Goal: Task Accomplishment & Management: Manage account settings

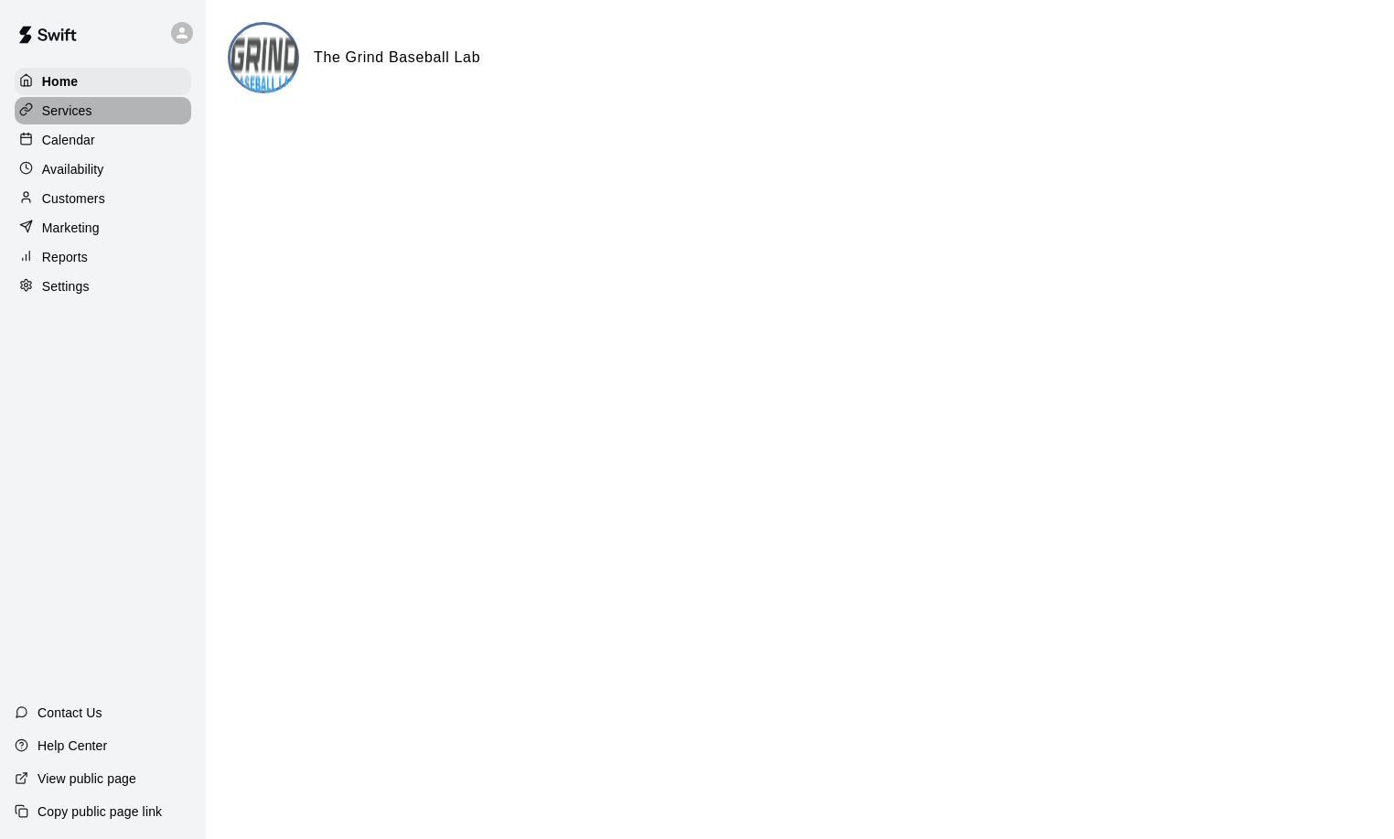
click at [87, 122] on div "Services" at bounding box center [103, 110] width 177 height 27
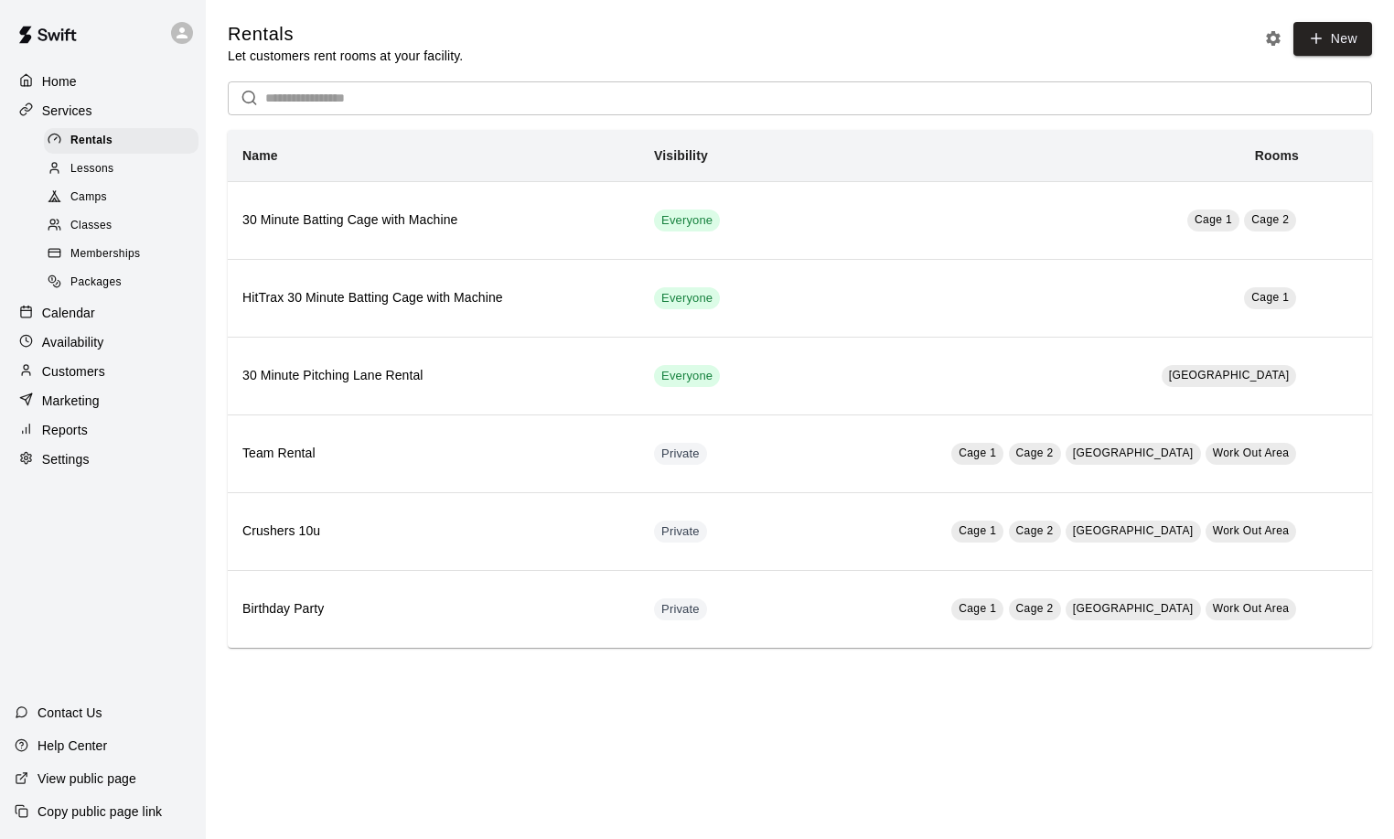
click at [127, 165] on div "Lessons" at bounding box center [121, 169] width 155 height 26
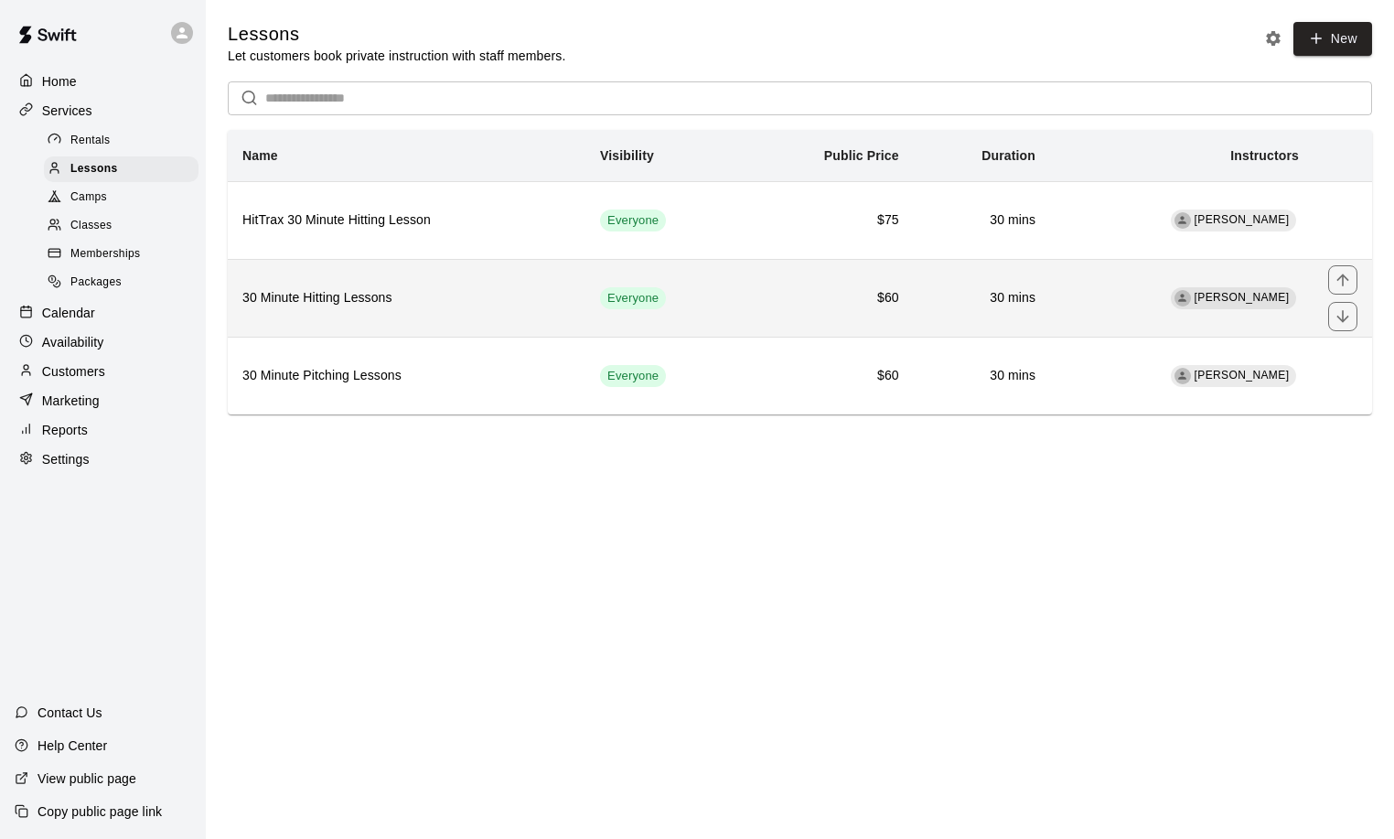
click at [387, 304] on h6 "30 Minute Hitting Lessons" at bounding box center [406, 298] width 328 height 20
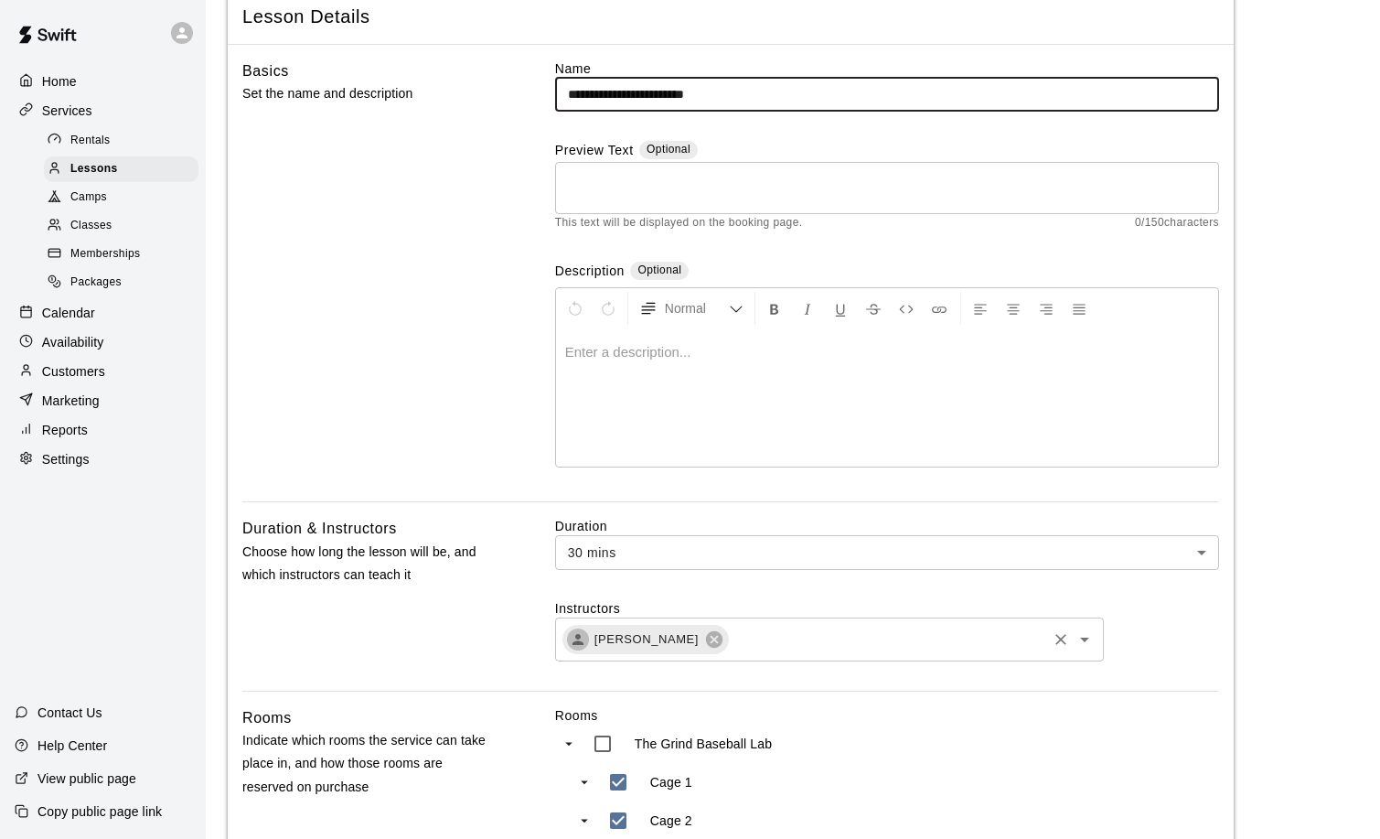
scroll to position [183, 0]
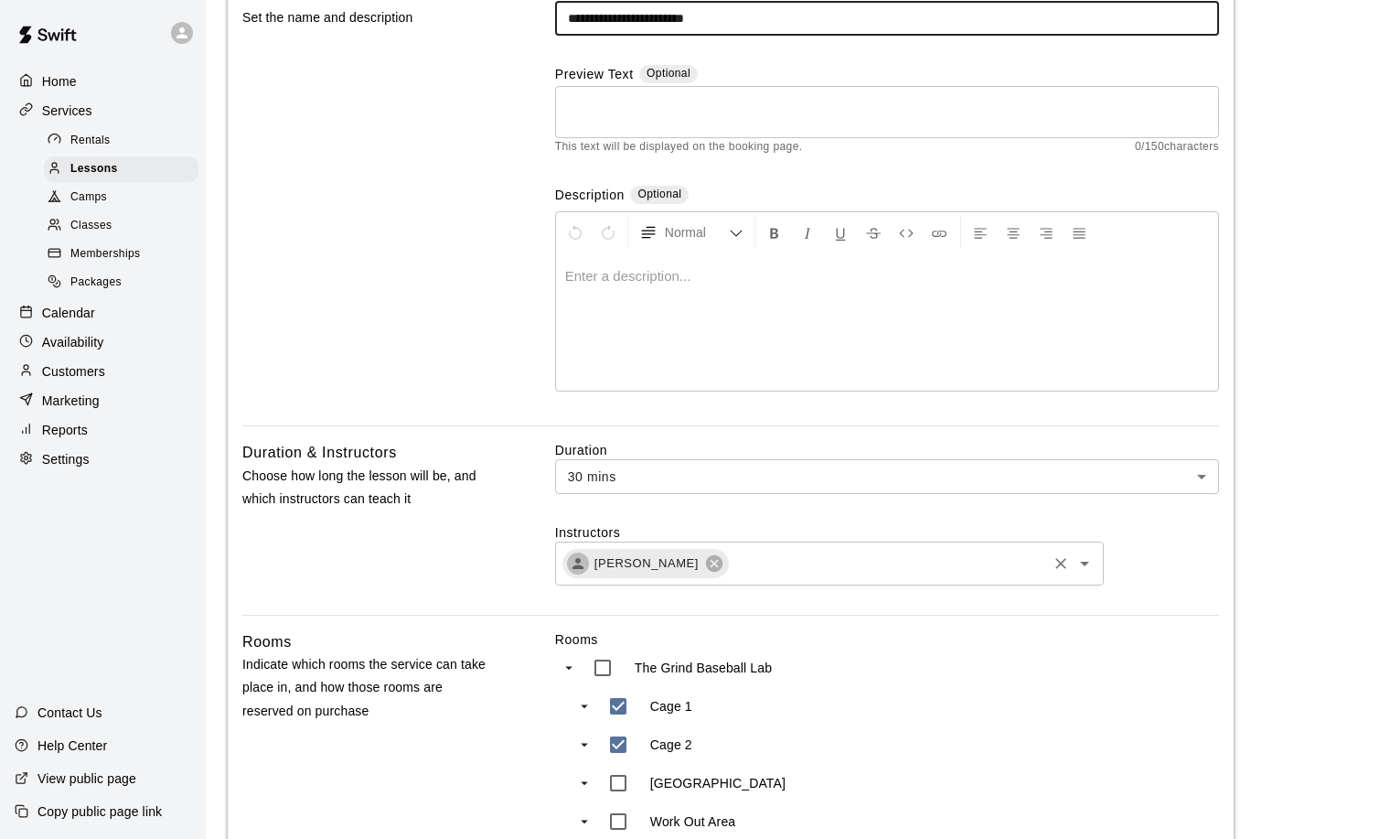
click at [816, 561] on input "text" at bounding box center [888, 562] width 314 height 23
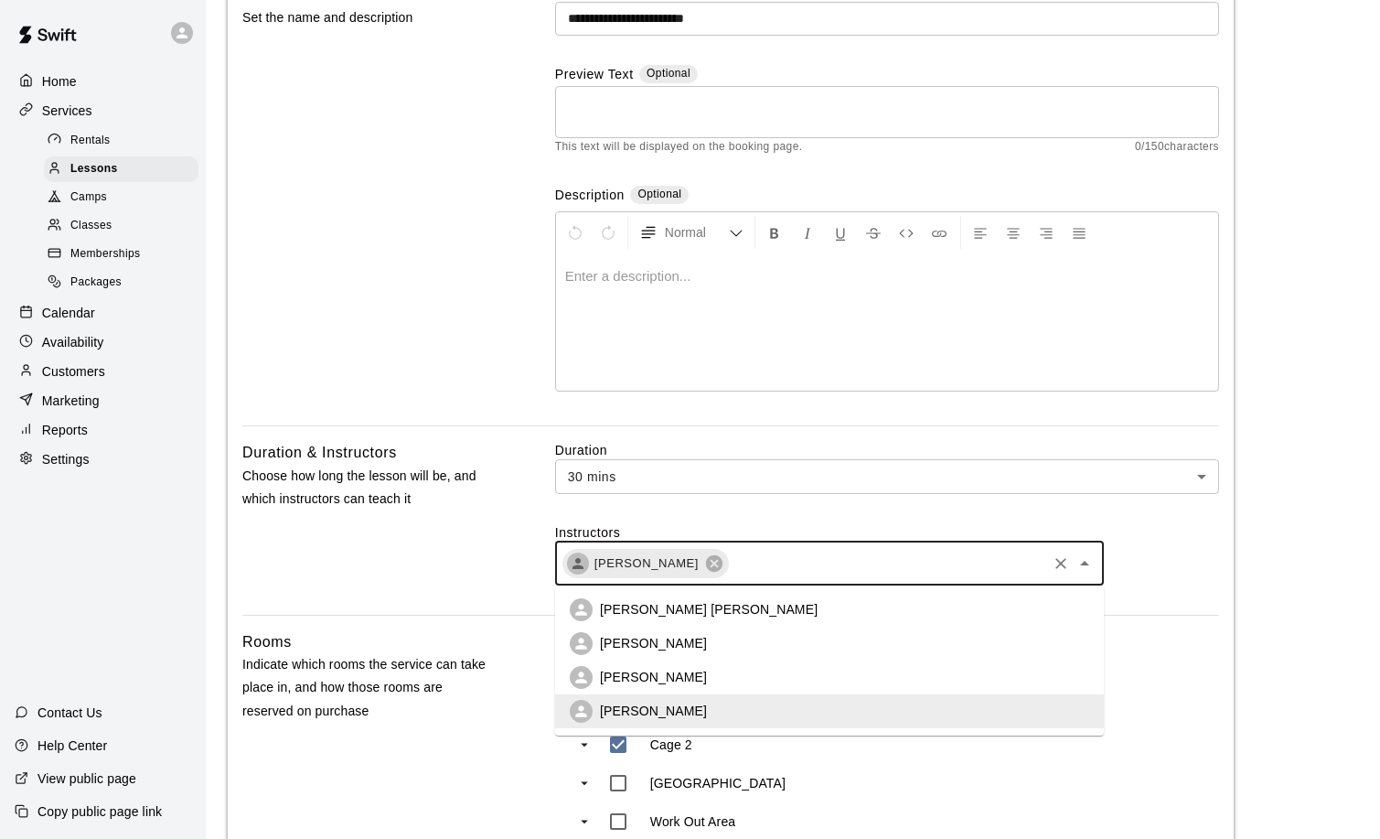
click at [753, 608] on li "[PERSON_NAME] [PERSON_NAME]" at bounding box center [829, 610] width 549 height 34
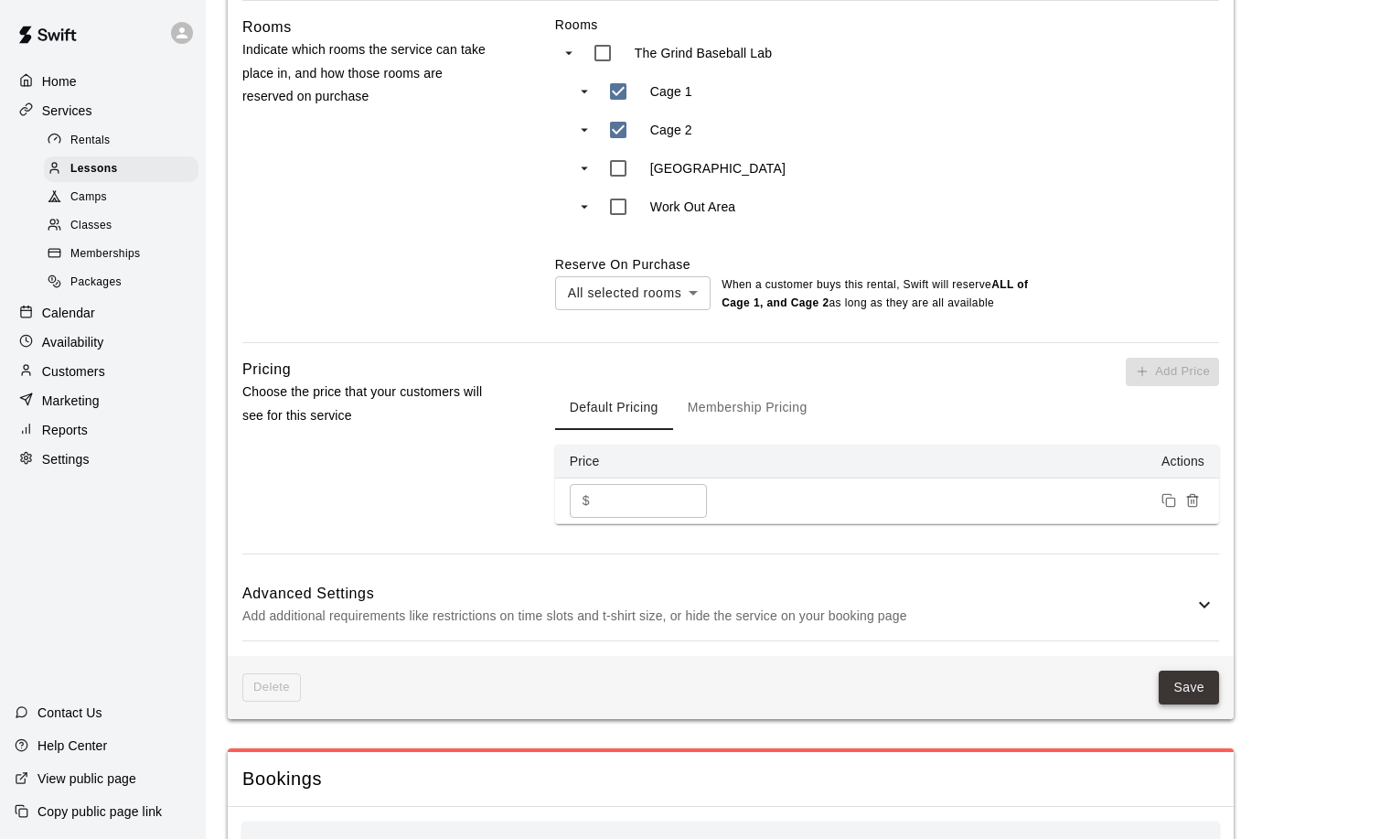
scroll to position [823, 0]
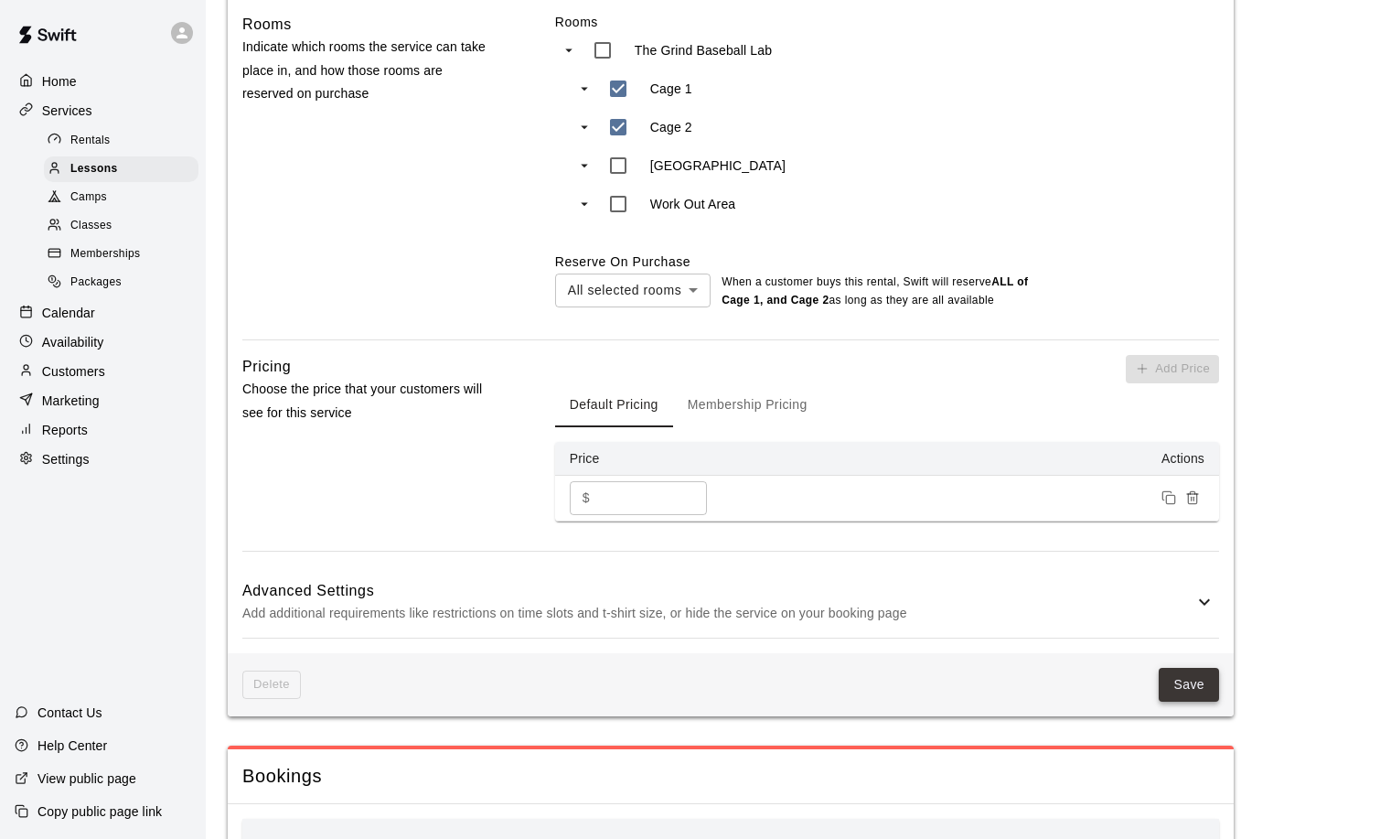
click at [1193, 668] on button "Save" at bounding box center [1189, 685] width 60 height 34
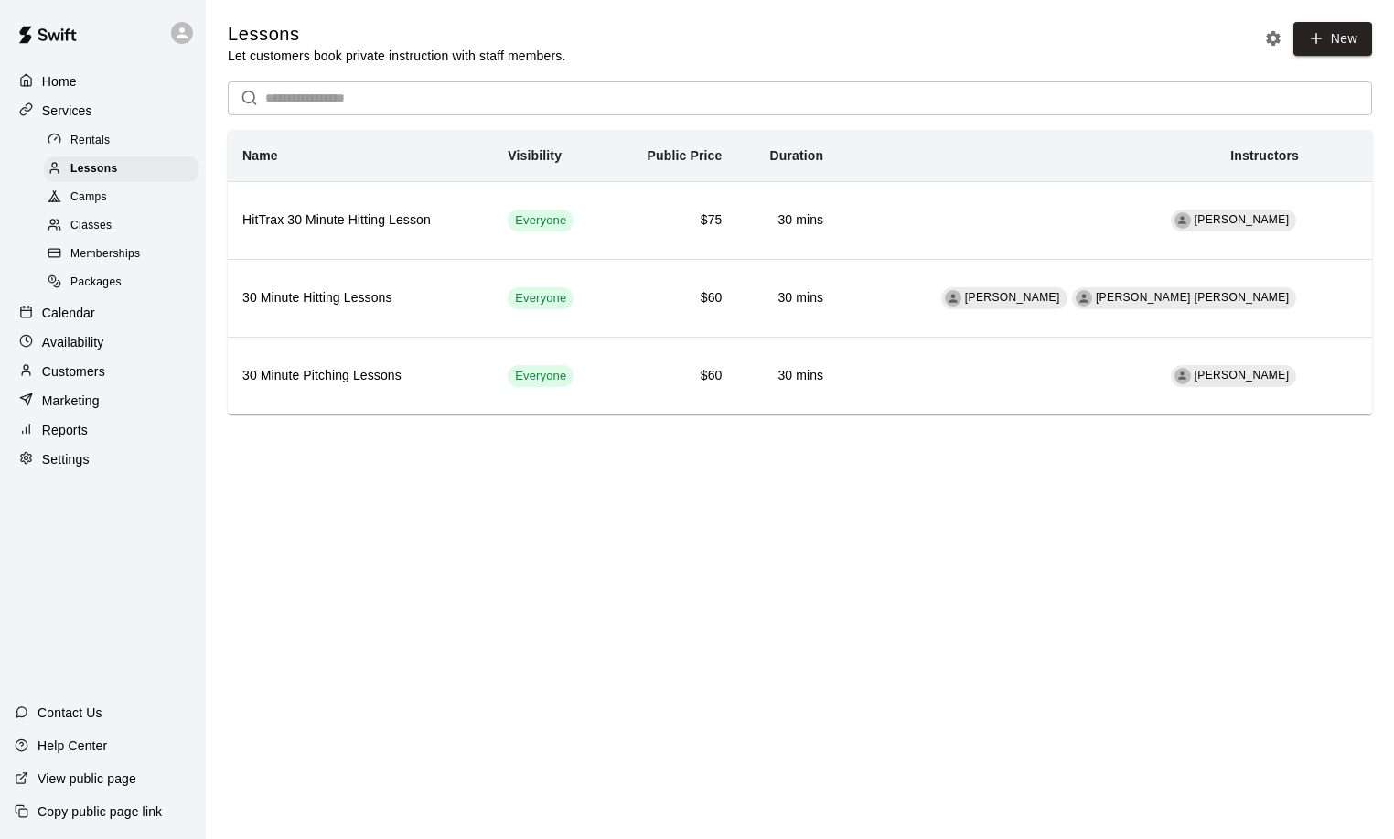
click at [99, 351] on p "Availability" at bounding box center [73, 342] width 62 height 18
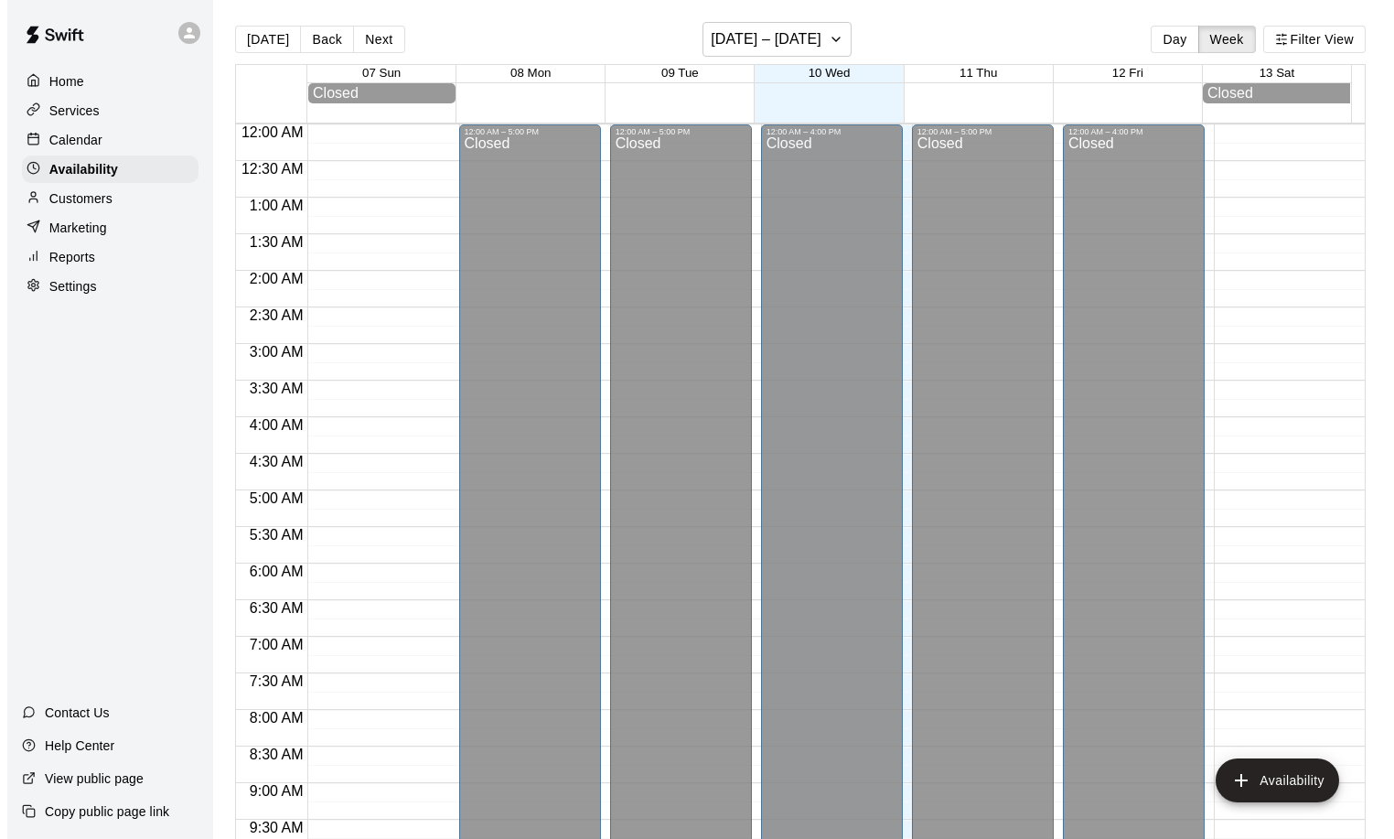
scroll to position [1019, 0]
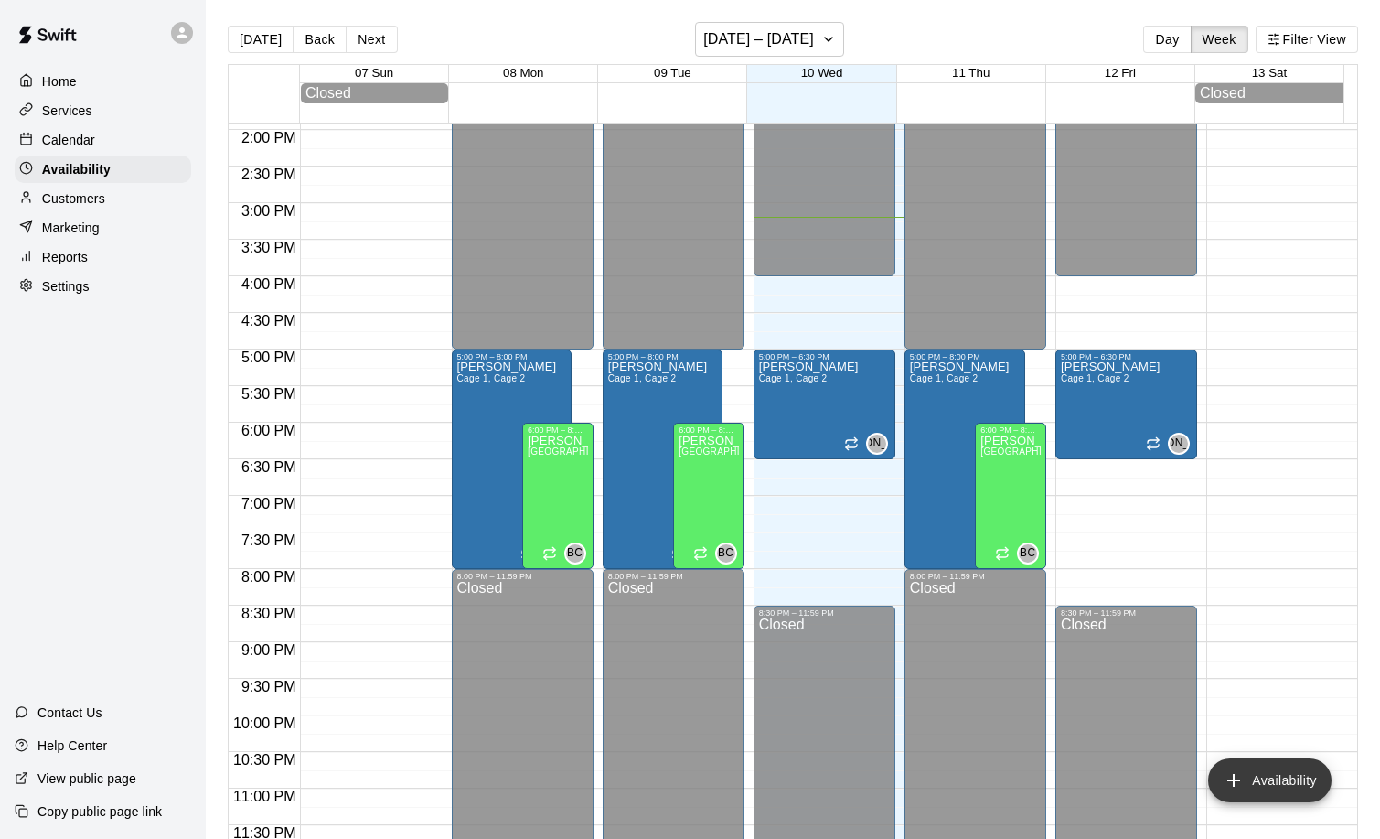
click at [1247, 765] on button "Availability" at bounding box center [1269, 780] width 123 height 44
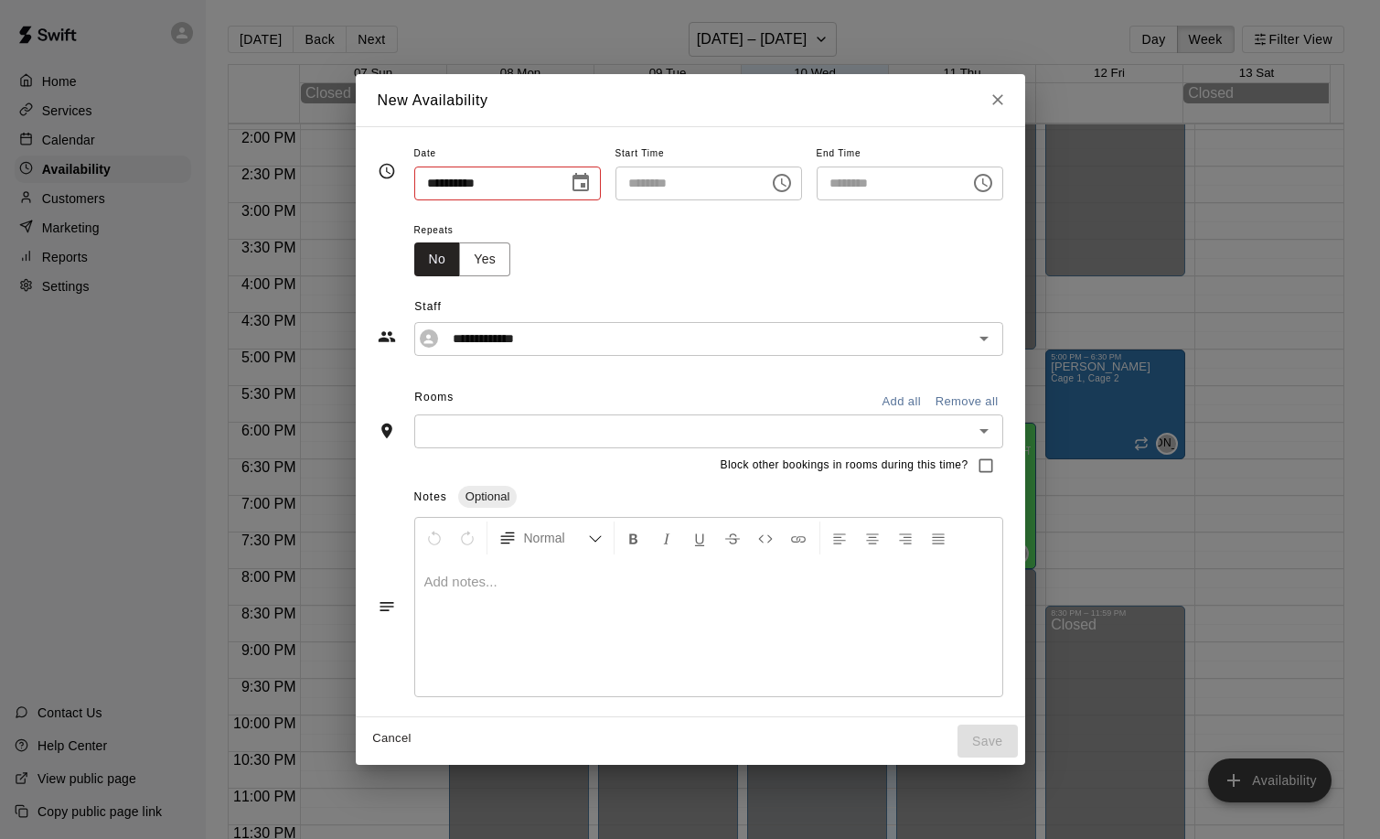
type input "**********"
type input "********"
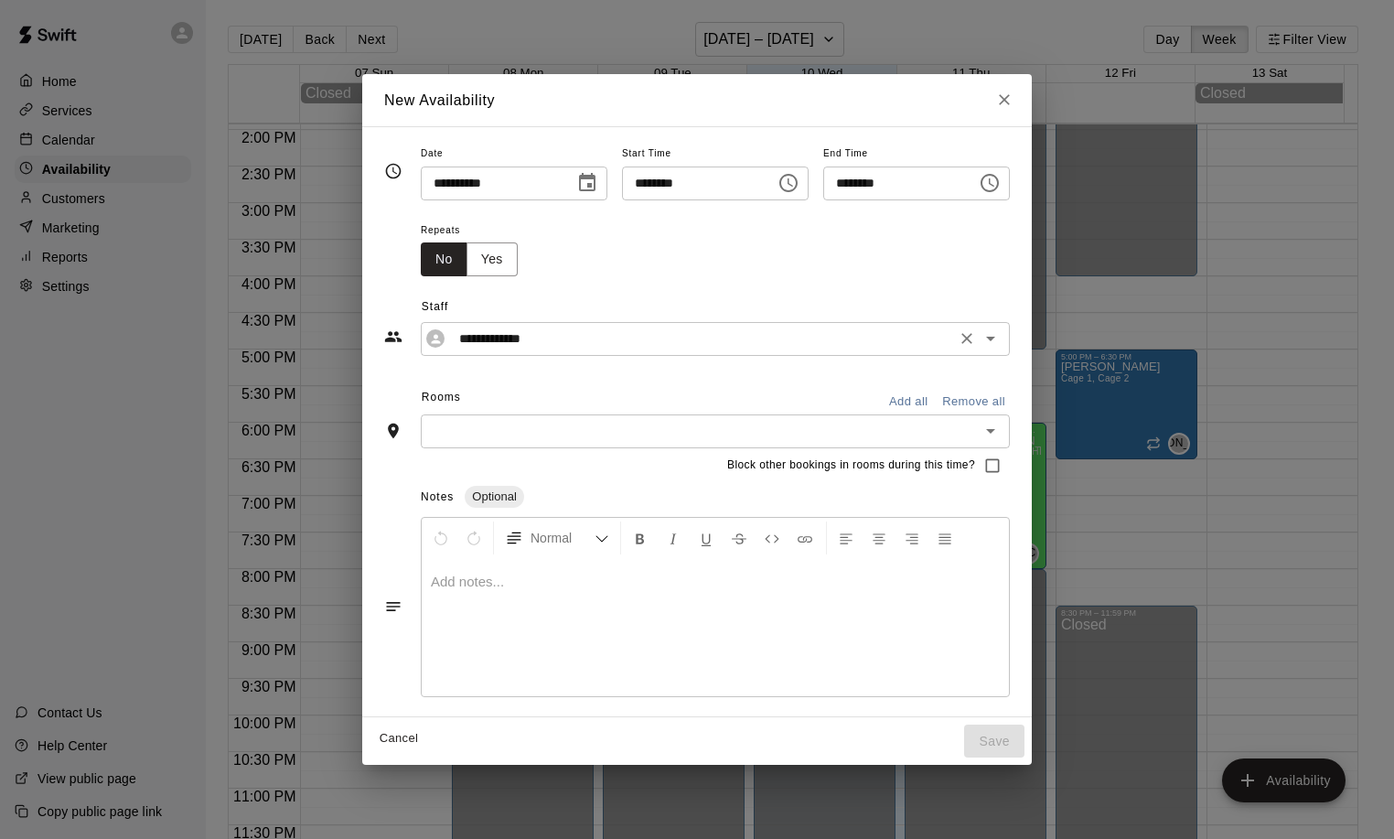
click at [517, 342] on input "**********" at bounding box center [701, 338] width 498 height 23
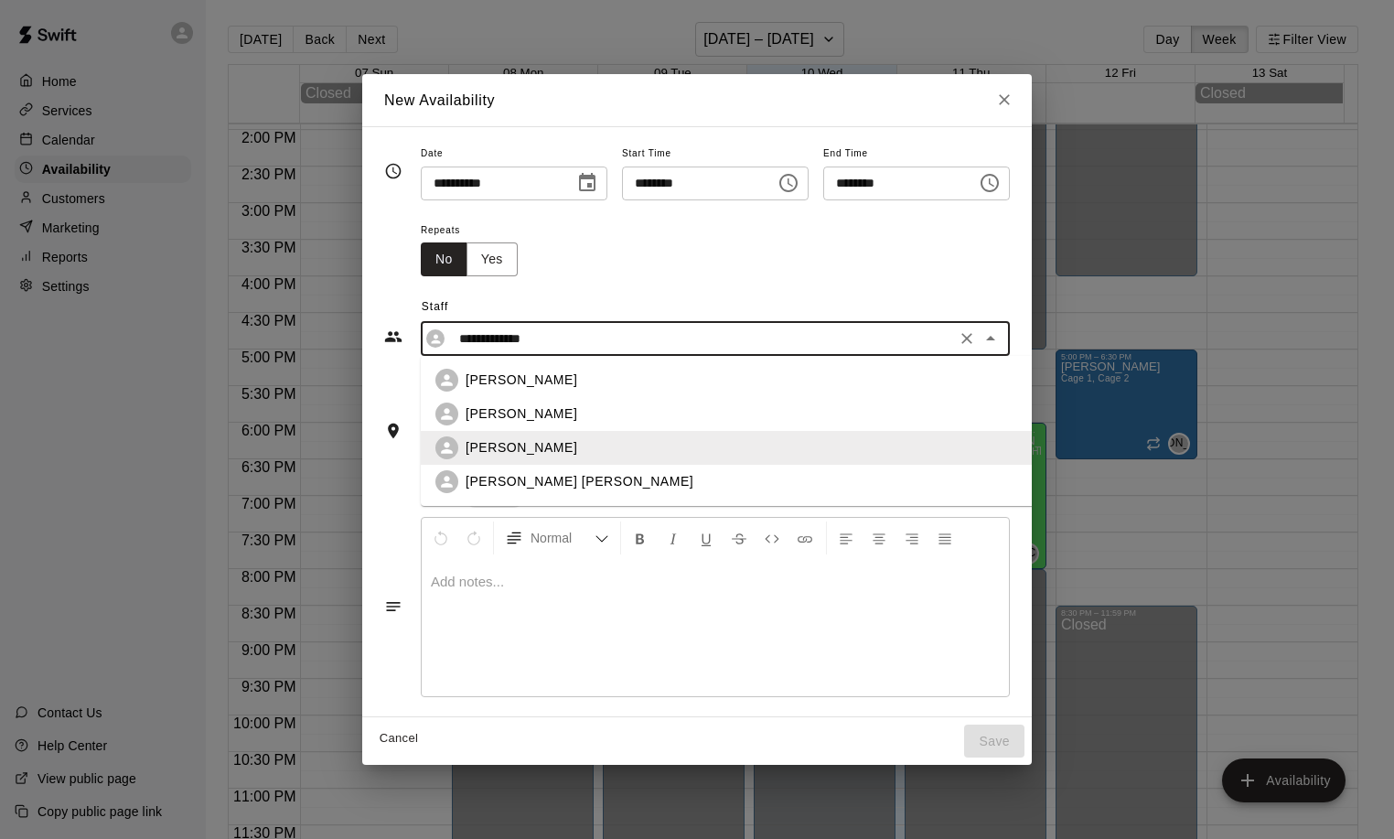
click at [535, 472] on p "[PERSON_NAME] [PERSON_NAME]" at bounding box center [580, 481] width 228 height 19
type input "**********"
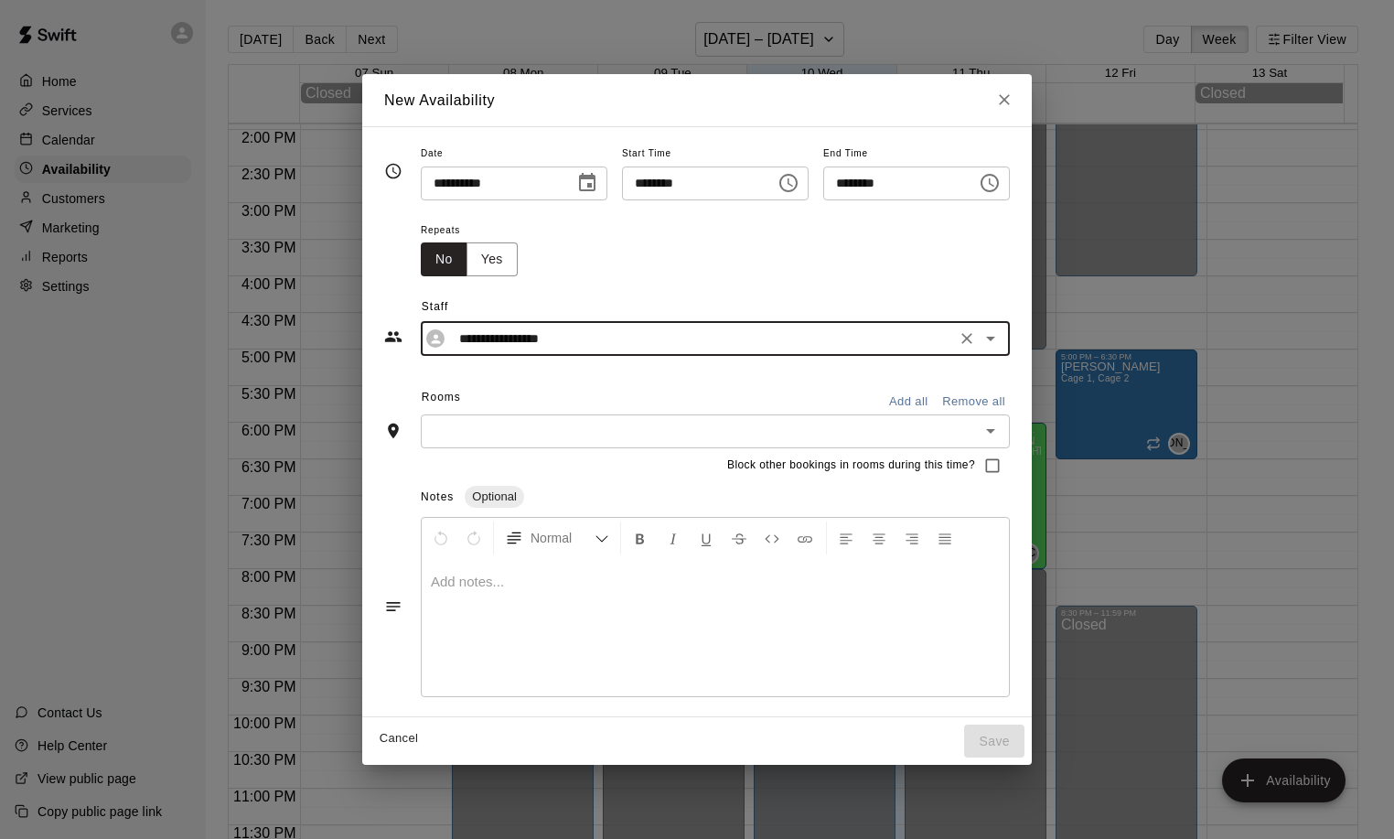
drag, startPoint x: 461, startPoint y: 259, endPoint x: 476, endPoint y: 222, distance: 39.8
click at [466, 257] on button "Yes" at bounding box center [491, 259] width 51 height 34
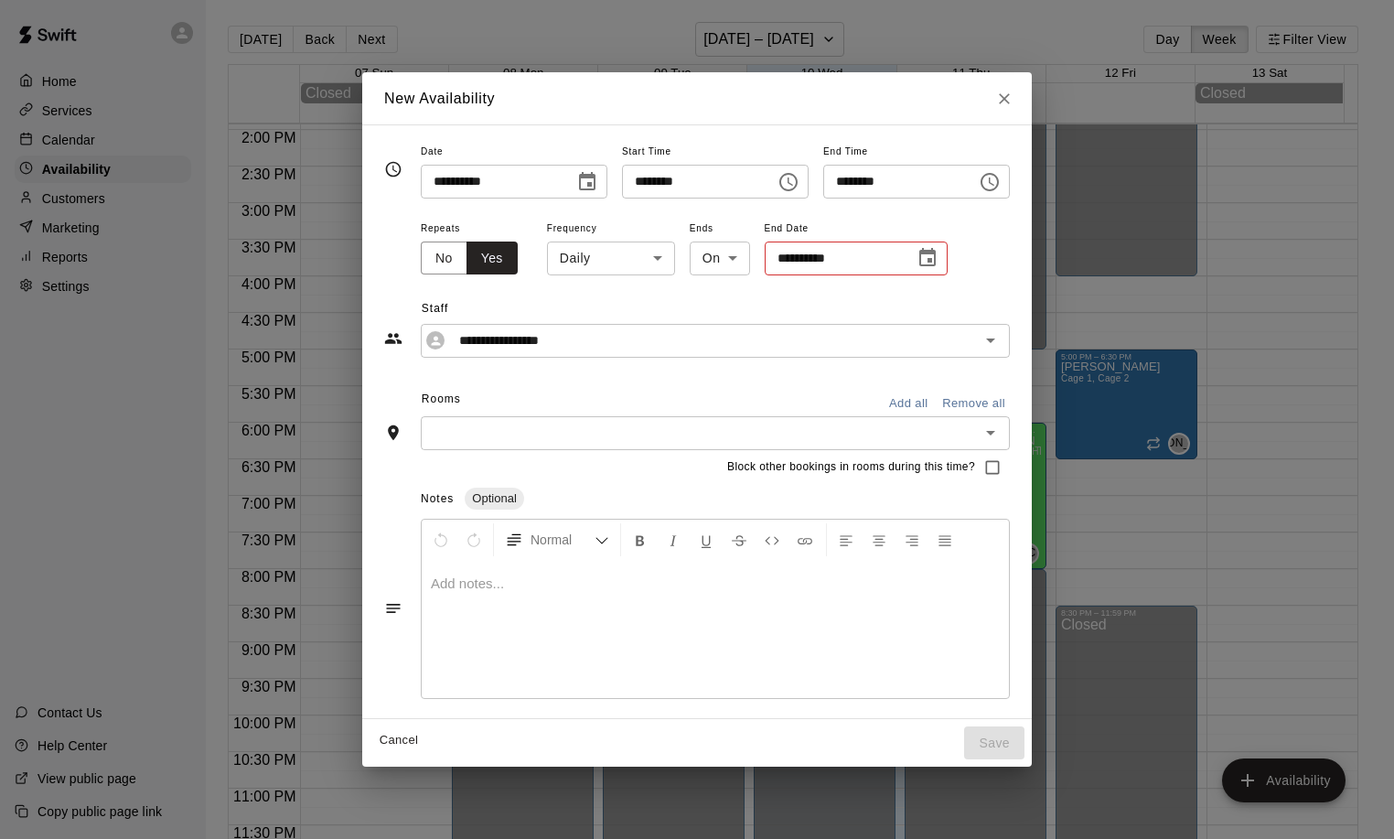
click at [580, 184] on icon "Choose date, selected date is Sep 10, 2025" at bounding box center [587, 181] width 16 height 18
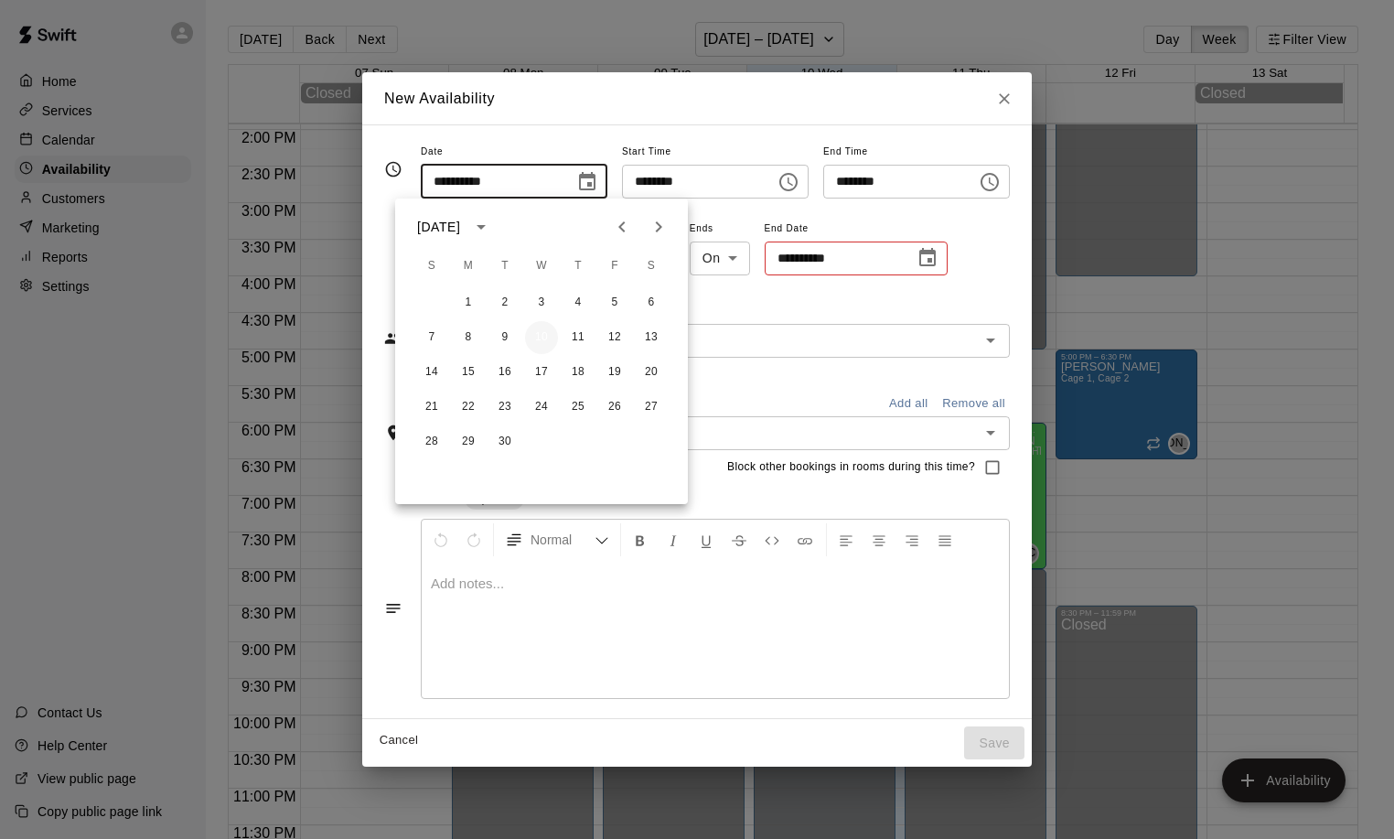
click at [545, 340] on button "10" at bounding box center [541, 337] width 33 height 33
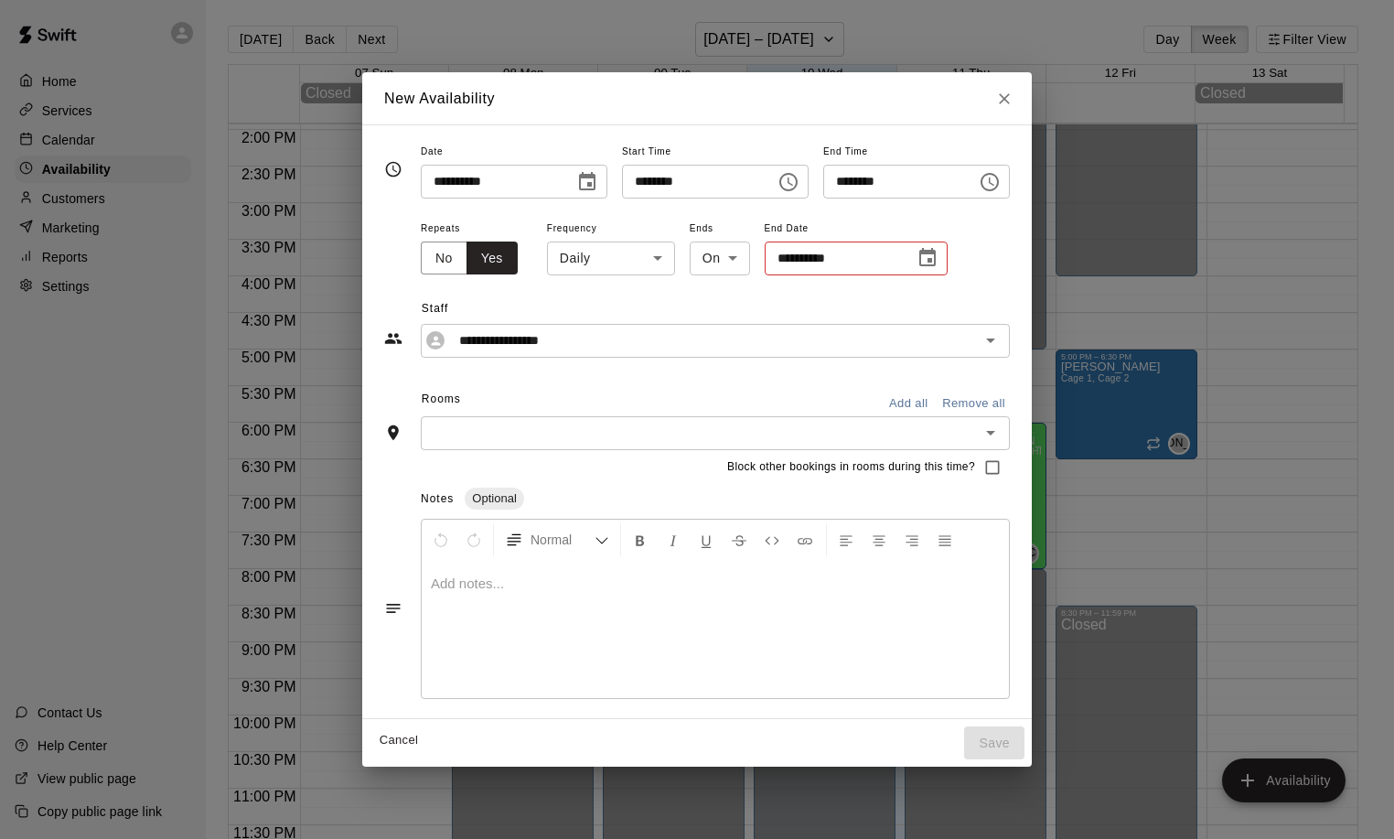
click at [799, 189] on icon "Choose time, selected time is 3:00 PM" at bounding box center [788, 182] width 22 height 22
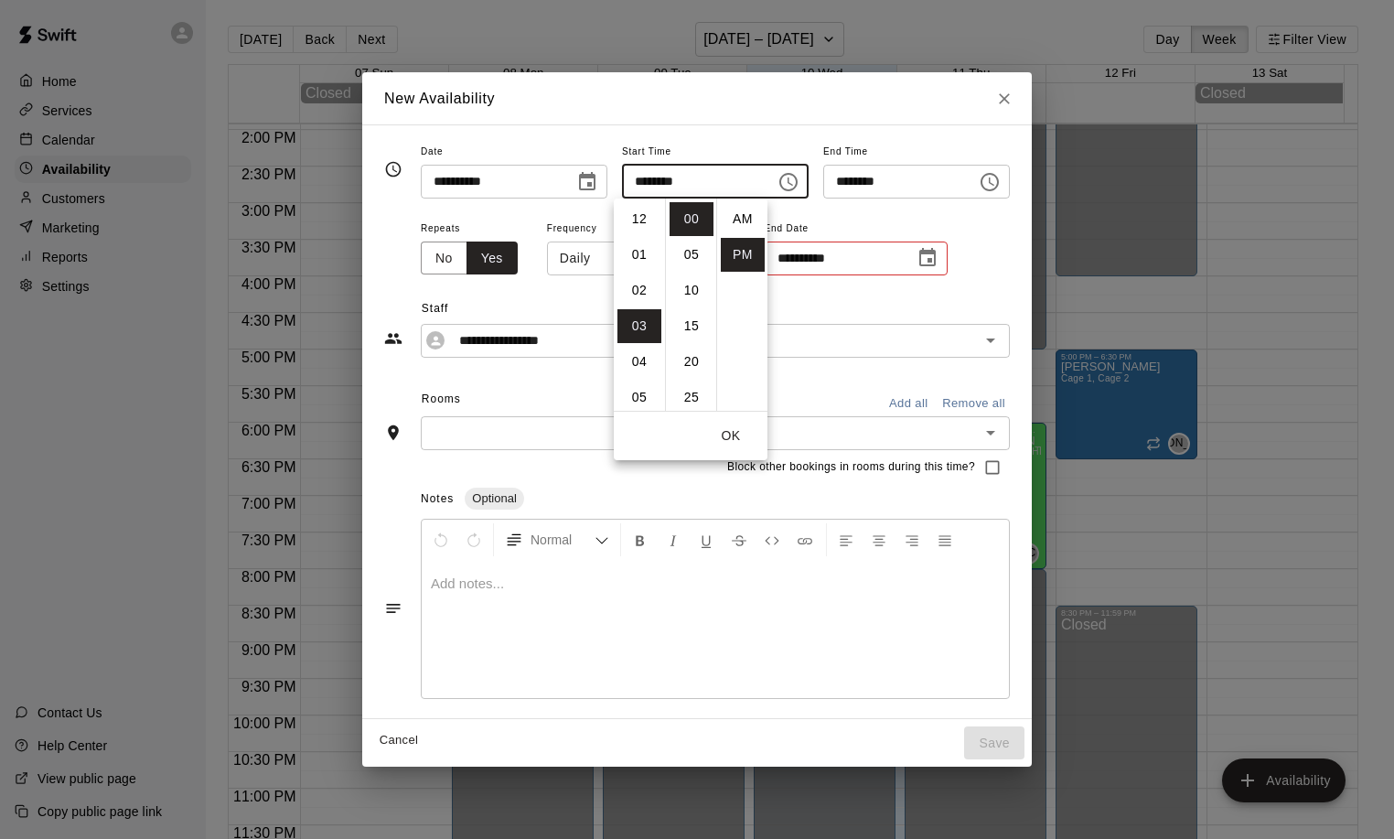
scroll to position [33, 0]
click at [650, 260] on li "04" at bounding box center [639, 255] width 44 height 34
type input "********"
click at [994, 182] on icon "Choose time, selected time is 4:30 PM" at bounding box center [991, 181] width 5 height 8
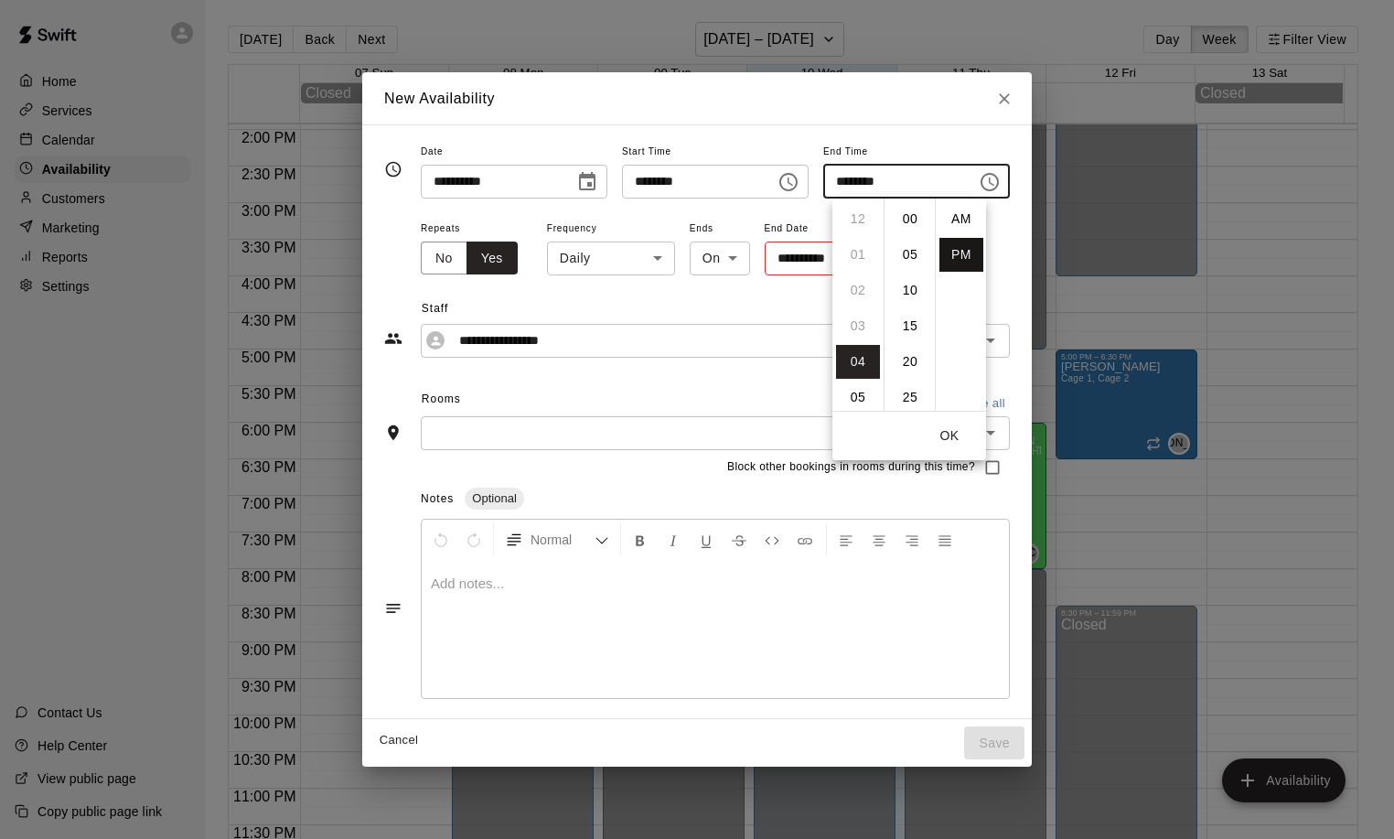
scroll to position [33, 0]
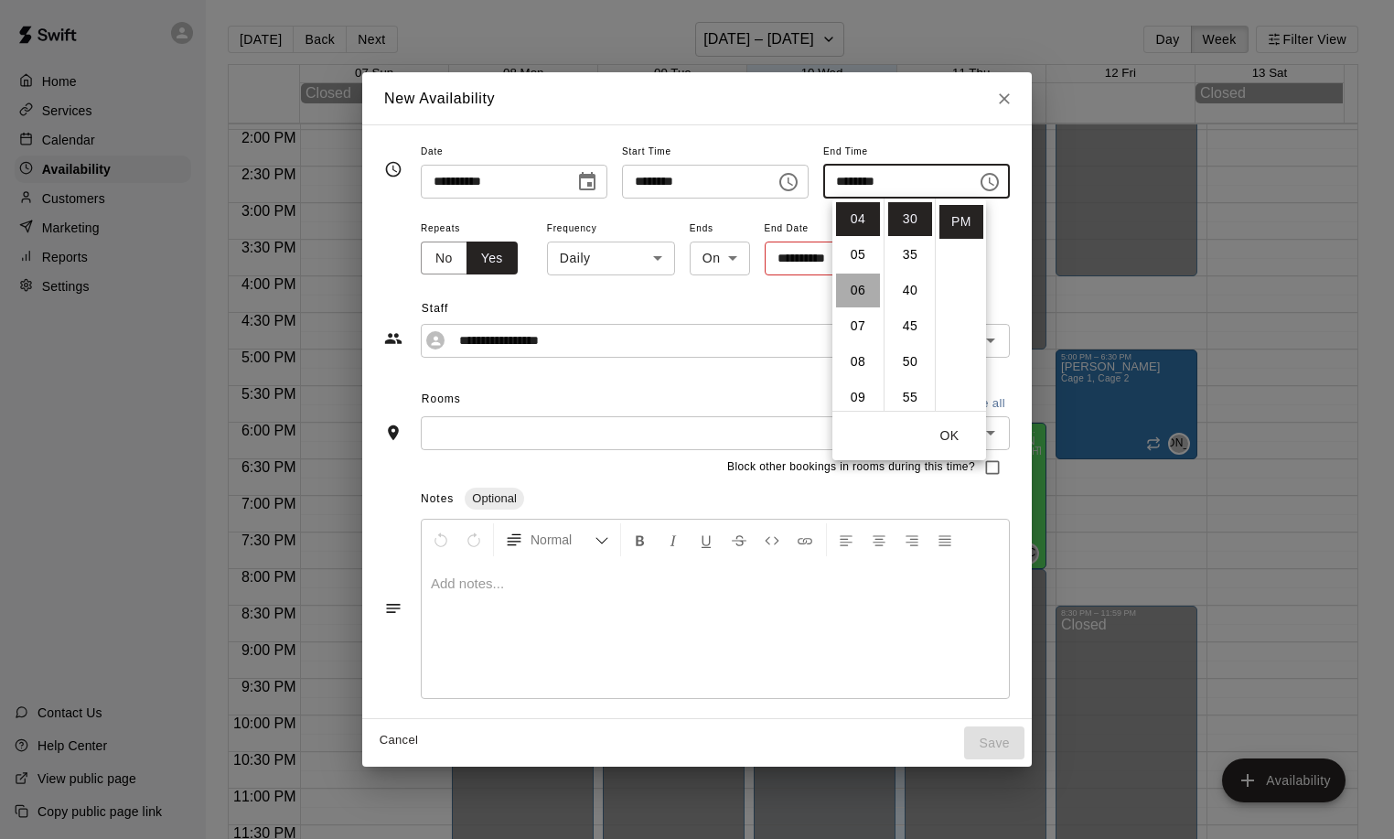
click at [856, 291] on li "06" at bounding box center [858, 290] width 44 height 34
type input "********"
click at [960, 433] on button "OK" at bounding box center [949, 436] width 59 height 34
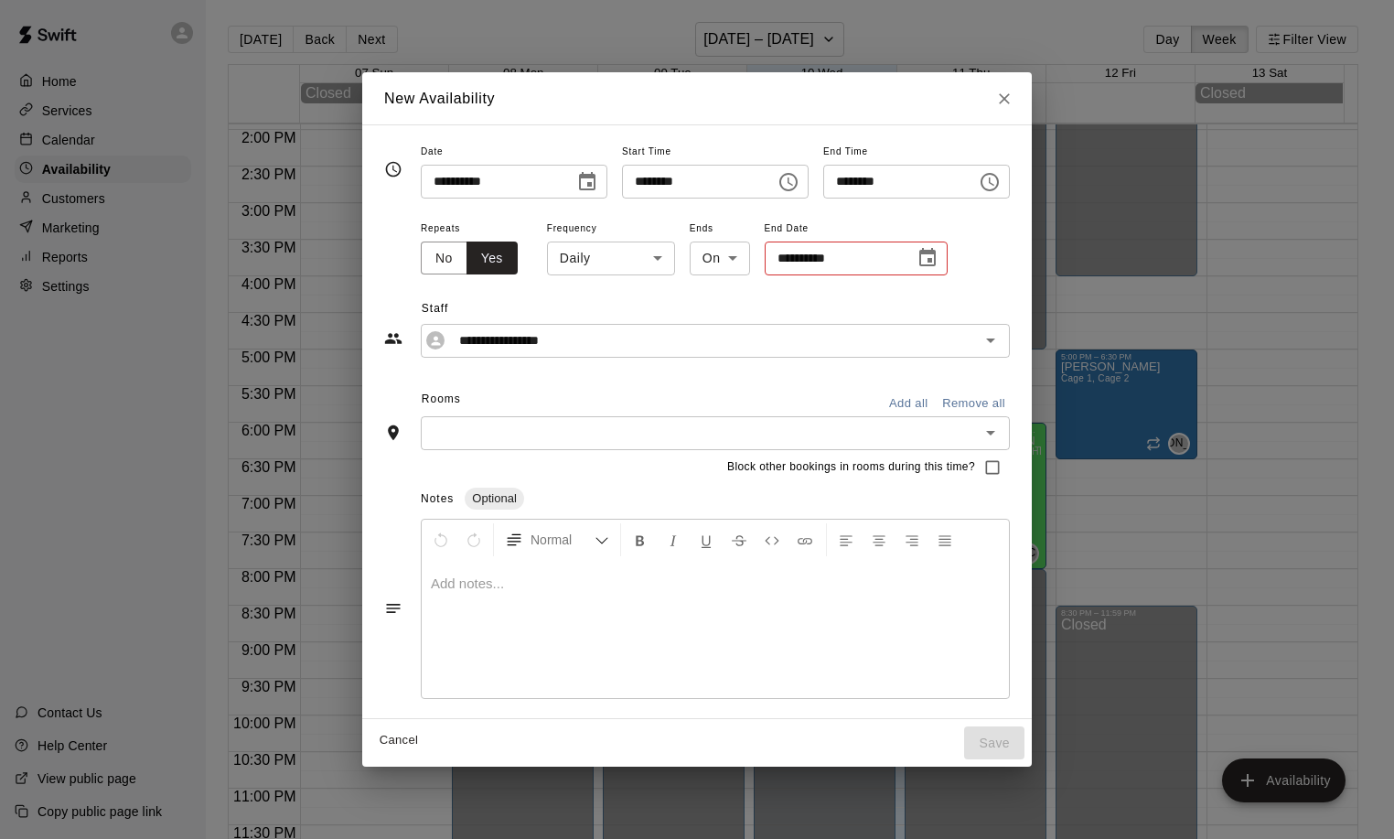
click at [548, 436] on input "text" at bounding box center [700, 433] width 548 height 23
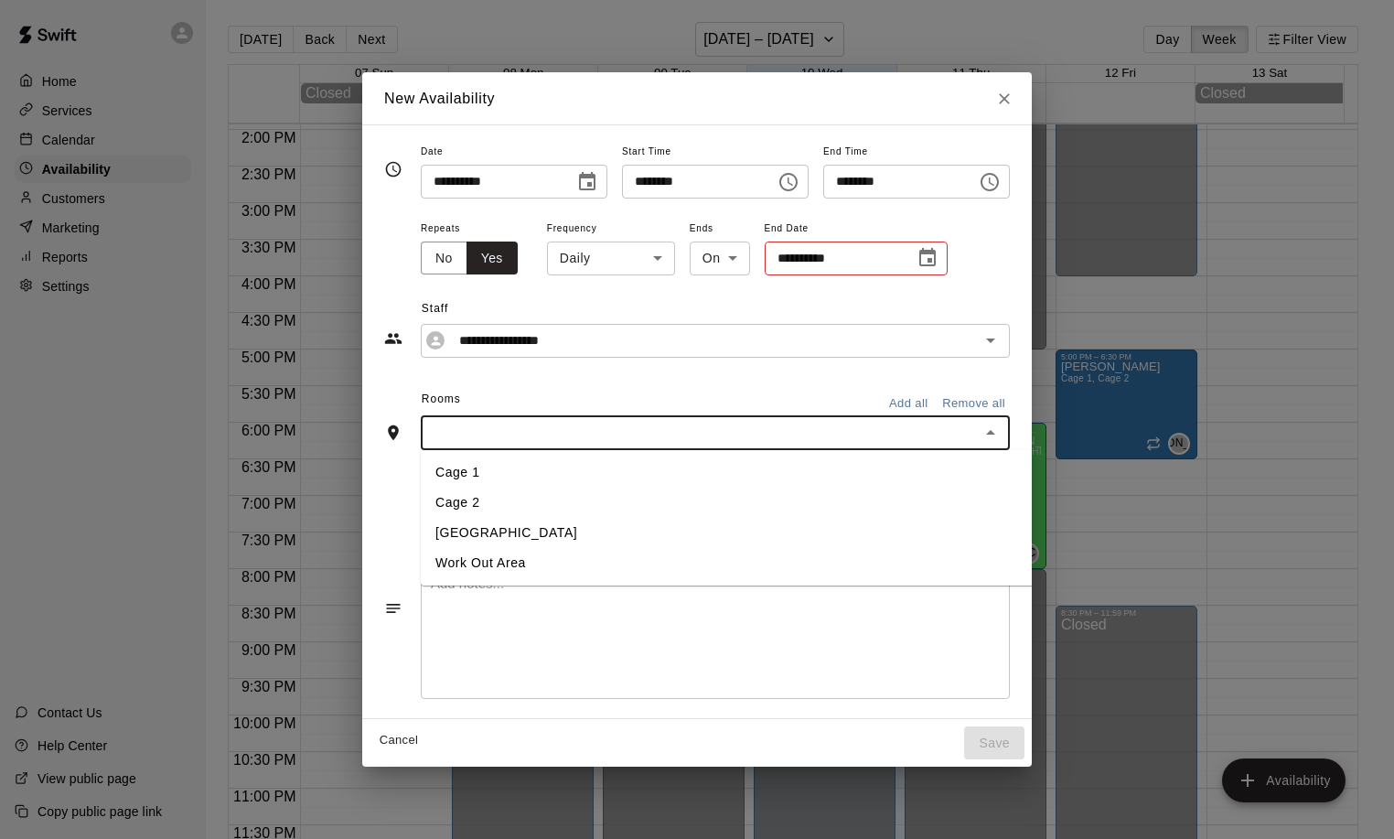
click at [447, 466] on li "Cage 1" at bounding box center [741, 472] width 641 height 30
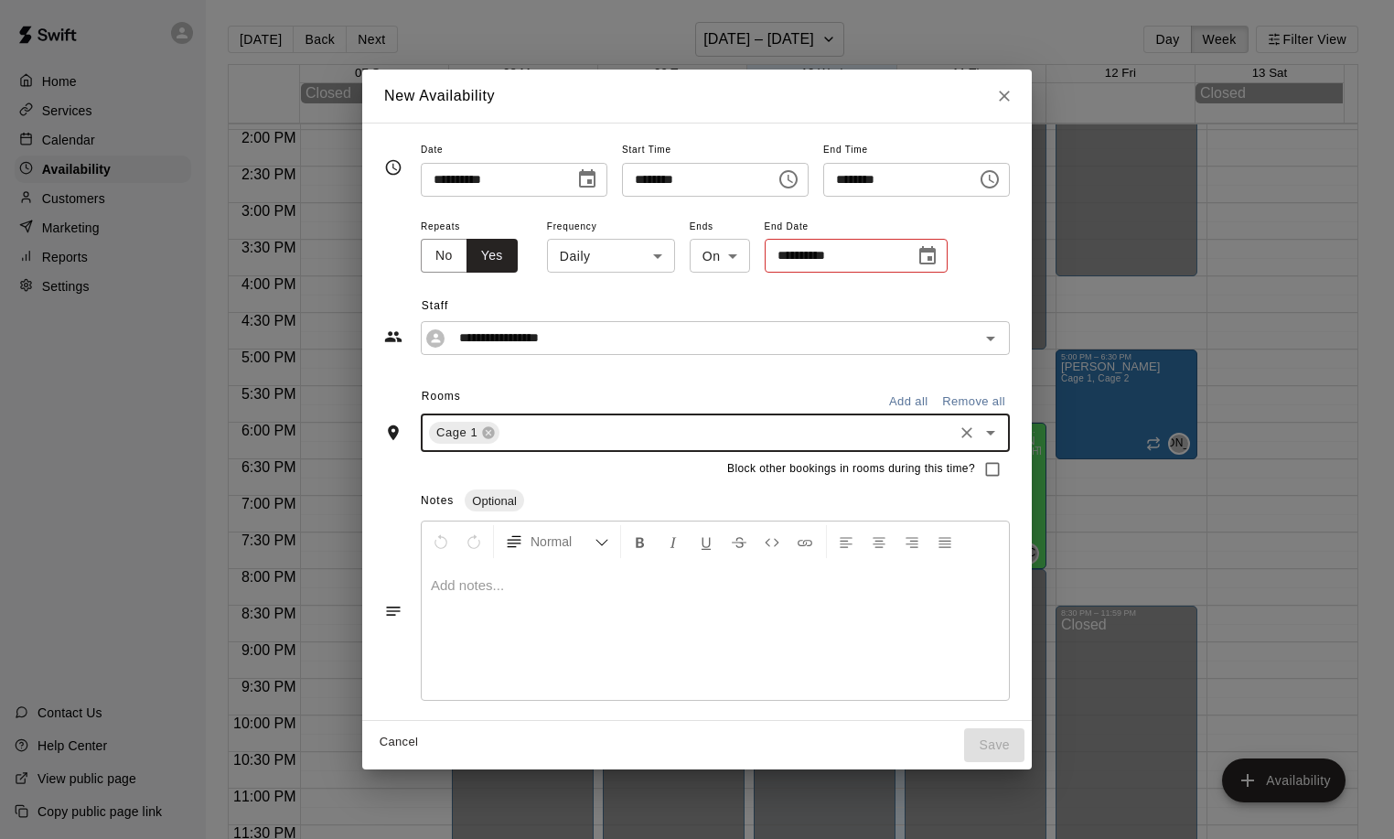
click at [900, 440] on input "text" at bounding box center [726, 433] width 448 height 23
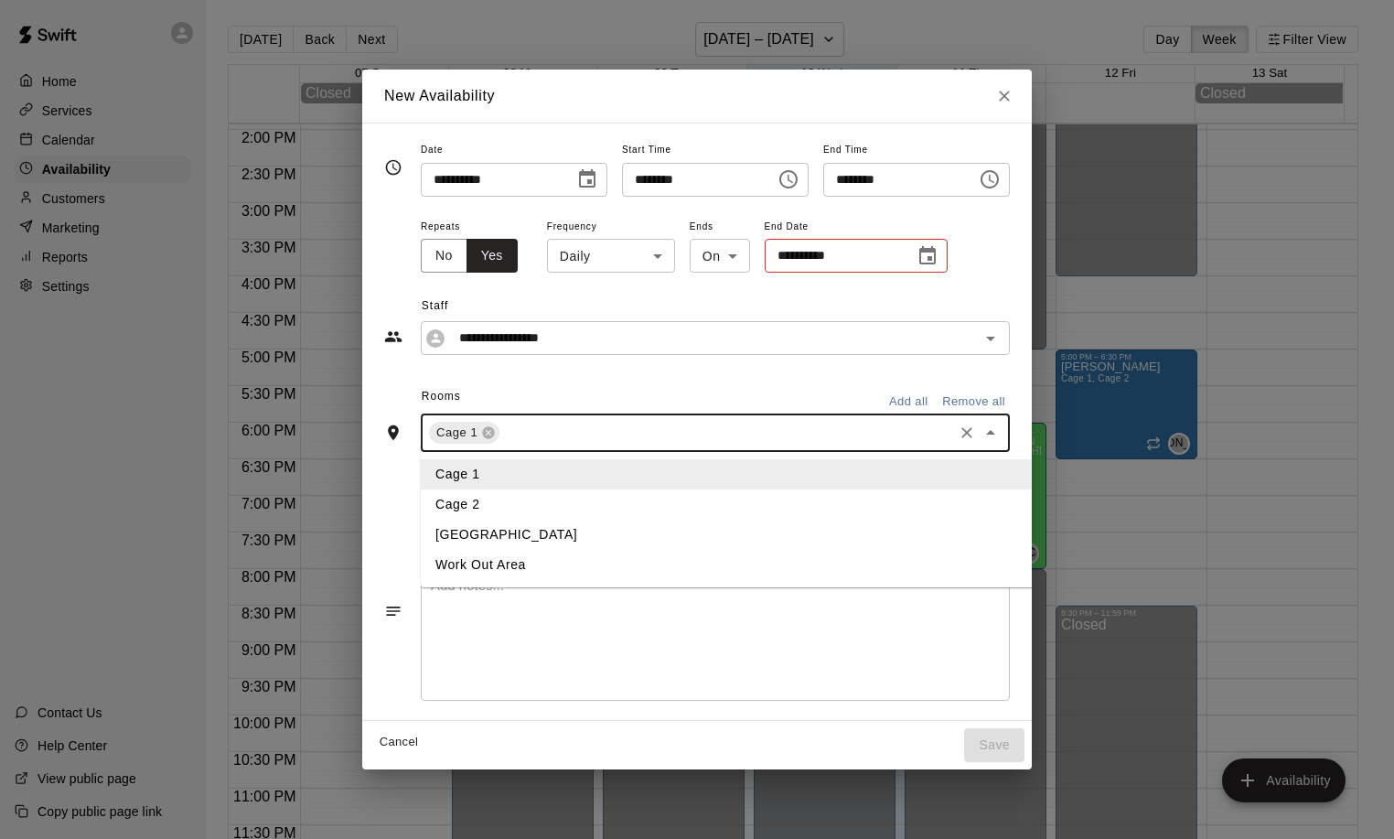
click at [482, 511] on li "Cage 2" at bounding box center [741, 504] width 641 height 30
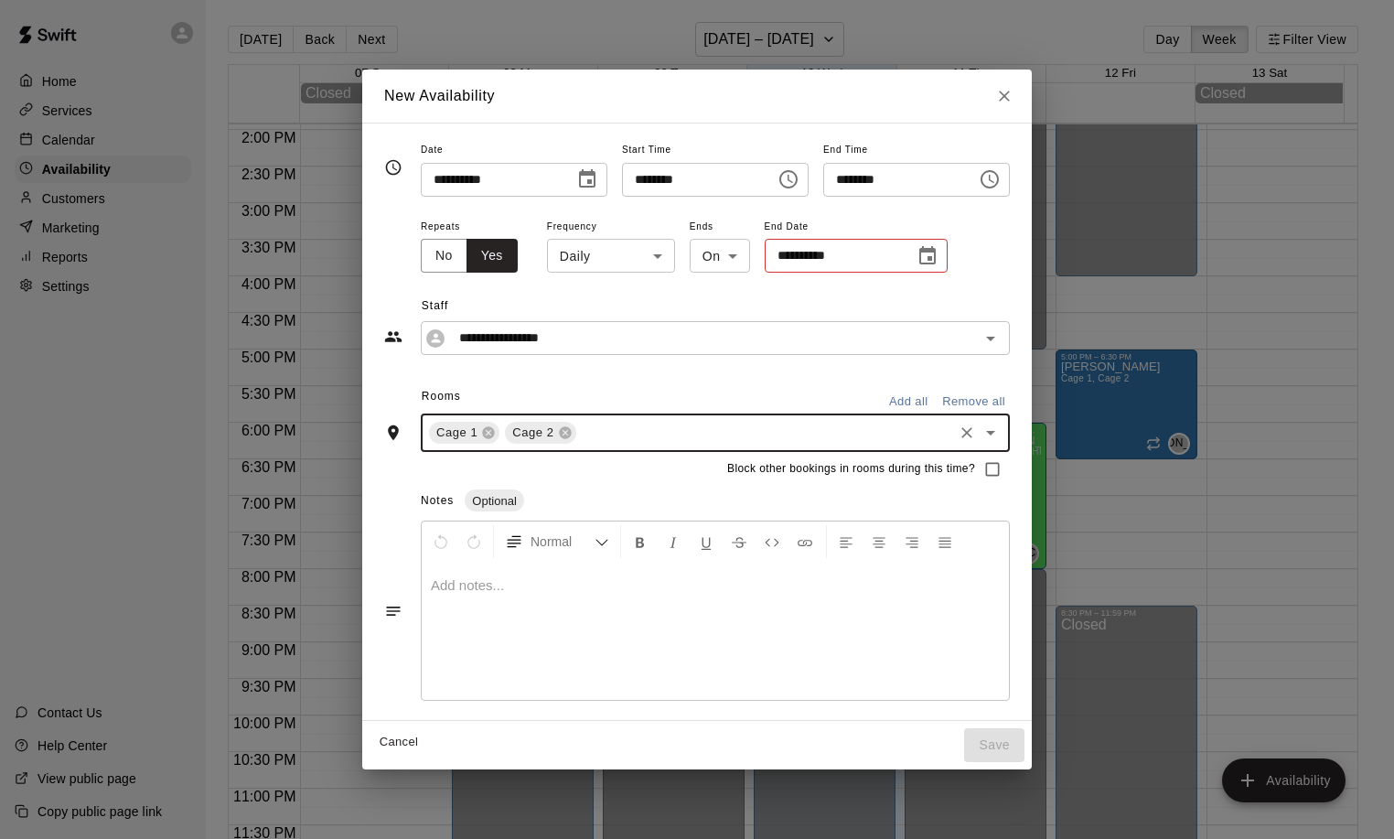
click at [641, 437] on input "text" at bounding box center [764, 433] width 371 height 23
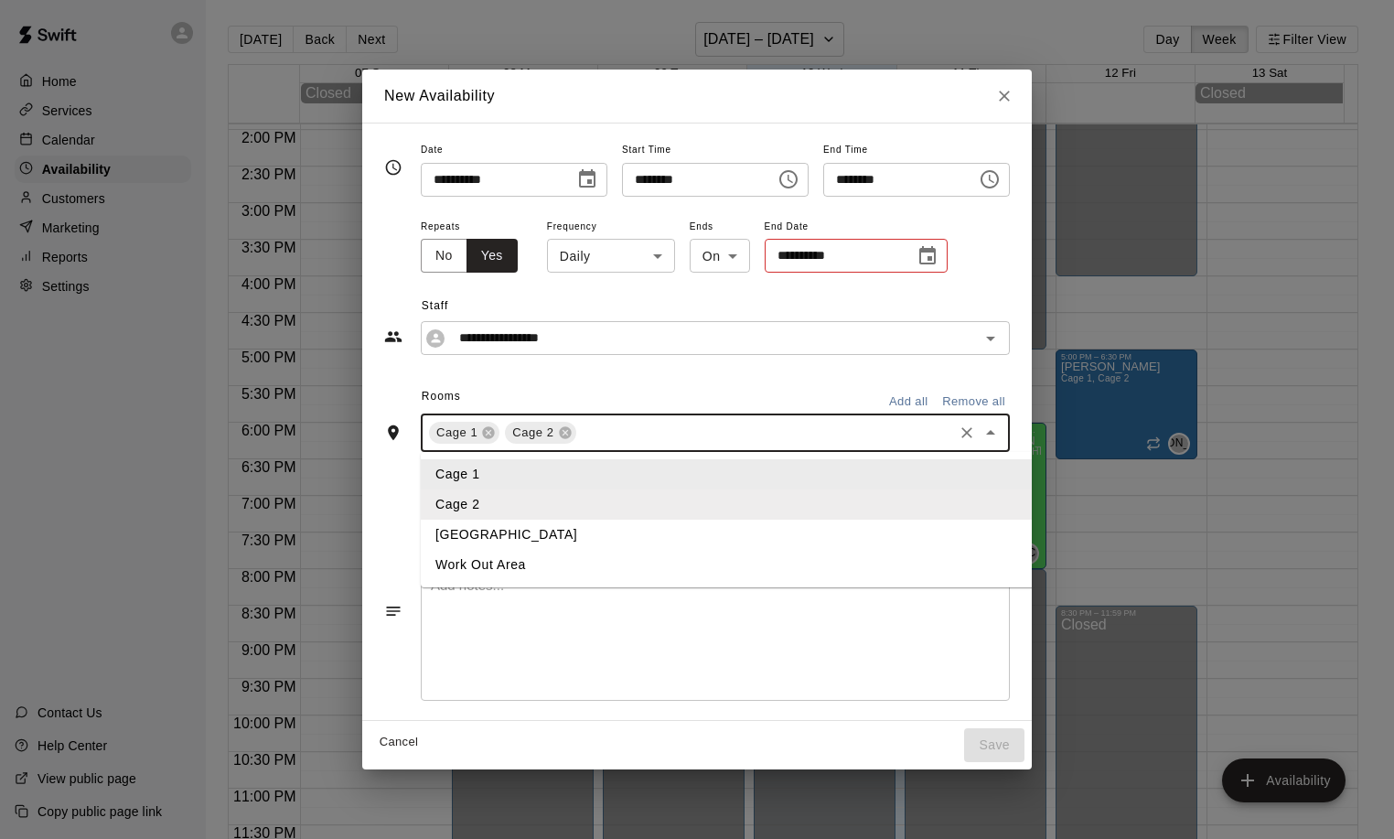
drag, startPoint x: 511, startPoint y: 525, endPoint x: 646, endPoint y: 383, distance: 195.4
click at [644, 386] on div "Rooms Add all Remove all Cage 1 Cage 2 ​ Cage 1 Cage 2 Pitching Lane Work Out A…" at bounding box center [697, 417] width 626 height 70
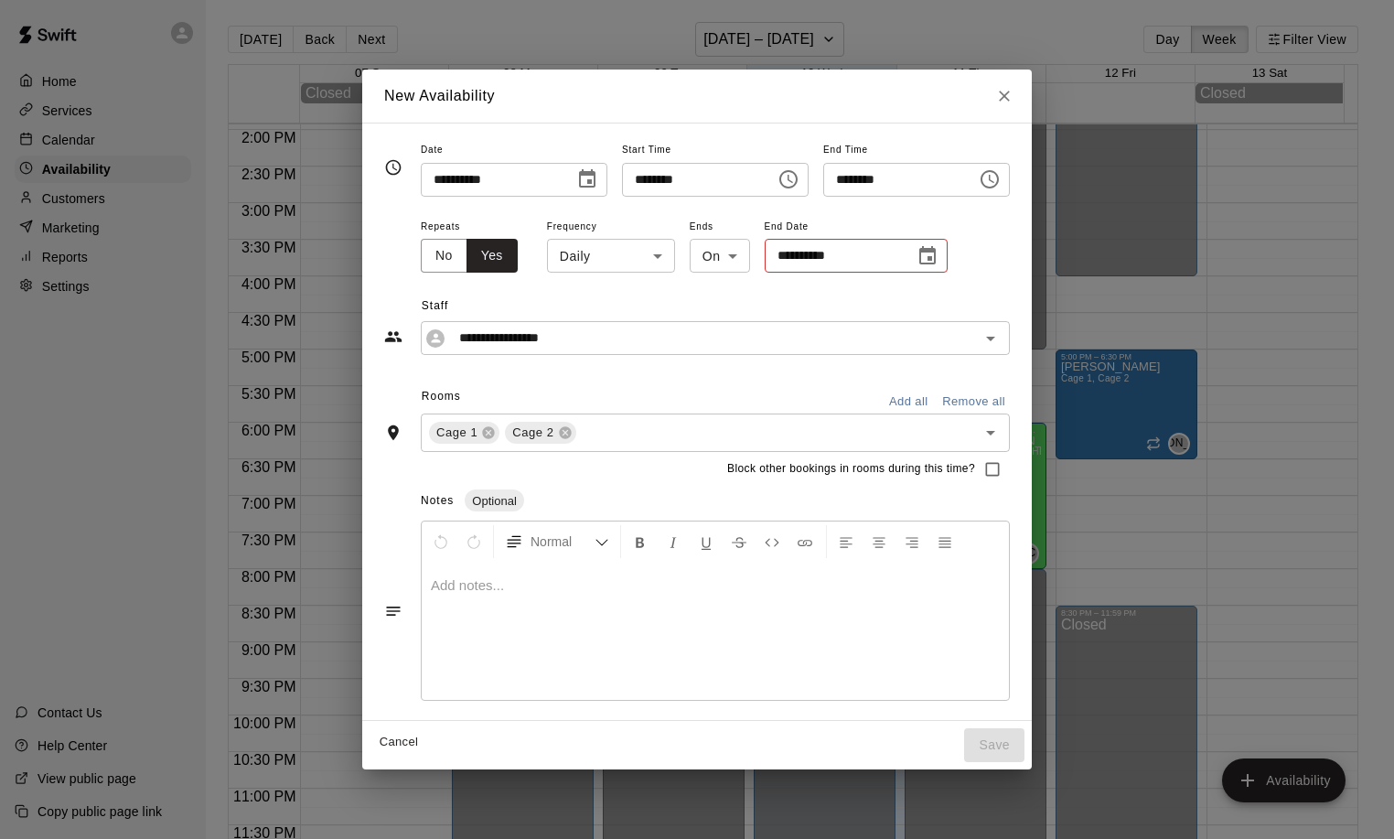
click at [646, 380] on div "**********" at bounding box center [697, 421] width 626 height 567
click at [880, 249] on div "**********" at bounding box center [856, 256] width 183 height 34
click at [916, 259] on icon "Choose date" at bounding box center [927, 256] width 22 height 22
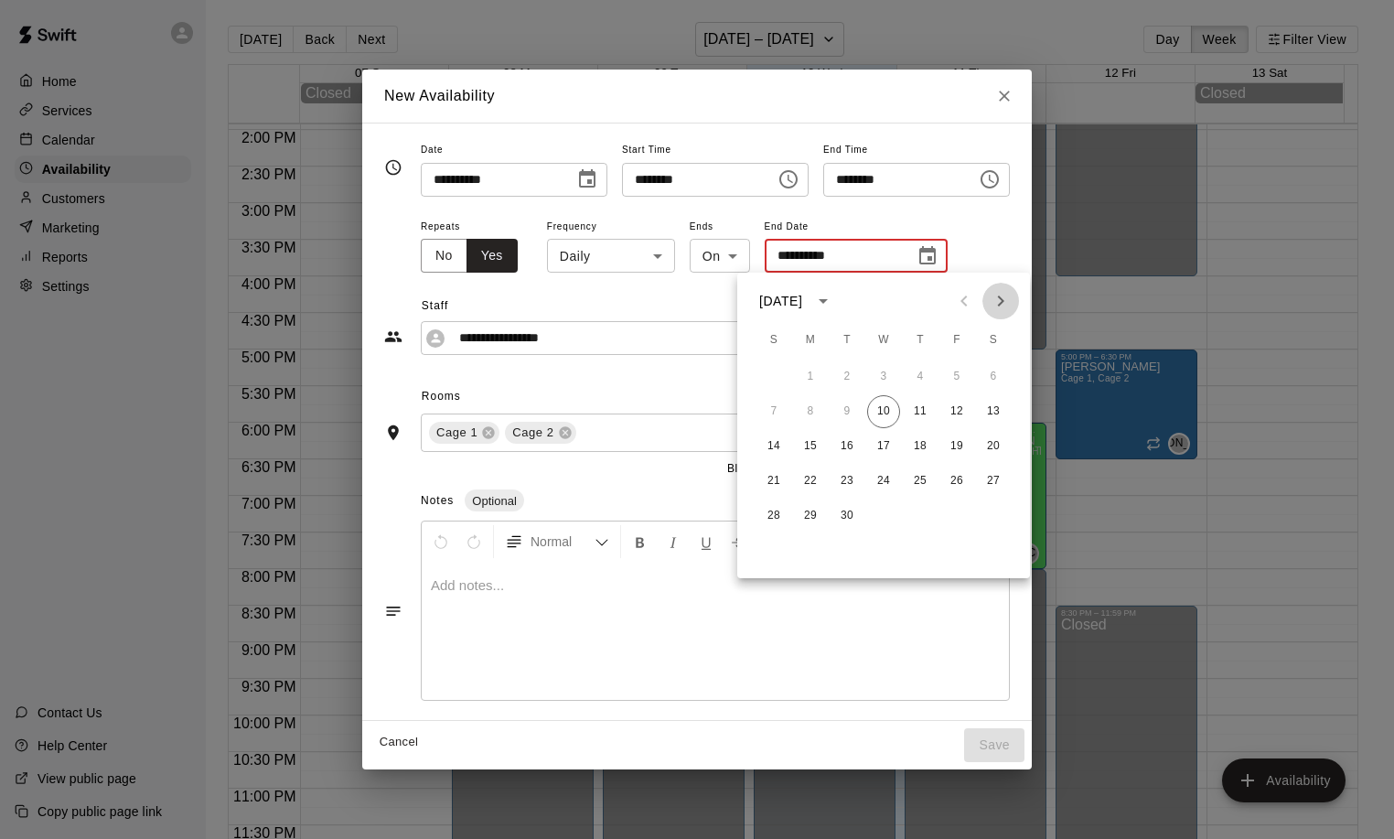
click at [1001, 301] on icon "Next month" at bounding box center [1001, 301] width 22 height 22
click at [1000, 301] on icon "Next month" at bounding box center [1001, 301] width 22 height 22
click at [1001, 298] on icon "Next month" at bounding box center [1001, 300] width 6 height 11
click at [994, 302] on icon "Next month" at bounding box center [1001, 301] width 22 height 22
click at [919, 379] on button "1" at bounding box center [920, 376] width 33 height 33
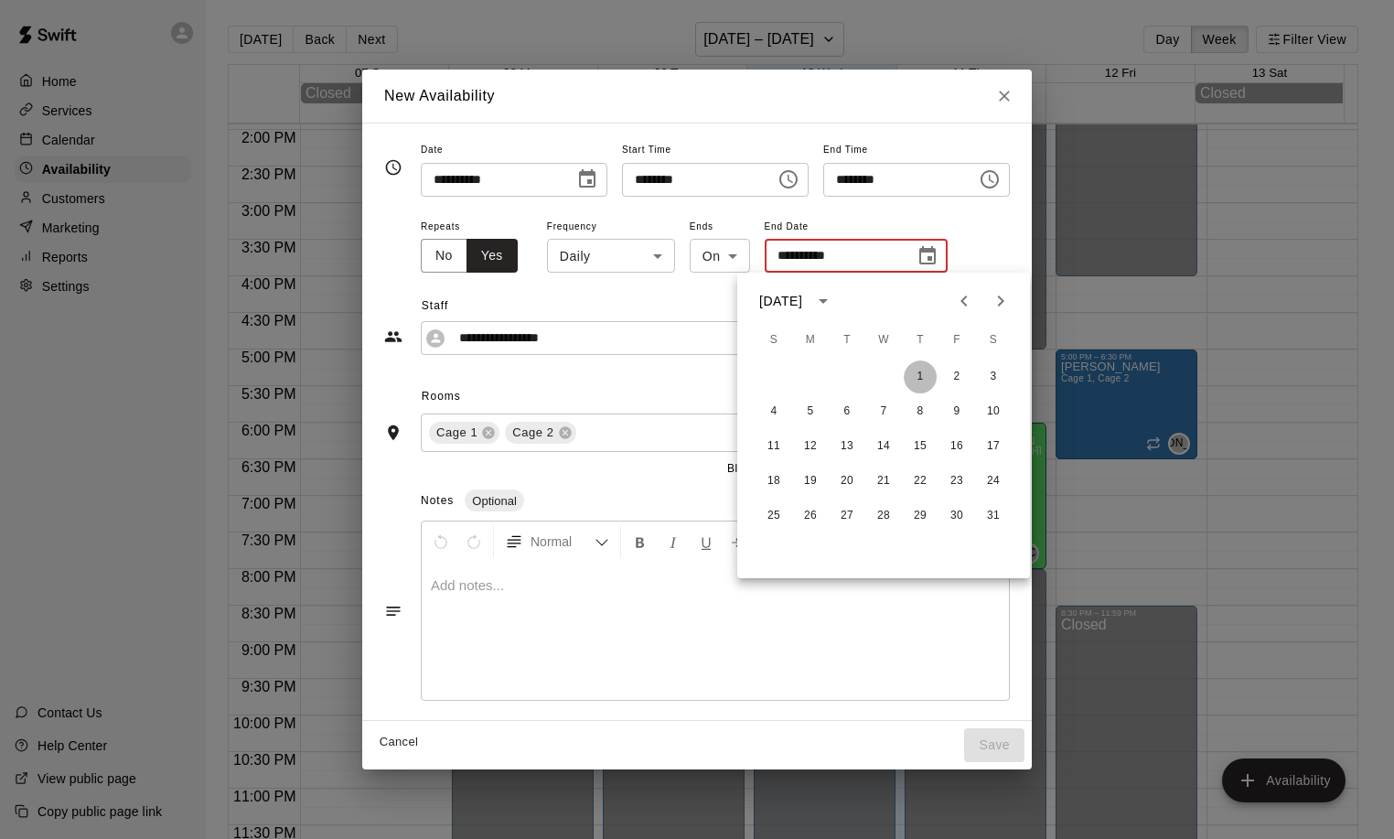
type input "**********"
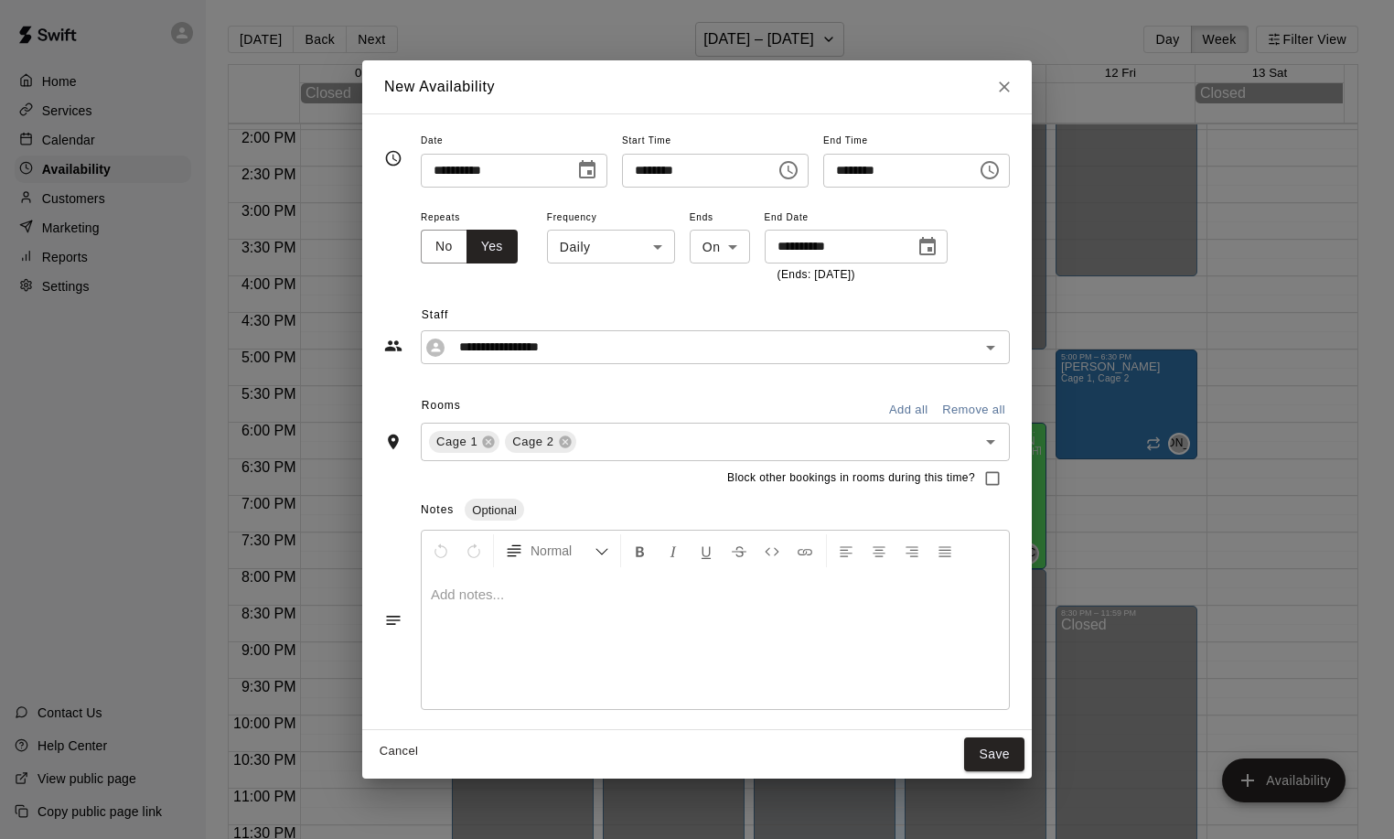
click at [628, 250] on body "Home Services Calendar Availability Customers Marketing Reports Settings Contac…" at bounding box center [697, 434] width 1394 height 868
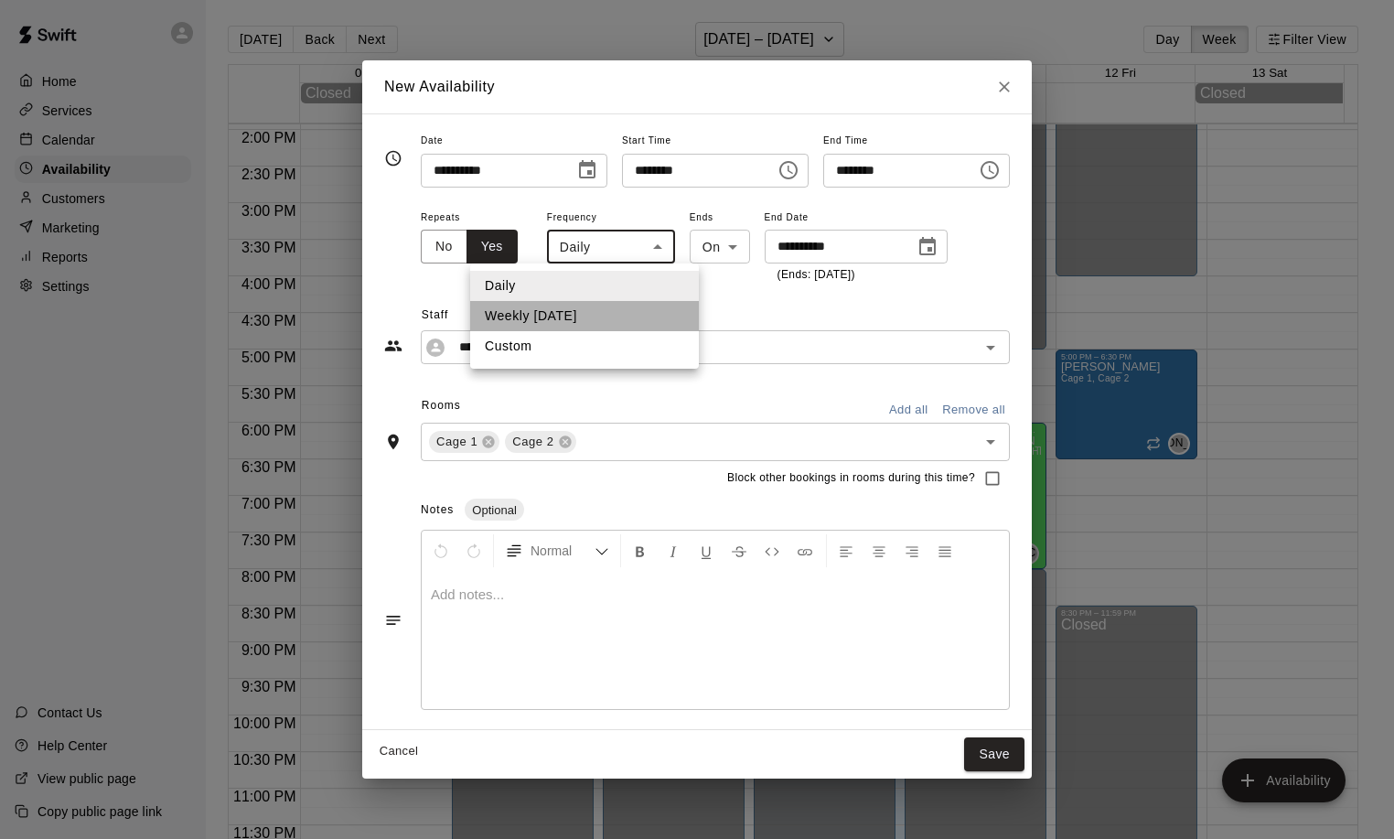
click at [625, 310] on li "Weekly [DATE]" at bounding box center [584, 316] width 229 height 30
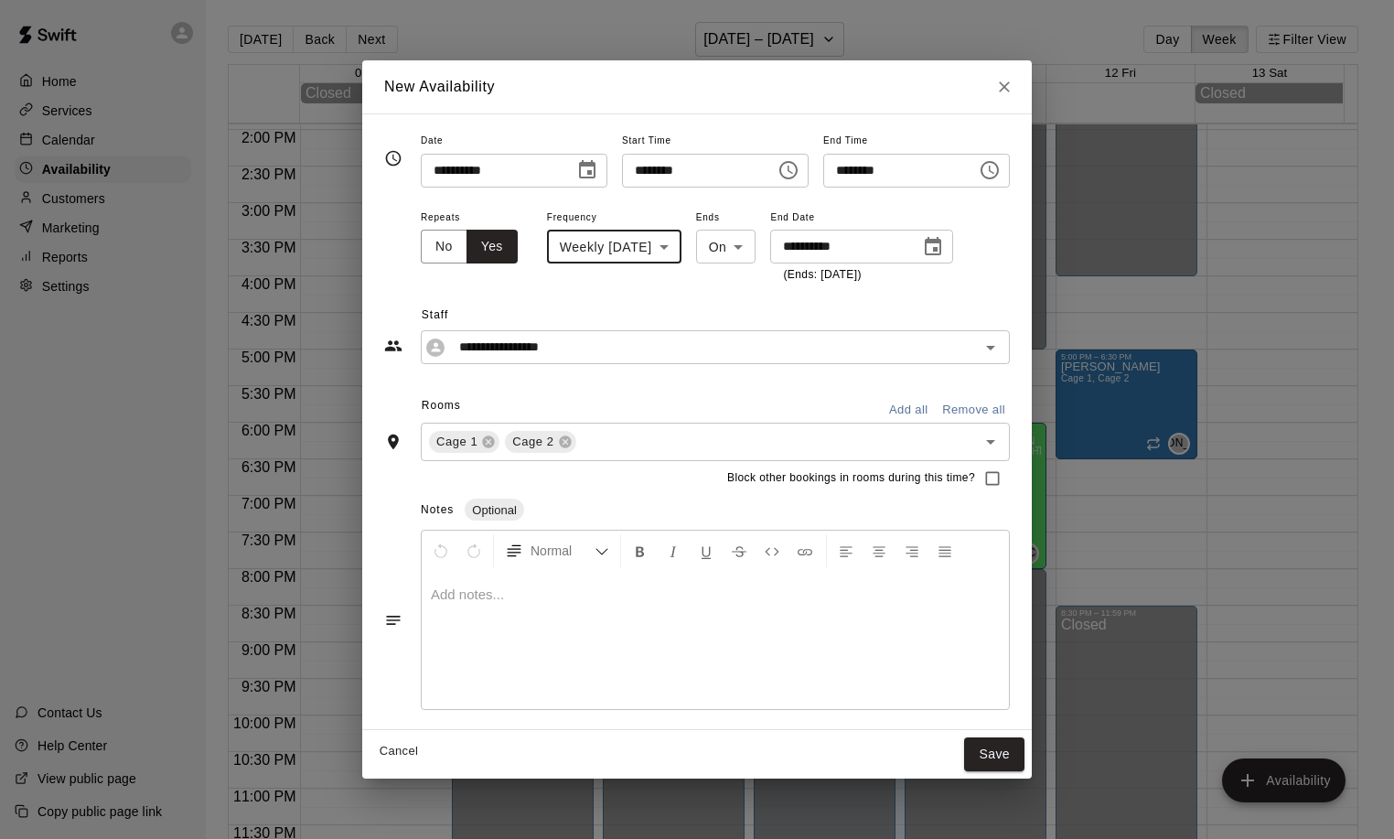
click at [665, 250] on body "Home Services Calendar Availability Customers Marketing Reports Settings Contac…" at bounding box center [697, 434] width 1394 height 868
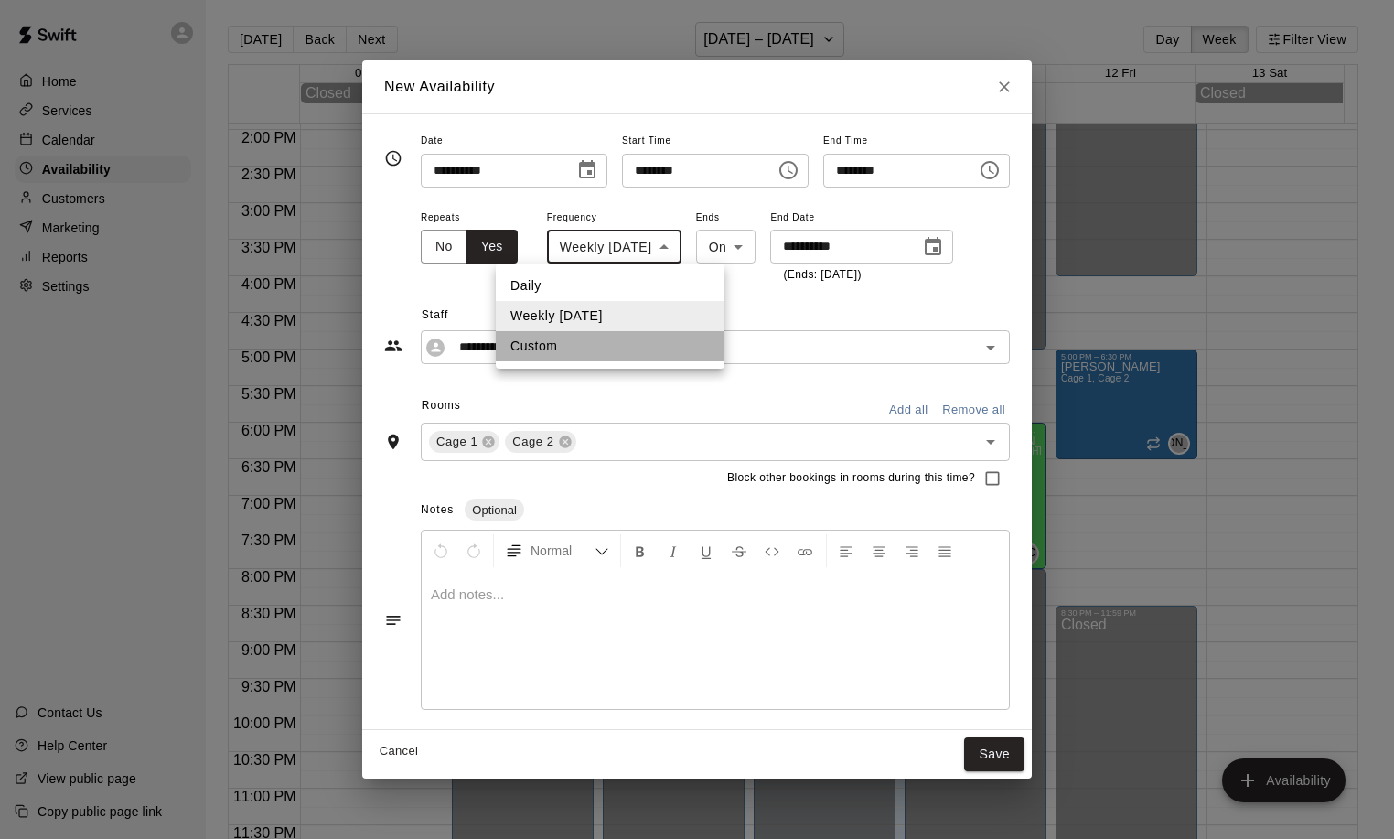
click at [584, 347] on li "Custom" at bounding box center [610, 346] width 229 height 30
type input "******"
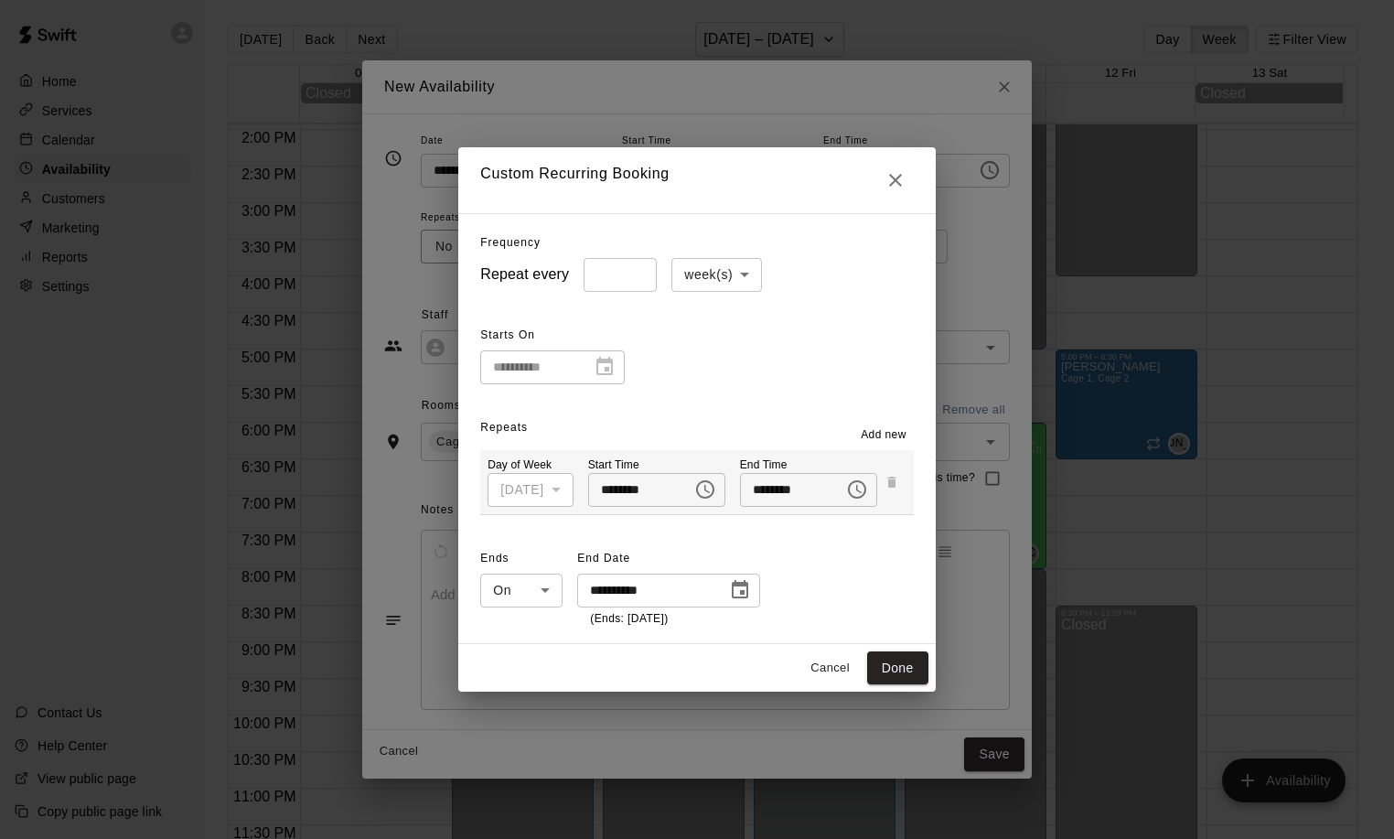
click at [906, 434] on span "Add new" at bounding box center [884, 435] width 46 height 18
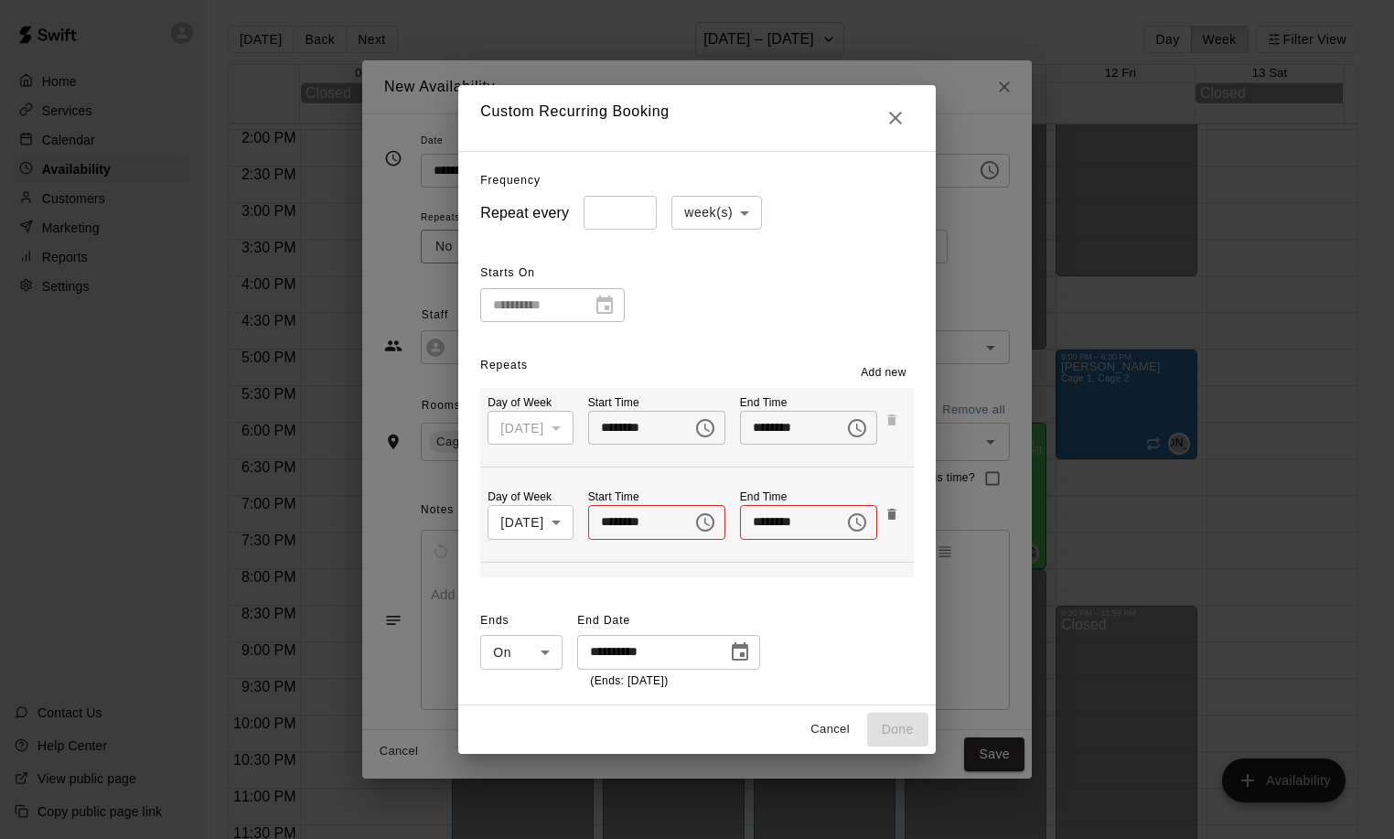
click at [557, 430] on div "[DATE]" at bounding box center [529, 428] width 85 height 34
click at [547, 520] on body "Home Services Calendar Availability Customers Marketing Reports Settings Contac…" at bounding box center [697, 434] width 1394 height 868
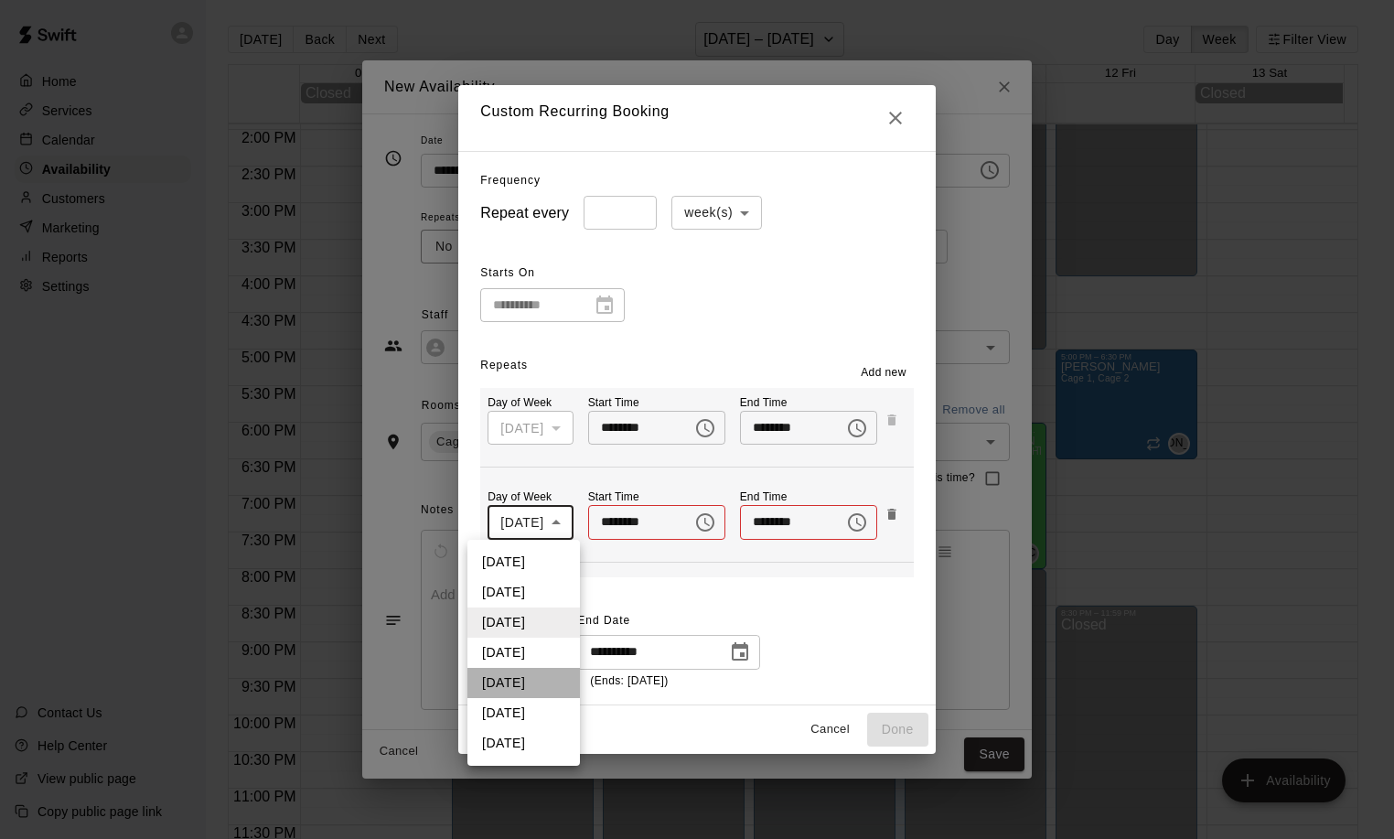
click at [509, 683] on li "[DATE]" at bounding box center [523, 683] width 112 height 30
type input "*"
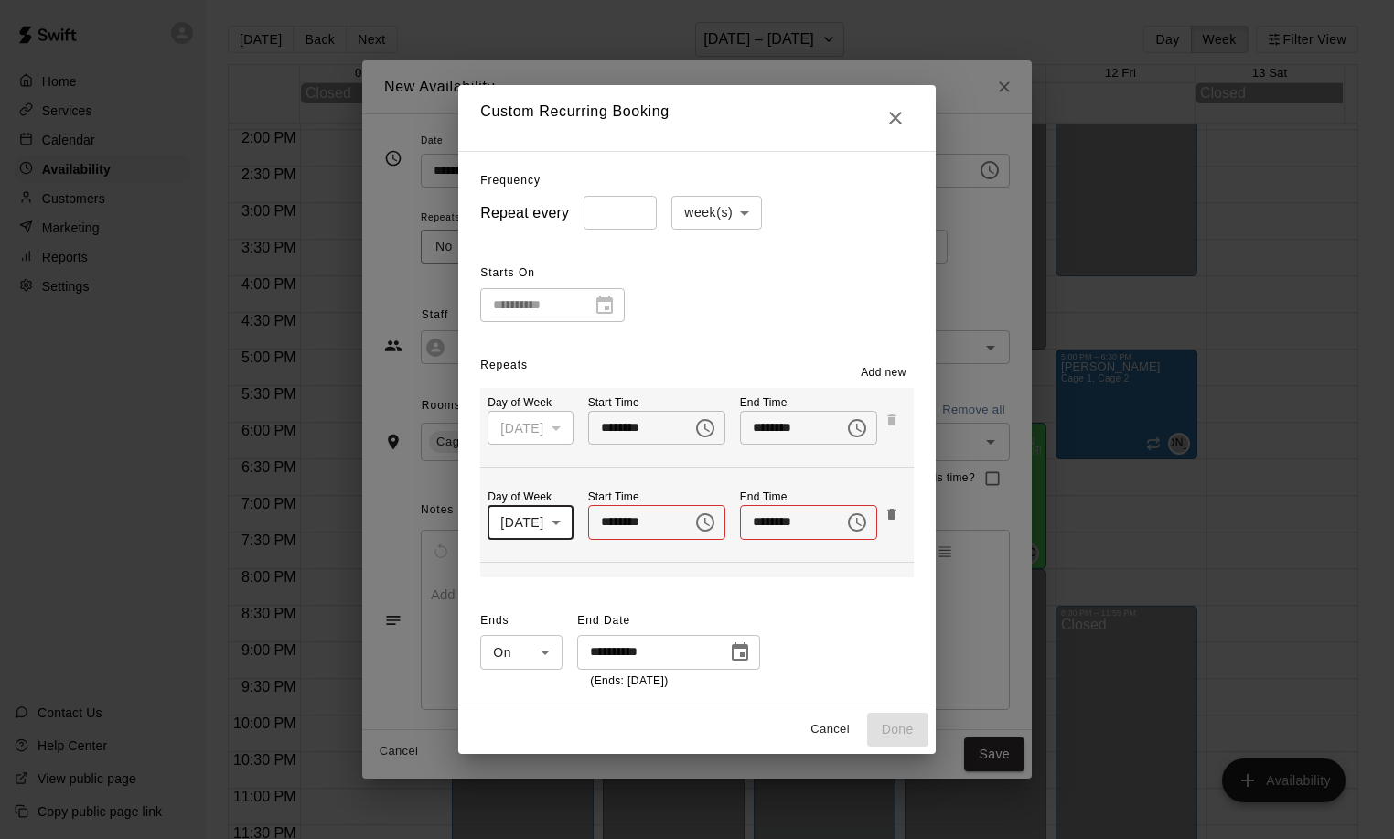
click at [687, 516] on button "Choose time" at bounding box center [705, 522] width 37 height 37
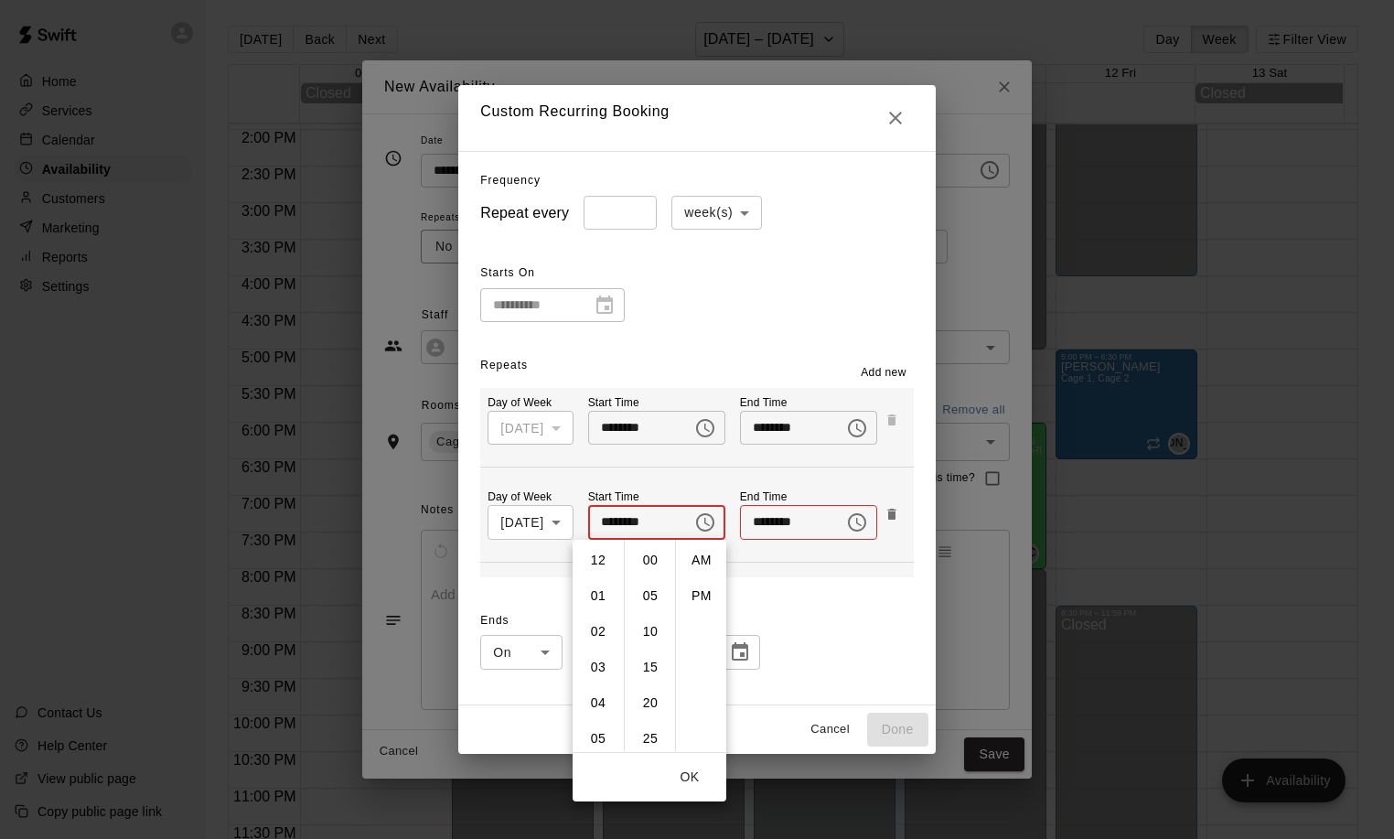
drag, startPoint x: 598, startPoint y: 701, endPoint x: 624, endPoint y: 669, distance: 41.0
click at [600, 700] on li "04" at bounding box center [598, 703] width 44 height 34
type input "********"
click at [815, 529] on input "********" at bounding box center [785, 522] width 91 height 34
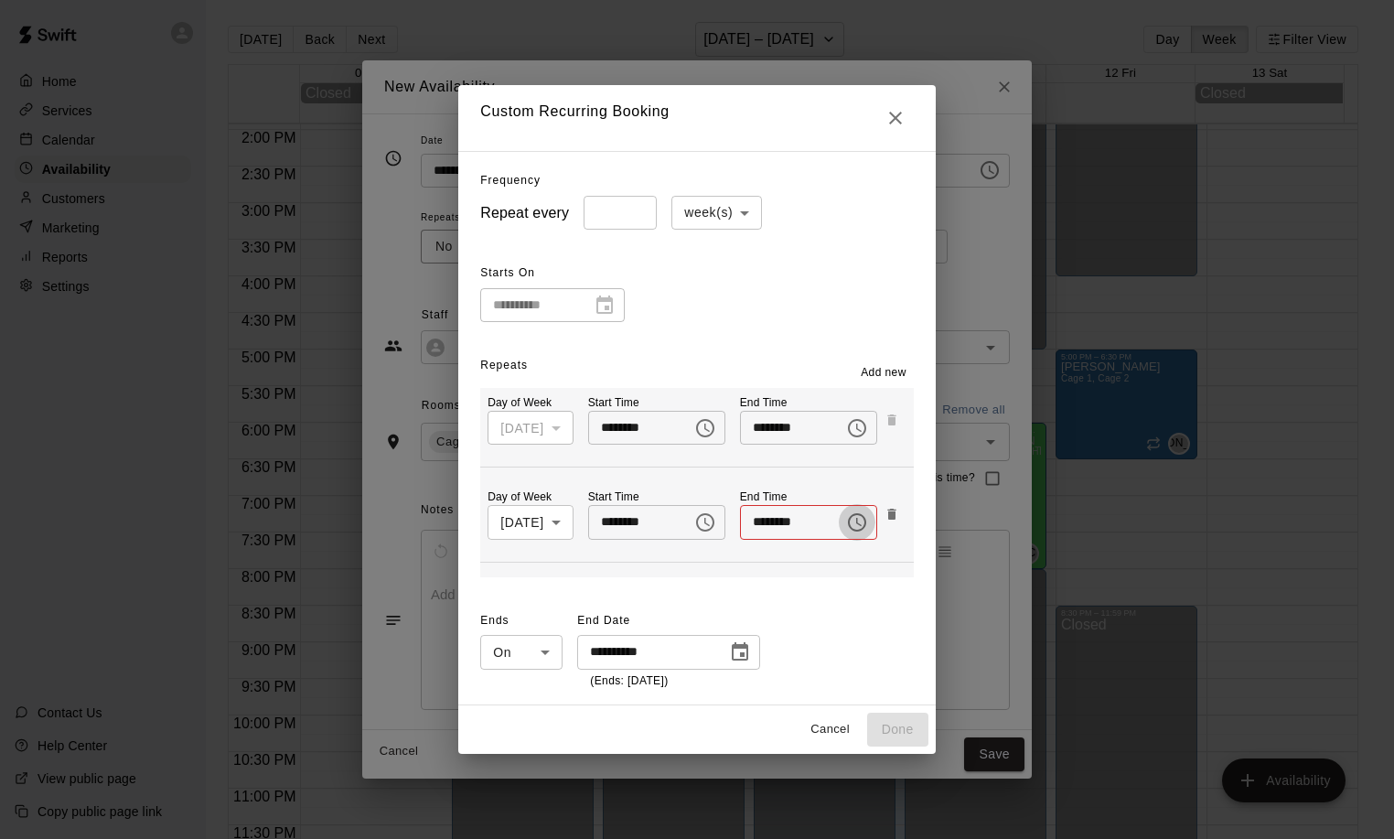
click at [853, 522] on icon "Choose time" at bounding box center [857, 522] width 22 height 22
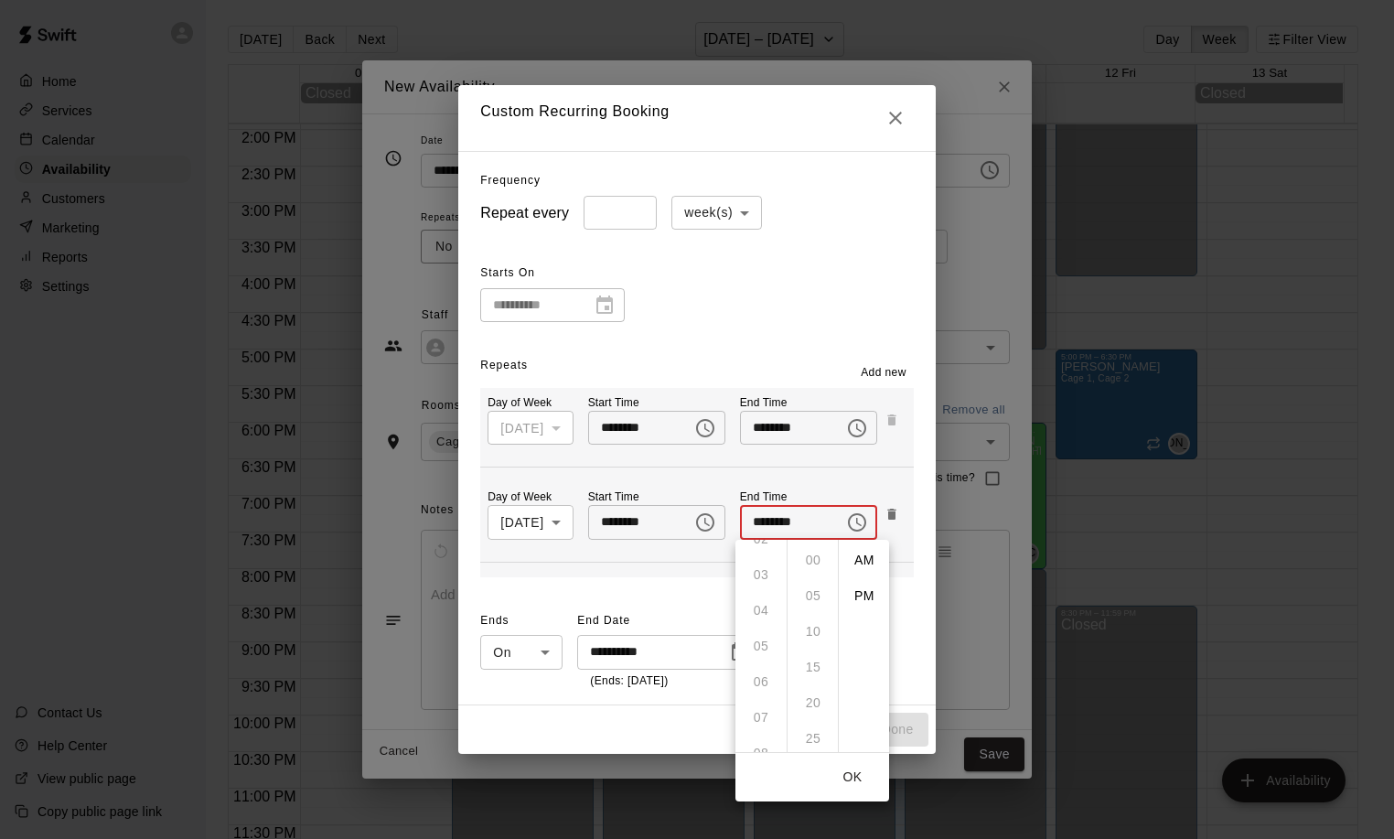
scroll to position [110, 0]
click at [762, 665] on ul "12 01 02 03 04 05 06 07 08 09 10 11" at bounding box center [760, 646] width 51 height 212
click at [820, 736] on ul "00 05 10 15 20 25 30 35 40 45 50 55" at bounding box center [812, 646] width 51 height 212
click at [868, 603] on li "PM" at bounding box center [864, 596] width 44 height 34
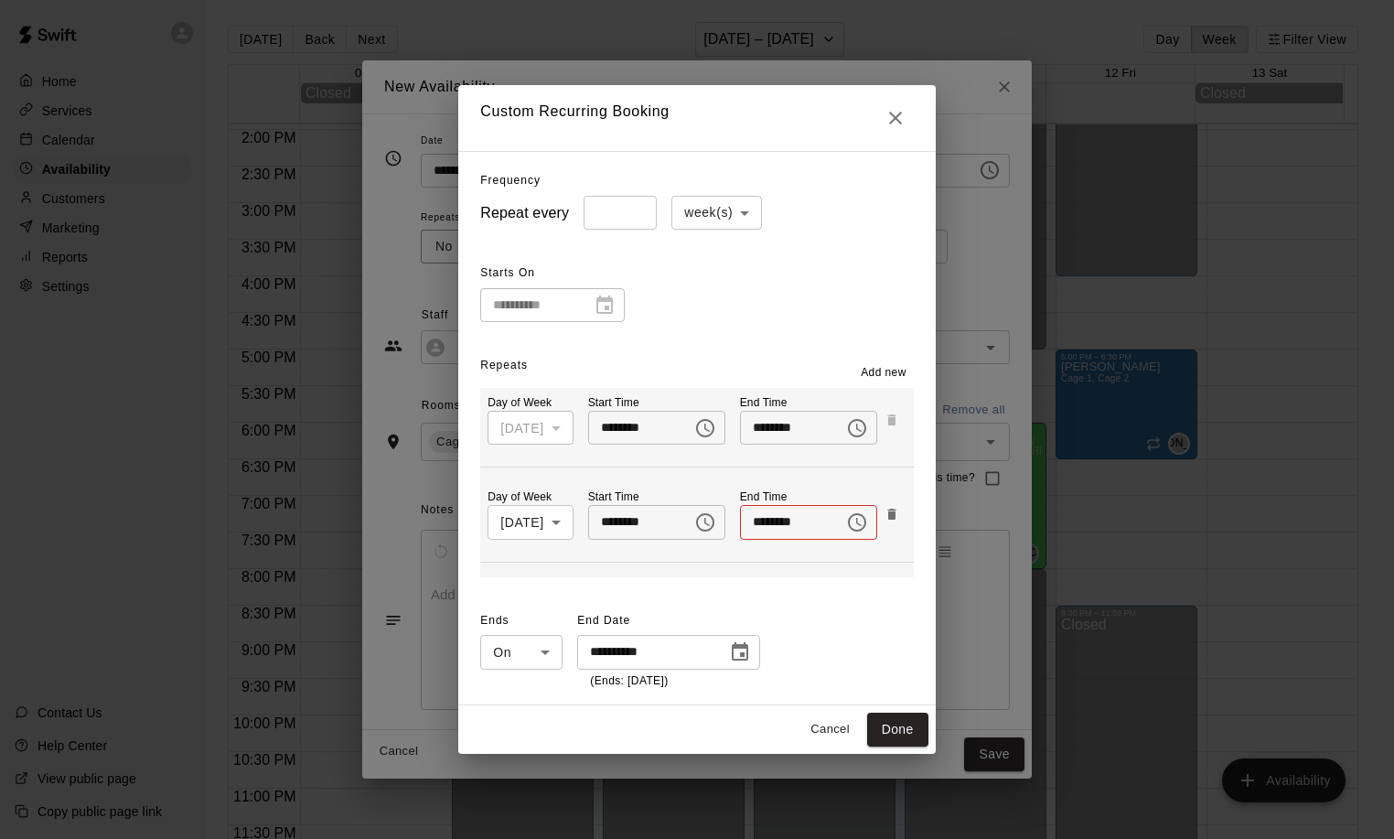
type input "********"
click at [649, 527] on input "********" at bounding box center [633, 522] width 91 height 34
click at [630, 531] on input "********" at bounding box center [633, 522] width 91 height 34
click at [641, 523] on input "********" at bounding box center [633, 522] width 91 height 34
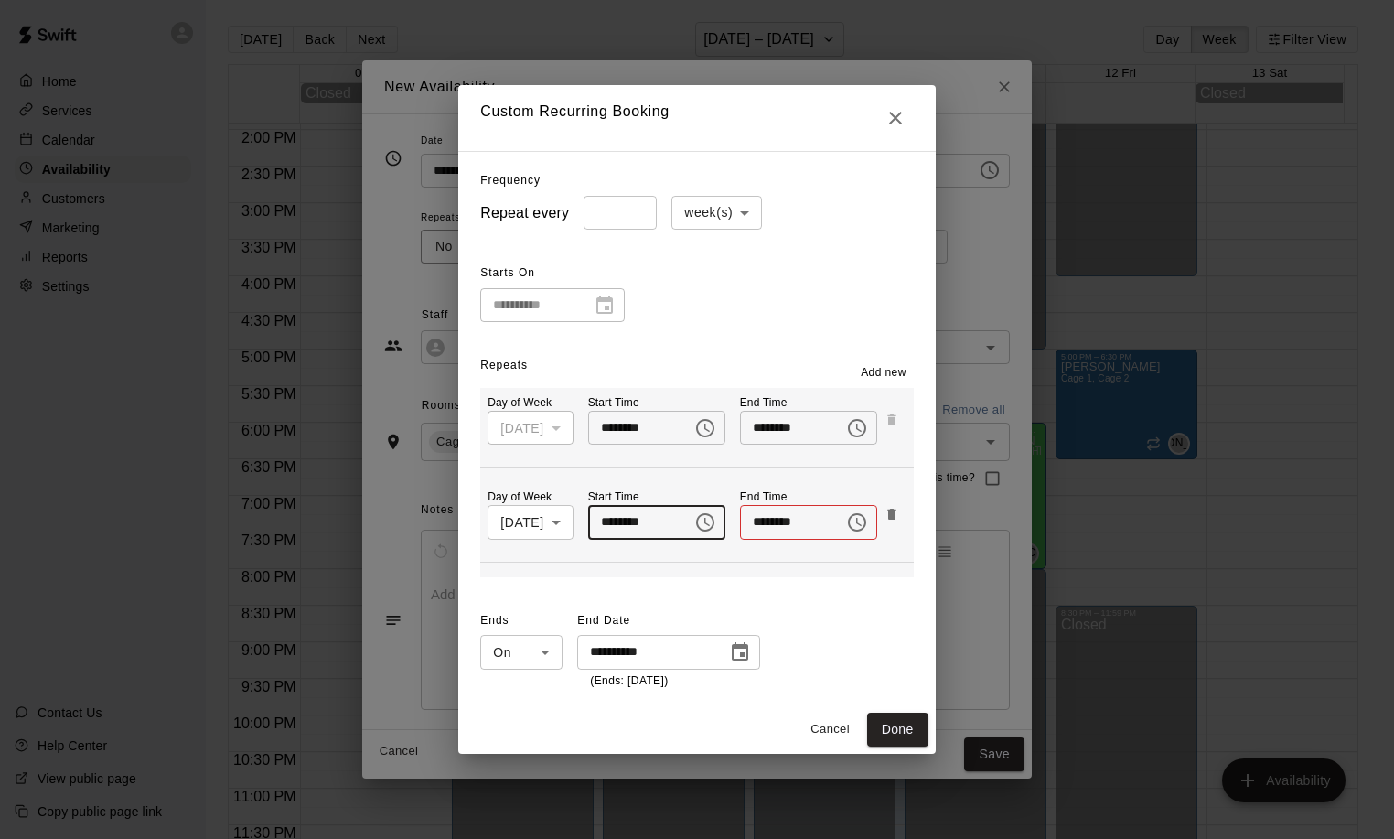
click at [636, 520] on input "********" at bounding box center [633, 522] width 91 height 34
click at [694, 528] on icon "Choose time, selected time is 4:00 AM" at bounding box center [705, 522] width 22 height 22
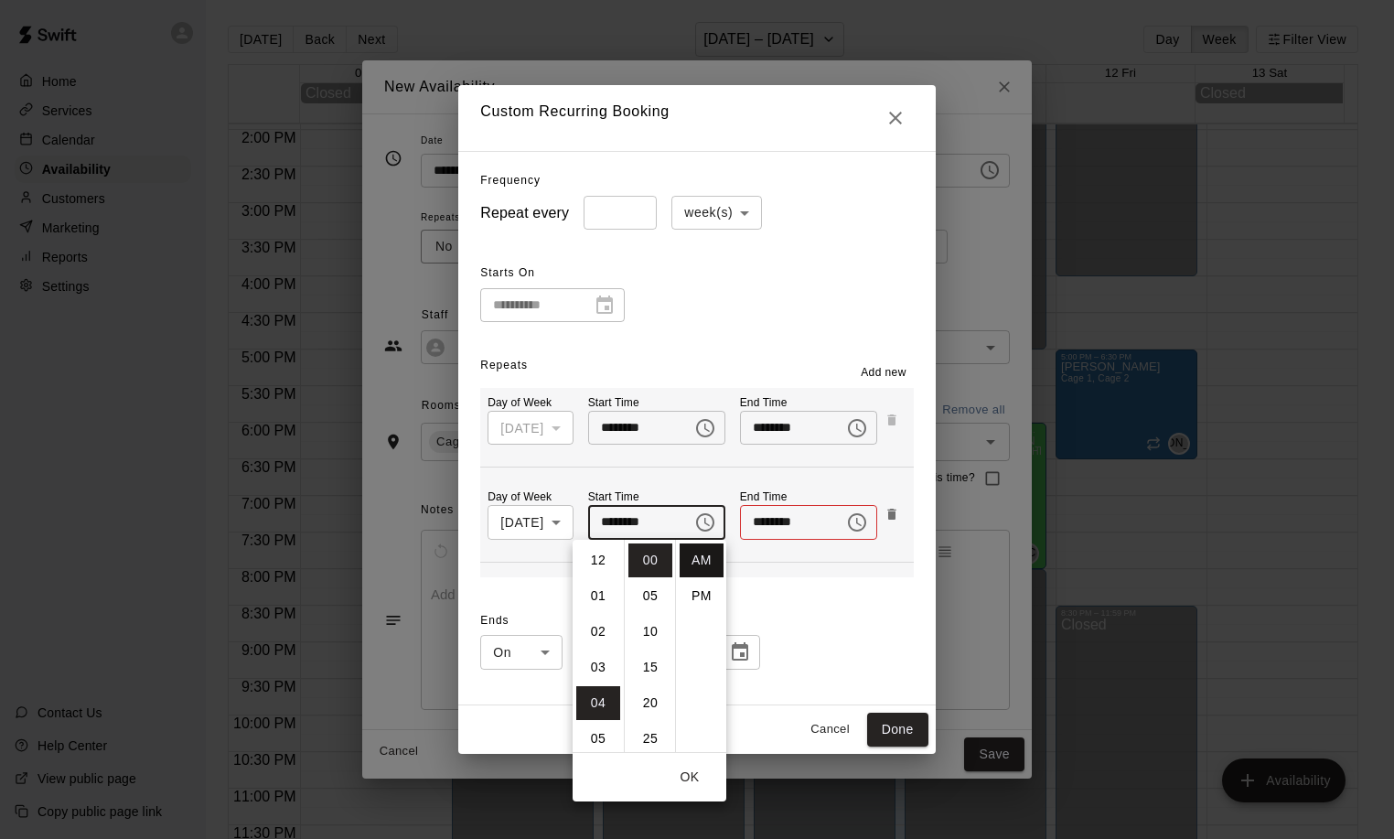
scroll to position [143, 0]
click at [707, 591] on li "PM" at bounding box center [702, 596] width 44 height 34
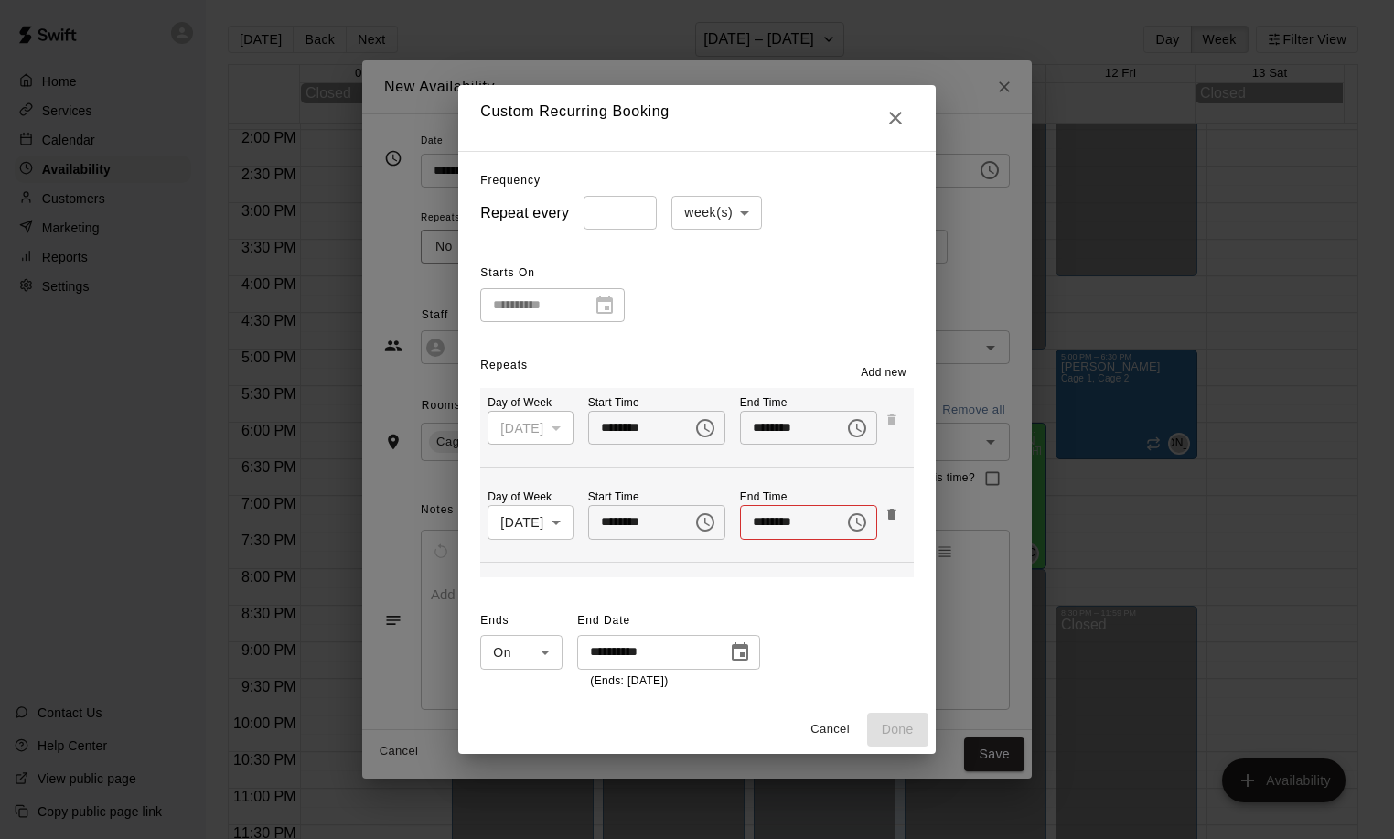
type input "********"
click at [802, 594] on div "**********" at bounding box center [696, 428] width 476 height 554
click at [849, 522] on icon "Choose time" at bounding box center [857, 522] width 22 height 22
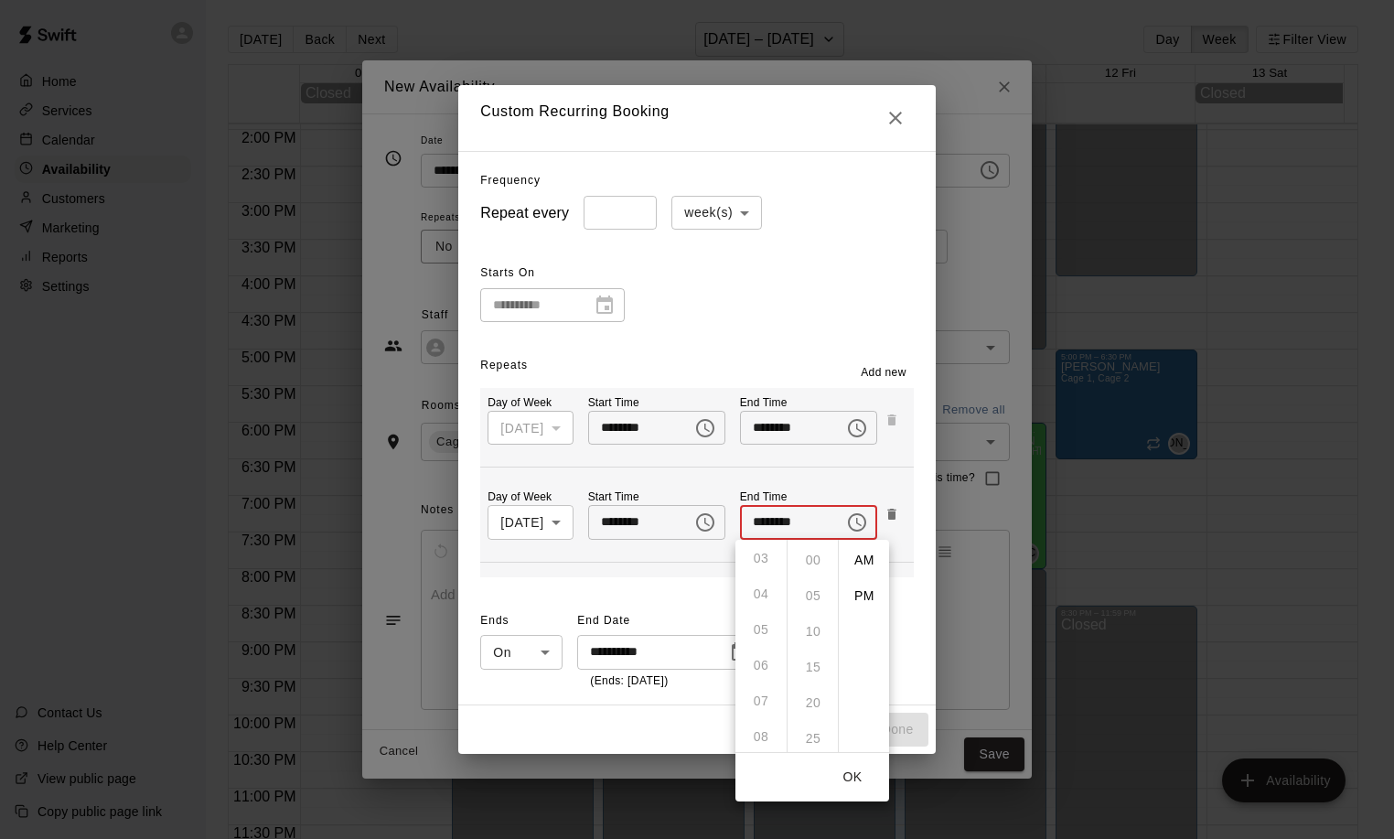
scroll to position [110, 0]
click at [766, 733] on ul "12 01 02 03 04 05 06 07 08 09 10 11" at bounding box center [760, 646] width 51 height 212
click at [766, 664] on ul "12 01 02 03 04 05 06 07 08 09 10 11" at bounding box center [760, 646] width 51 height 212
click at [766, 696] on ul "12 01 02 03 04 05 06 07 08 09 10 11" at bounding box center [760, 646] width 51 height 212
click at [765, 665] on ul "12 01 02 03 04 05 06 07 08 09 10 11" at bounding box center [760, 646] width 51 height 212
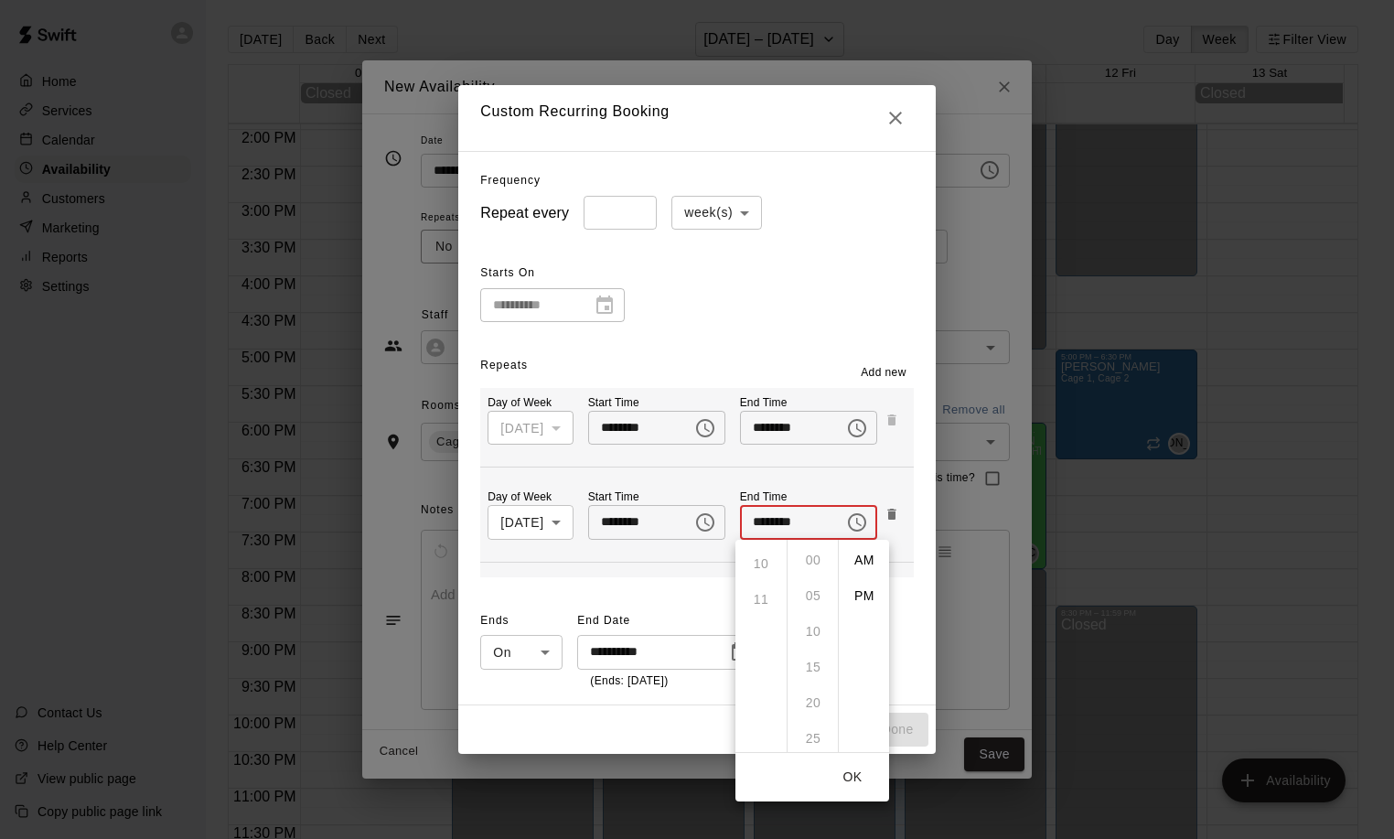
scroll to position [321, 0]
click at [862, 603] on li "PM" at bounding box center [864, 596] width 44 height 34
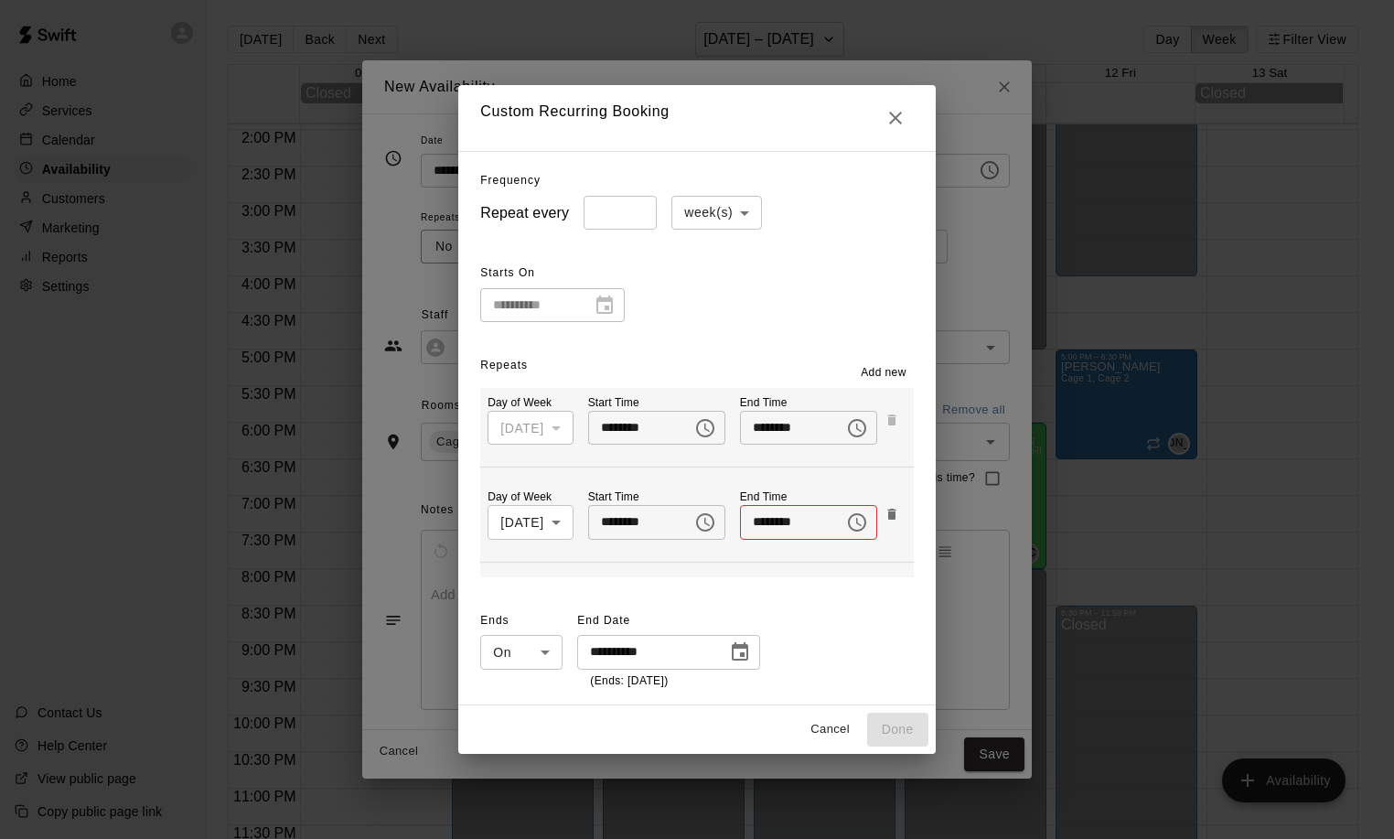
scroll to position [0, 0]
click at [754, 527] on input "********" at bounding box center [785, 522] width 91 height 34
click at [750, 526] on input "********" at bounding box center [785, 522] width 91 height 34
click at [788, 526] on input "********" at bounding box center [785, 522] width 91 height 34
click at [846, 523] on icon "Choose time, selected time is 12:00 PM" at bounding box center [857, 522] width 22 height 22
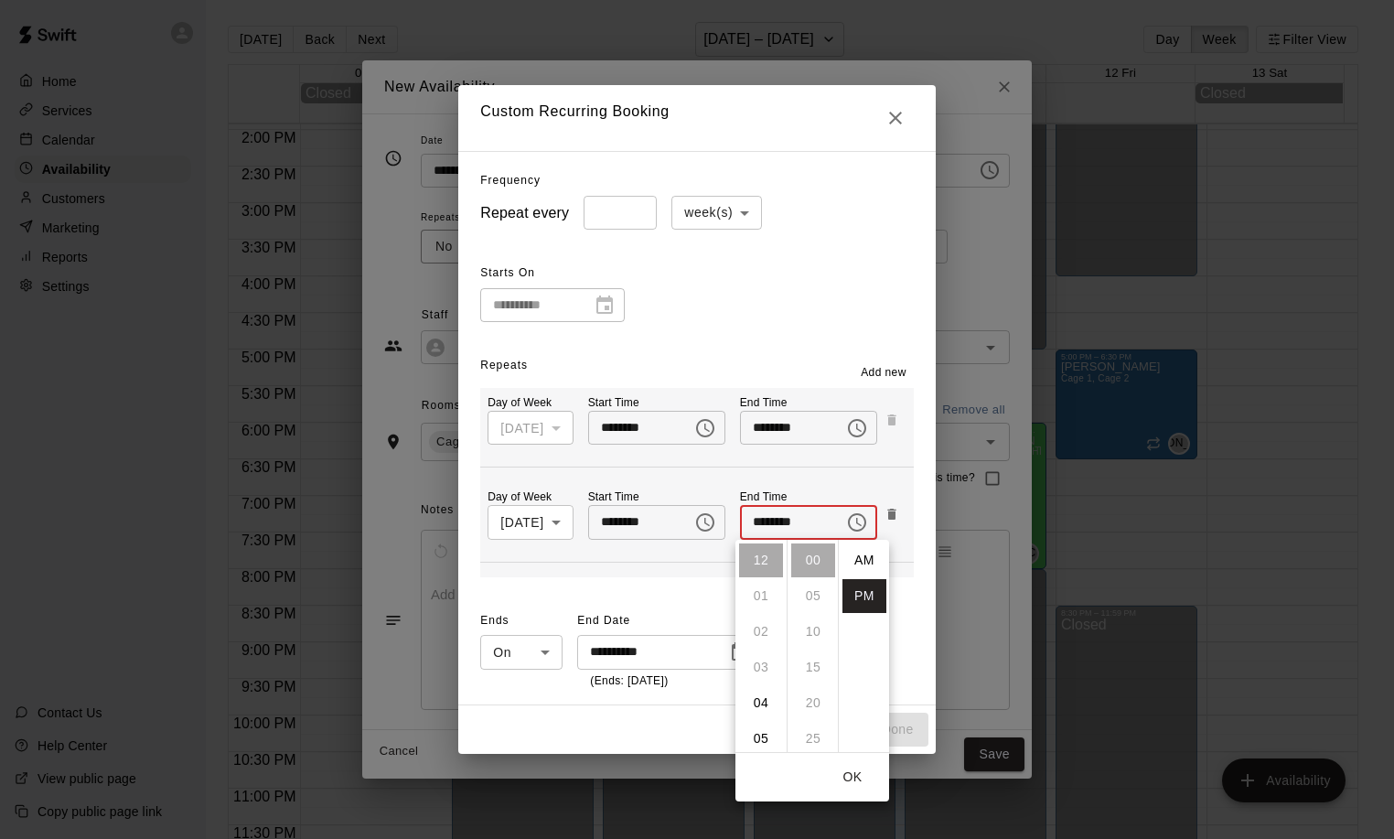
scroll to position [33, 0]
click at [767, 737] on li "06" at bounding box center [761, 738] width 44 height 34
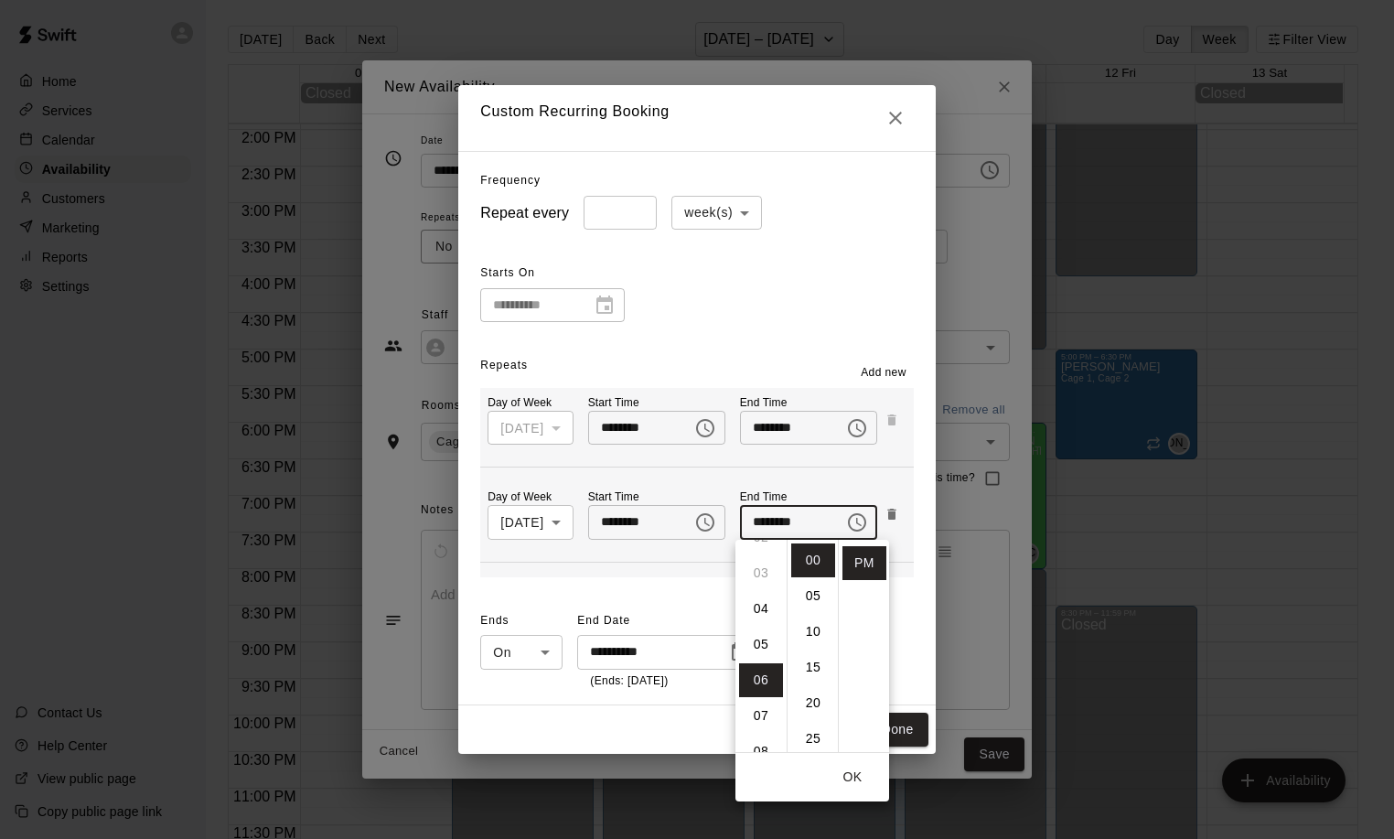
scroll to position [214, 0]
click at [820, 735] on li "30" at bounding box center [813, 738] width 44 height 34
type input "********"
click at [854, 773] on button "OK" at bounding box center [852, 777] width 59 height 34
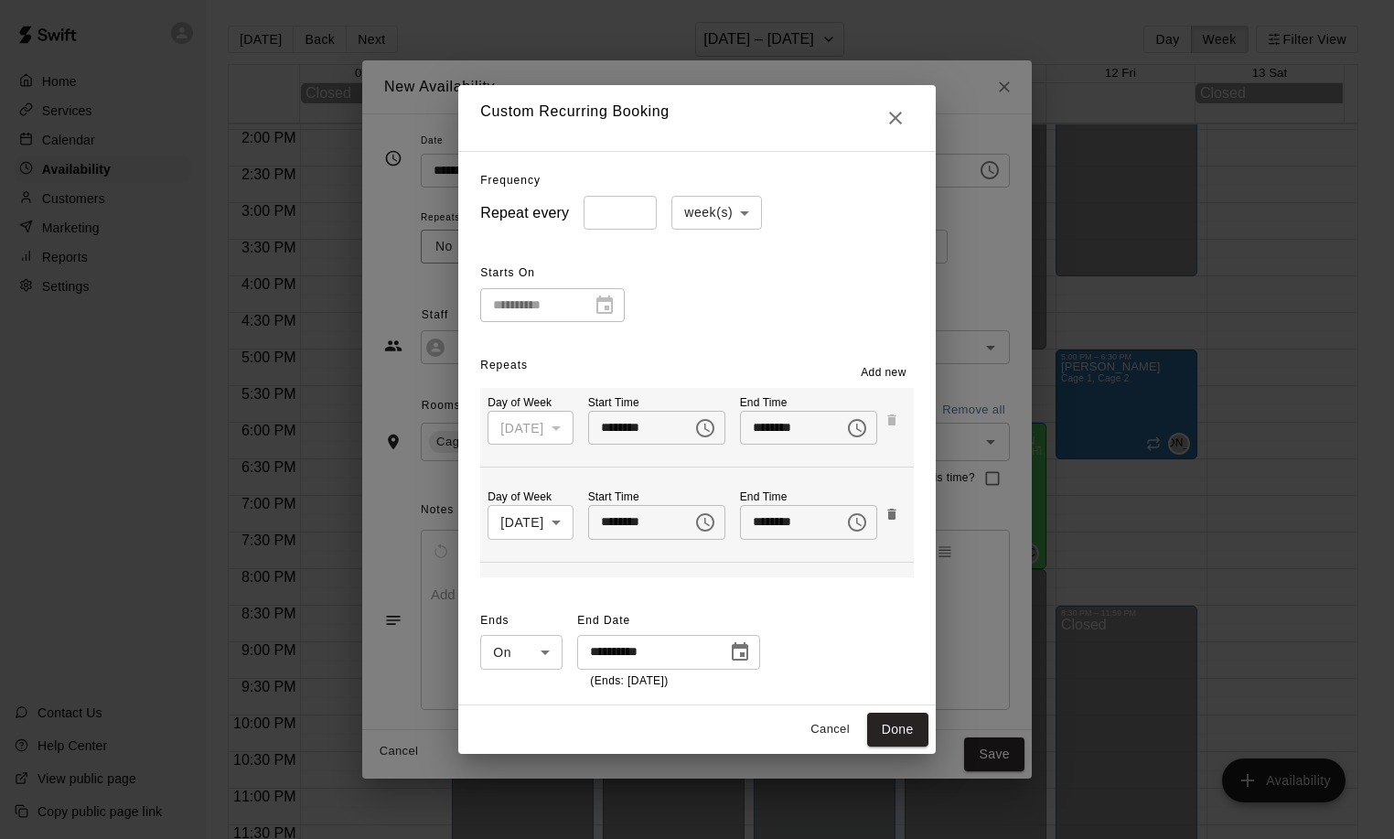
drag, startPoint x: 921, startPoint y: 721, endPoint x: 915, endPoint y: 642, distance: 78.8
click at [915, 642] on div "**********" at bounding box center [696, 419] width 476 height 669
click at [921, 729] on button "Done" at bounding box center [897, 729] width 61 height 34
type input "**********"
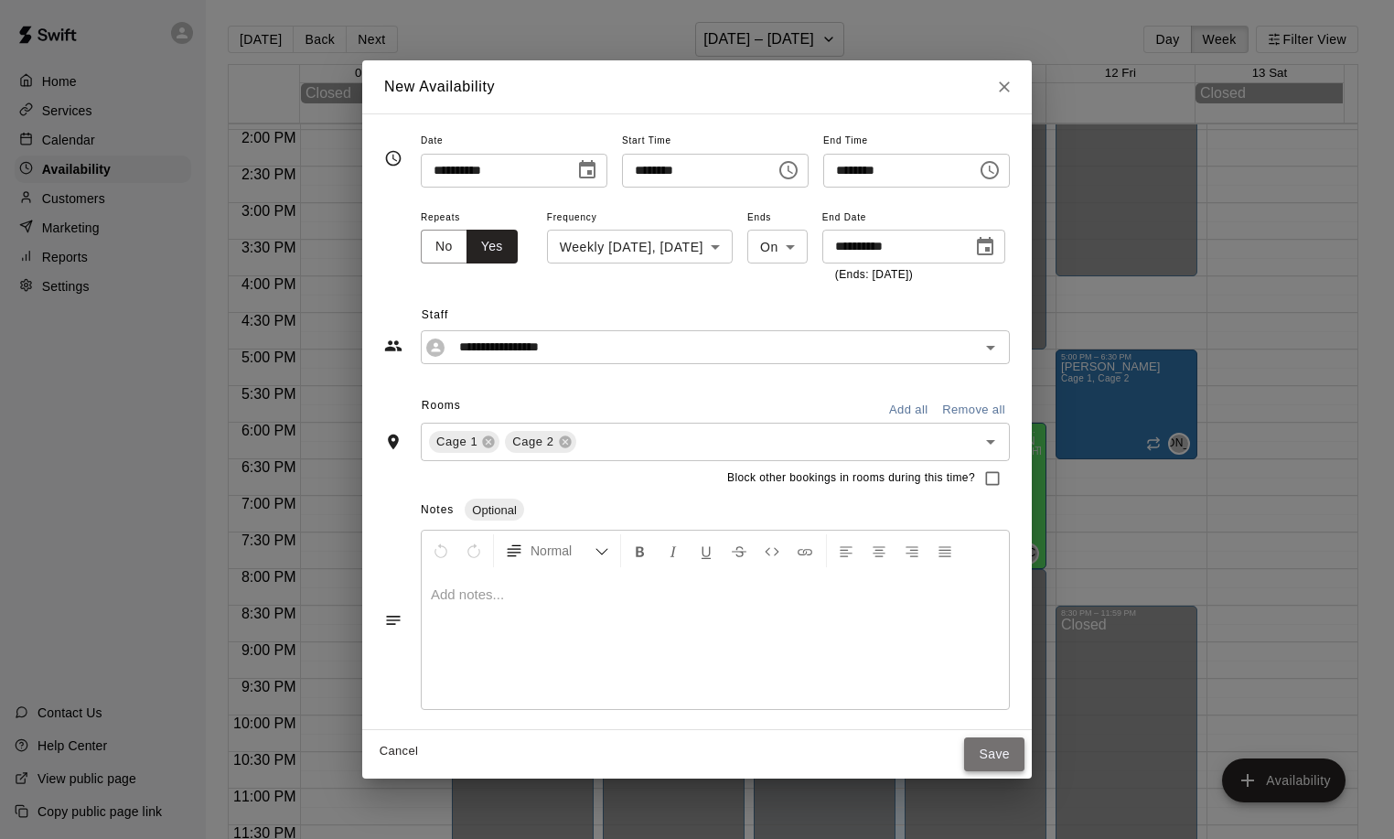
drag, startPoint x: 1030, startPoint y: 748, endPoint x: 1021, endPoint y: 704, distance: 44.8
click at [1024, 747] on button "Save" at bounding box center [994, 754] width 60 height 34
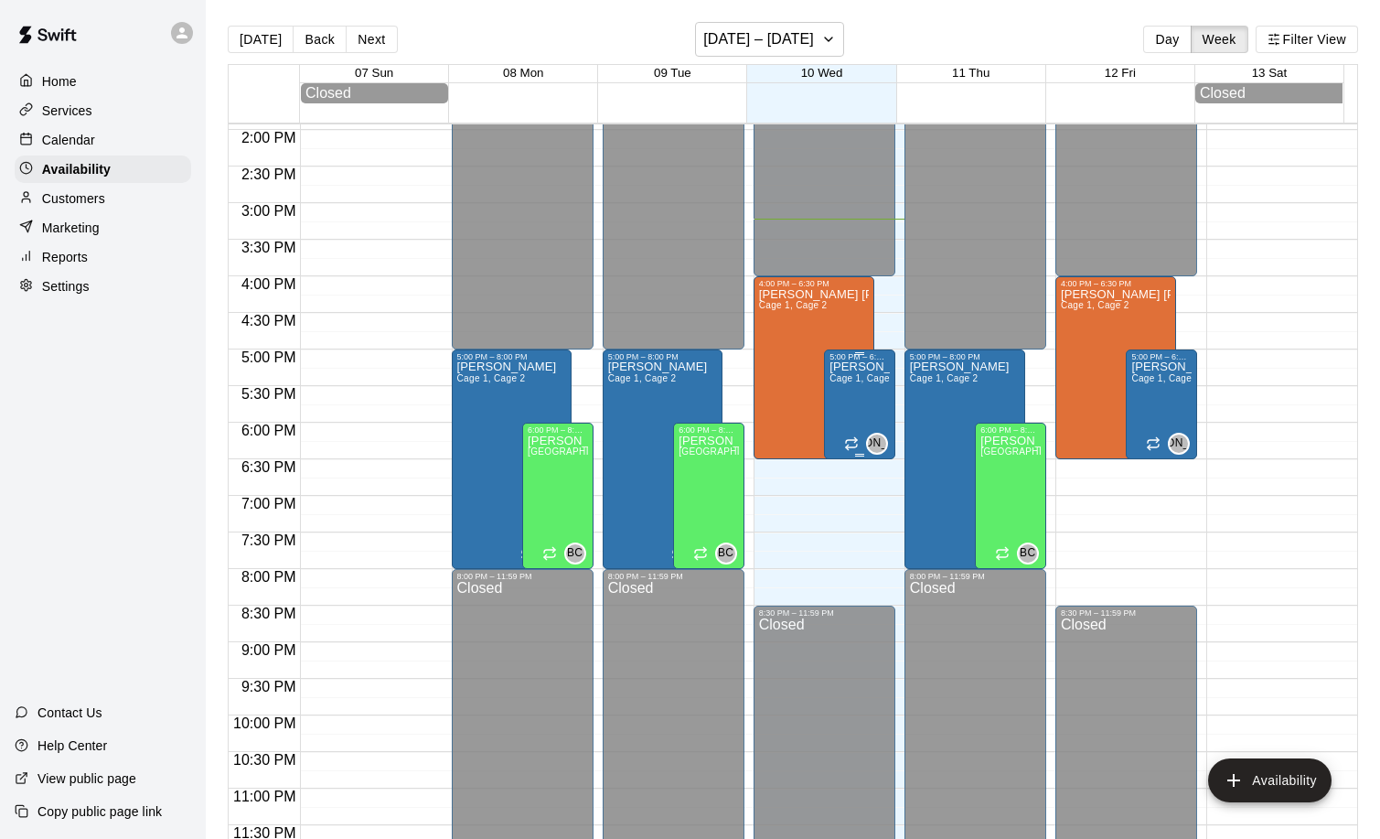
click at [867, 383] on span "Cage 1, Cage 2" at bounding box center [864, 378] width 69 height 10
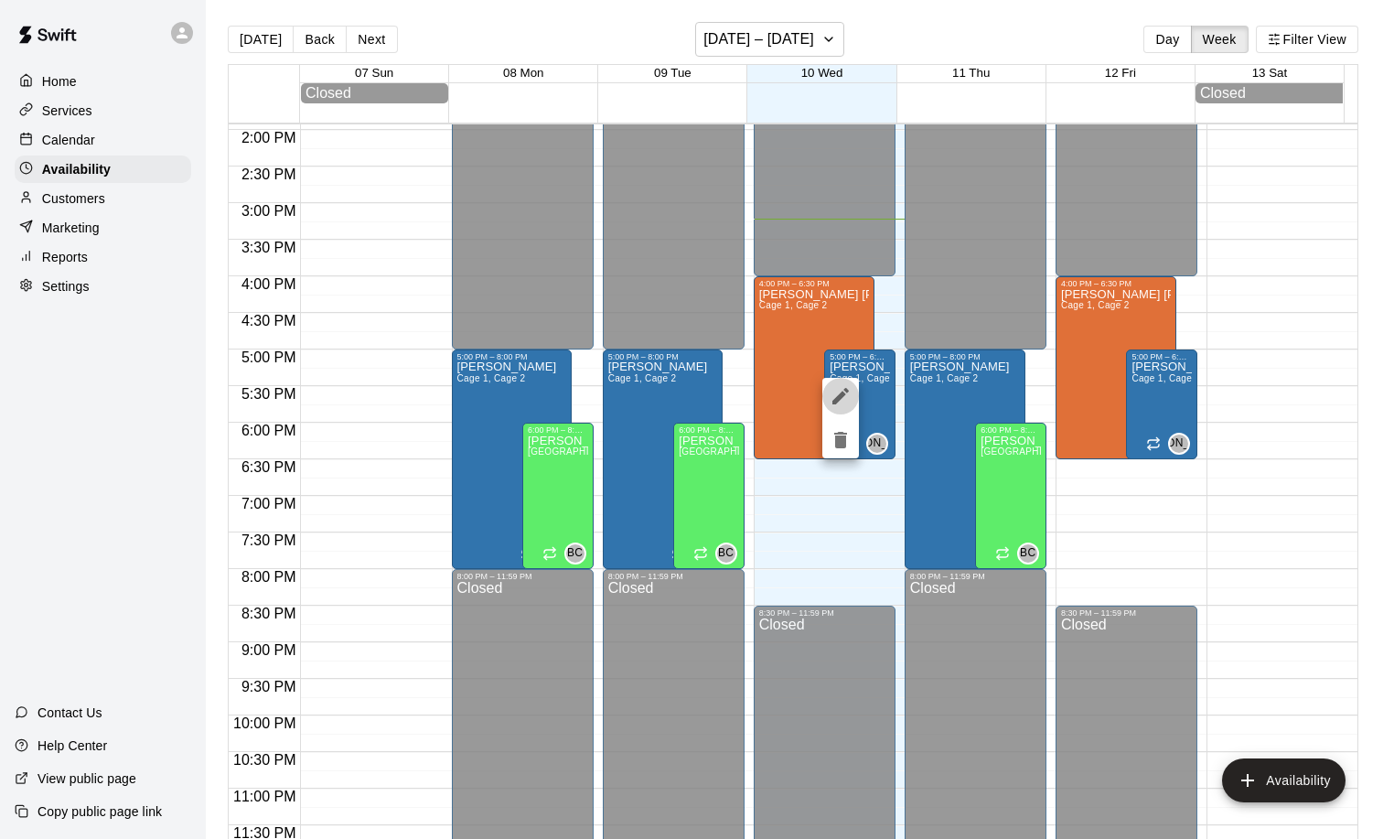
click at [841, 397] on icon "edit" at bounding box center [840, 396] width 16 height 16
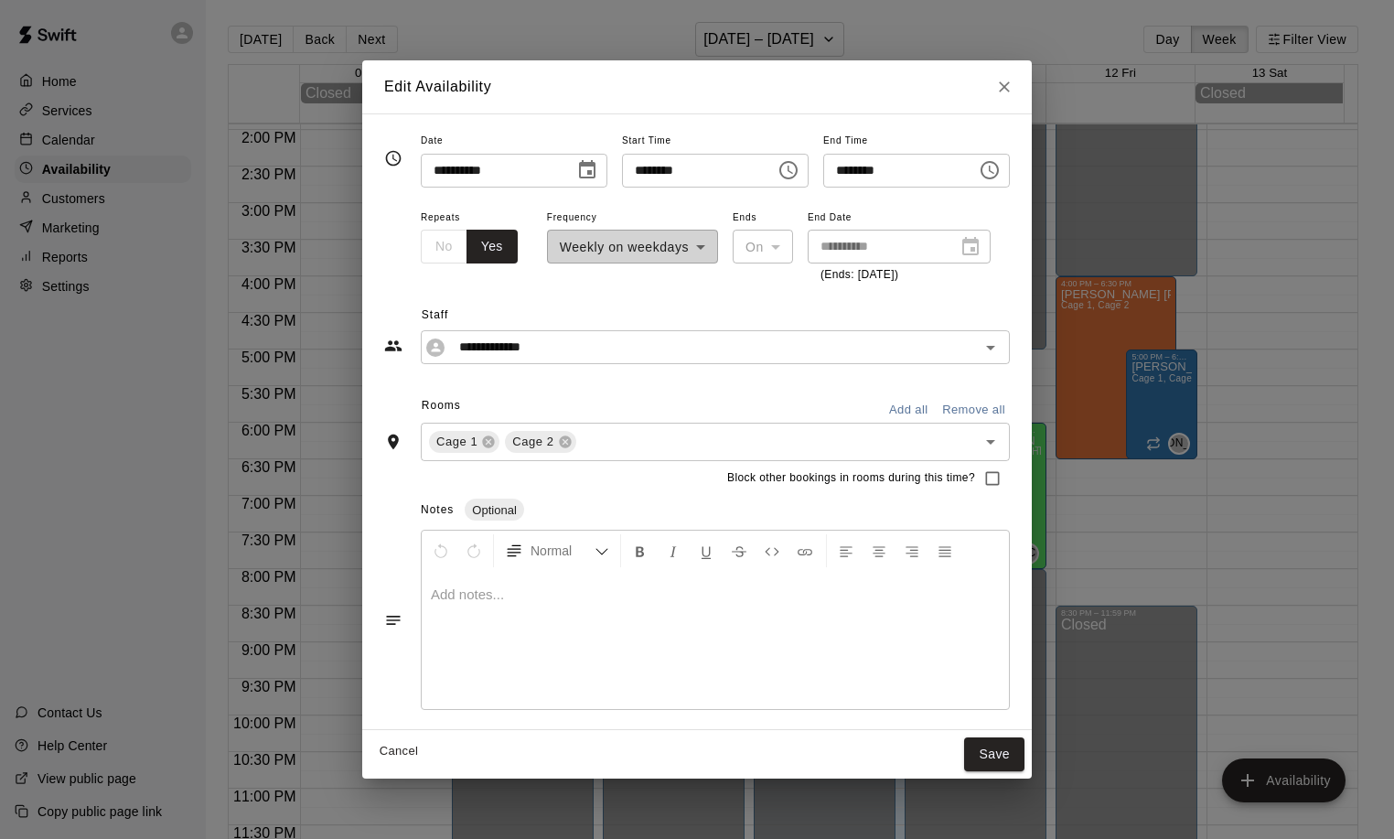
click at [690, 233] on div "**********" at bounding box center [715, 246] width 589 height 80
click at [683, 239] on div "**********" at bounding box center [632, 246] width 171 height 80
click at [678, 242] on div "**********" at bounding box center [632, 246] width 171 height 80
click at [670, 245] on div "**********" at bounding box center [632, 246] width 171 height 80
click at [649, 244] on div "**********" at bounding box center [632, 246] width 171 height 80
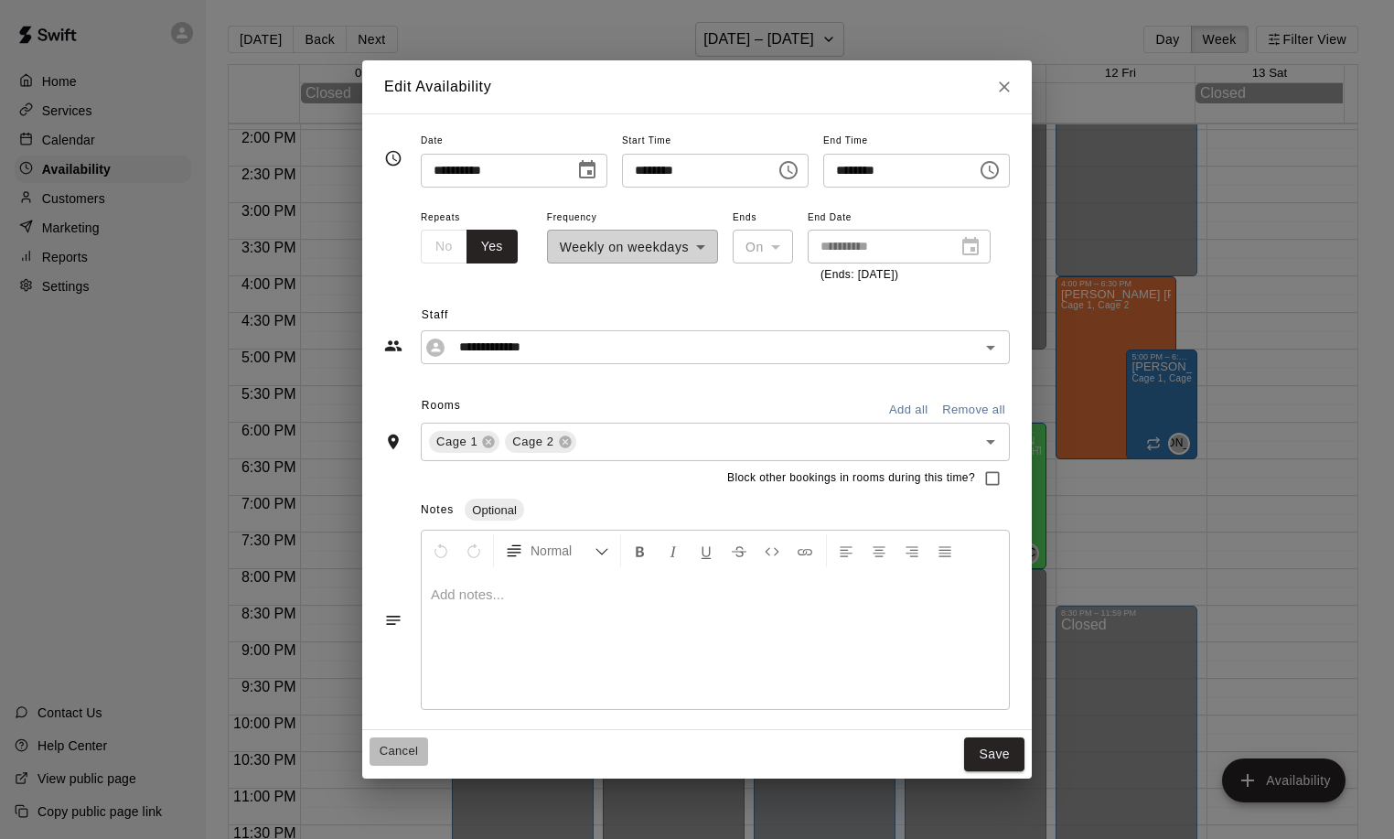
click at [388, 748] on button "Cancel" at bounding box center [398, 751] width 59 height 28
type input "**********"
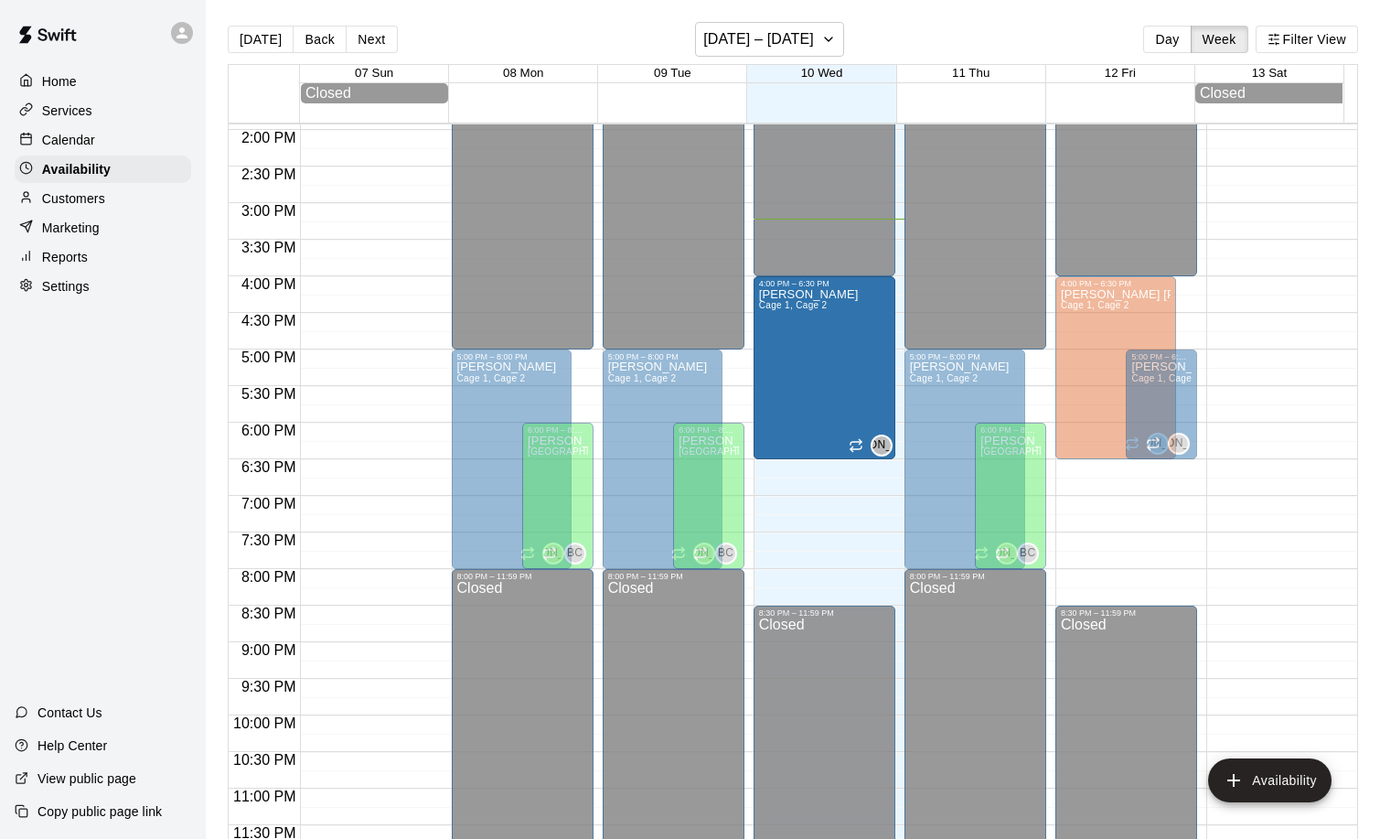
drag, startPoint x: 852, startPoint y: 356, endPoint x: 866, endPoint y: 292, distance: 65.5
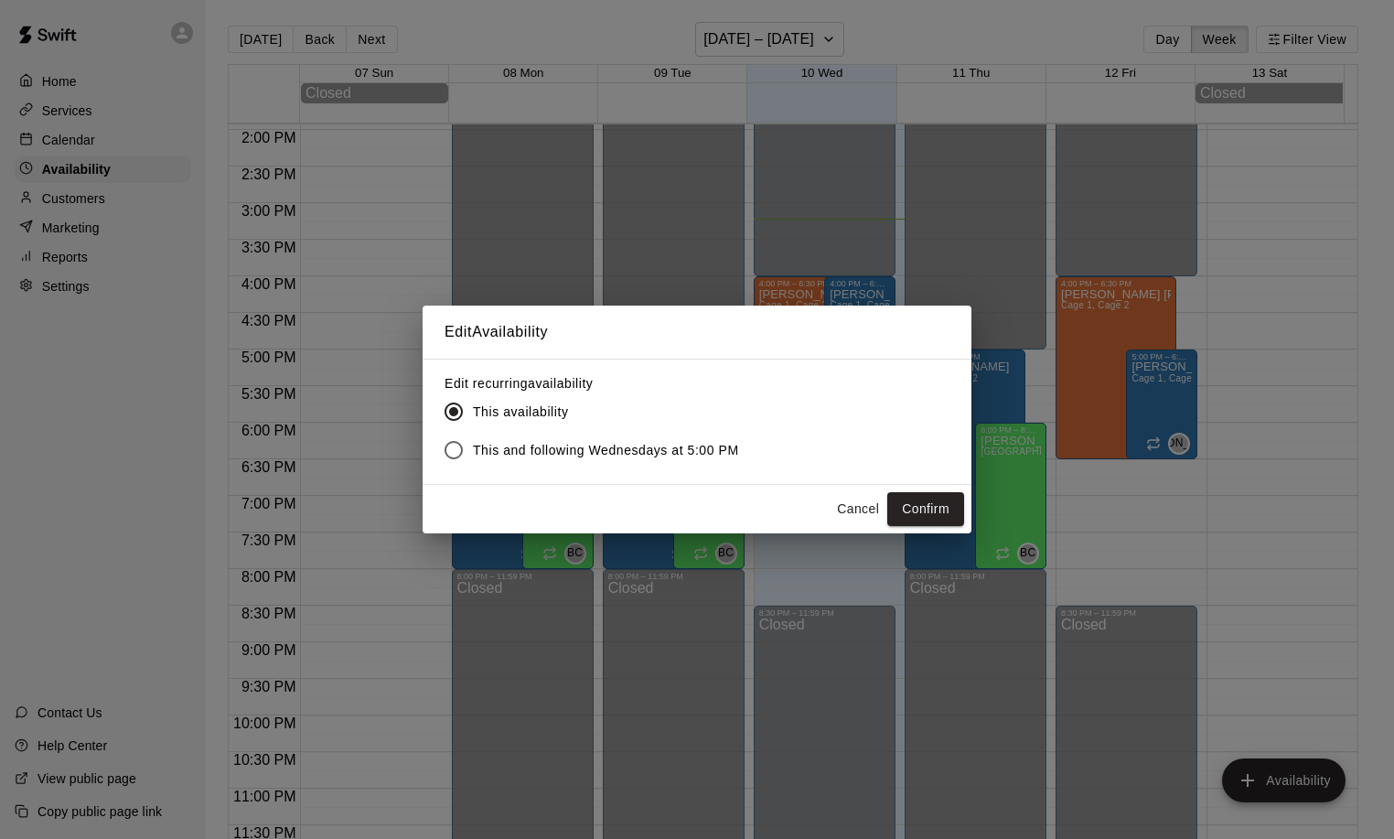
click at [528, 449] on span "This and following Wednesdays at 5:00 PM" at bounding box center [606, 450] width 266 height 19
click at [915, 512] on button "Confirm" at bounding box center [925, 509] width 77 height 34
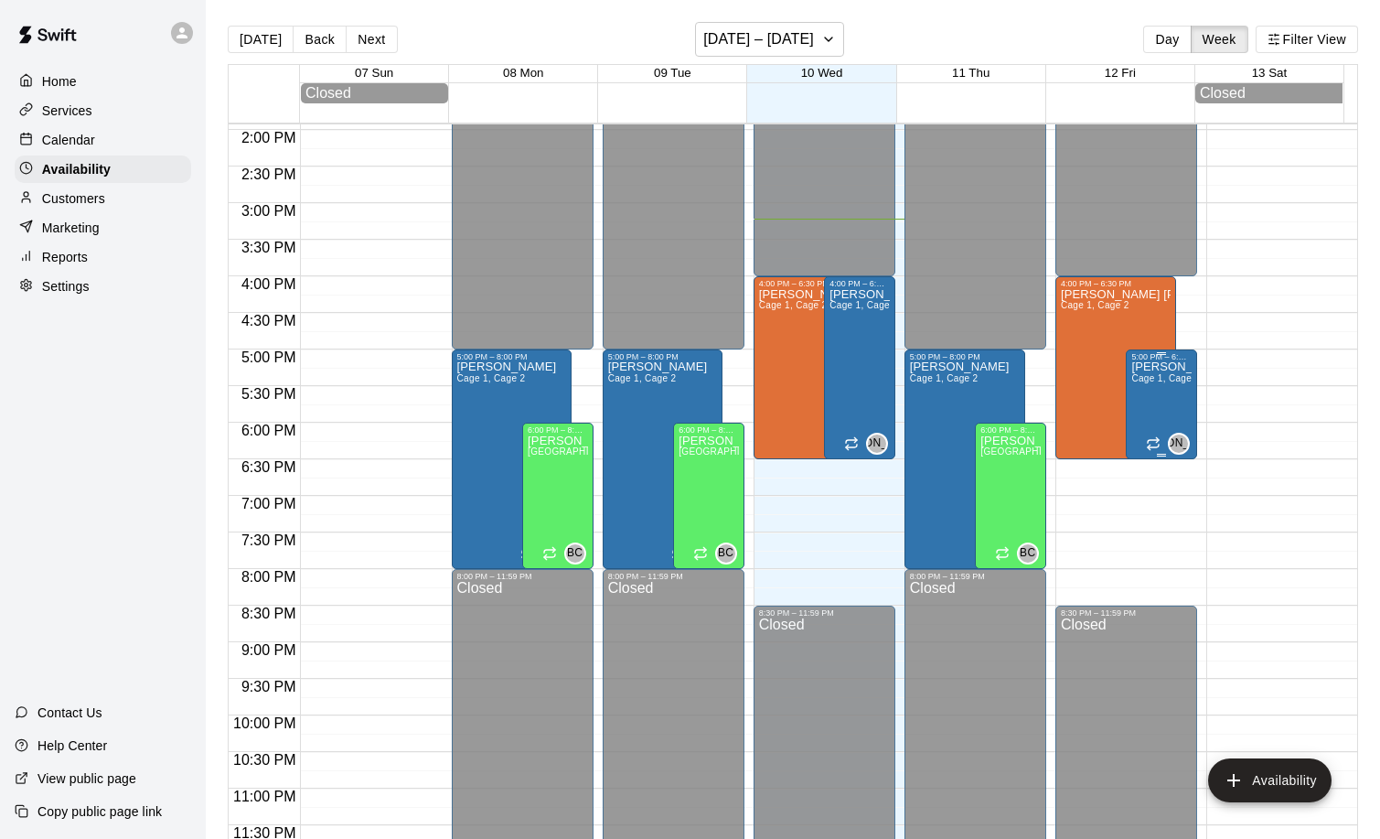
click at [1152, 355] on div "5:00 PM – 6:30 PM [PERSON_NAME] 1, Cage 2 JA" at bounding box center [1161, 404] width 71 height 110
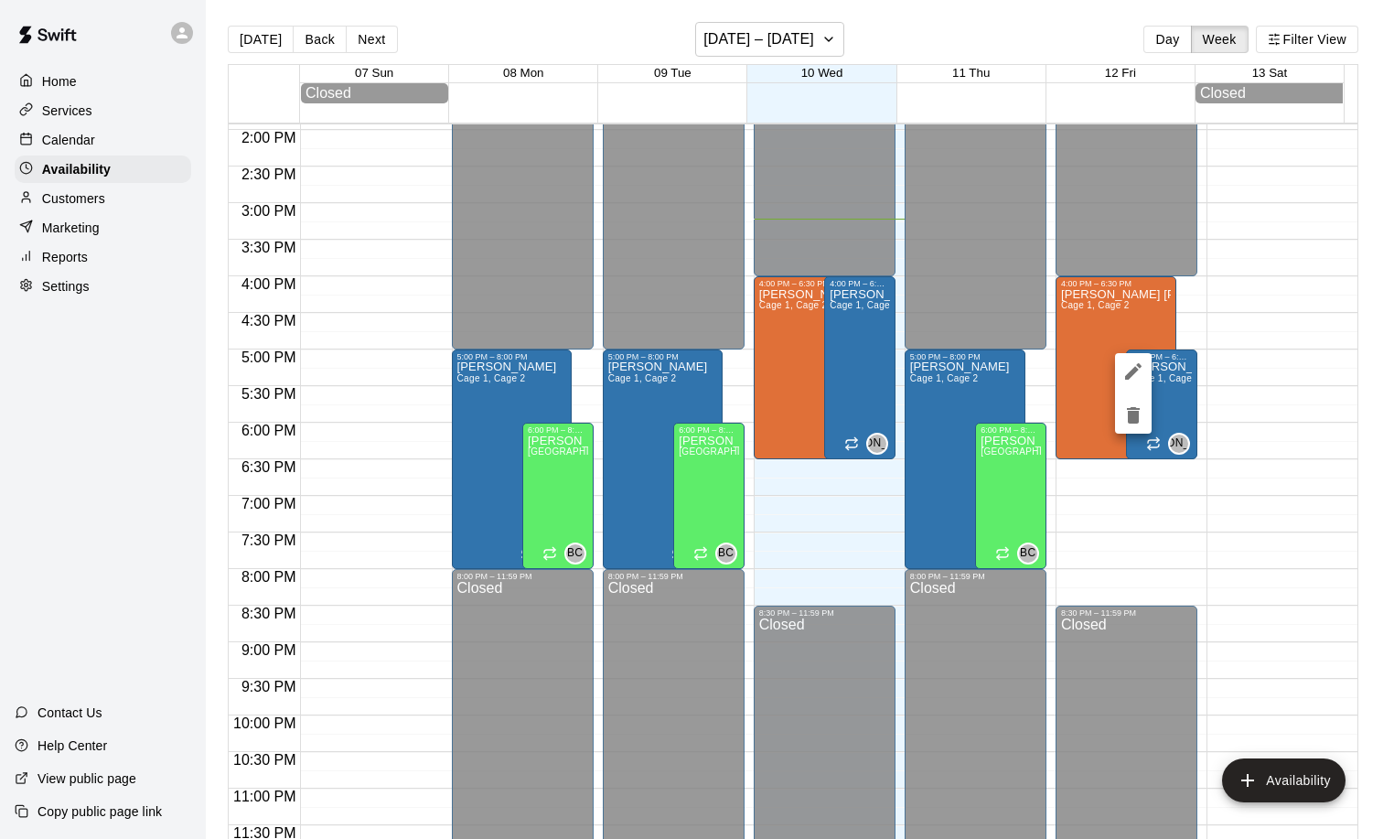
click at [1247, 372] on div at bounding box center [697, 419] width 1394 height 839
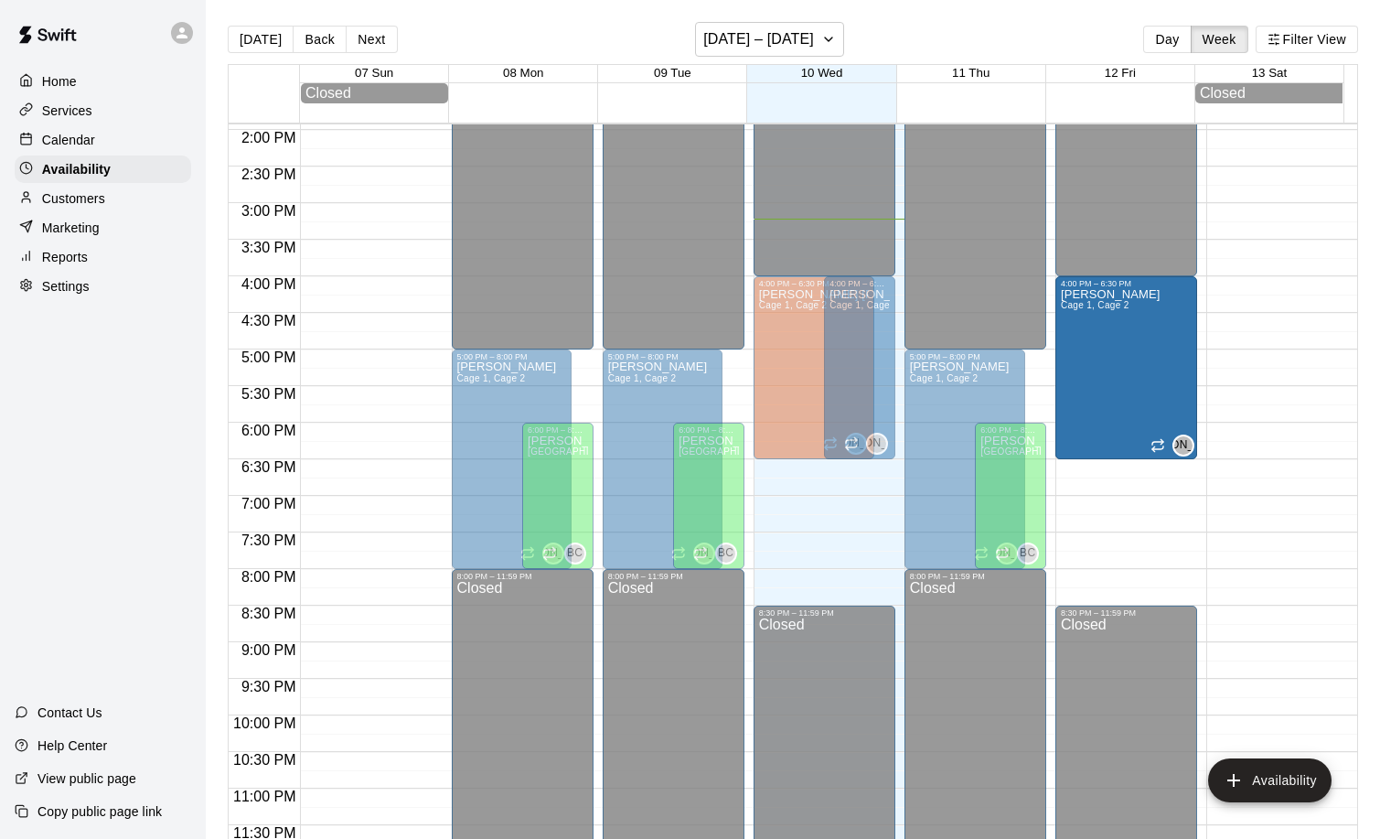
drag, startPoint x: 1149, startPoint y: 358, endPoint x: 1154, endPoint y: 286, distance: 71.5
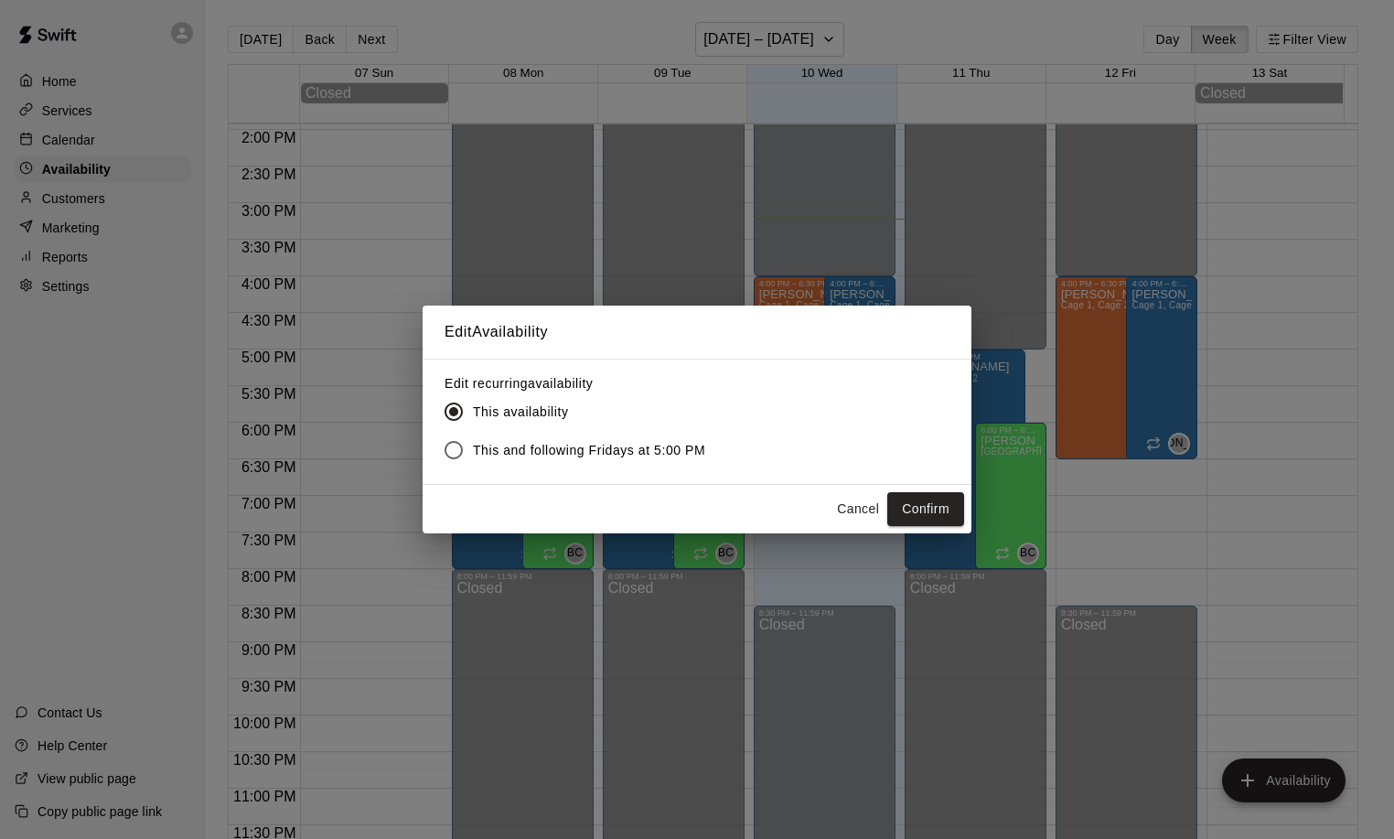
click at [626, 451] on span "This and following Fridays at 5:00 PM" at bounding box center [589, 450] width 232 height 19
click at [922, 515] on button "Confirm" at bounding box center [925, 509] width 77 height 34
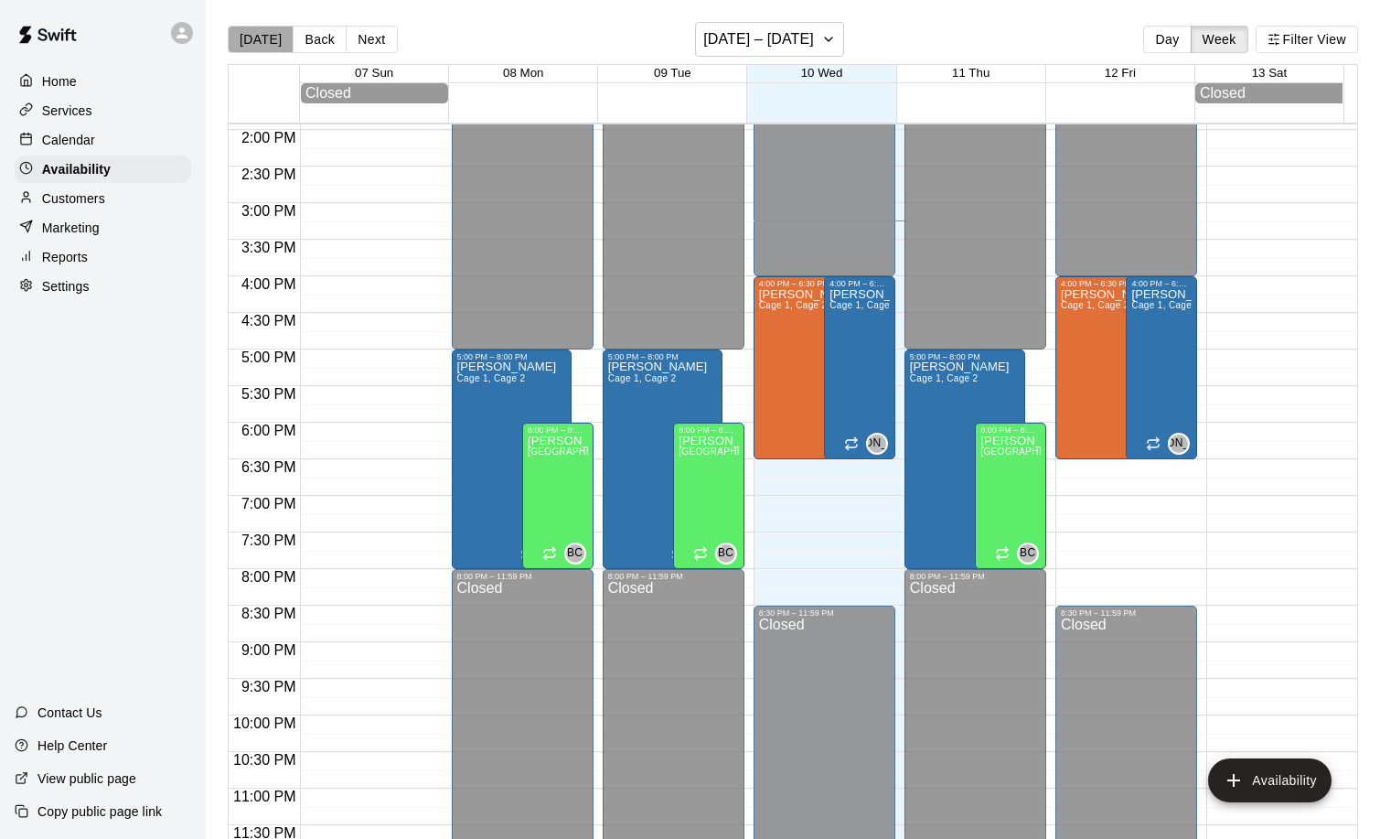
click at [270, 31] on button "[DATE]" at bounding box center [261, 39] width 66 height 27
click at [382, 41] on button "Next" at bounding box center [371, 39] width 51 height 27
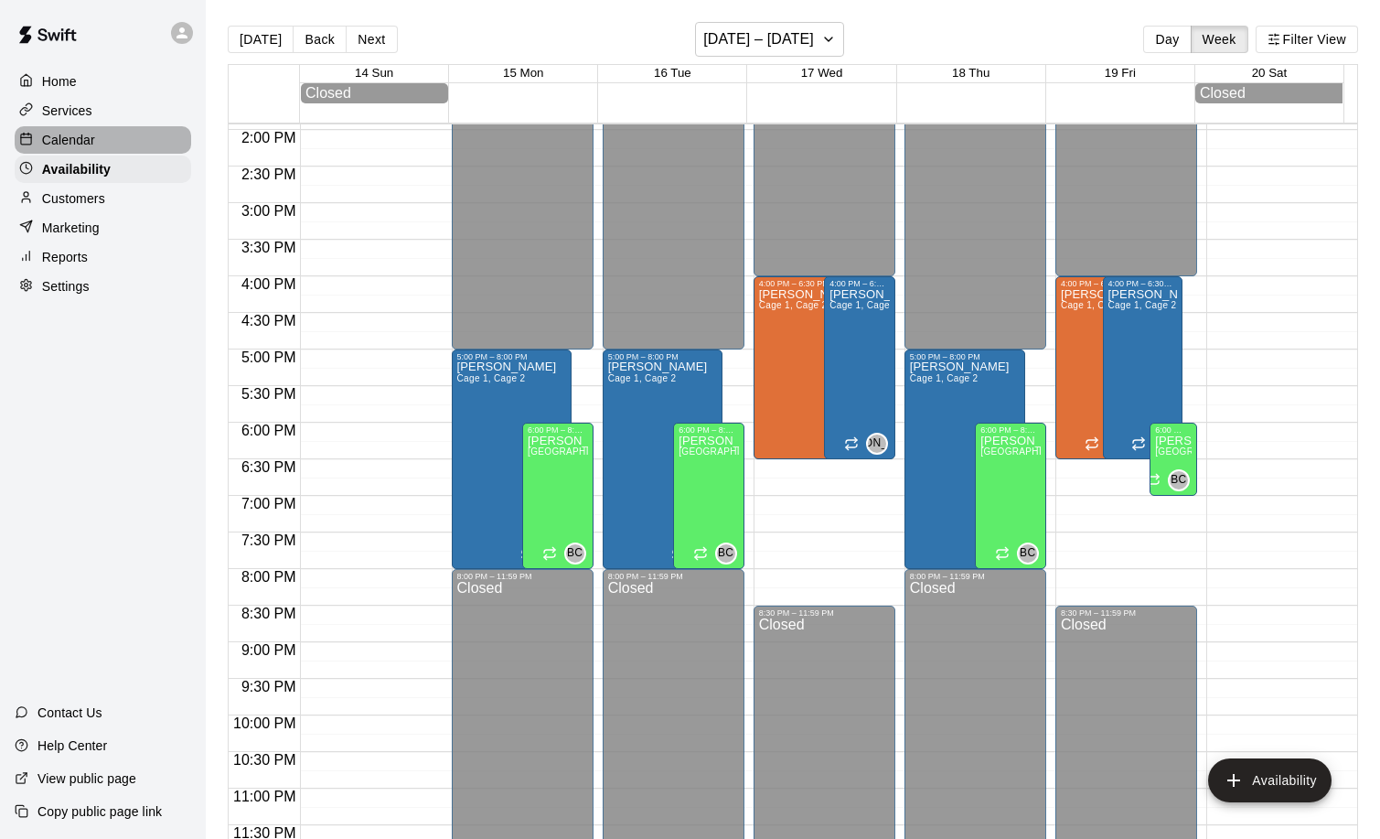
click at [65, 145] on p "Calendar" at bounding box center [68, 140] width 53 height 18
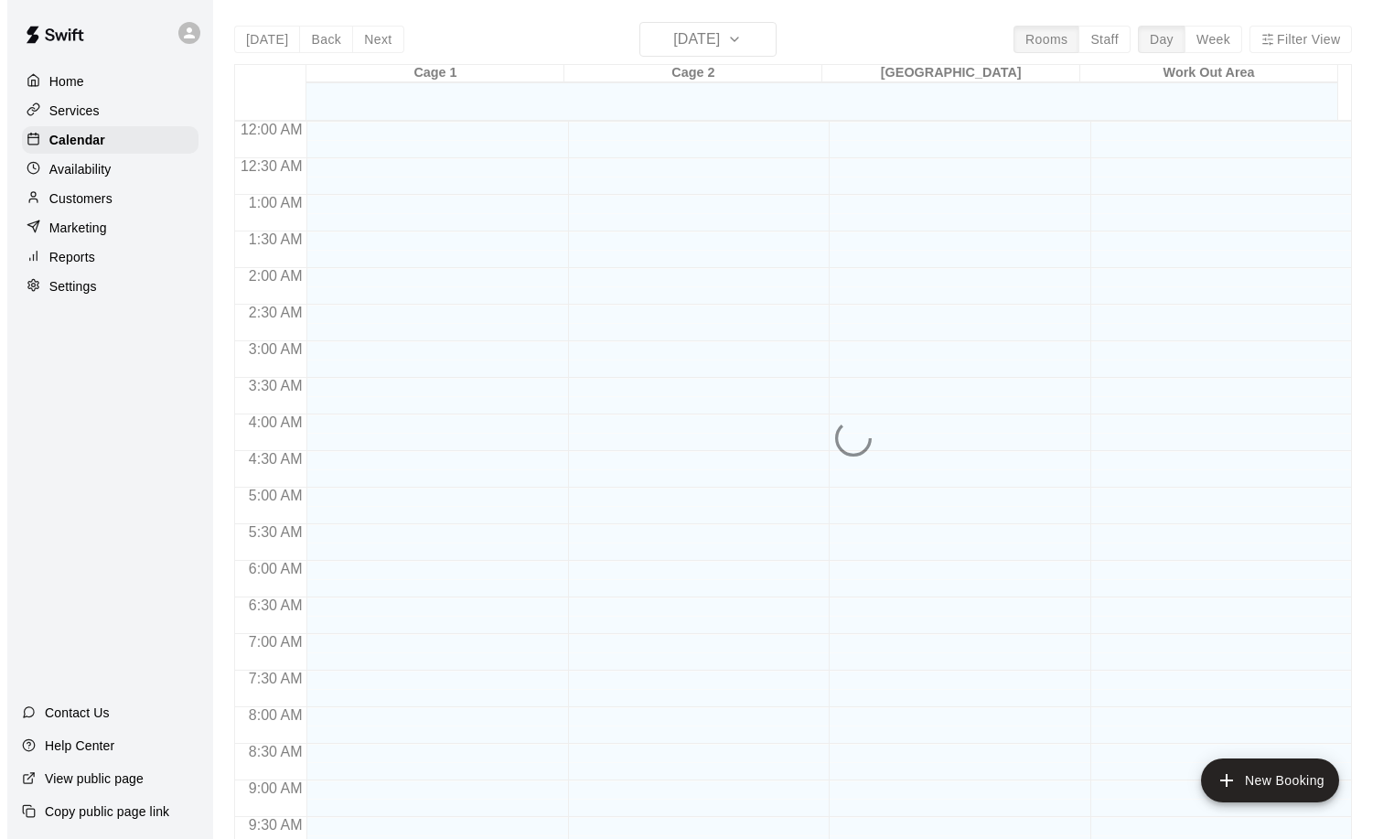
scroll to position [963, 0]
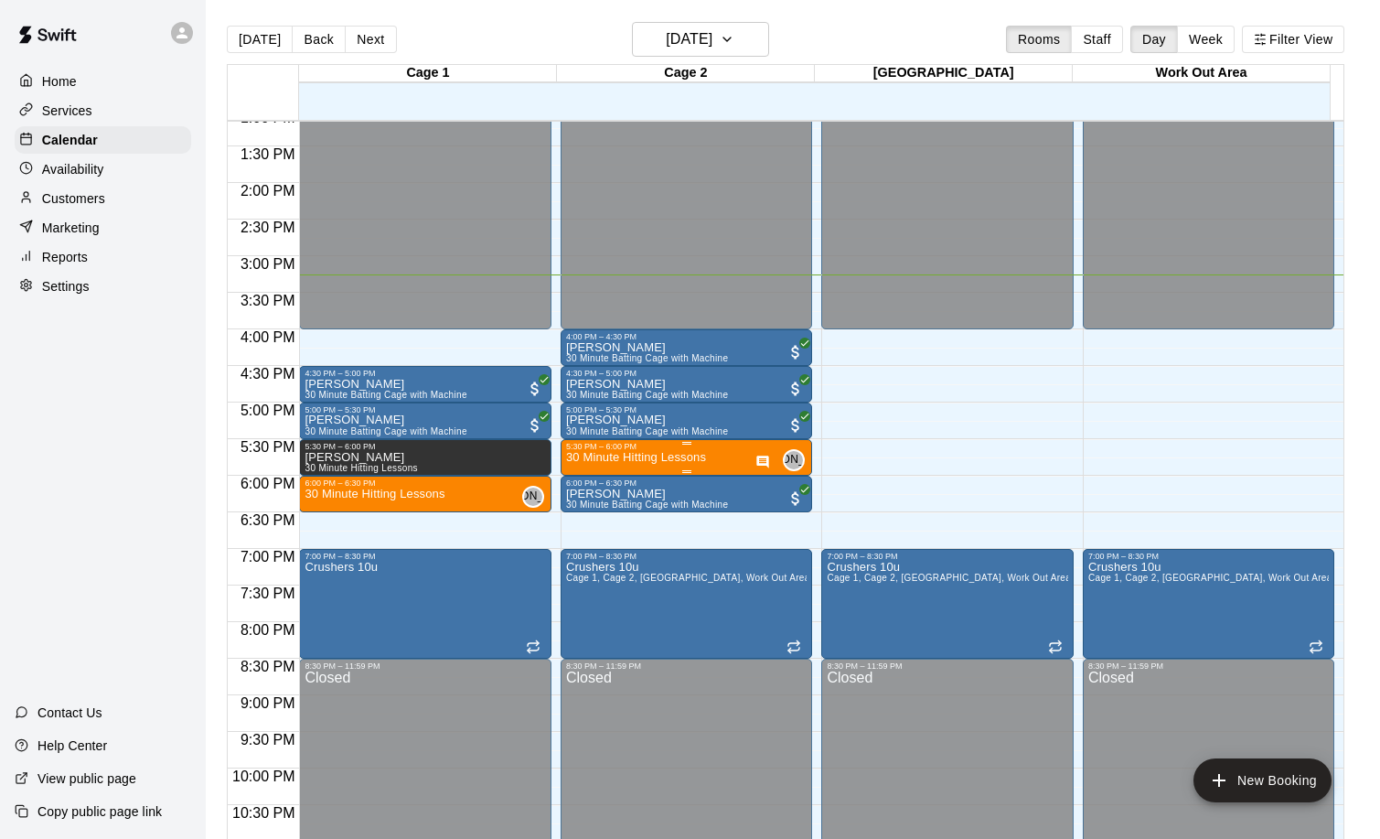
click at [664, 457] on p "30 Minute Hitting Lessons" at bounding box center [636, 457] width 140 height 0
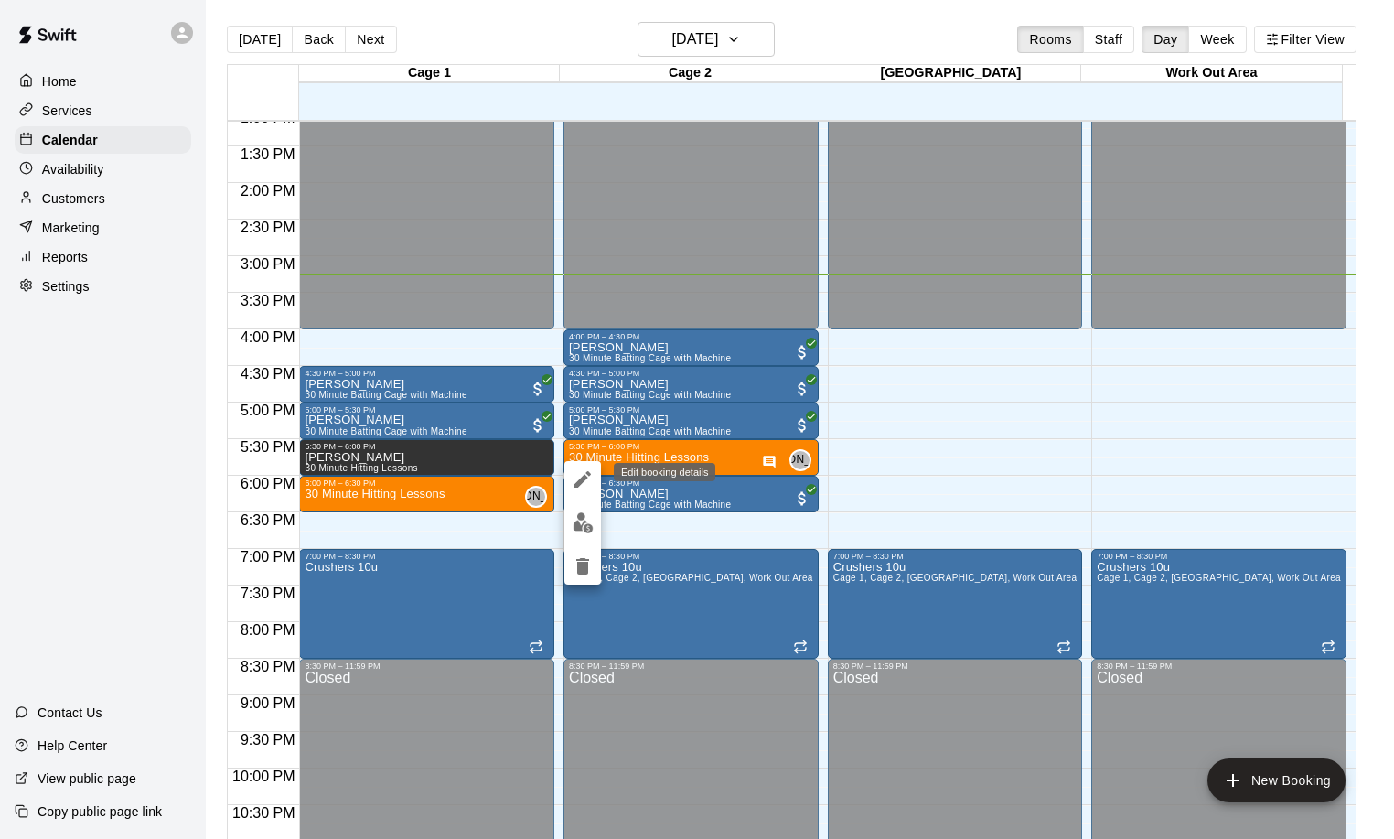
click at [579, 487] on icon "edit" at bounding box center [583, 479] width 22 height 22
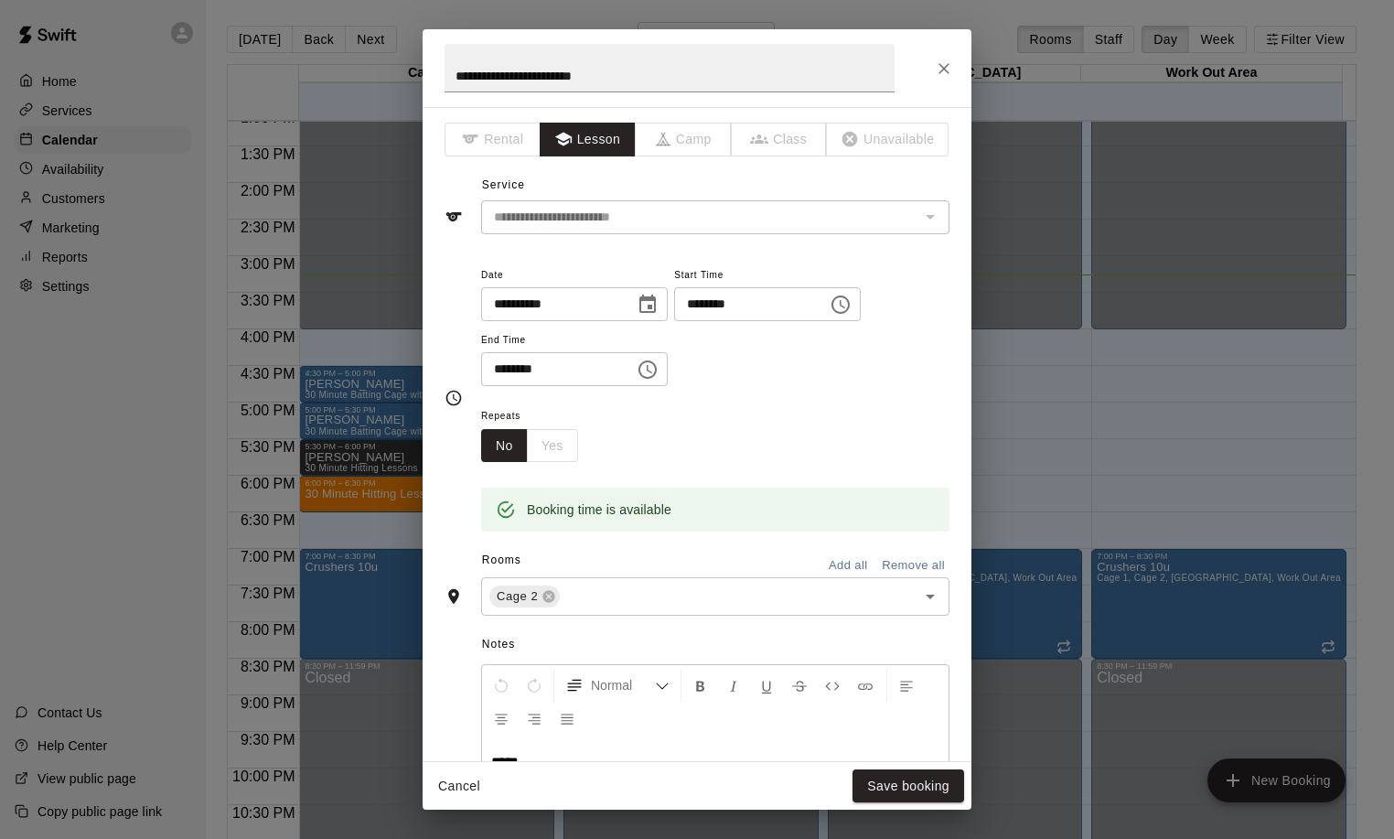
click at [937, 67] on icon "Close" at bounding box center [944, 68] width 18 height 18
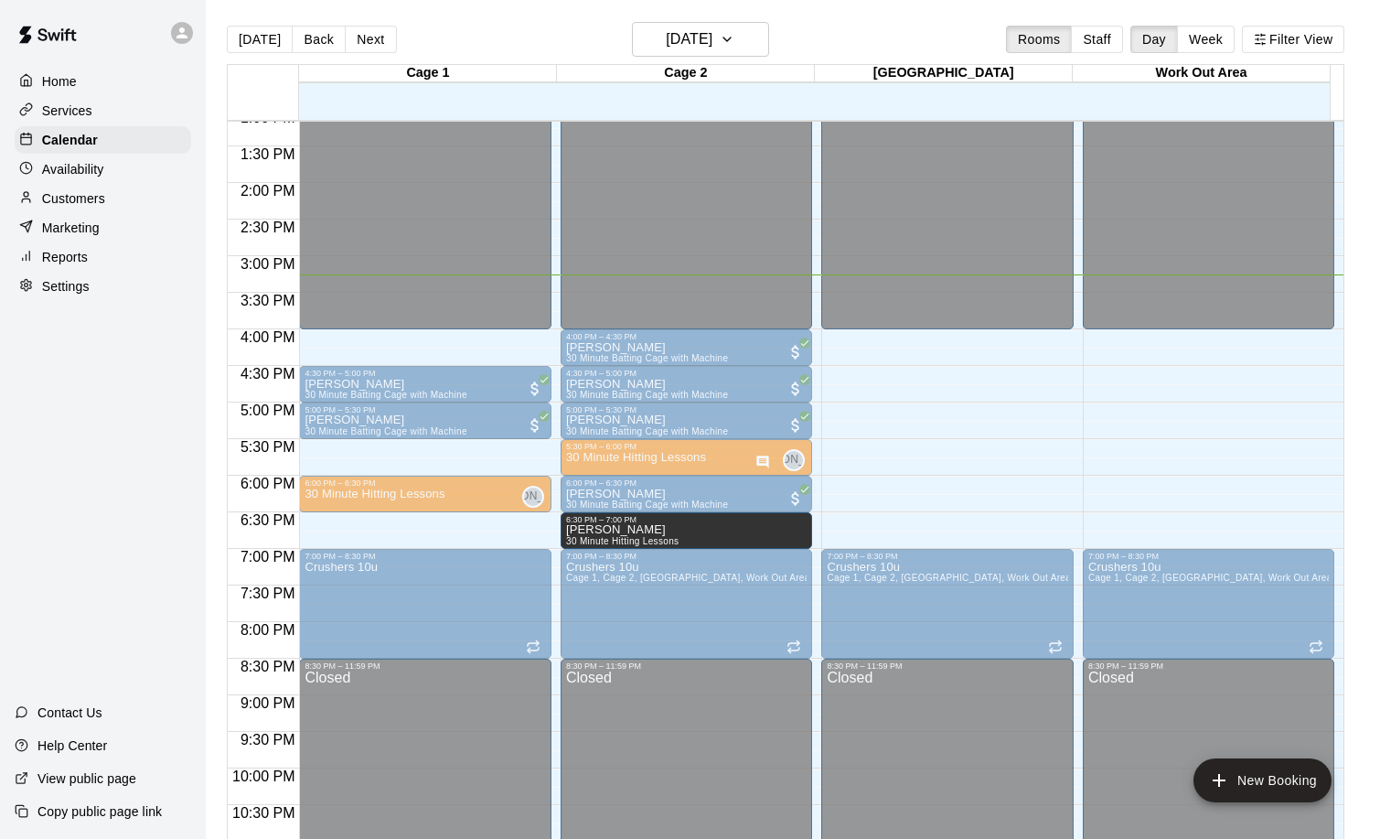
drag, startPoint x: 382, startPoint y: 458, endPoint x: 648, endPoint y: 536, distance: 276.4
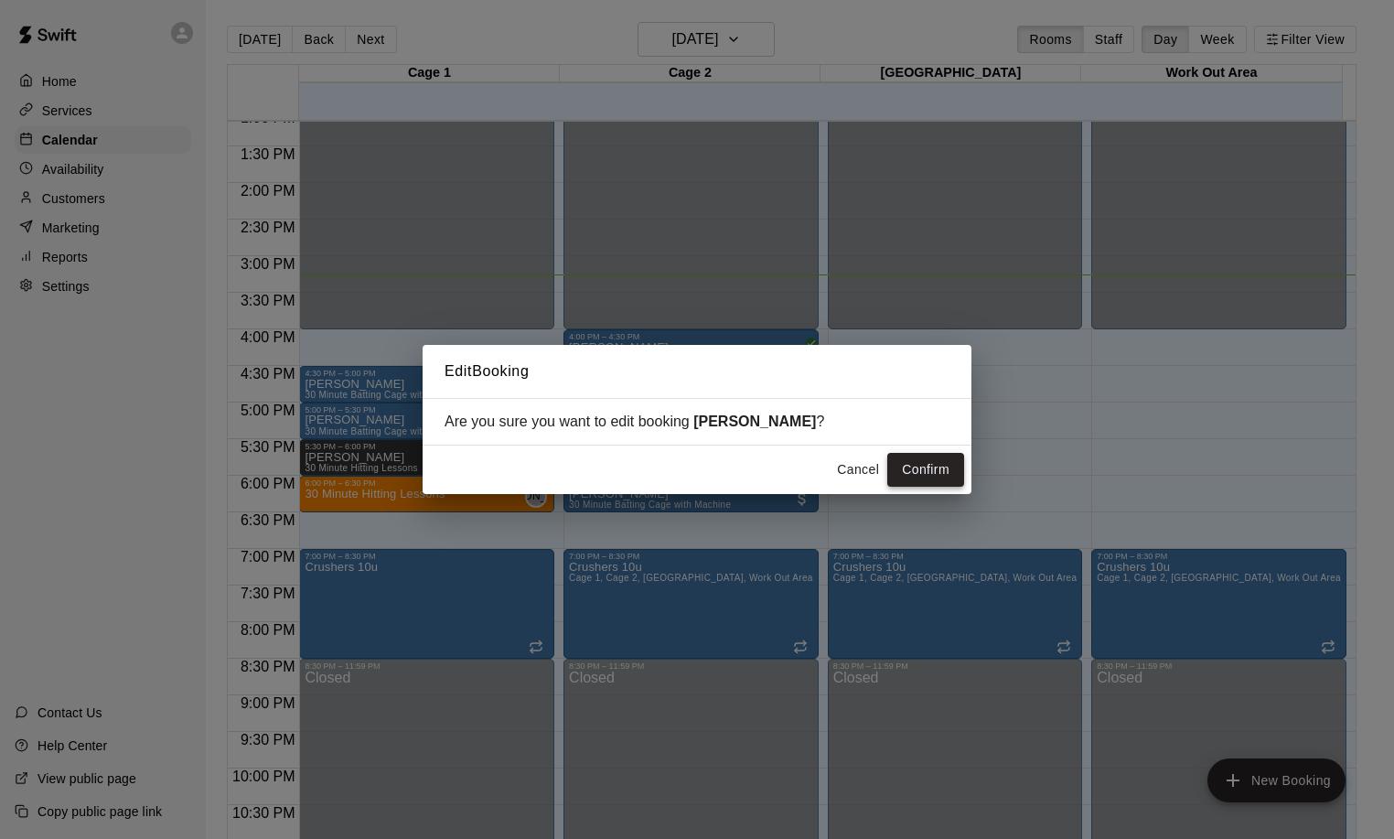
click at [926, 470] on button "Confirm" at bounding box center [925, 470] width 77 height 34
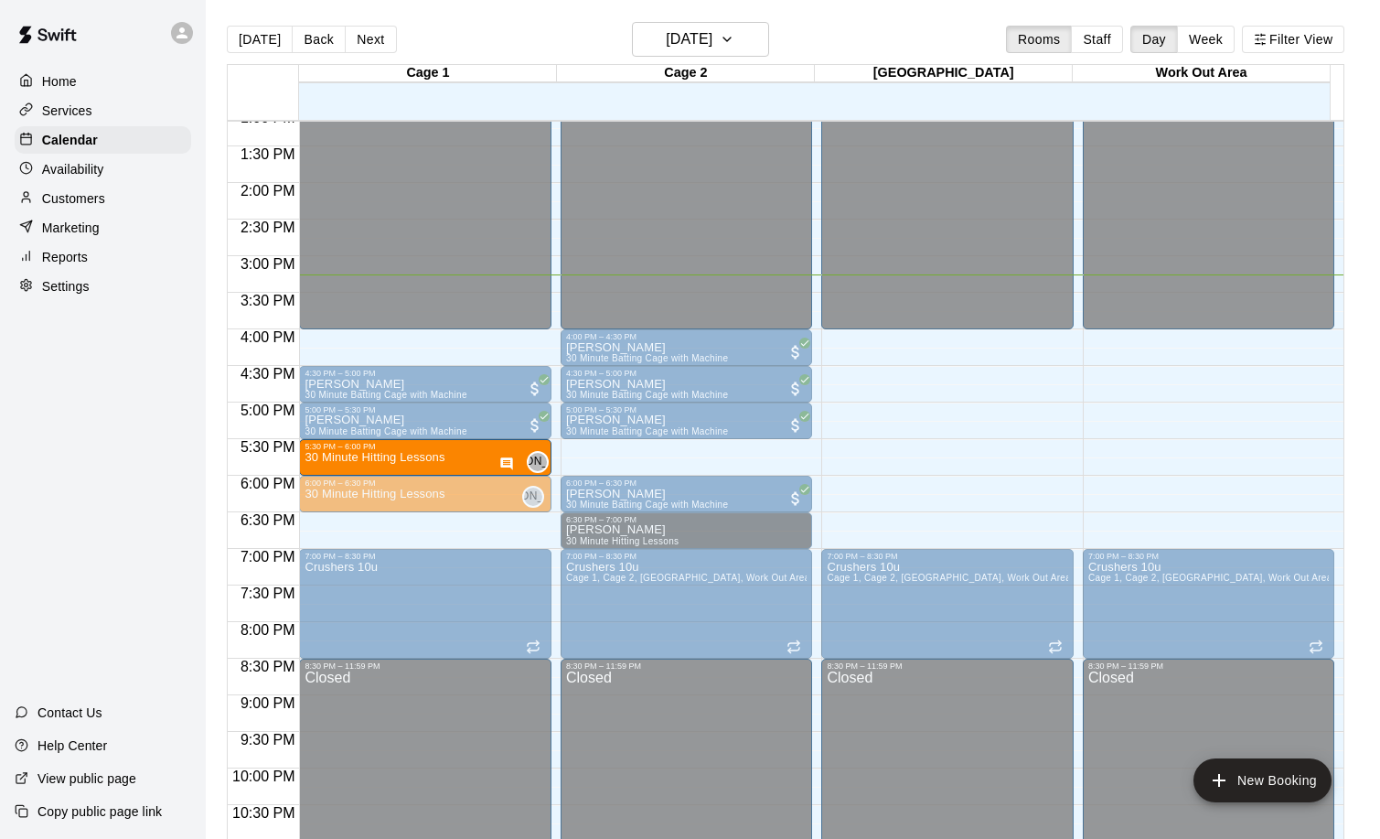
drag, startPoint x: 621, startPoint y: 452, endPoint x: 437, endPoint y: 459, distance: 184.0
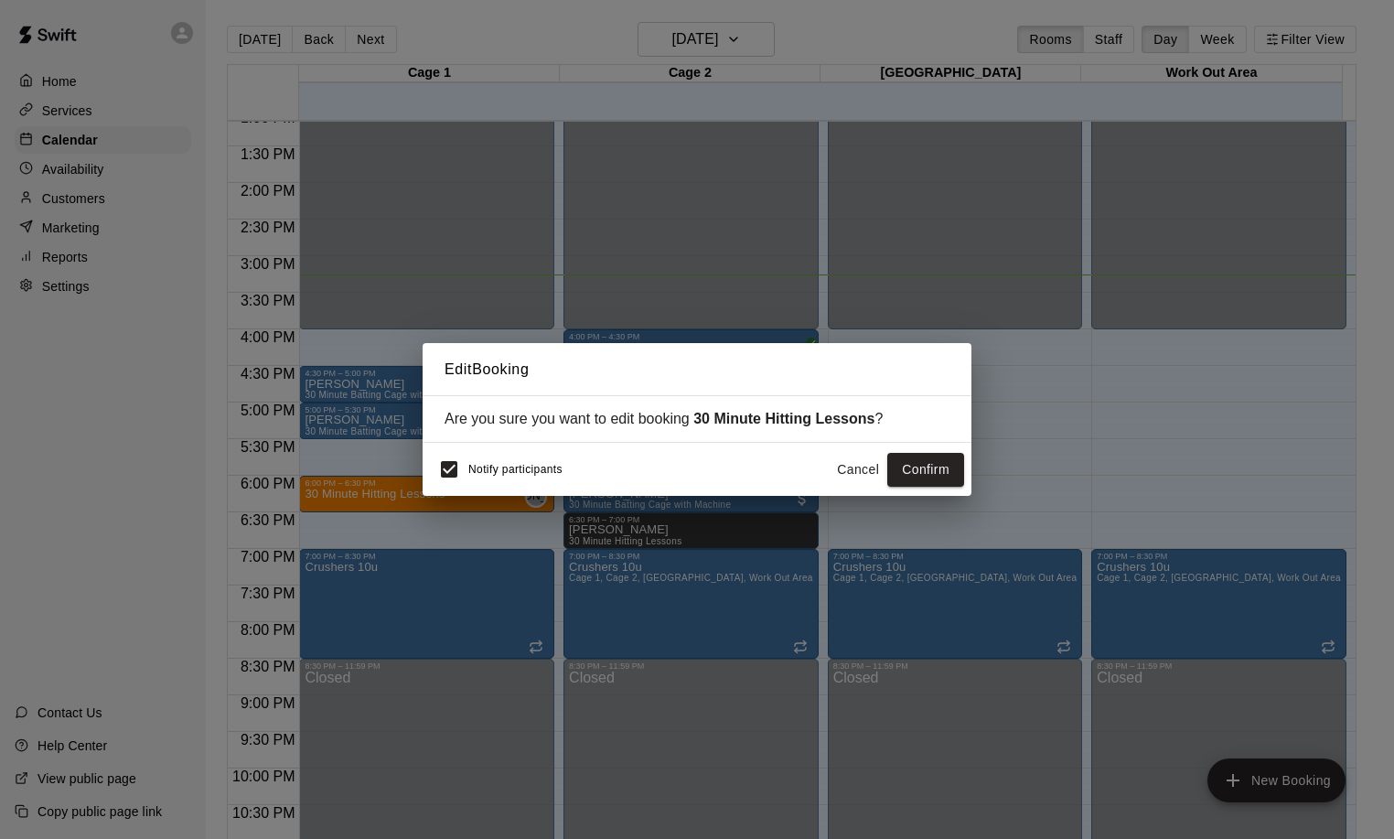
click at [504, 470] on span "Notify participants" at bounding box center [515, 470] width 94 height 13
click at [934, 470] on button "Confirm" at bounding box center [925, 470] width 77 height 34
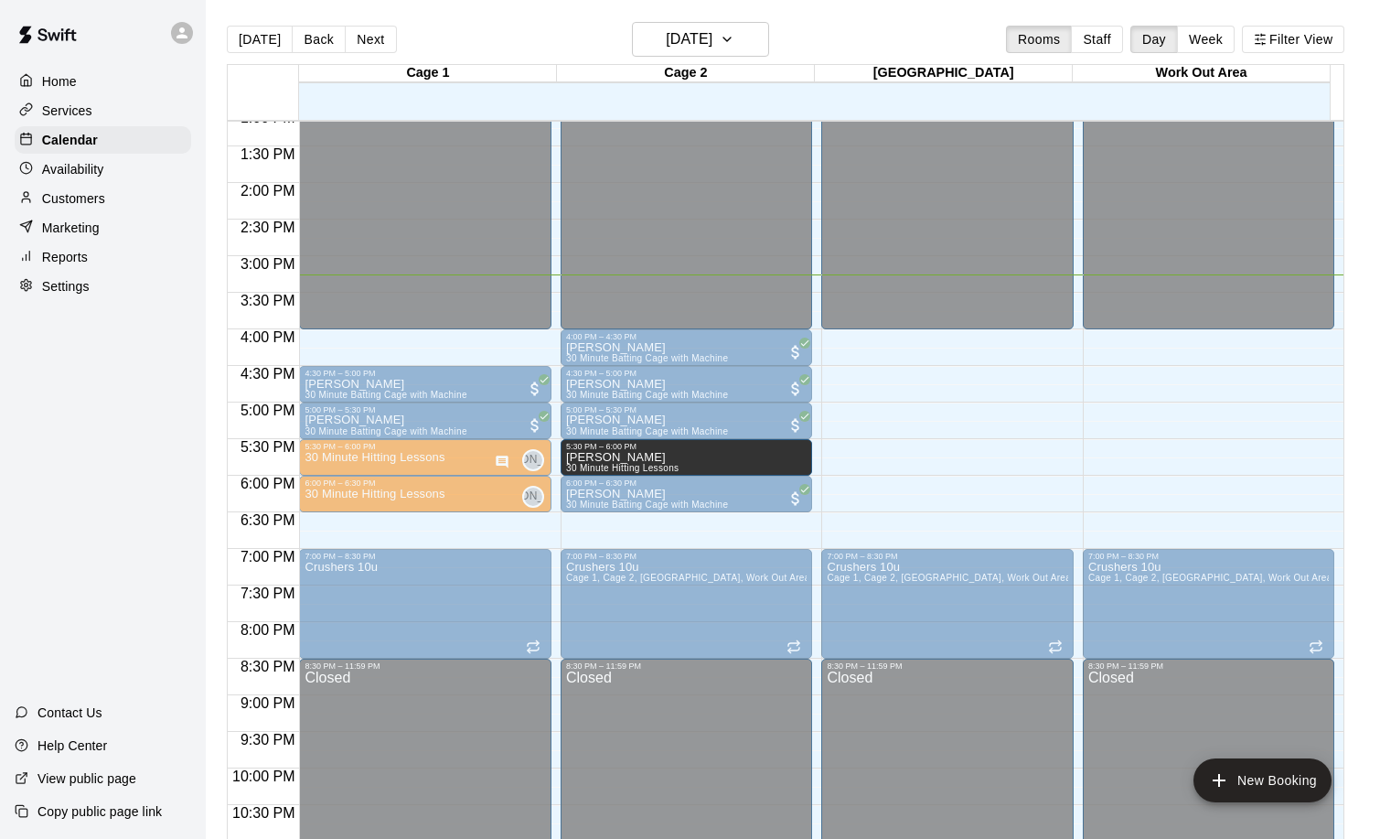
drag, startPoint x: 623, startPoint y: 532, endPoint x: 666, endPoint y: 470, distance: 75.6
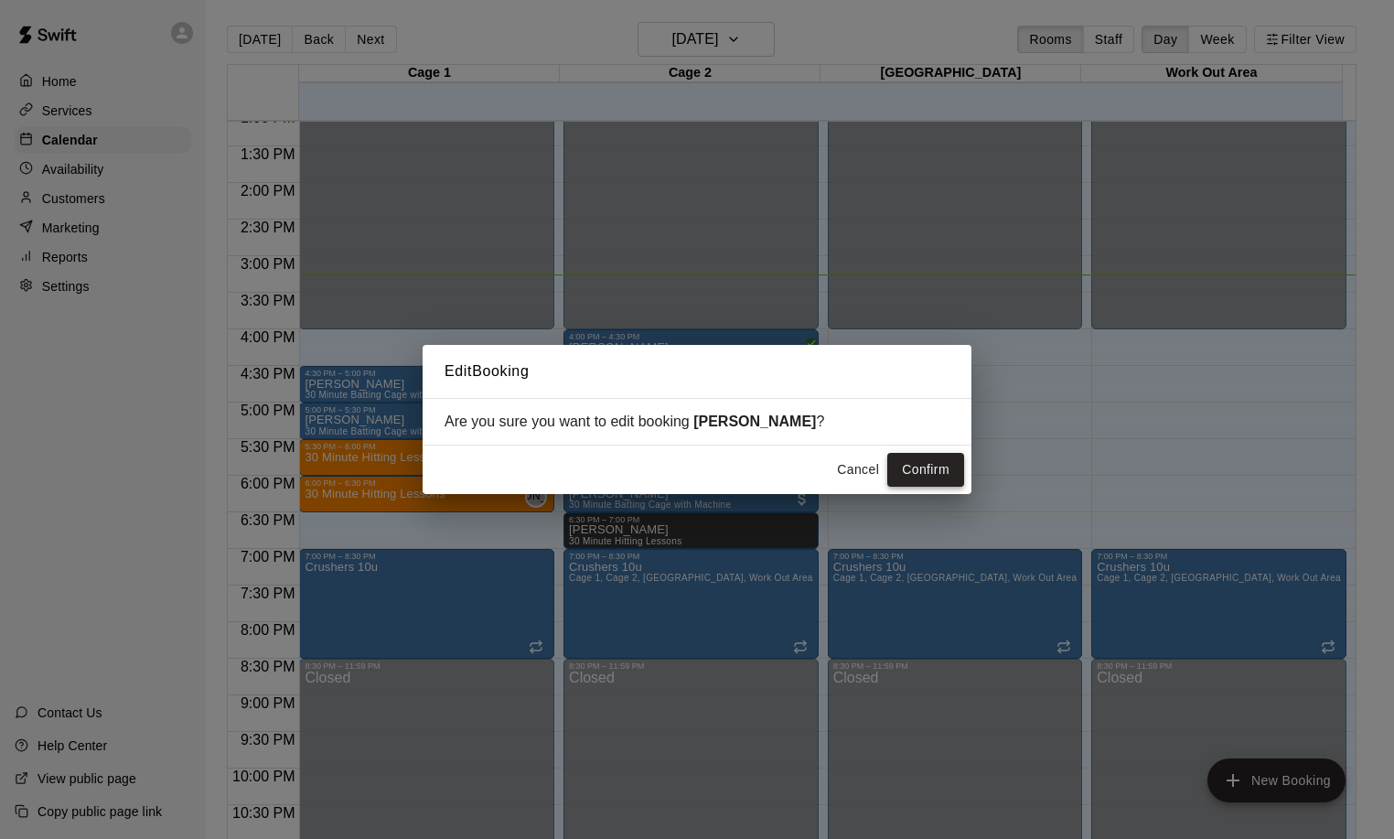
click at [920, 466] on button "Confirm" at bounding box center [925, 470] width 77 height 34
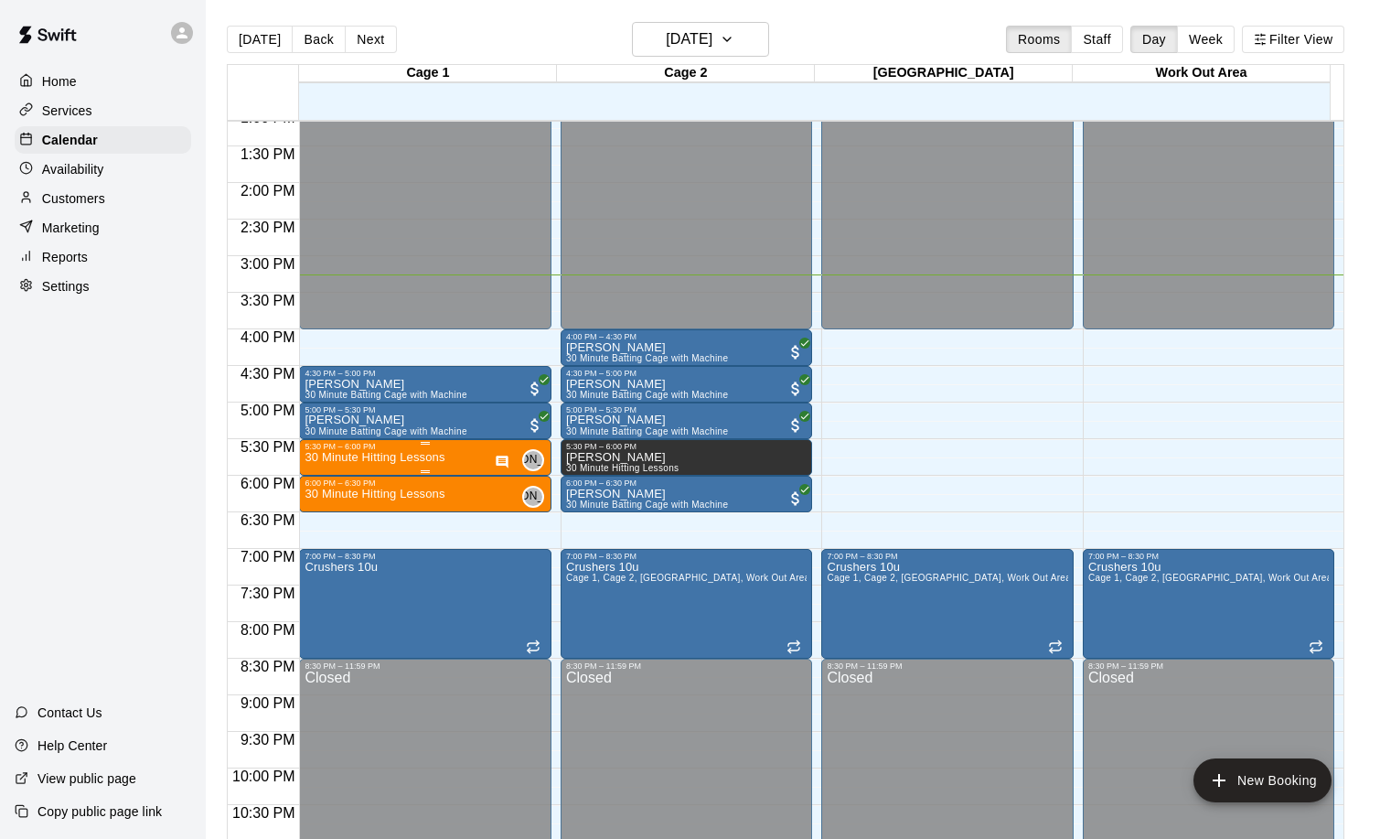
click at [391, 457] on p "30 Minute Hitting Lessons" at bounding box center [375, 457] width 140 height 0
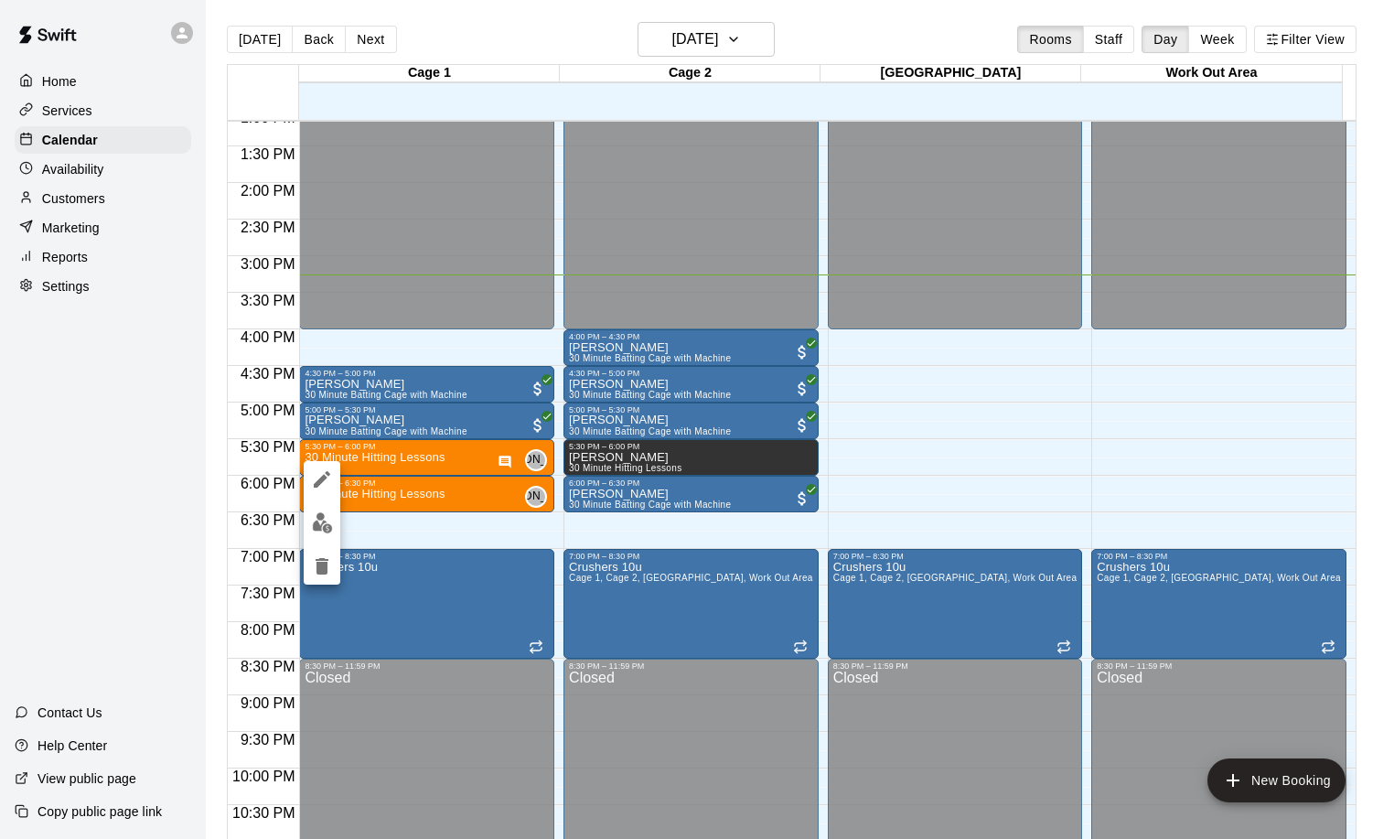
click at [328, 519] on img "edit" at bounding box center [322, 522] width 21 height 21
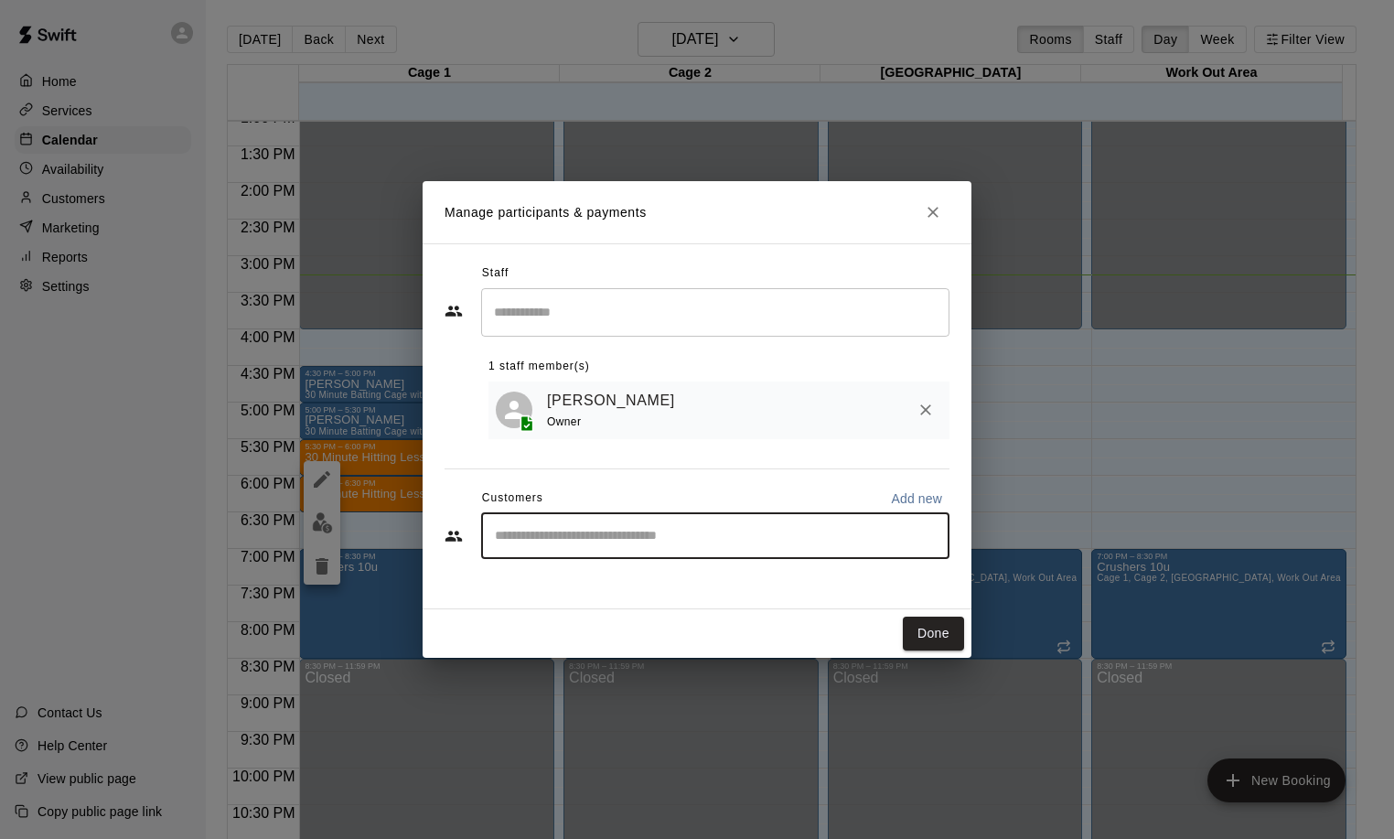
click at [562, 542] on input "Start typing to search customers..." at bounding box center [715, 536] width 452 height 18
type input "**"
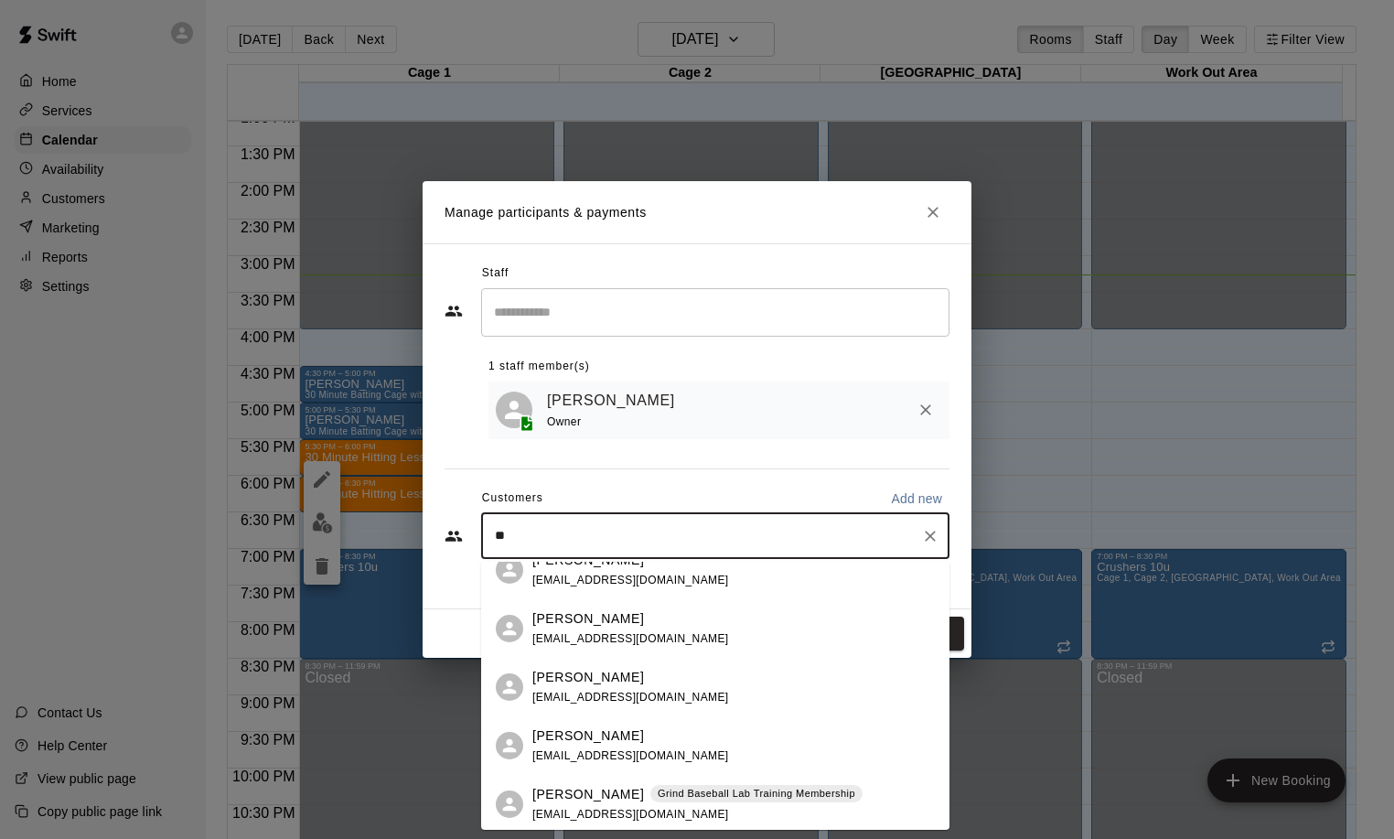
scroll to position [259, 0]
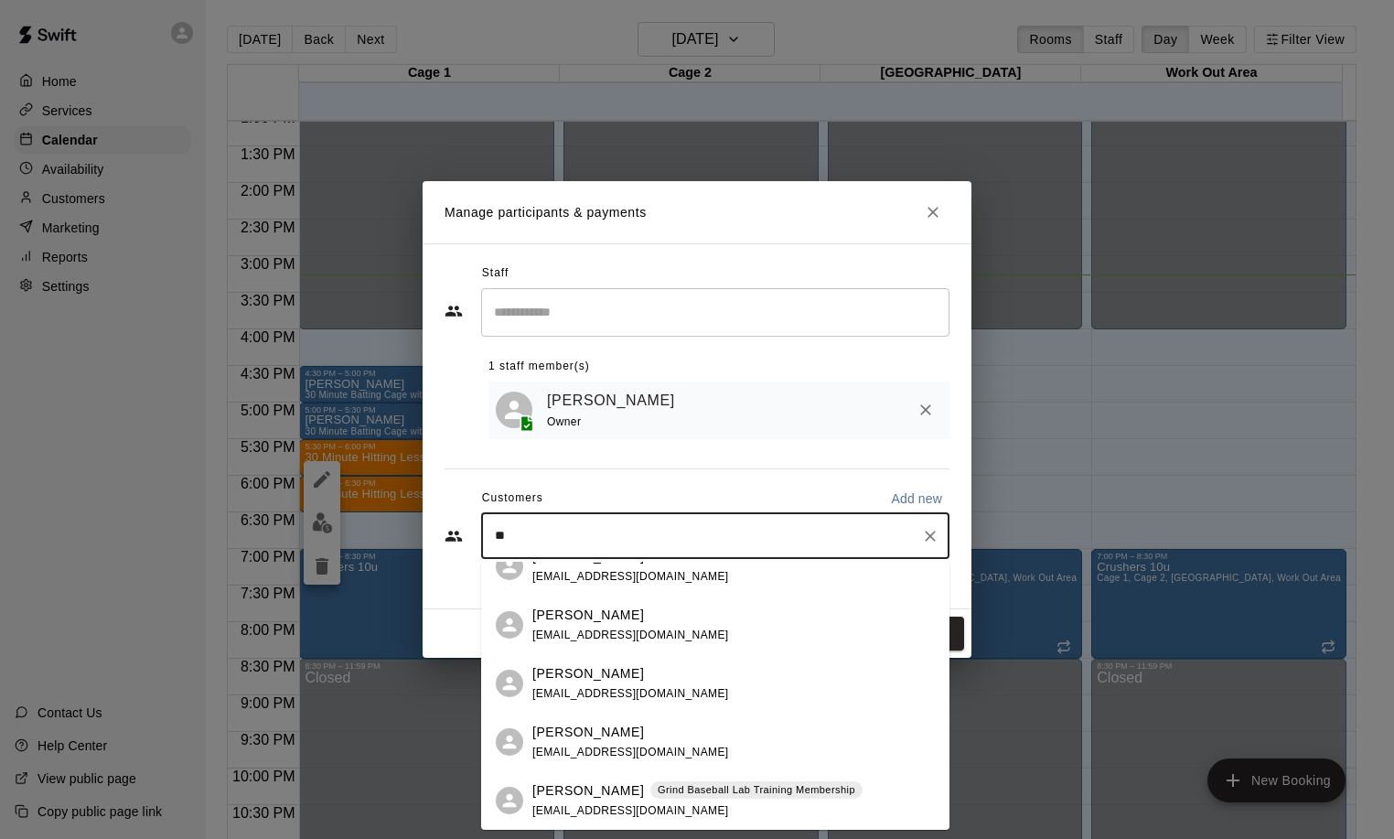
click at [596, 794] on p "[PERSON_NAME]" at bounding box center [588, 790] width 112 height 19
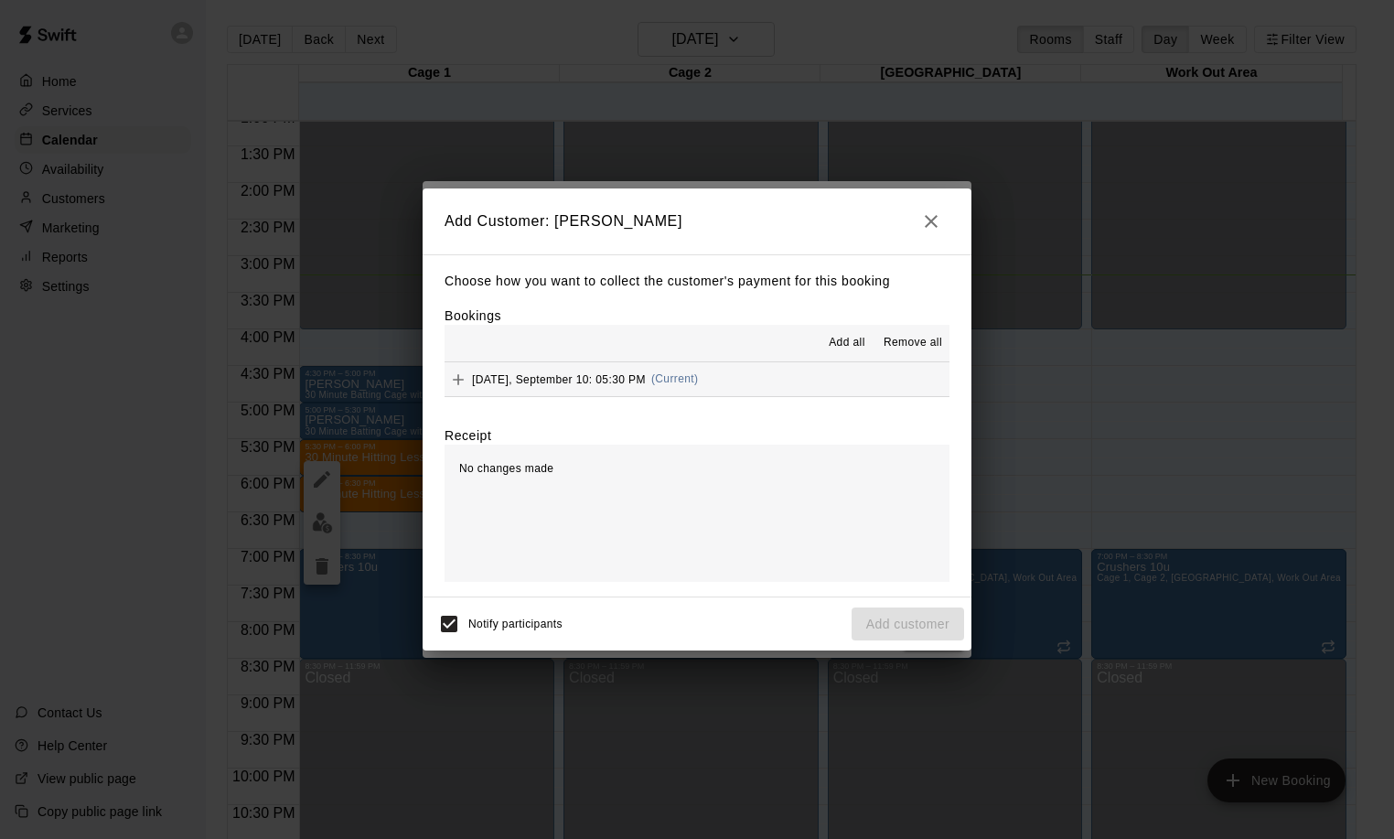
click at [641, 385] on span "[DATE], September 10: 05:30 PM" at bounding box center [559, 378] width 174 height 13
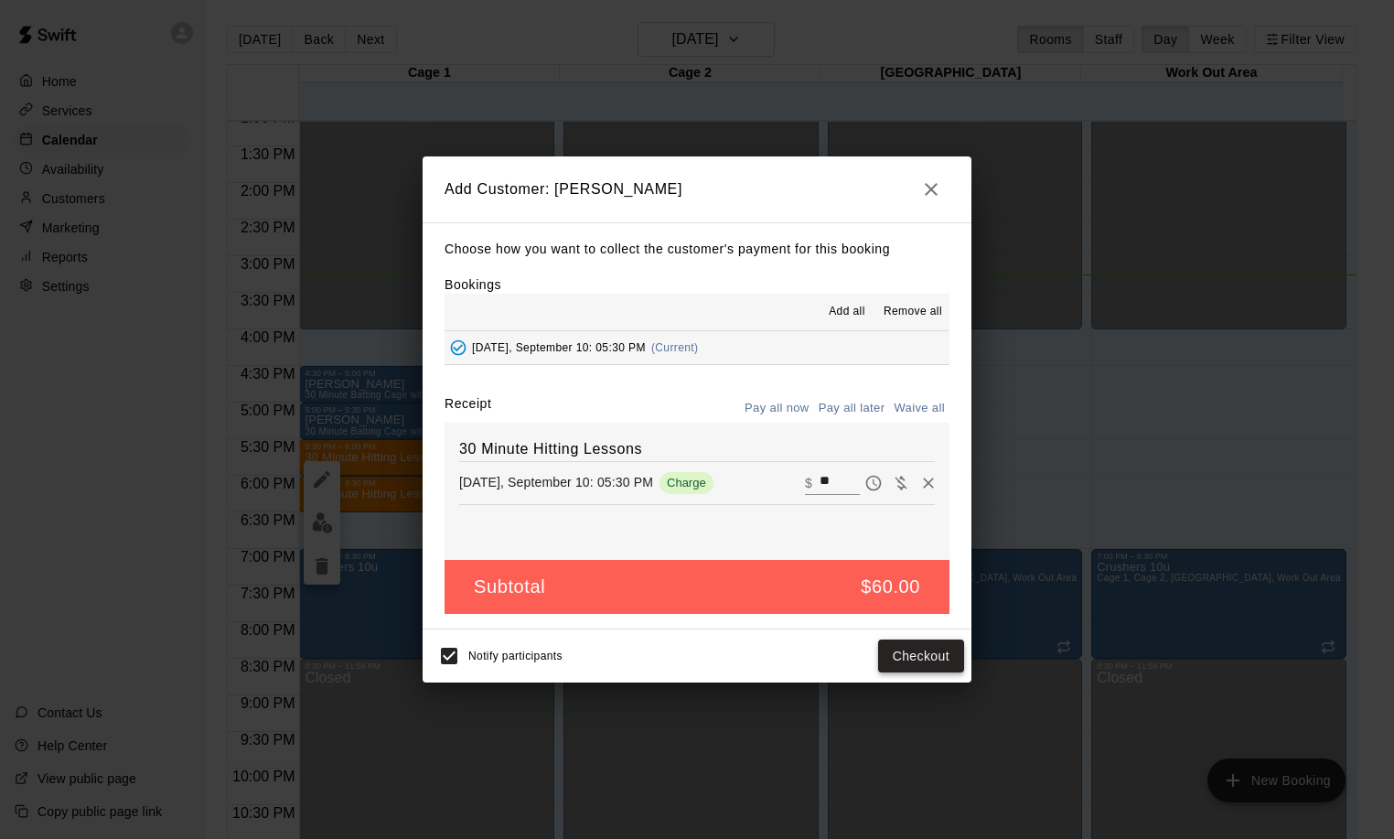
click at [924, 654] on button "Checkout" at bounding box center [921, 656] width 86 height 34
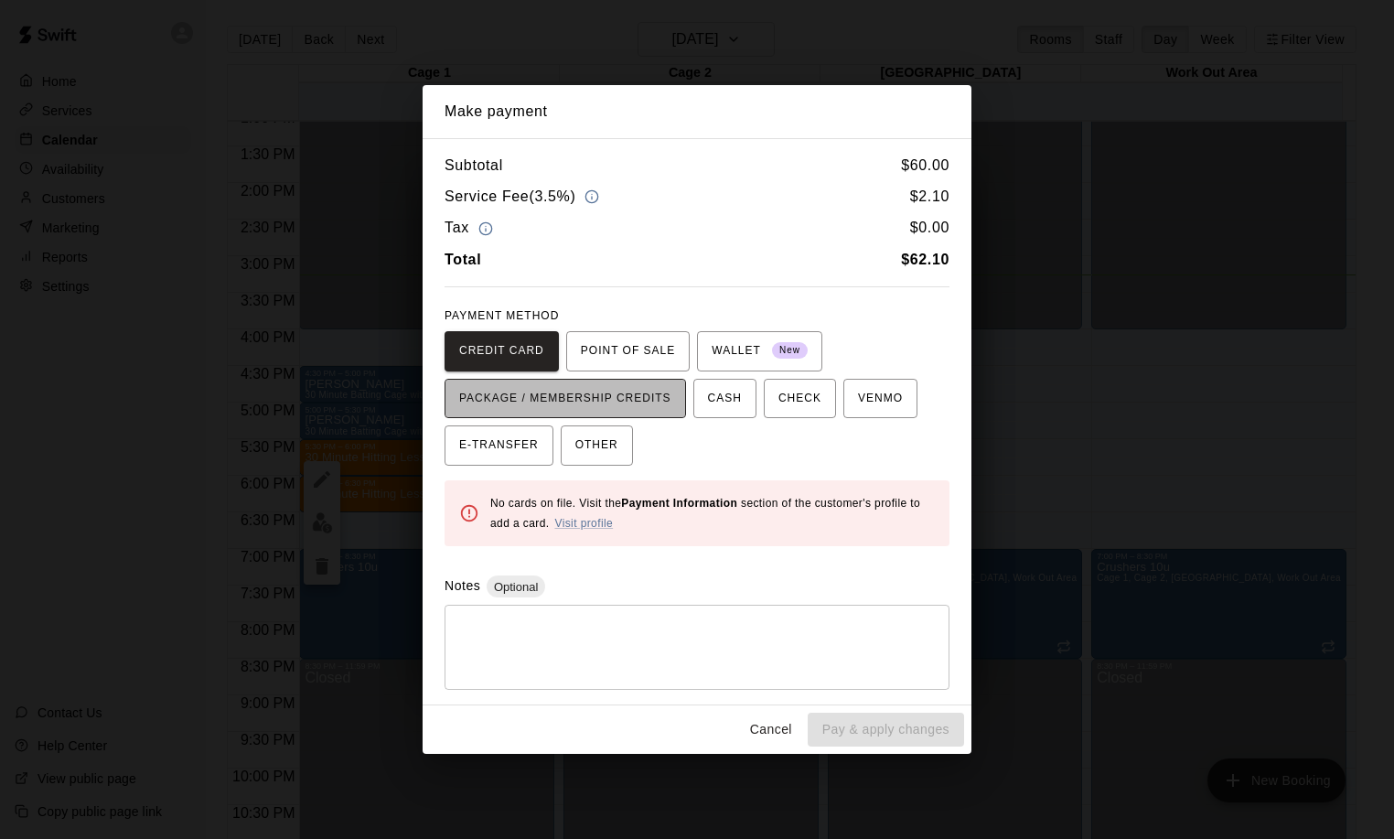
click at [580, 392] on span "PACKAGE / MEMBERSHIP CREDITS" at bounding box center [565, 398] width 212 height 29
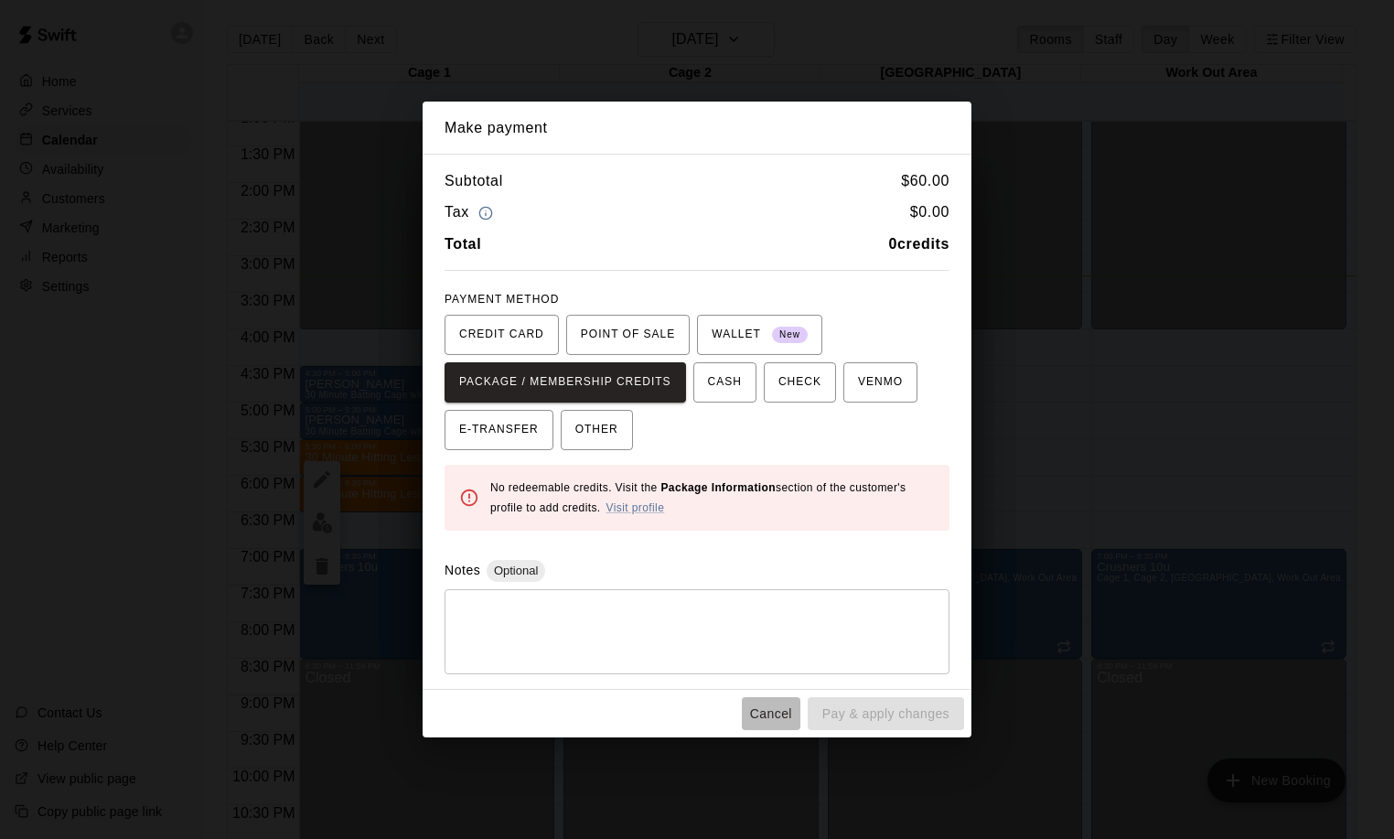
click at [771, 716] on button "Cancel" at bounding box center [771, 714] width 59 height 34
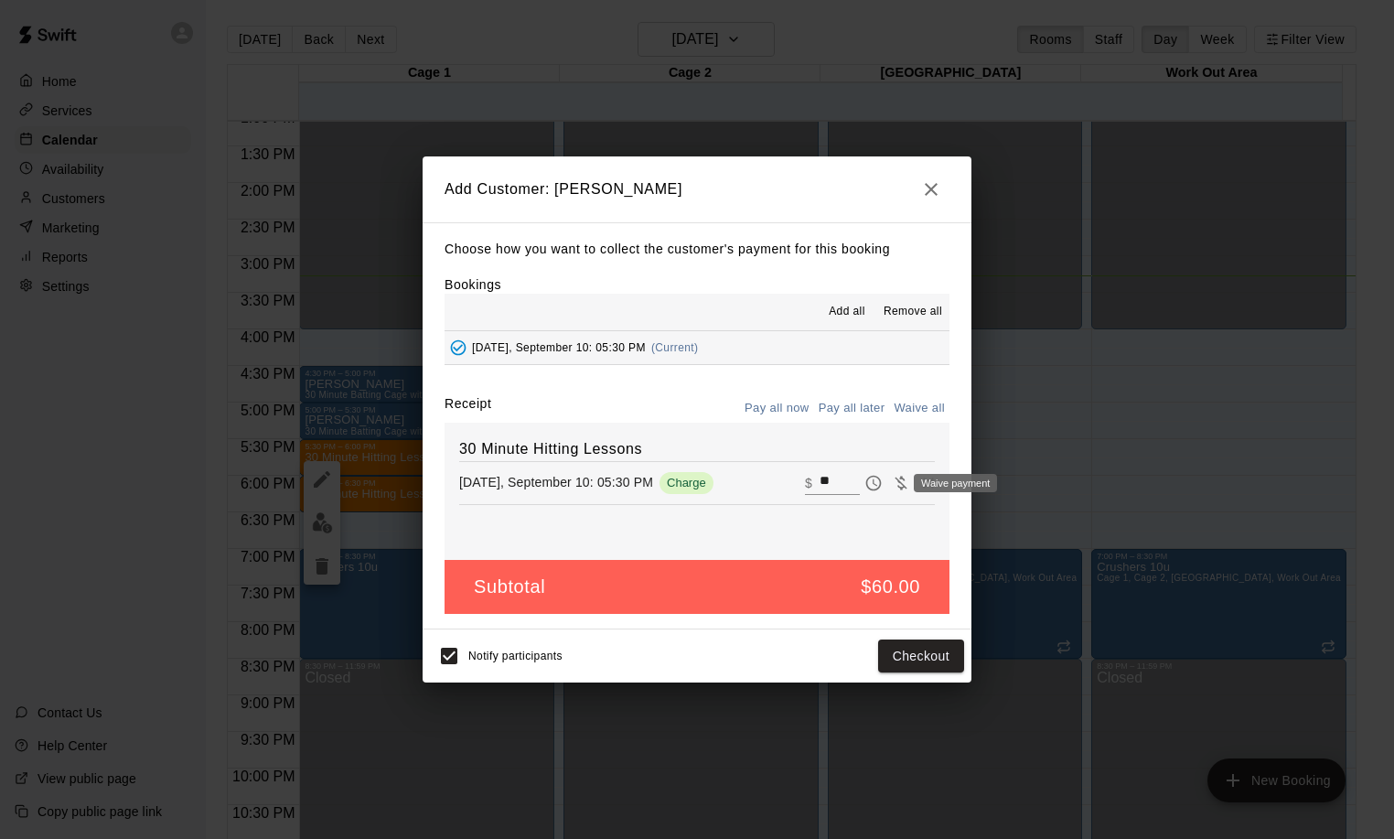
click at [892, 485] on icon "Waive payment" at bounding box center [901, 483] width 18 height 18
type input "*"
click at [898, 671] on button "Add customer" at bounding box center [907, 656] width 112 height 34
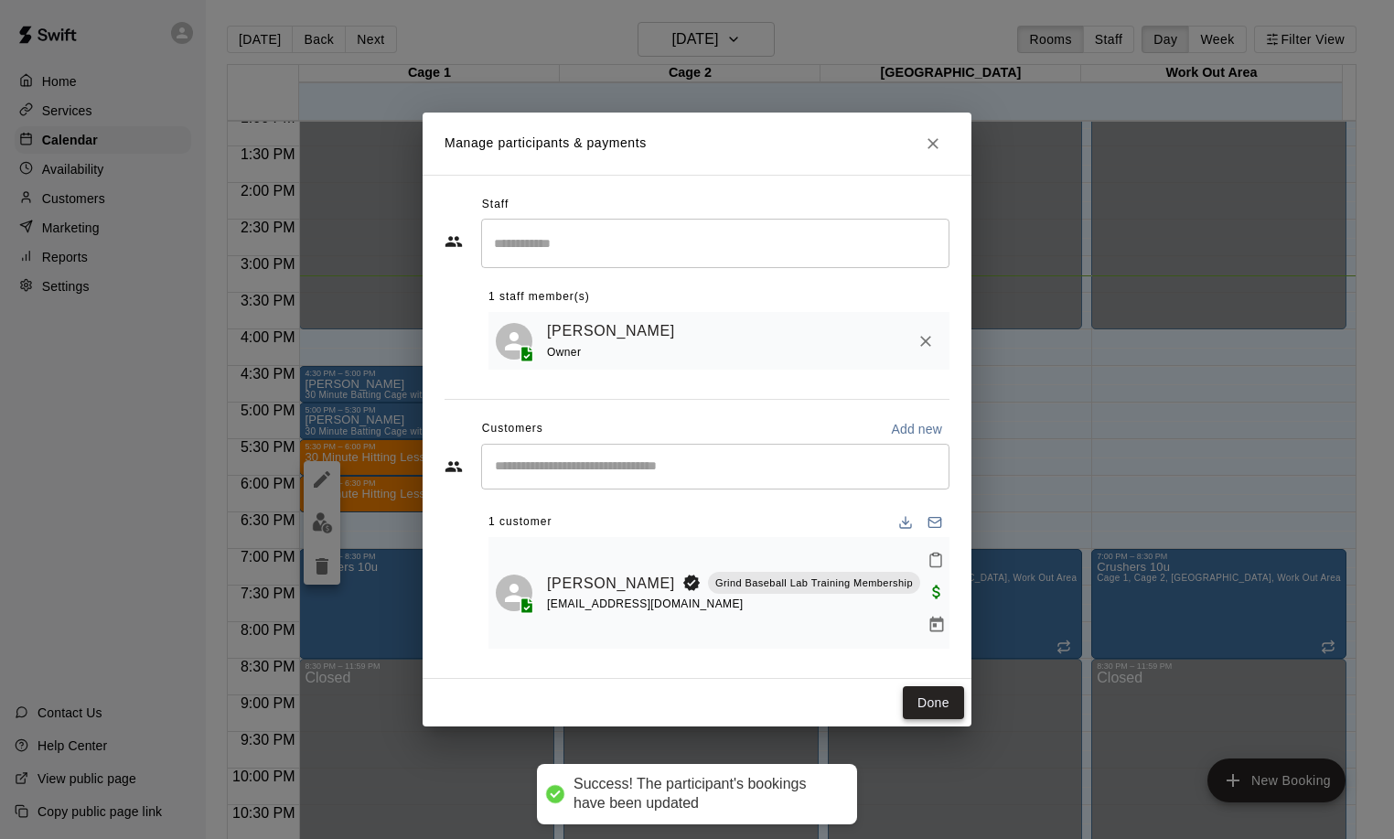
click at [945, 691] on button "Done" at bounding box center [933, 703] width 61 height 34
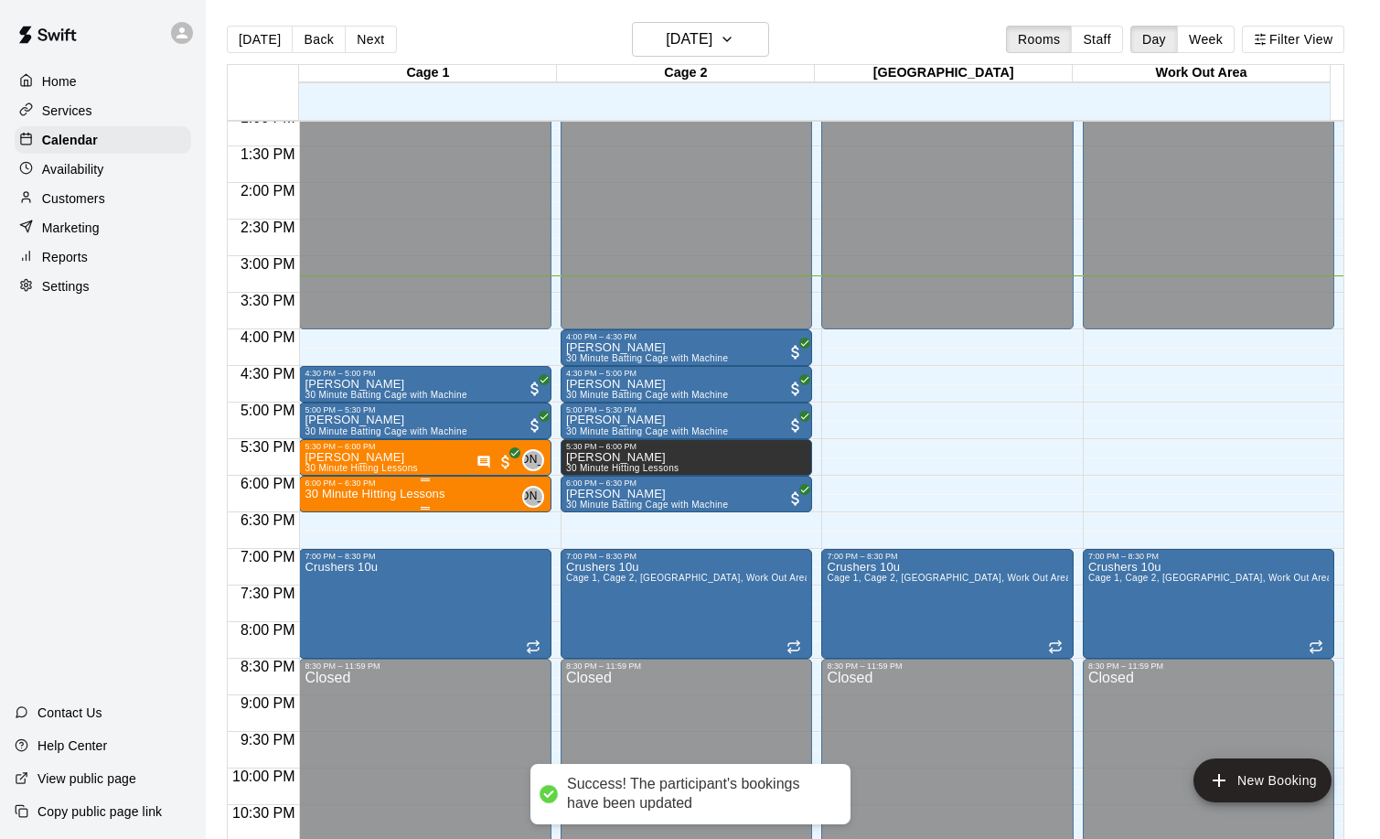
click at [388, 494] on p "30 Minute Hitting Lessons" at bounding box center [375, 494] width 140 height 0
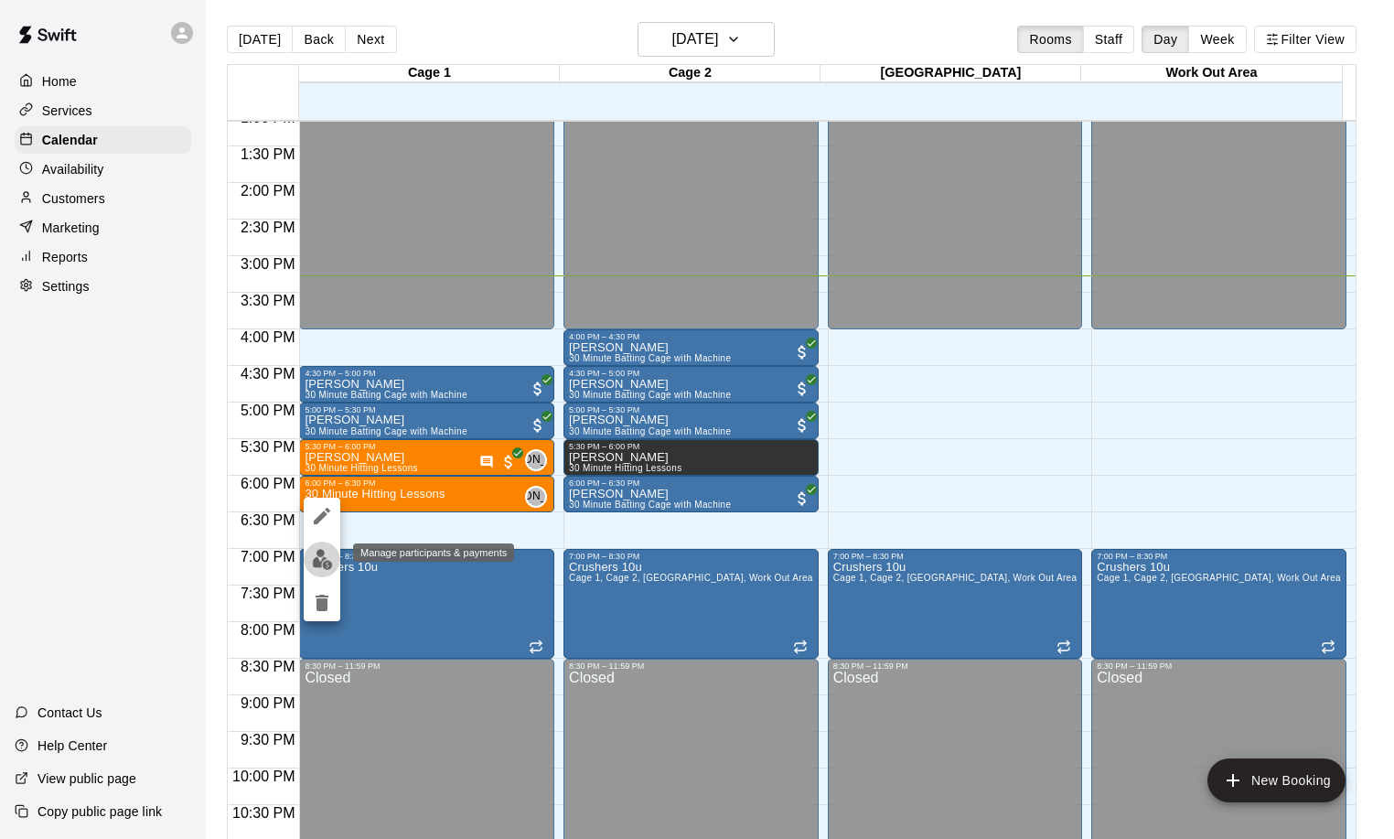
click at [322, 559] on img "edit" at bounding box center [322, 559] width 21 height 21
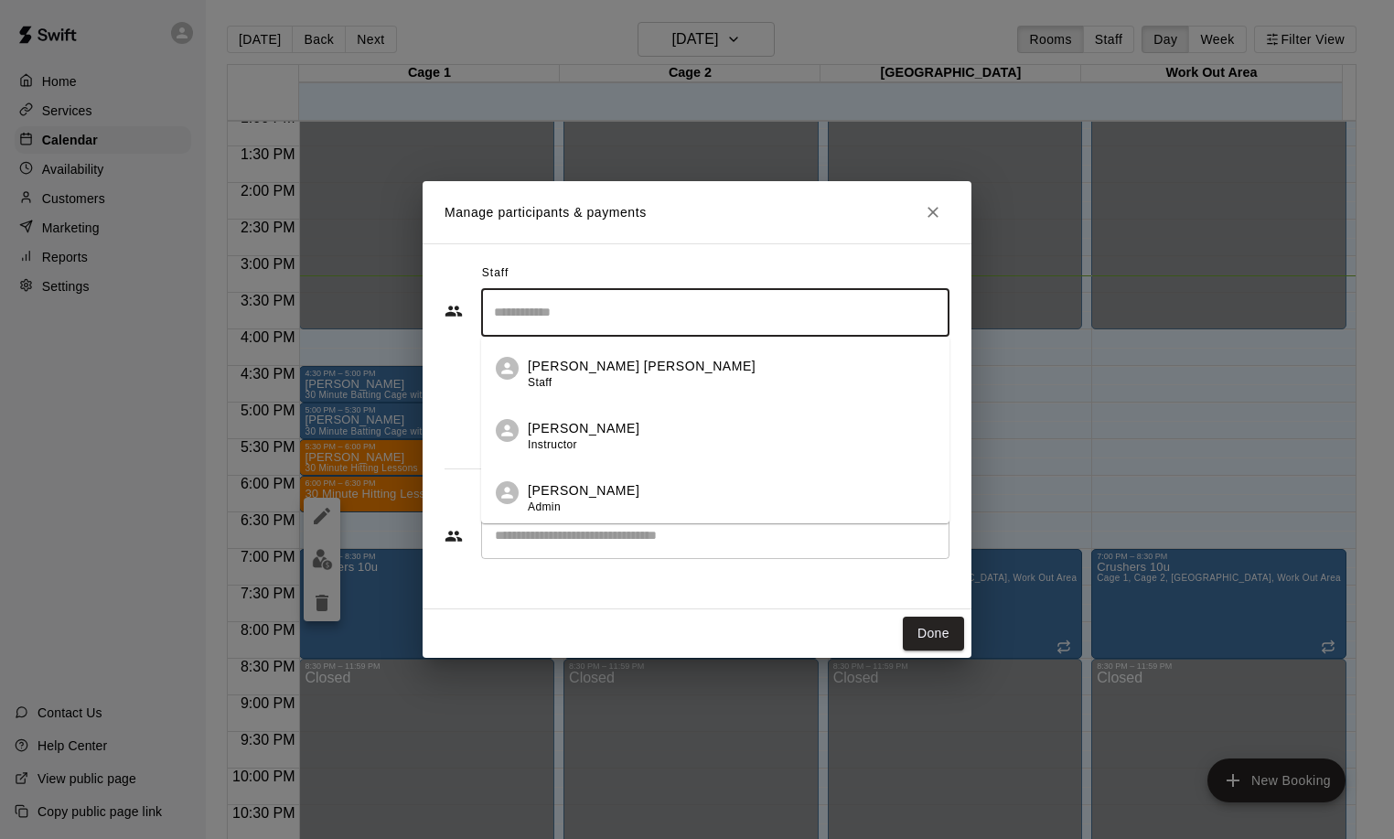
click at [578, 313] on input "Search staff" at bounding box center [715, 312] width 452 height 32
drag, startPoint x: 552, startPoint y: 624, endPoint x: 548, endPoint y: 580, distance: 44.1
click at [552, 623] on div "Done" at bounding box center [697, 633] width 549 height 48
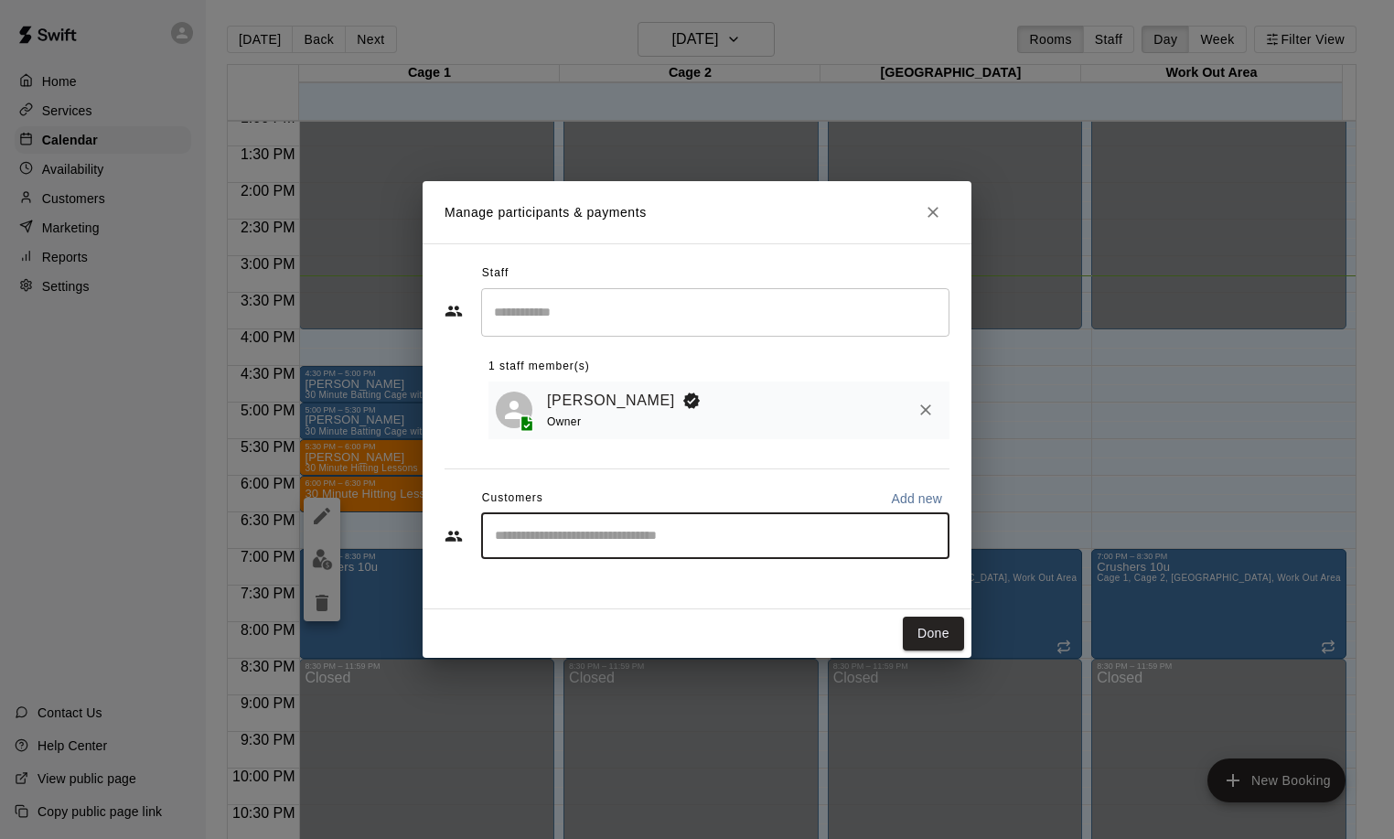
click at [551, 532] on input "Start typing to search customers..." at bounding box center [715, 536] width 452 height 18
type input "*****"
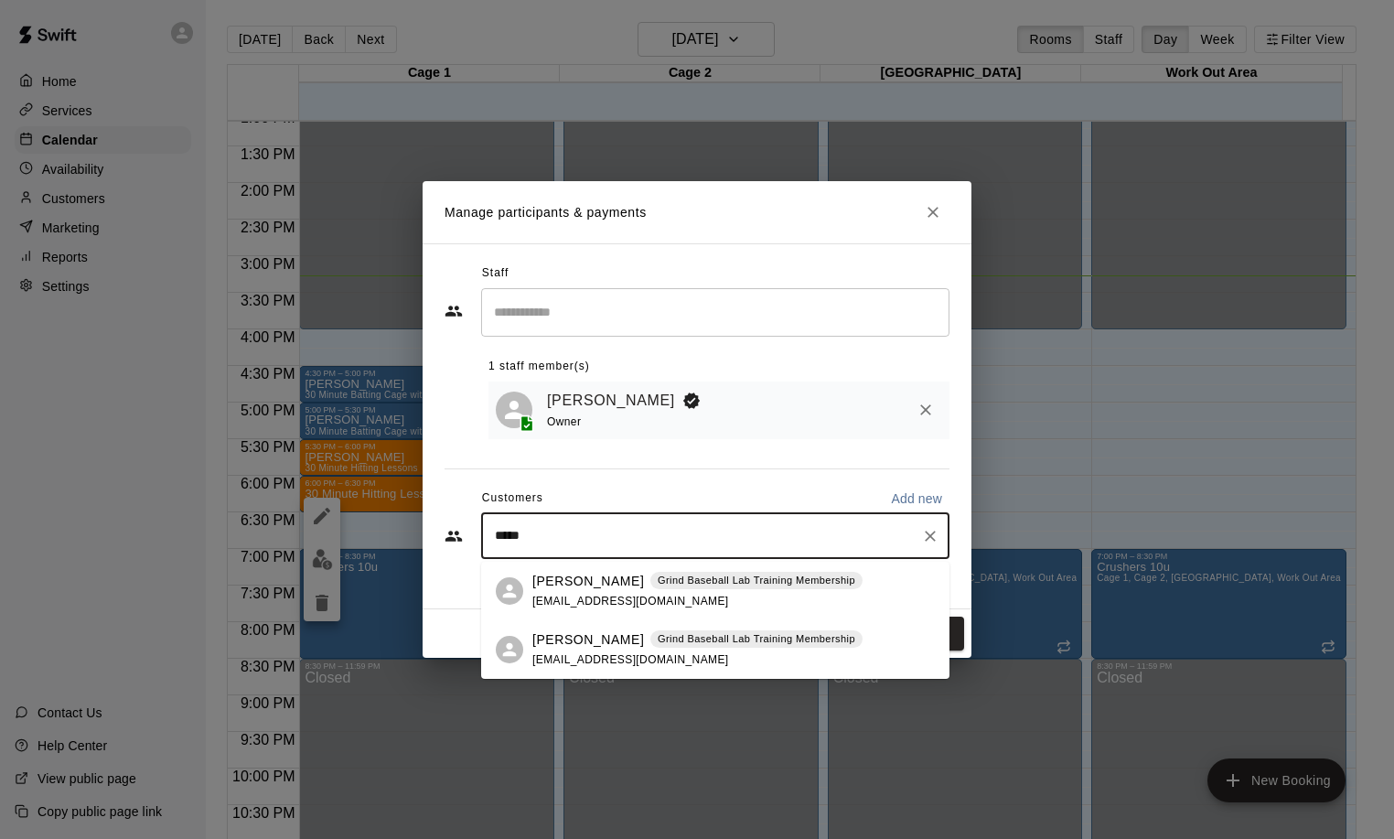
click at [550, 645] on p "[PERSON_NAME]" at bounding box center [588, 639] width 112 height 19
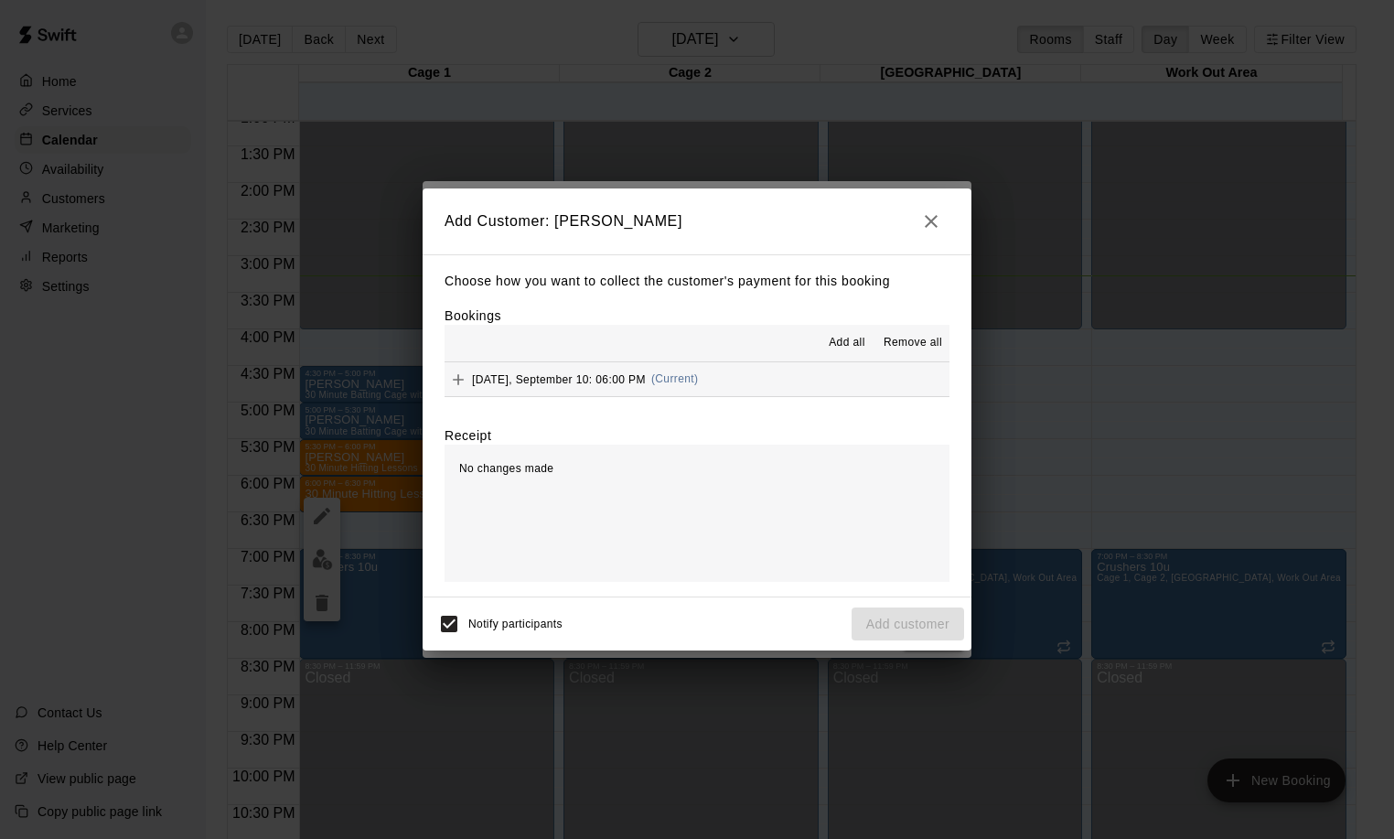
click at [588, 378] on span "[DATE], September 10: 06:00 PM" at bounding box center [559, 378] width 174 height 13
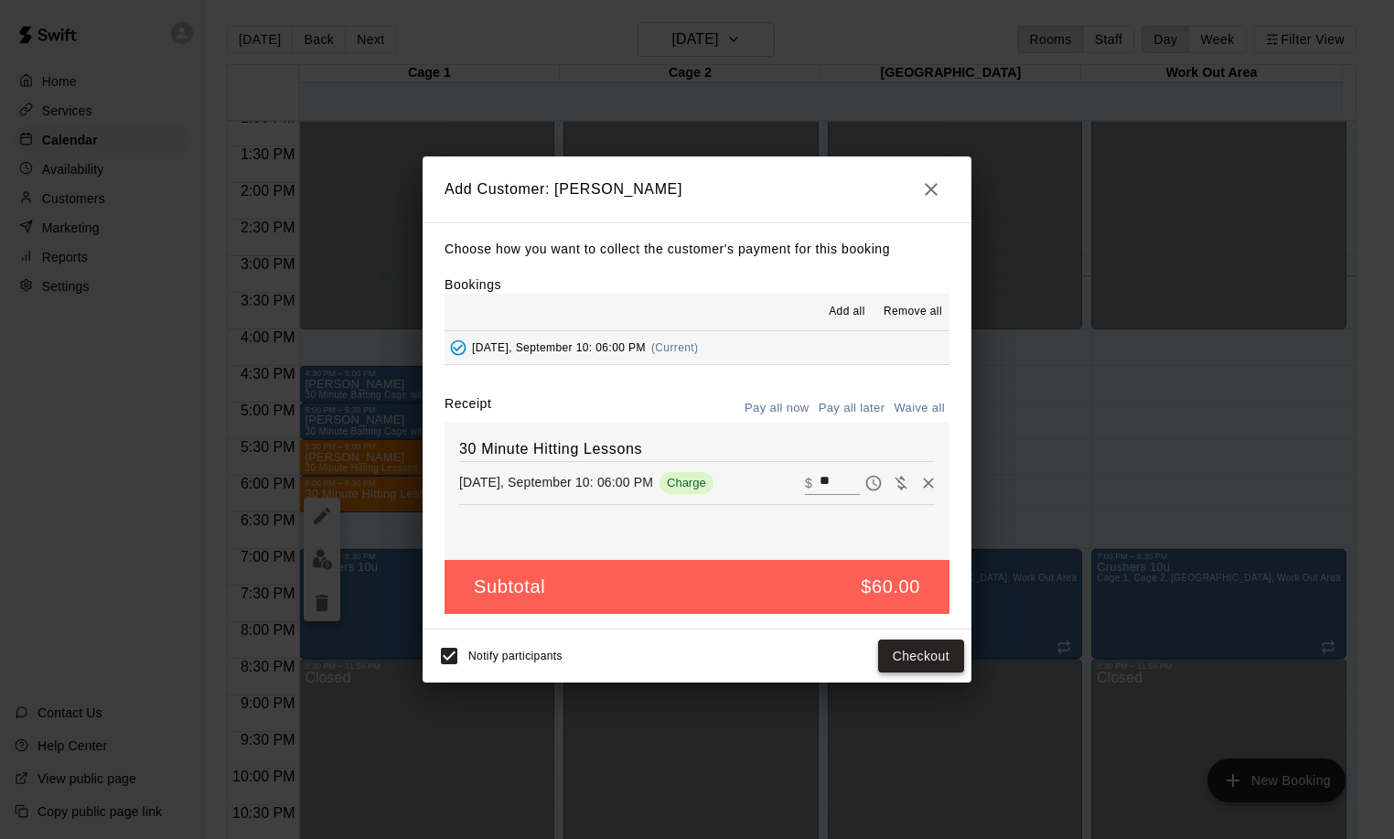
click at [917, 661] on button "Checkout" at bounding box center [921, 656] width 86 height 34
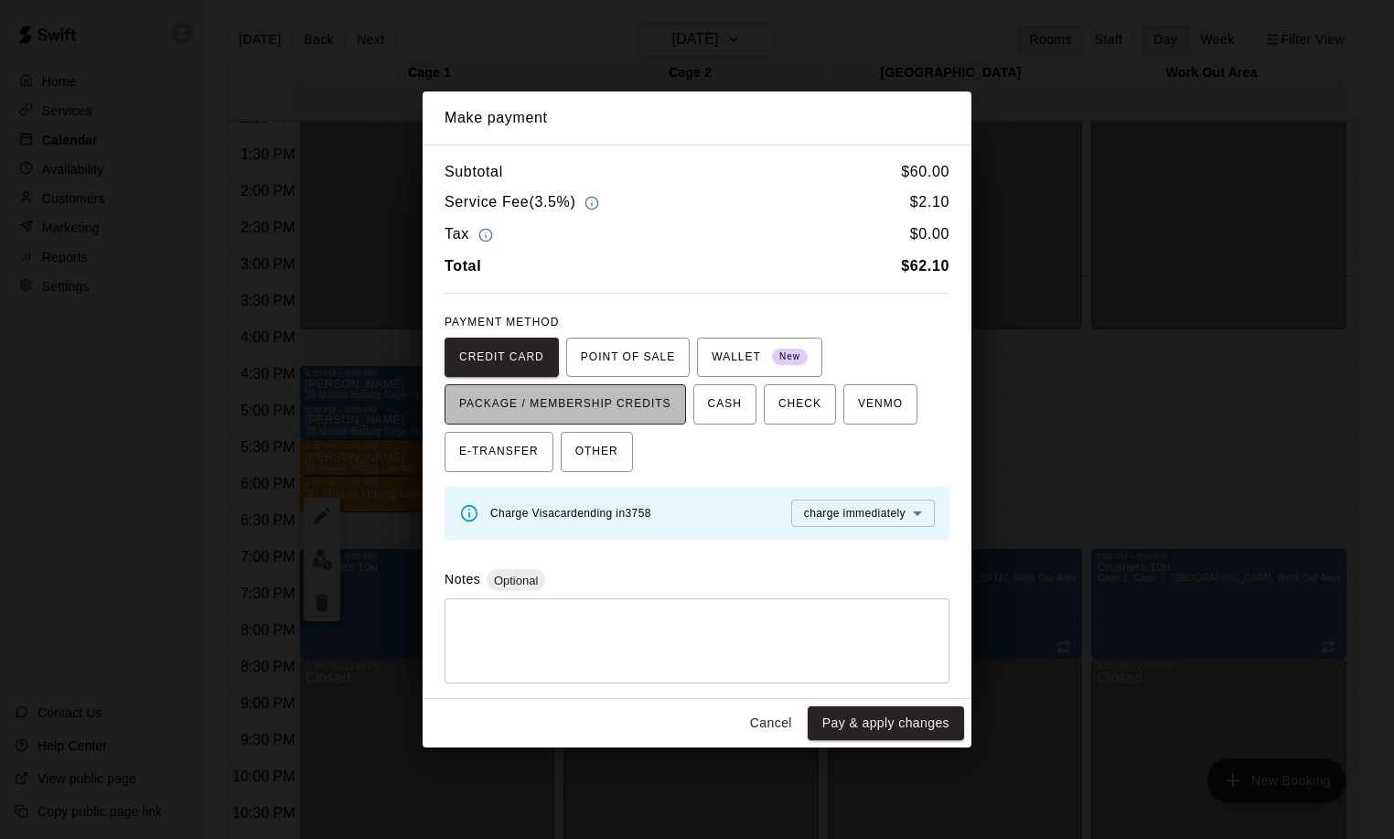
click at [595, 408] on span "PACKAGE / MEMBERSHIP CREDITS" at bounding box center [565, 404] width 212 height 29
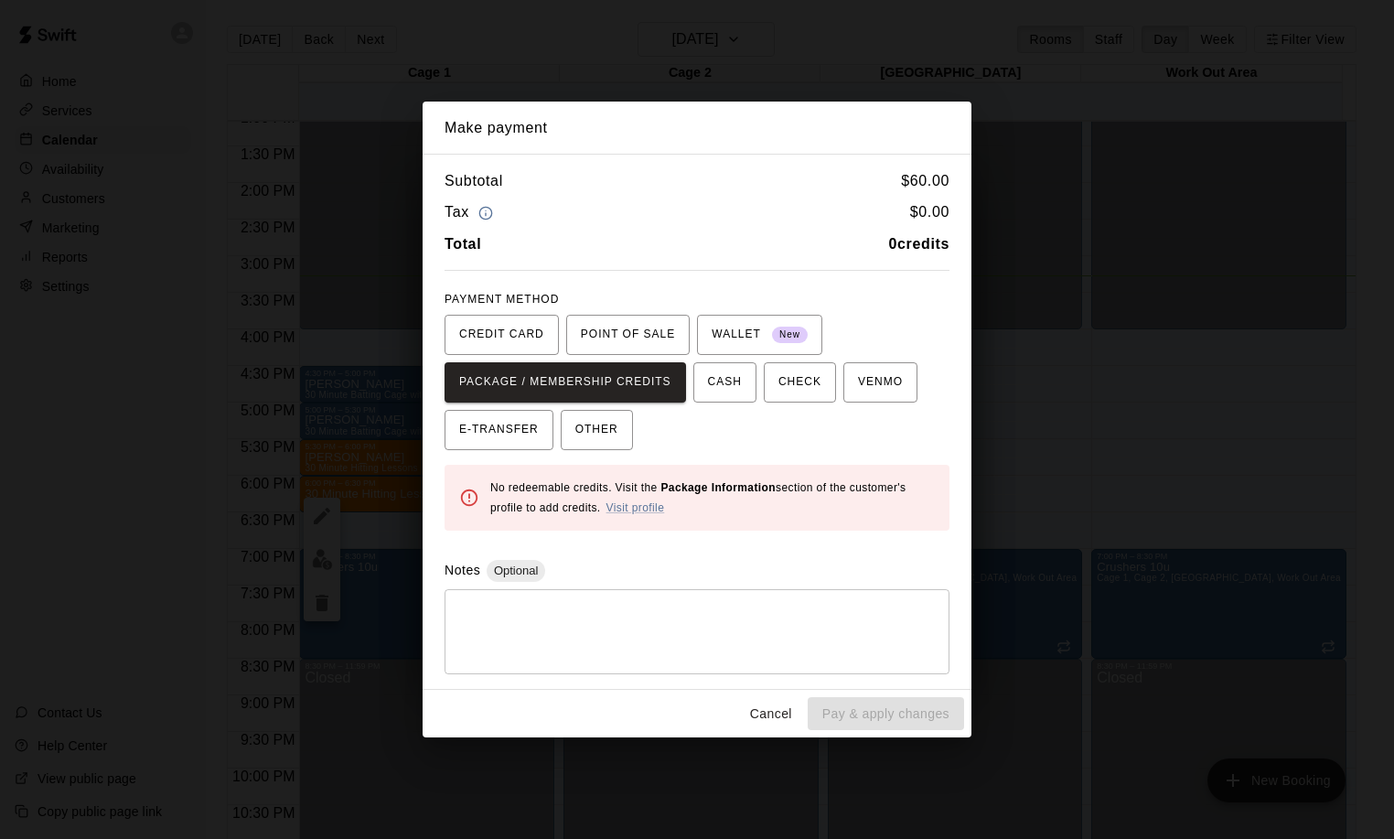
click at [780, 710] on button "Cancel" at bounding box center [771, 714] width 59 height 34
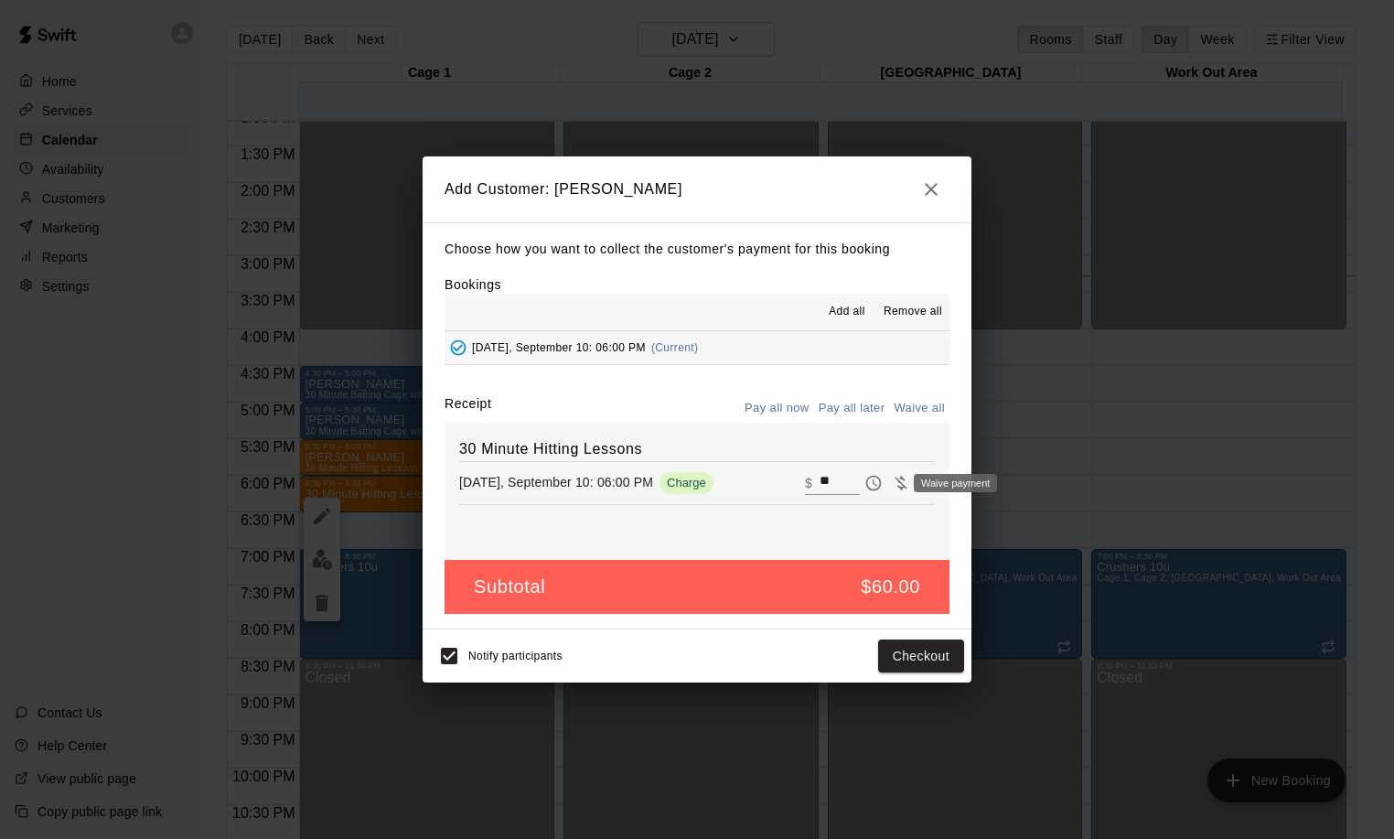
click at [892, 481] on icon "Waive payment" at bounding box center [901, 483] width 18 height 18
type input "*"
click at [906, 653] on button "Add customer" at bounding box center [907, 656] width 112 height 34
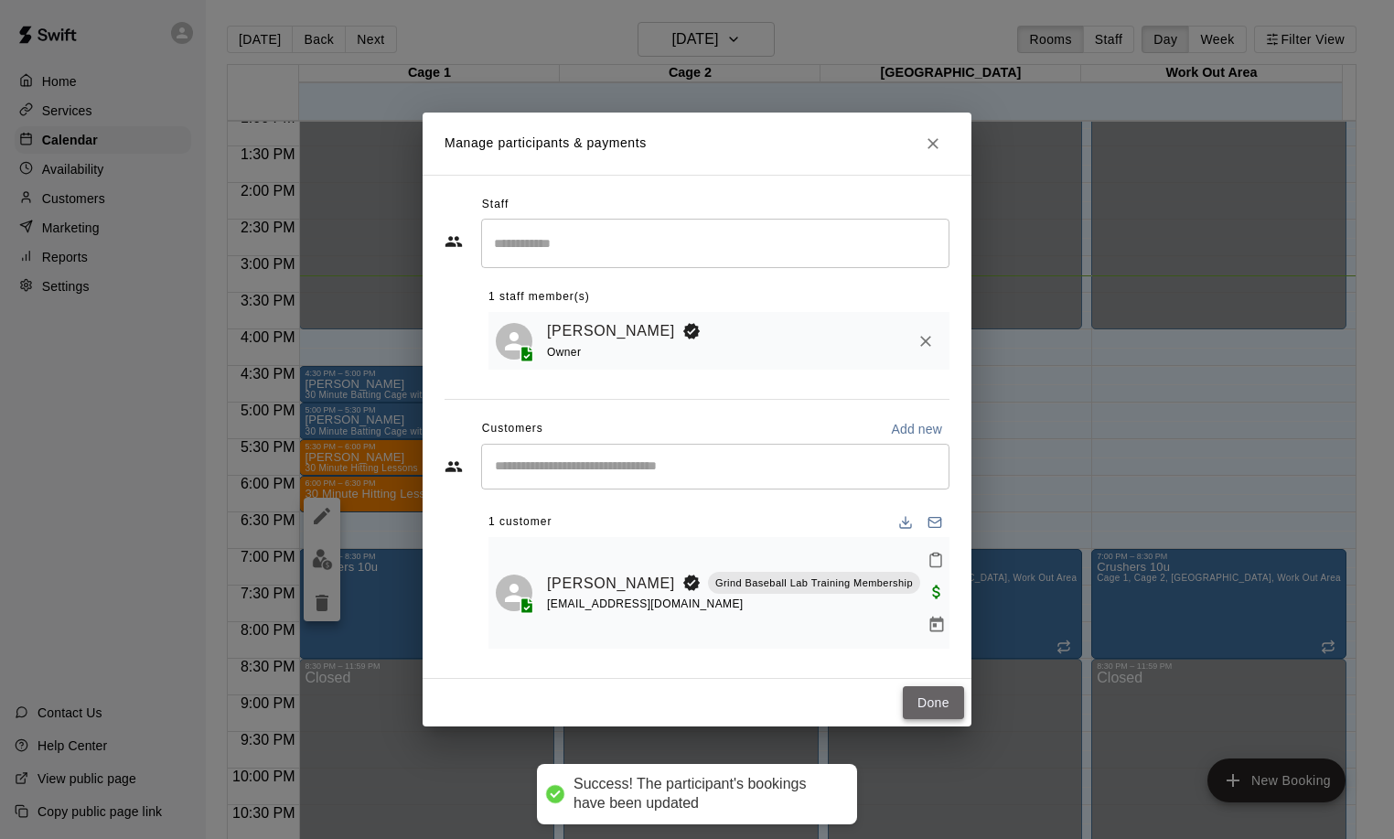
click at [945, 689] on button "Done" at bounding box center [933, 703] width 61 height 34
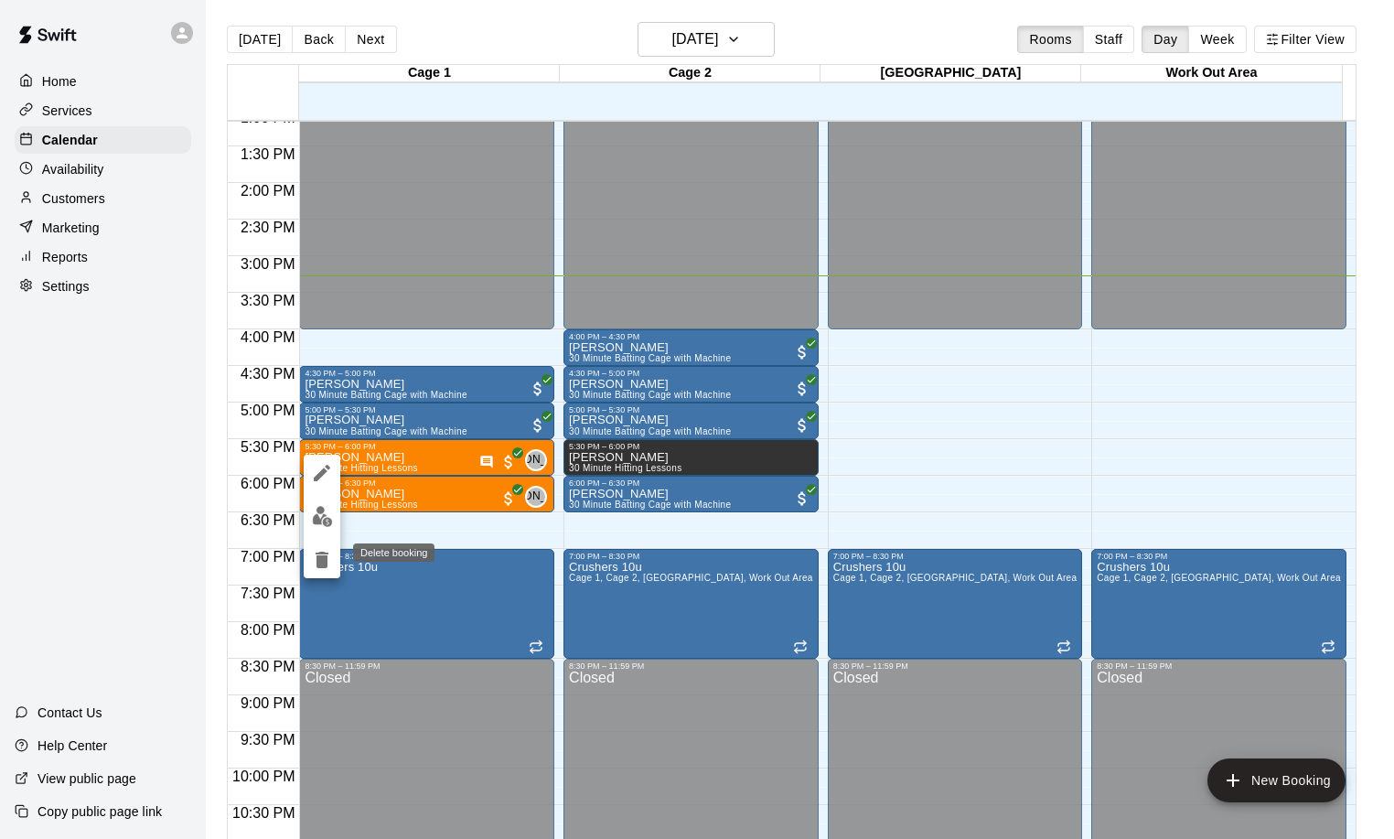
click at [321, 560] on icon "delete" at bounding box center [322, 559] width 13 height 16
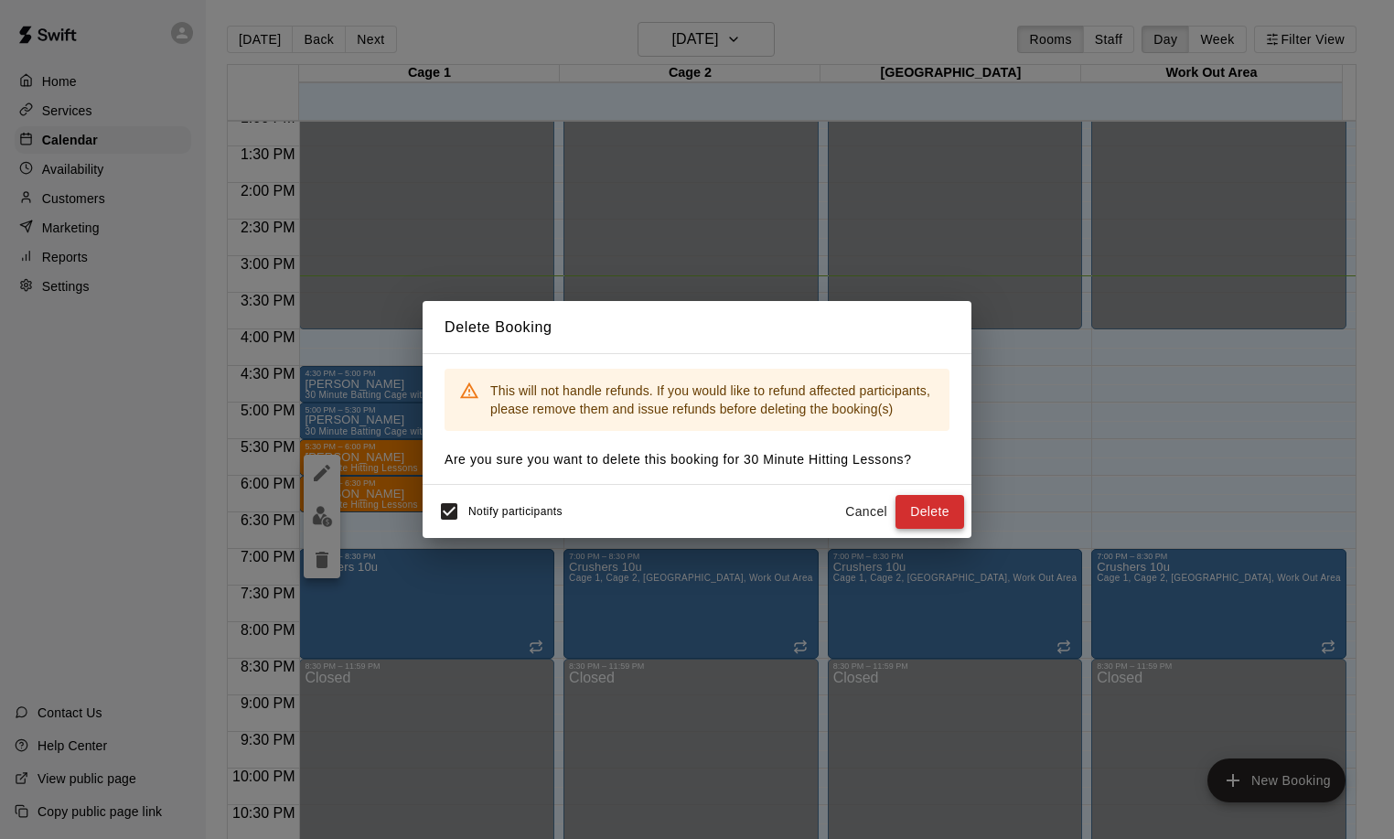
click at [921, 514] on button "Delete" at bounding box center [929, 512] width 69 height 34
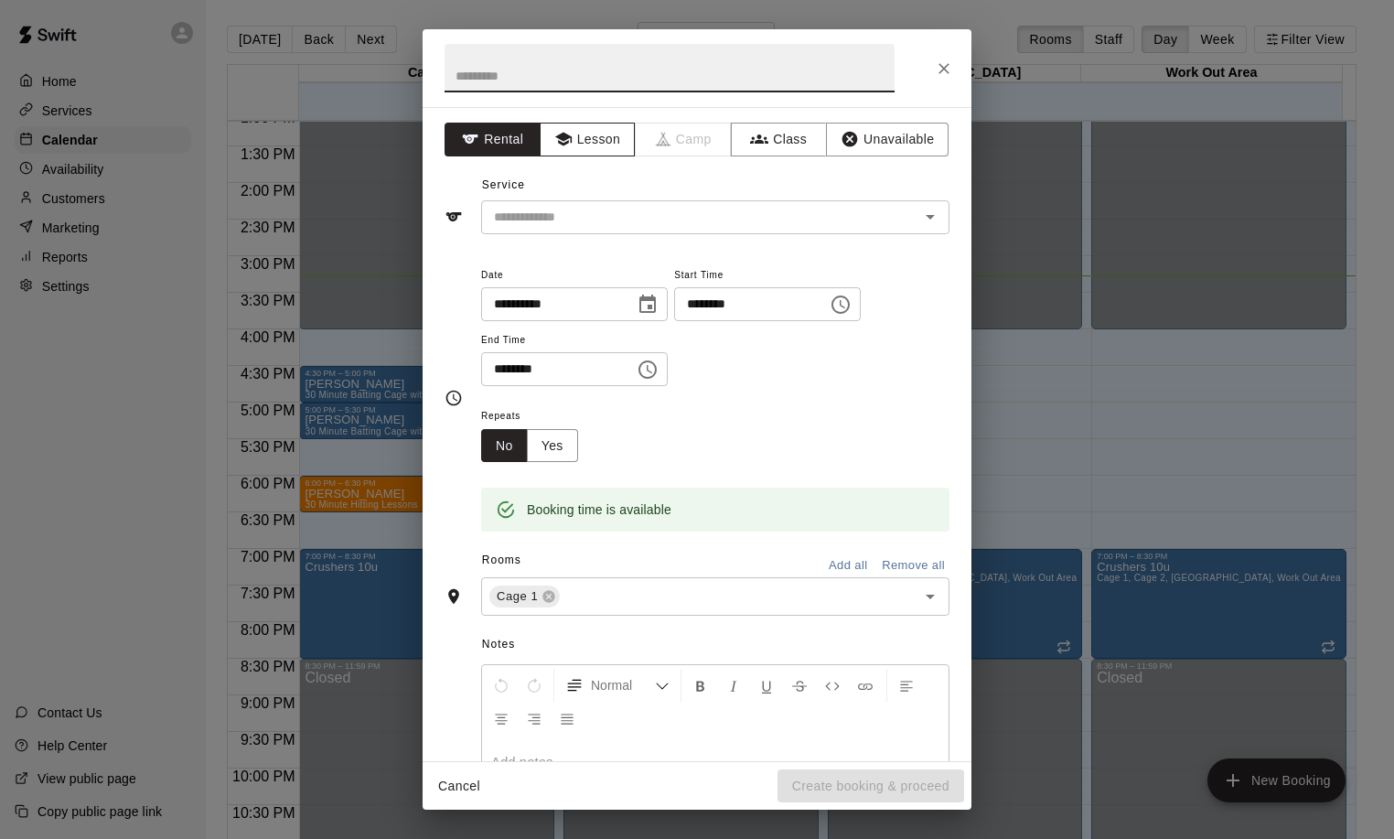
click at [573, 144] on button "Lesson" at bounding box center [588, 140] width 96 height 34
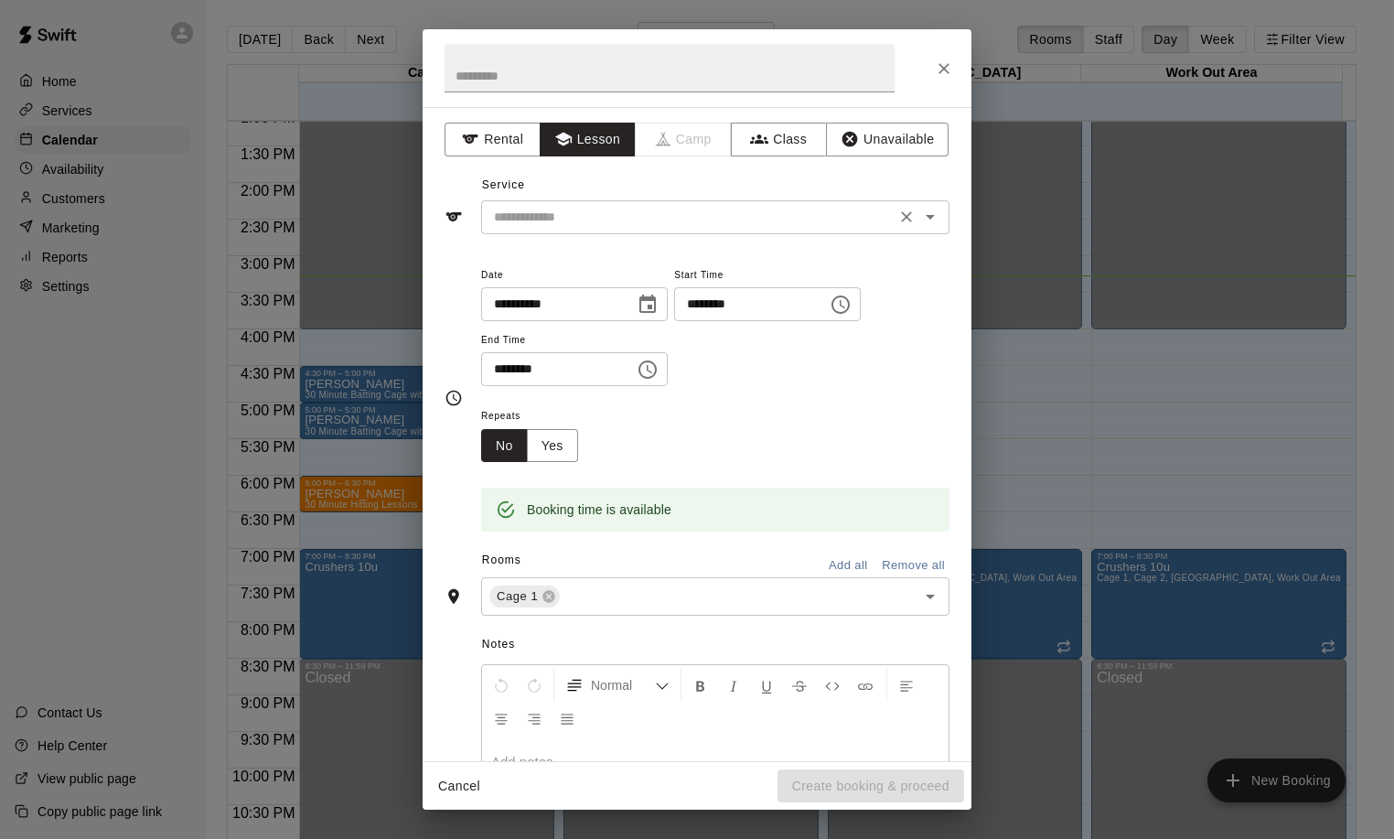
click at [568, 222] on input "text" at bounding box center [688, 217] width 403 height 23
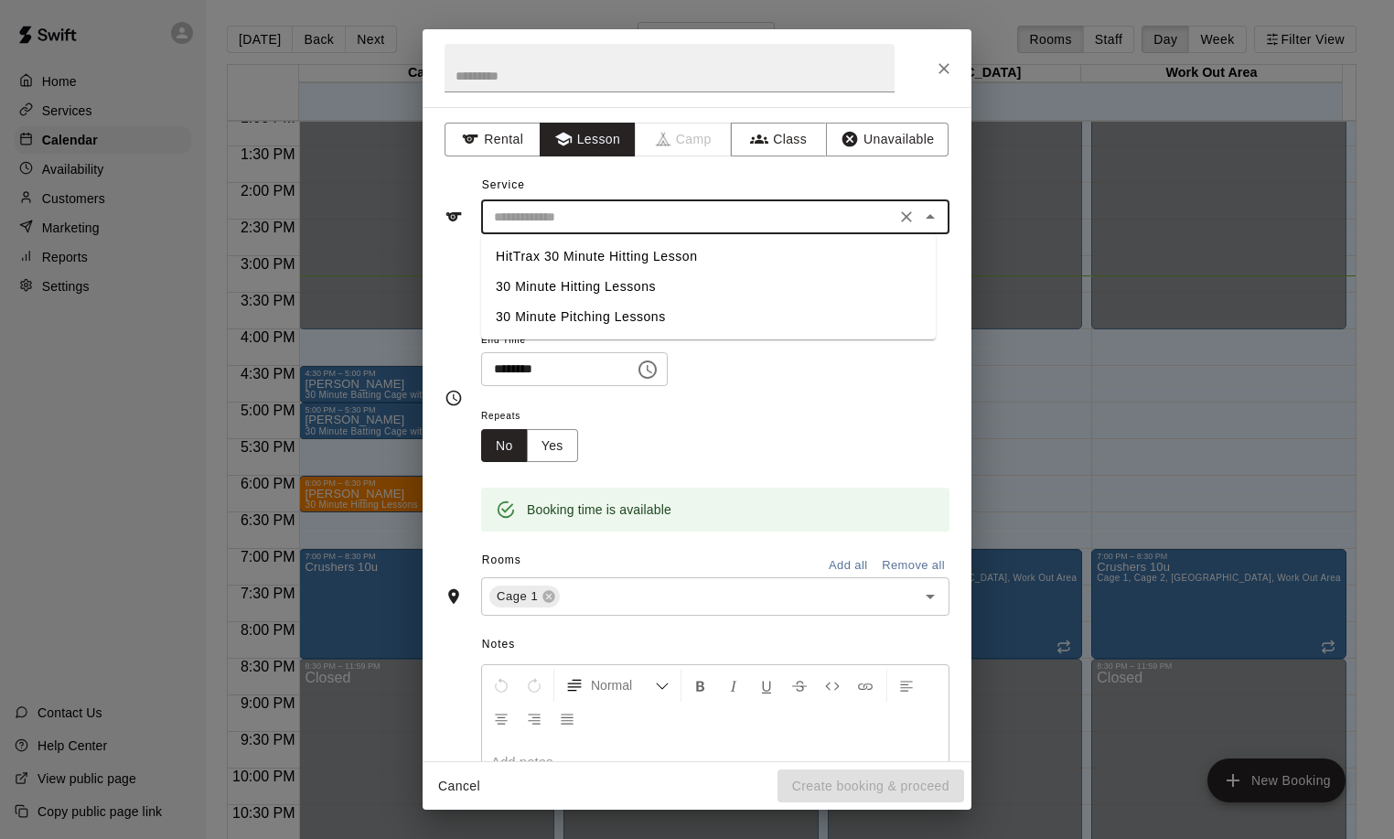
click at [579, 262] on li "HitTrax 30 Minute Hitting Lesson" at bounding box center [708, 256] width 455 height 30
type input "**********"
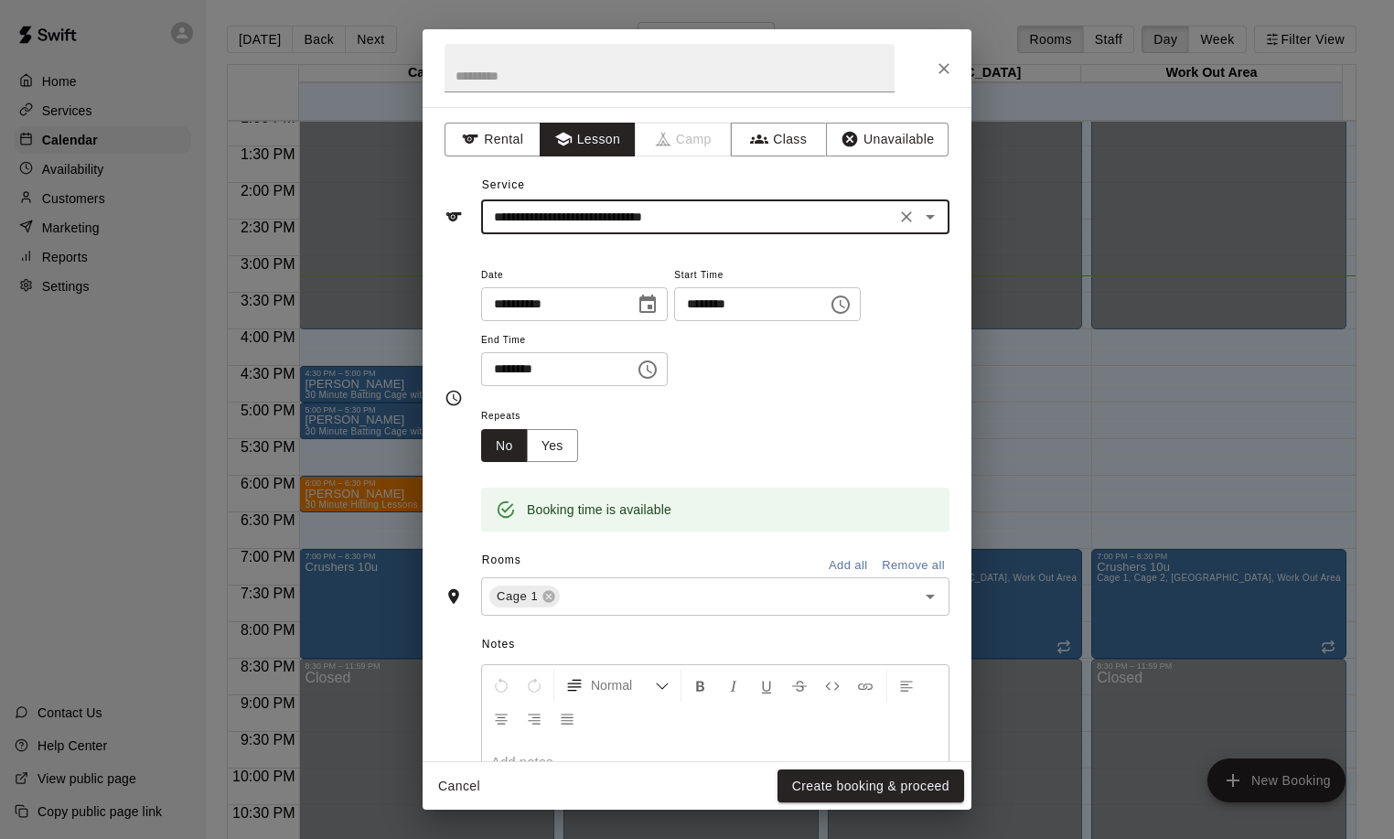
drag, startPoint x: 825, startPoint y: 779, endPoint x: 826, endPoint y: 750, distance: 29.3
click at [827, 780] on button "Create booking & proceed" at bounding box center [870, 786] width 187 height 34
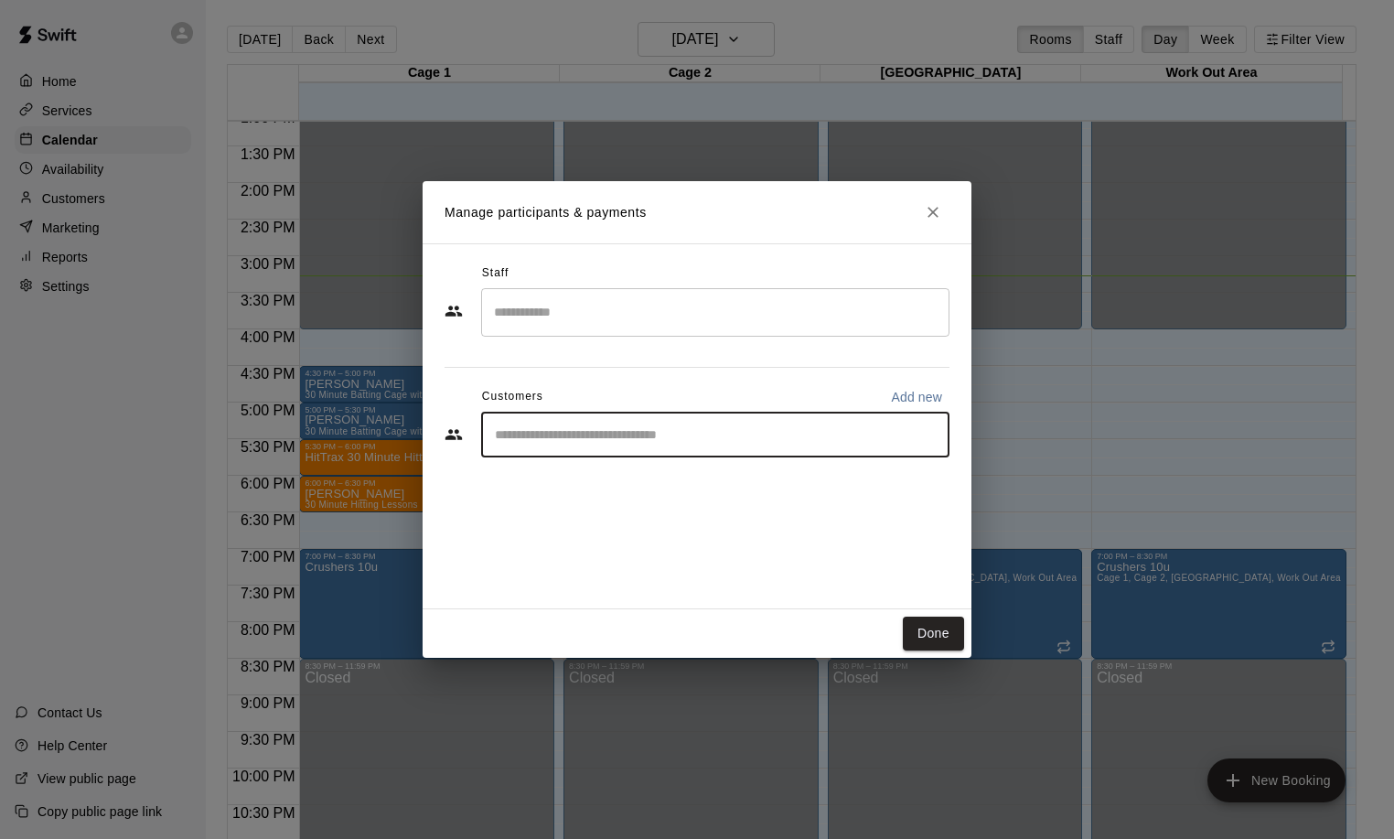
click at [525, 442] on input "Start typing to search customers..." at bounding box center [715, 434] width 452 height 18
type input "*****"
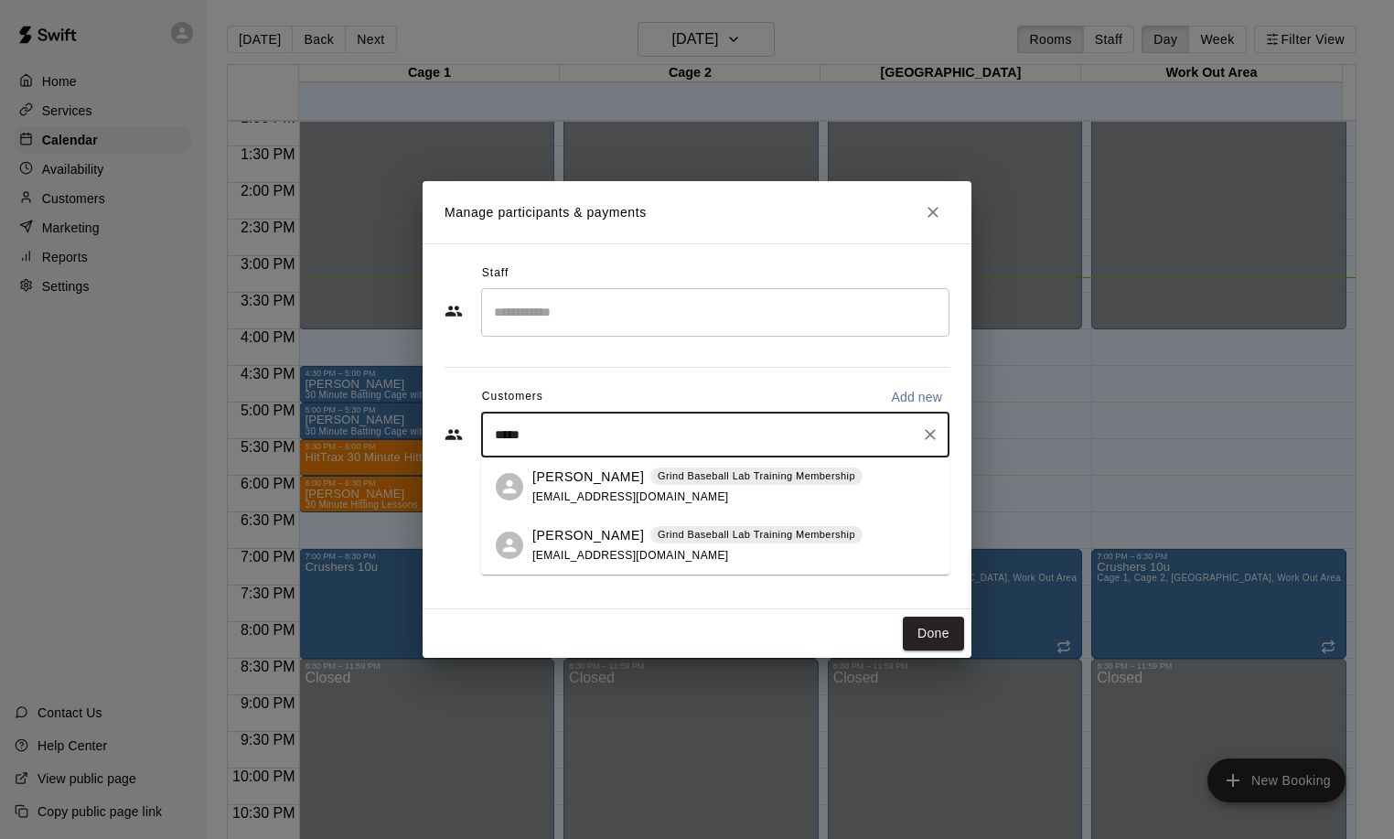
click at [551, 544] on div "[PERSON_NAME] Grind Baseball Lab Training Membership [EMAIL_ADDRESS][DOMAIN_NAM…" at bounding box center [697, 545] width 330 height 39
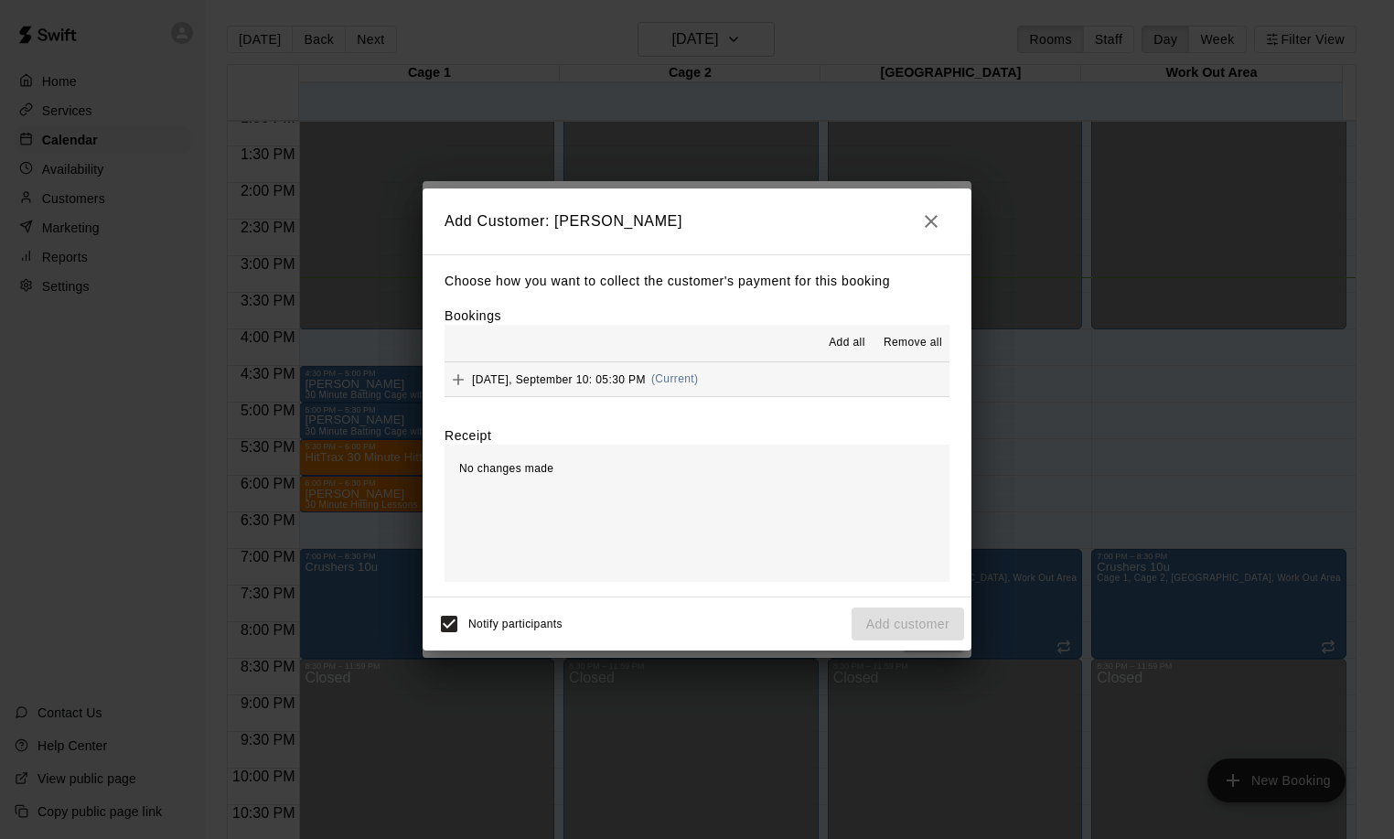
click at [619, 380] on span "[DATE], September 10: 05:30 PM" at bounding box center [559, 378] width 174 height 13
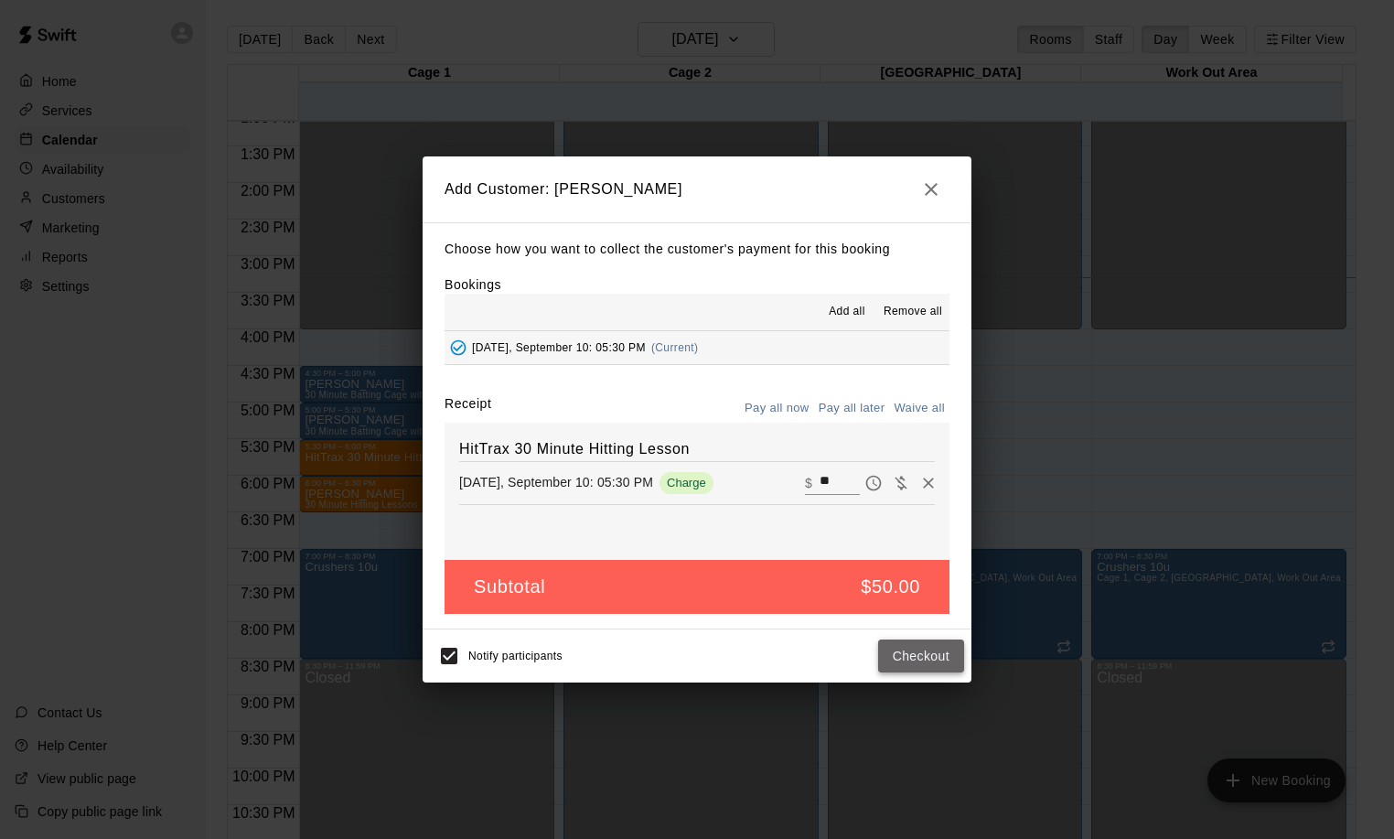
click at [931, 664] on button "Checkout" at bounding box center [921, 656] width 86 height 34
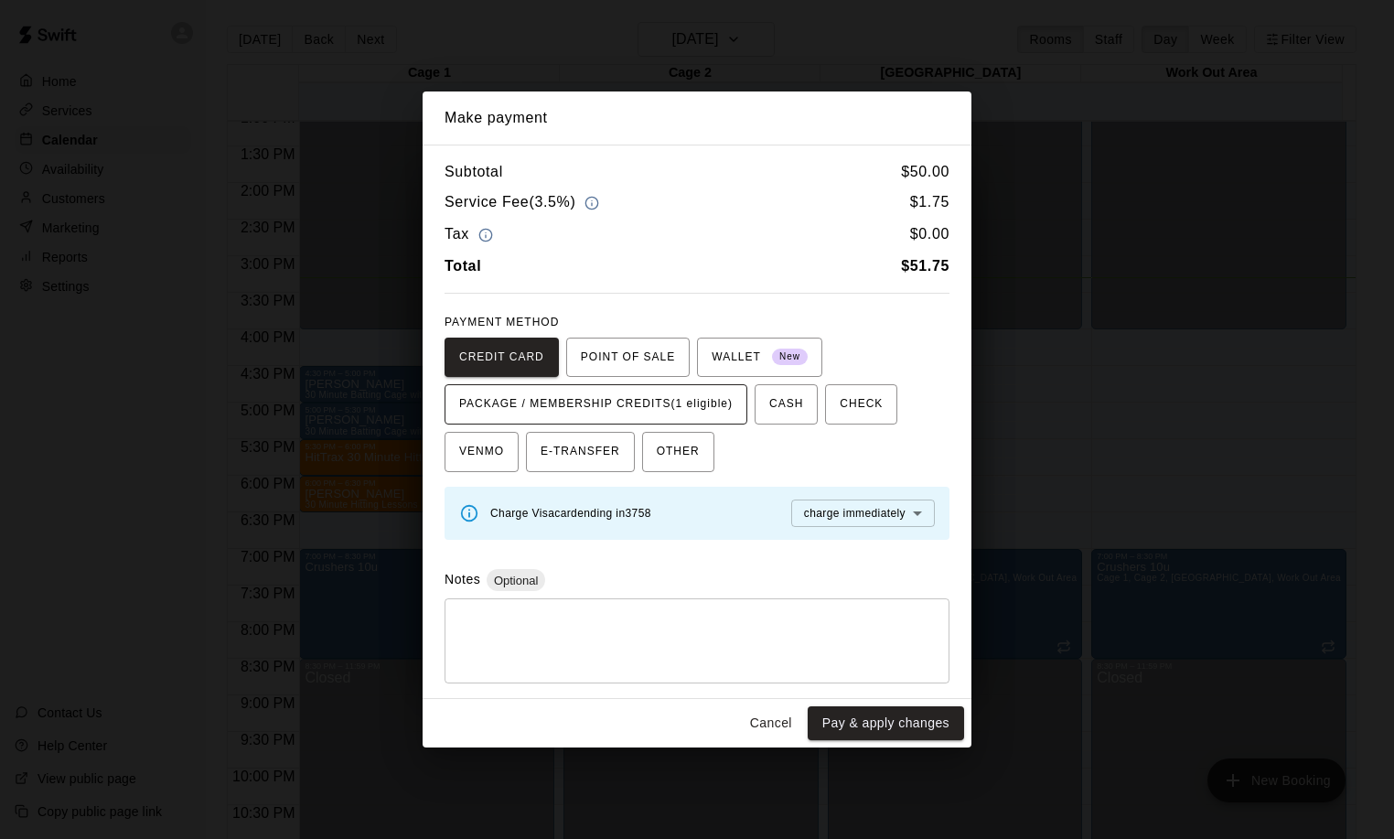
click at [654, 410] on span "PACKAGE / MEMBERSHIP CREDITS (1 eligible)" at bounding box center [595, 404] width 273 height 29
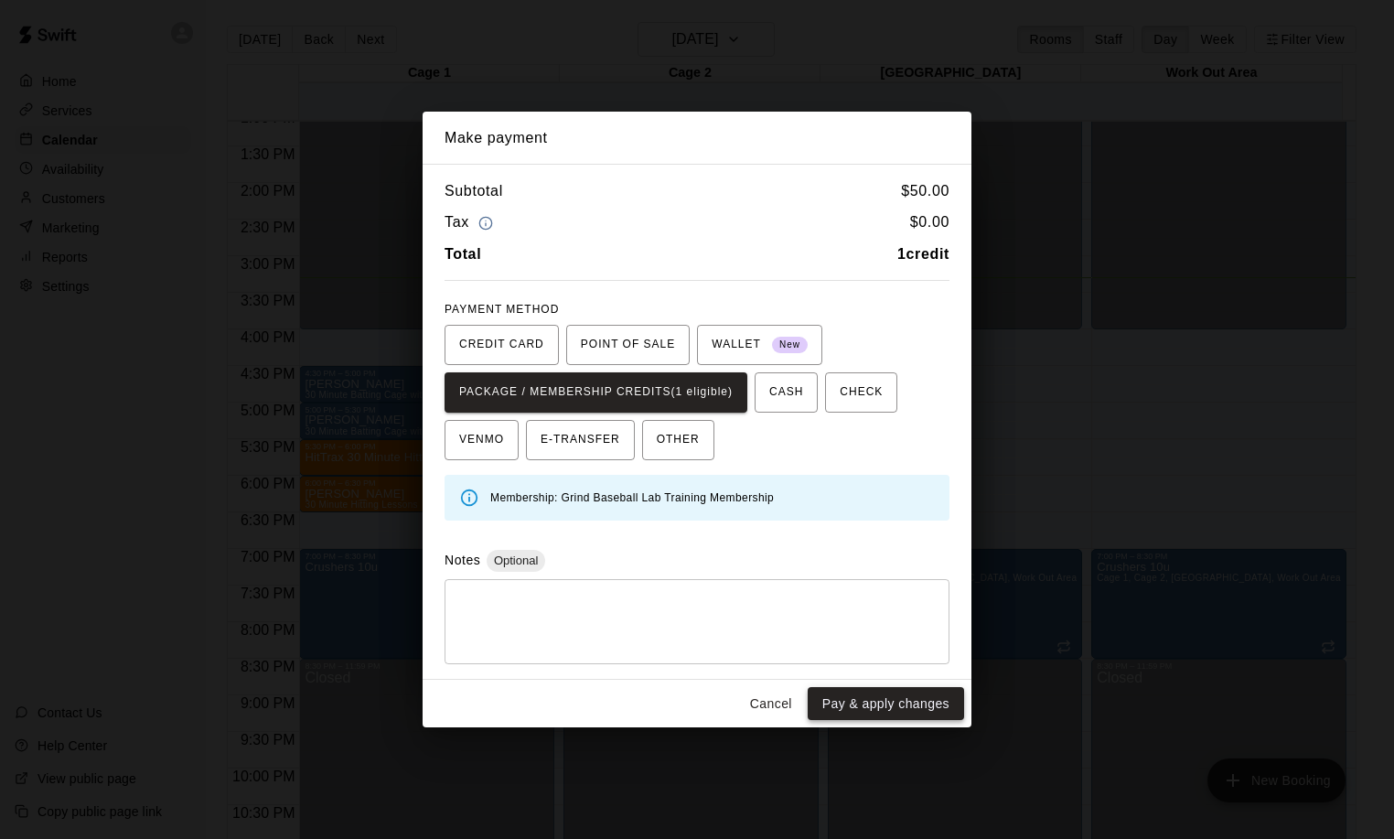
click at [910, 700] on button "Pay & apply changes" at bounding box center [886, 704] width 156 height 34
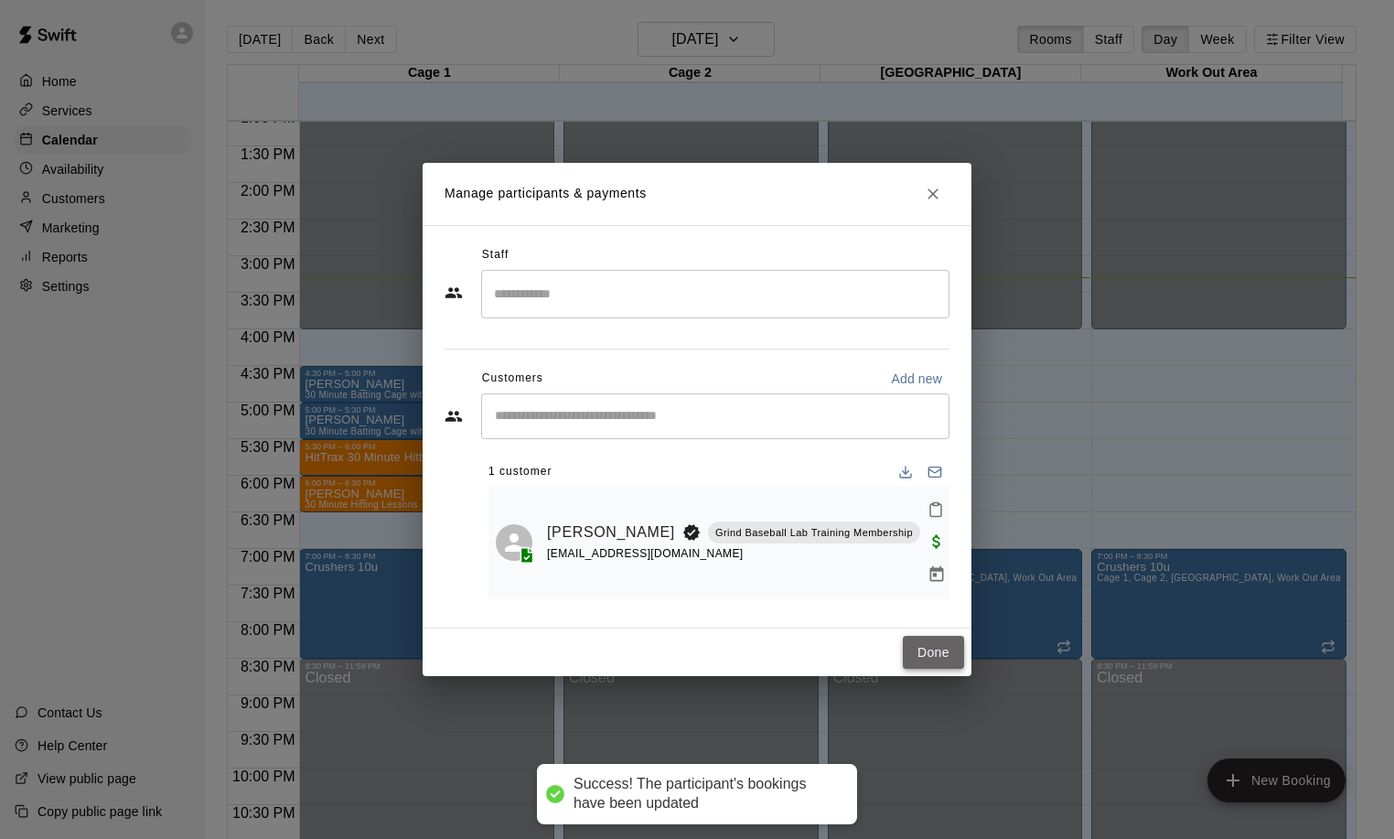
click at [930, 639] on button "Done" at bounding box center [933, 653] width 61 height 34
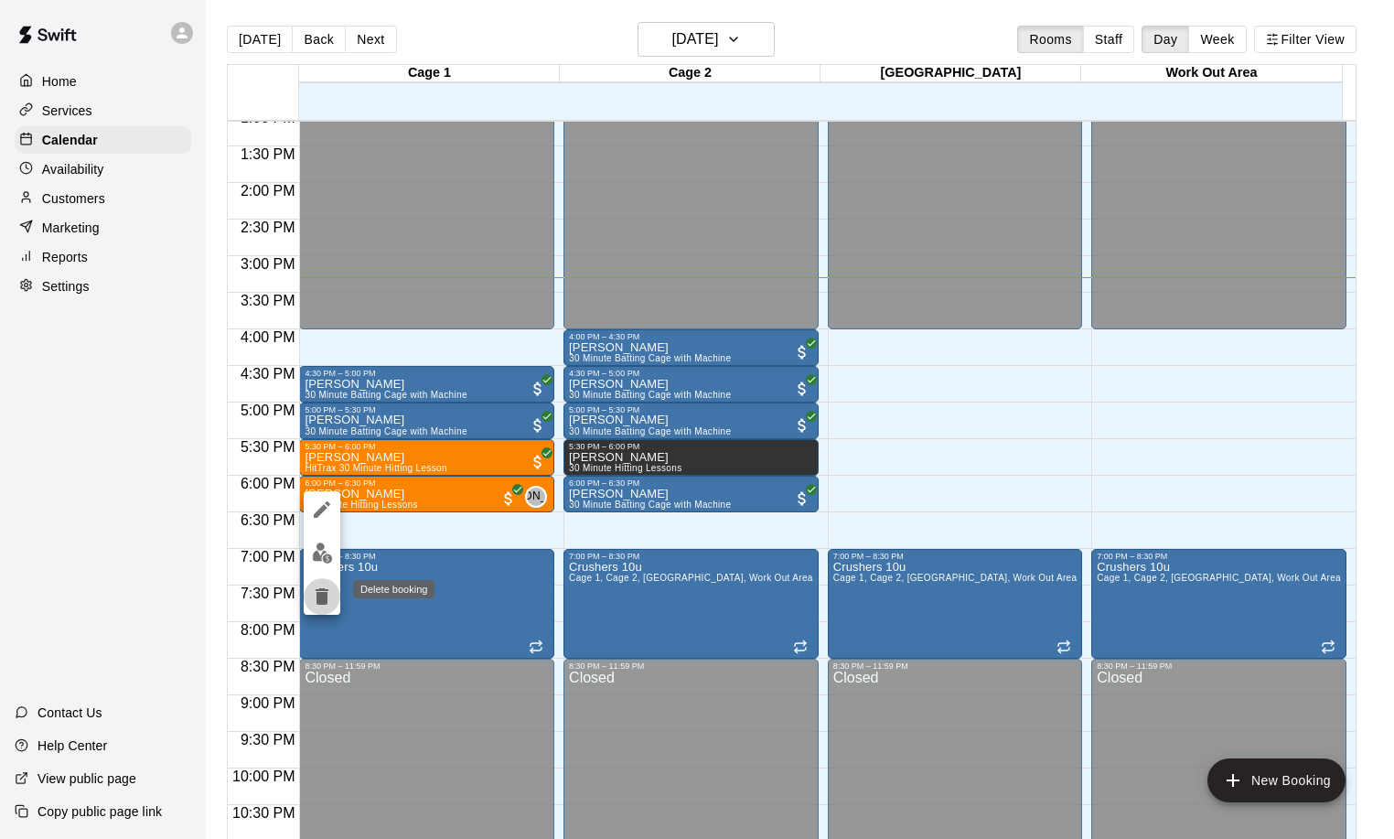
click at [321, 597] on icon "delete" at bounding box center [322, 596] width 13 height 16
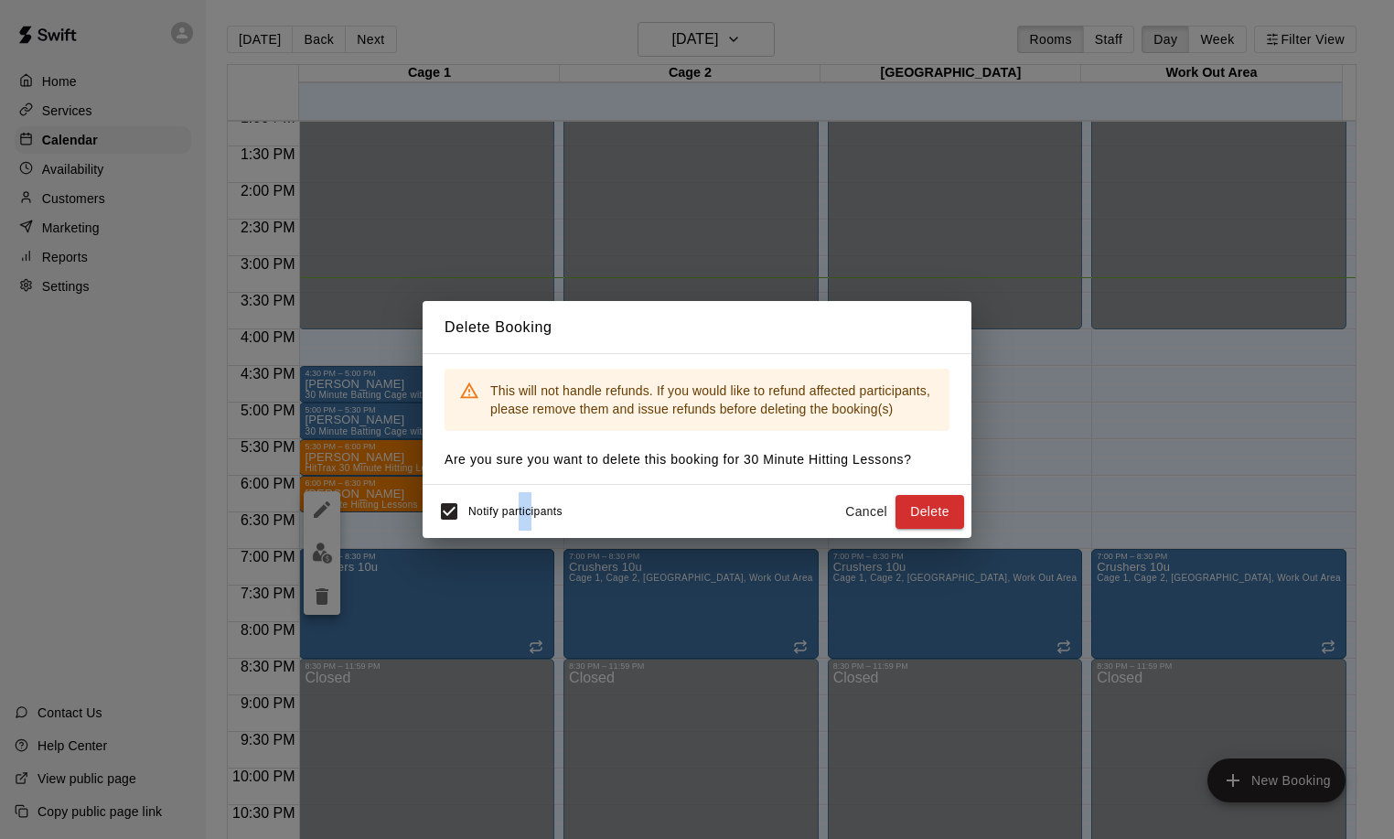
drag, startPoint x: 521, startPoint y: 507, endPoint x: 535, endPoint y: 519, distance: 18.2
click at [535, 519] on div "Notify participants" at bounding box center [496, 511] width 133 height 38
click at [929, 514] on button "Delete" at bounding box center [929, 512] width 69 height 34
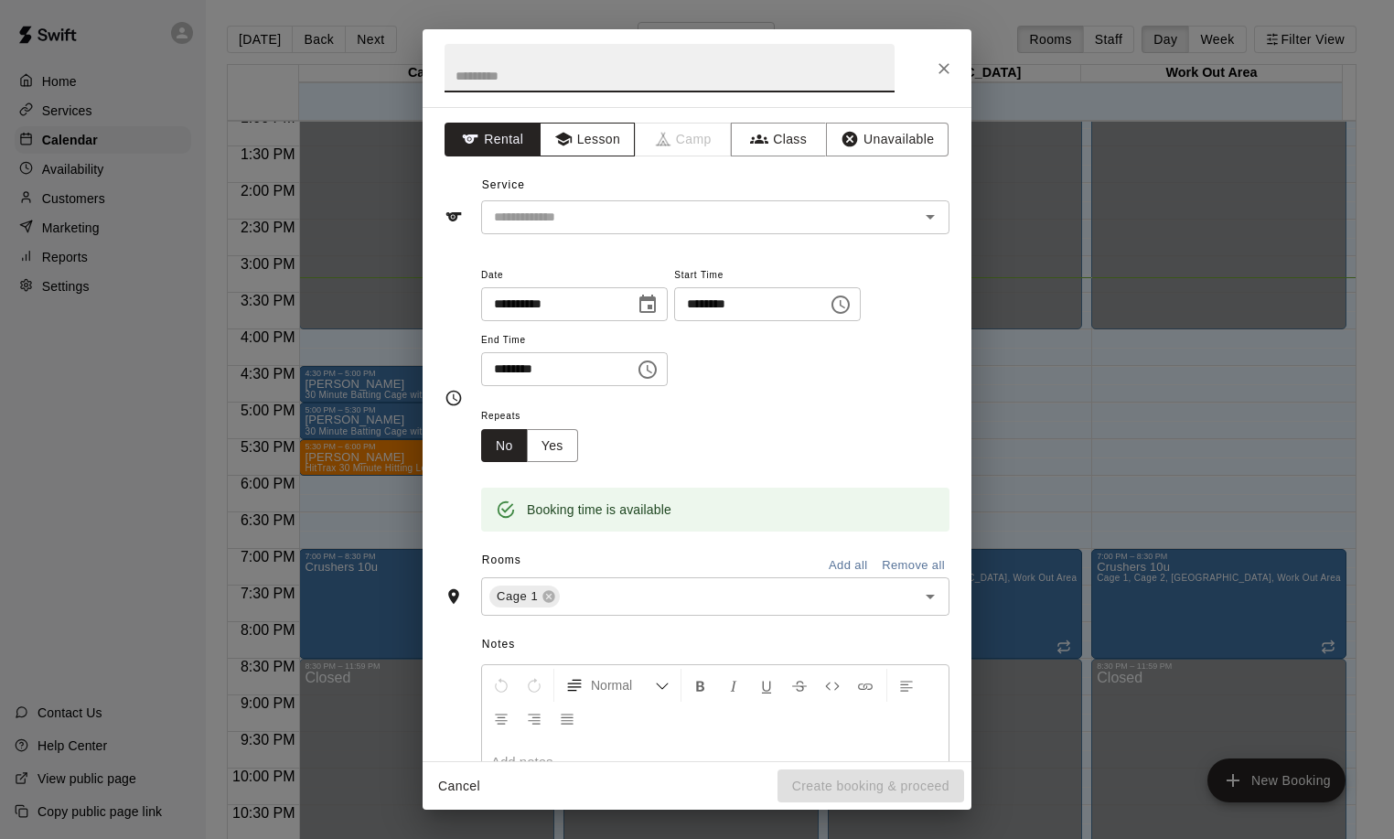
click at [559, 149] on button "Lesson" at bounding box center [588, 140] width 96 height 34
click at [598, 141] on button "Lesson" at bounding box center [588, 140] width 96 height 34
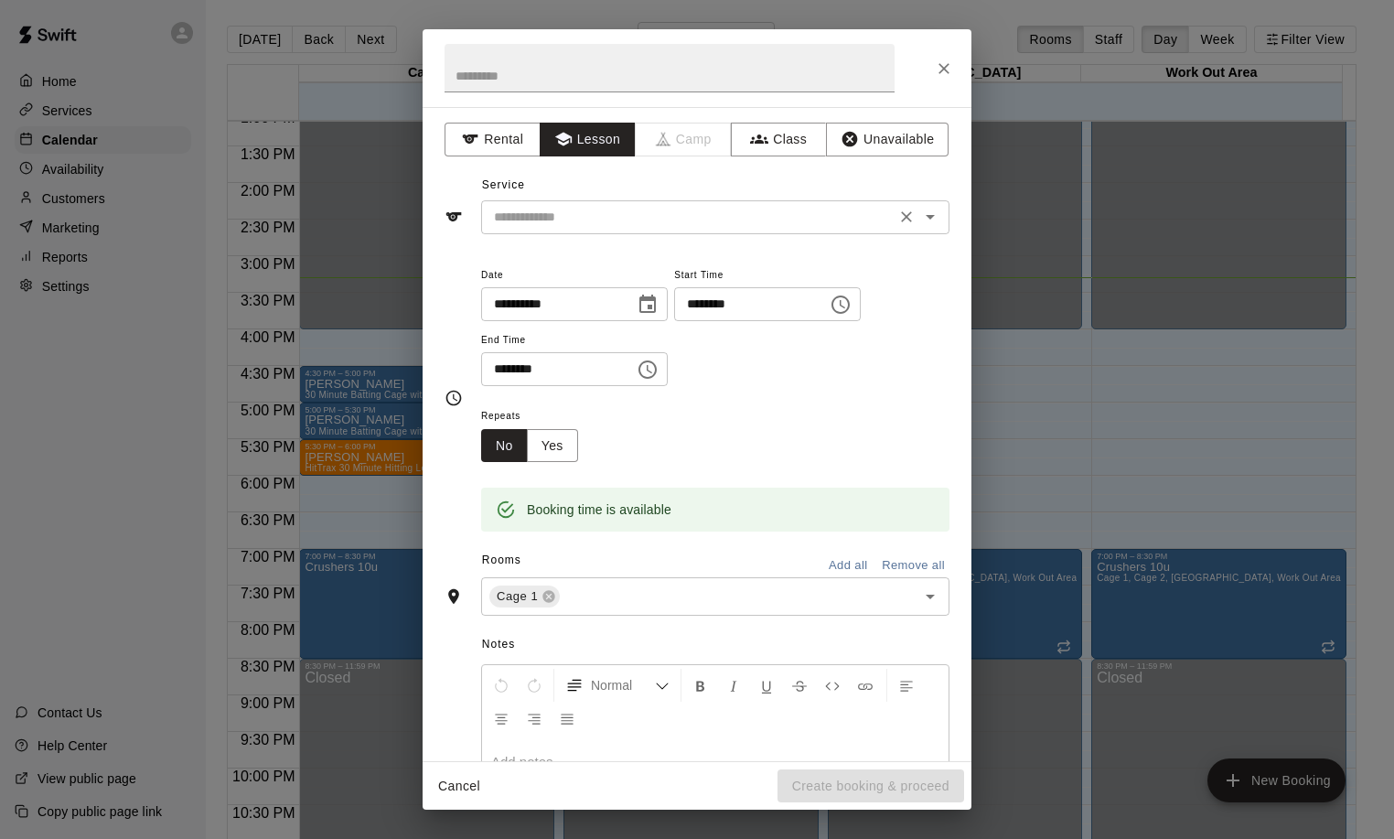
click at [573, 208] on input "text" at bounding box center [688, 217] width 403 height 23
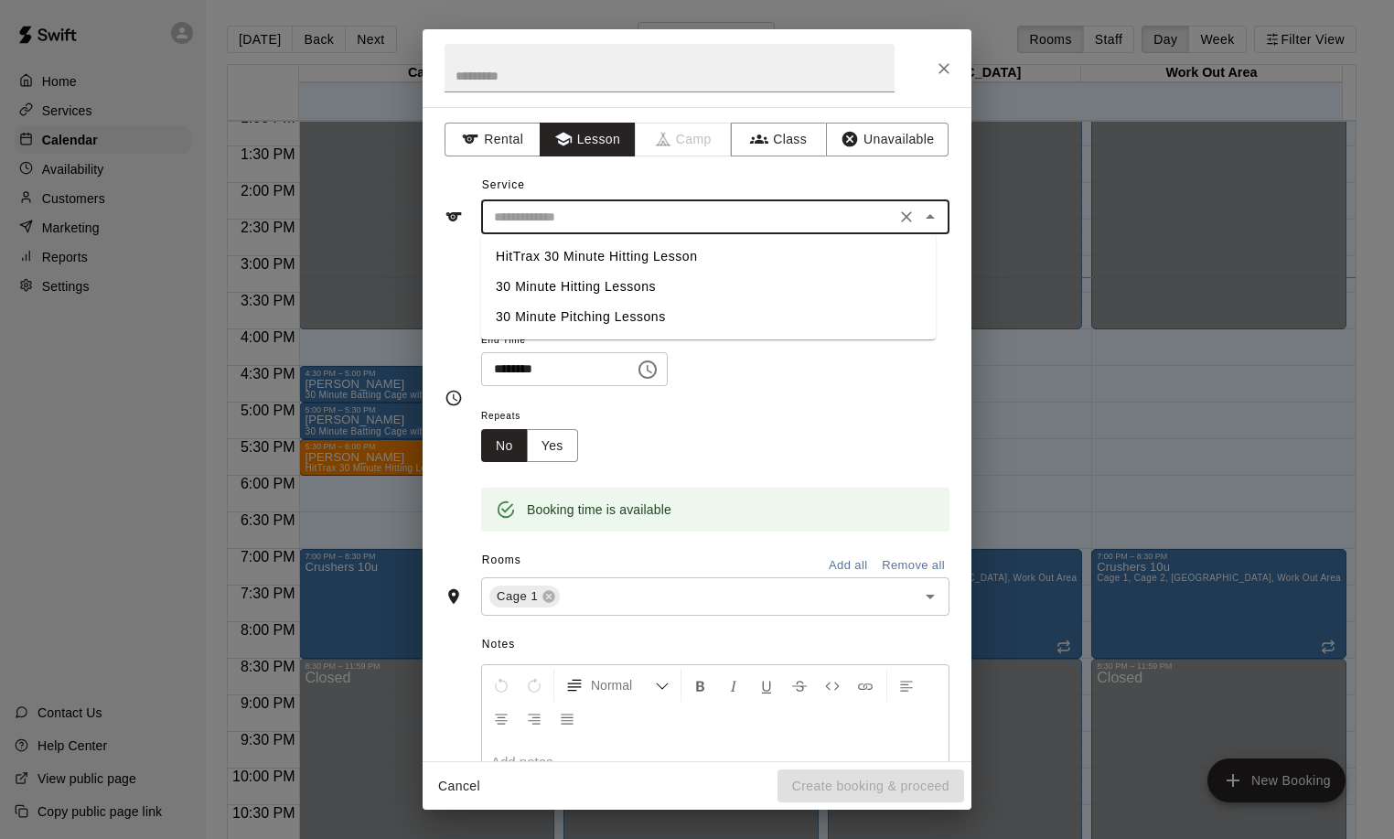
click at [584, 258] on li "HitTrax 30 Minute Hitting Lesson" at bounding box center [708, 256] width 455 height 30
type input "**********"
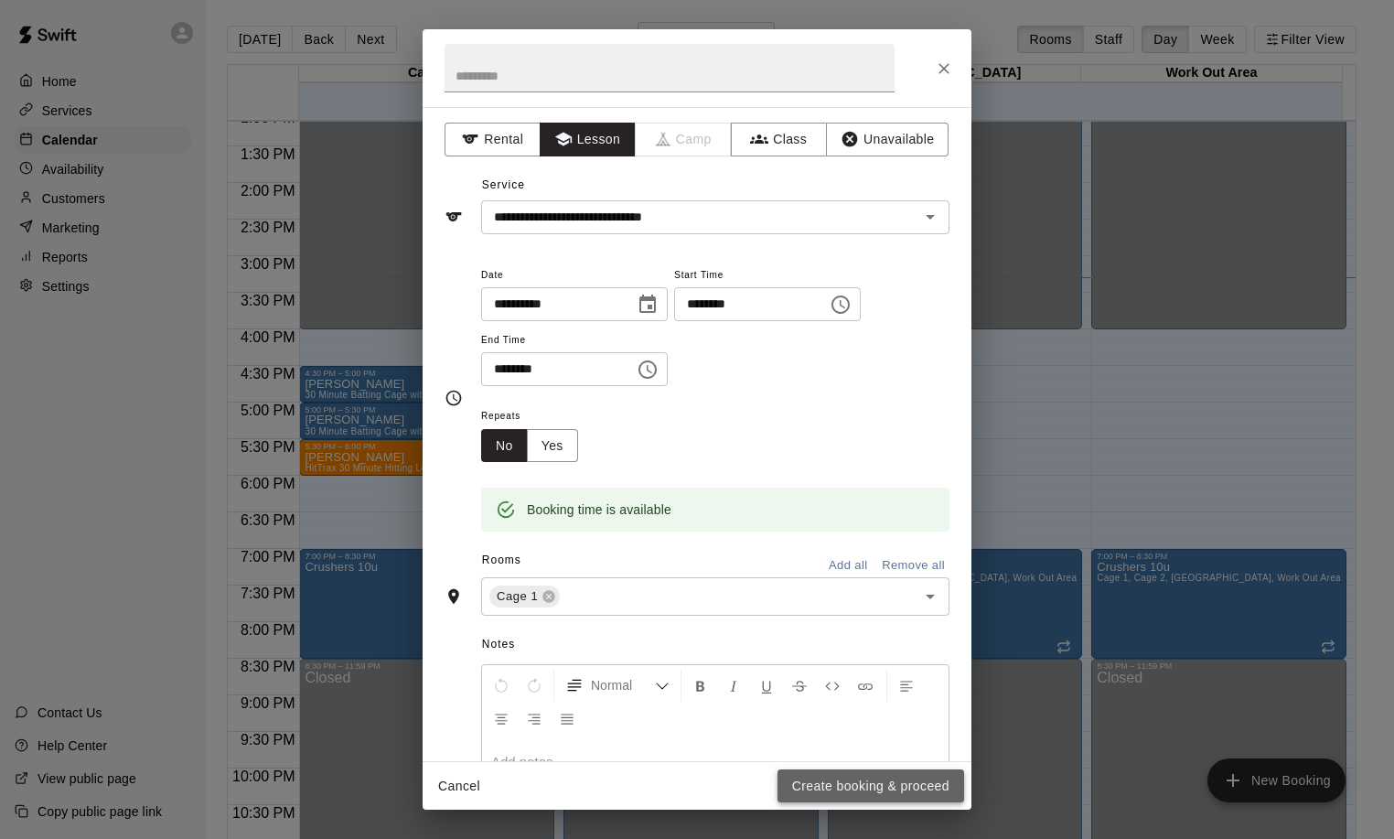
click at [888, 794] on button "Create booking & proceed" at bounding box center [870, 786] width 187 height 34
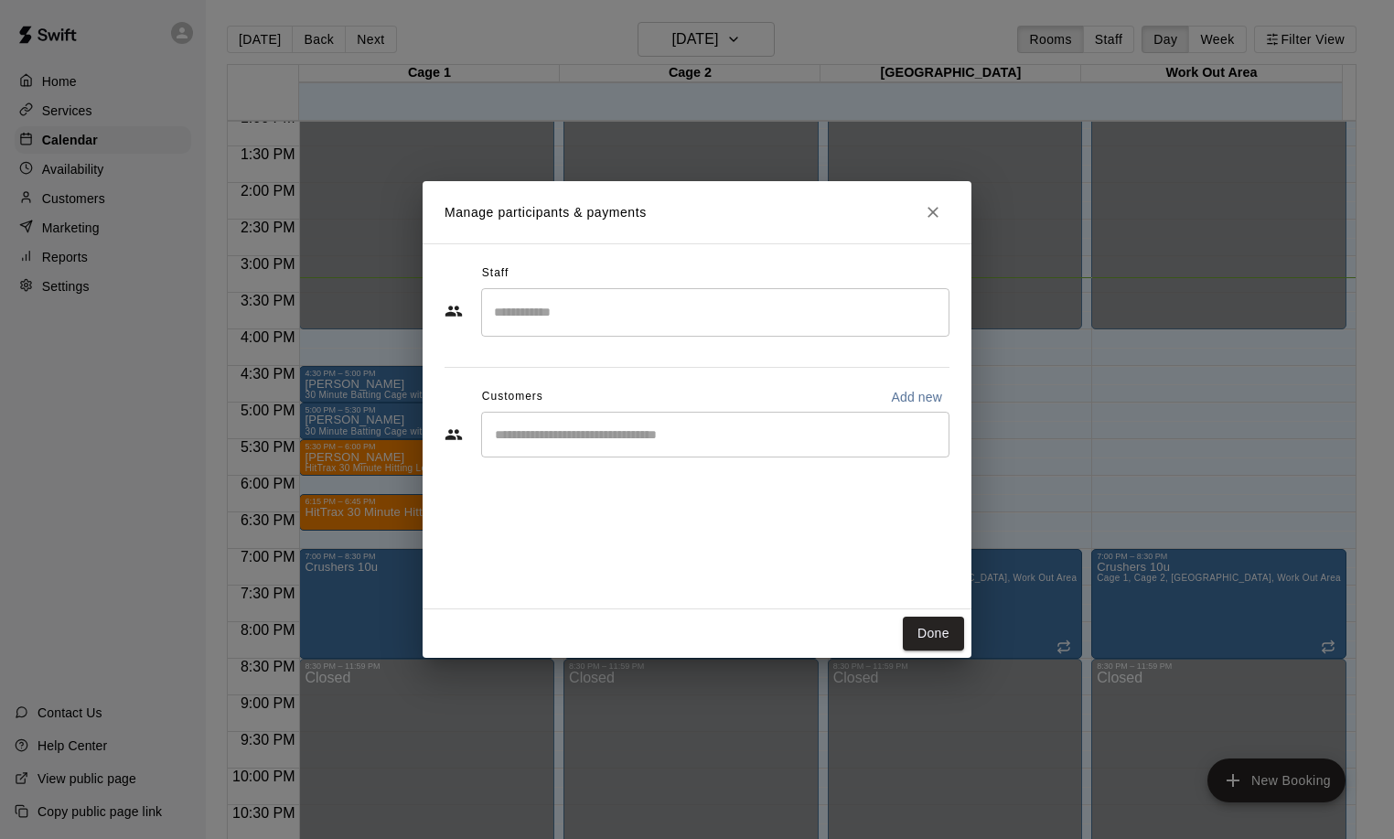
drag, startPoint x: 578, startPoint y: 438, endPoint x: 587, endPoint y: 424, distance: 16.5
click at [586, 431] on input "Start typing to search customers..." at bounding box center [715, 434] width 452 height 18
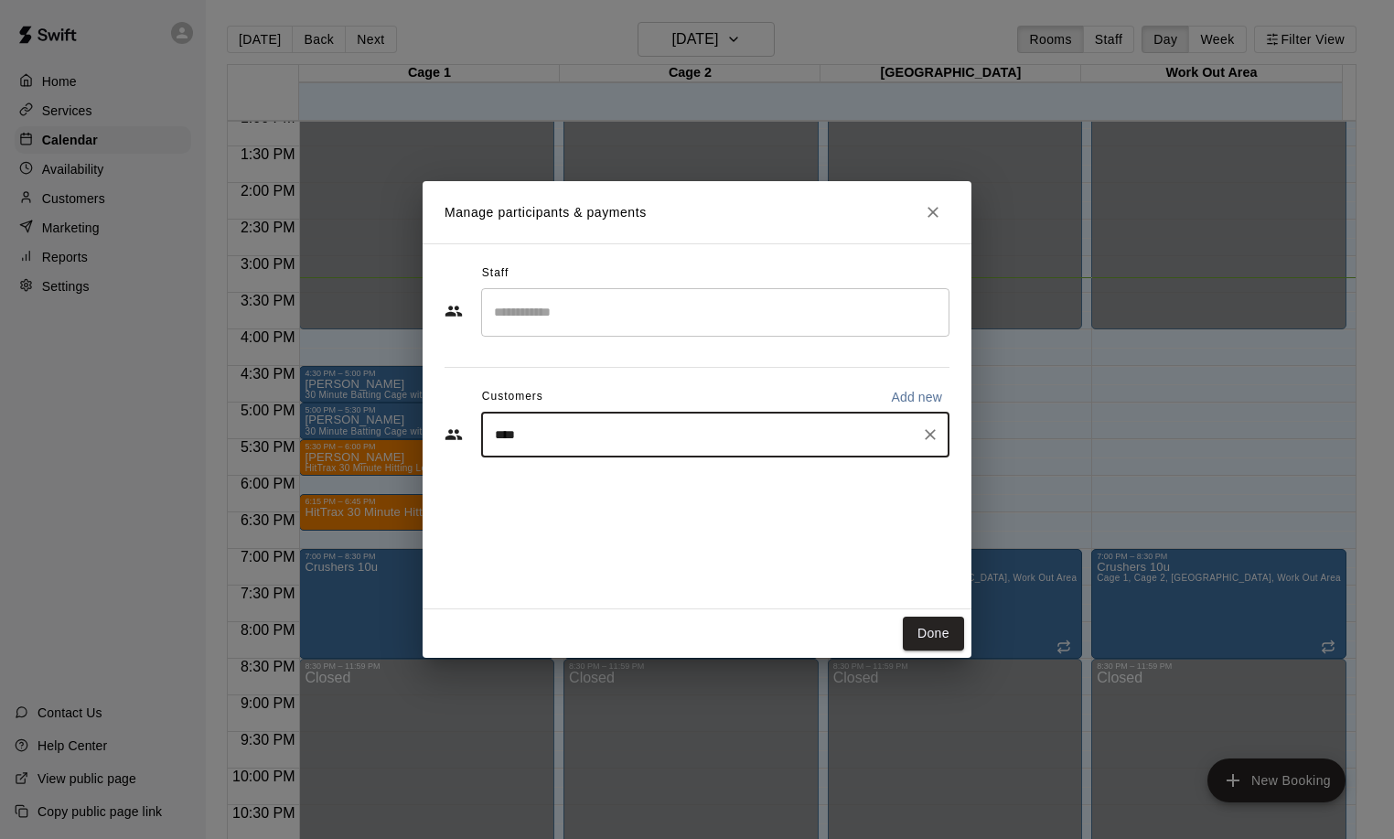
type input "***"
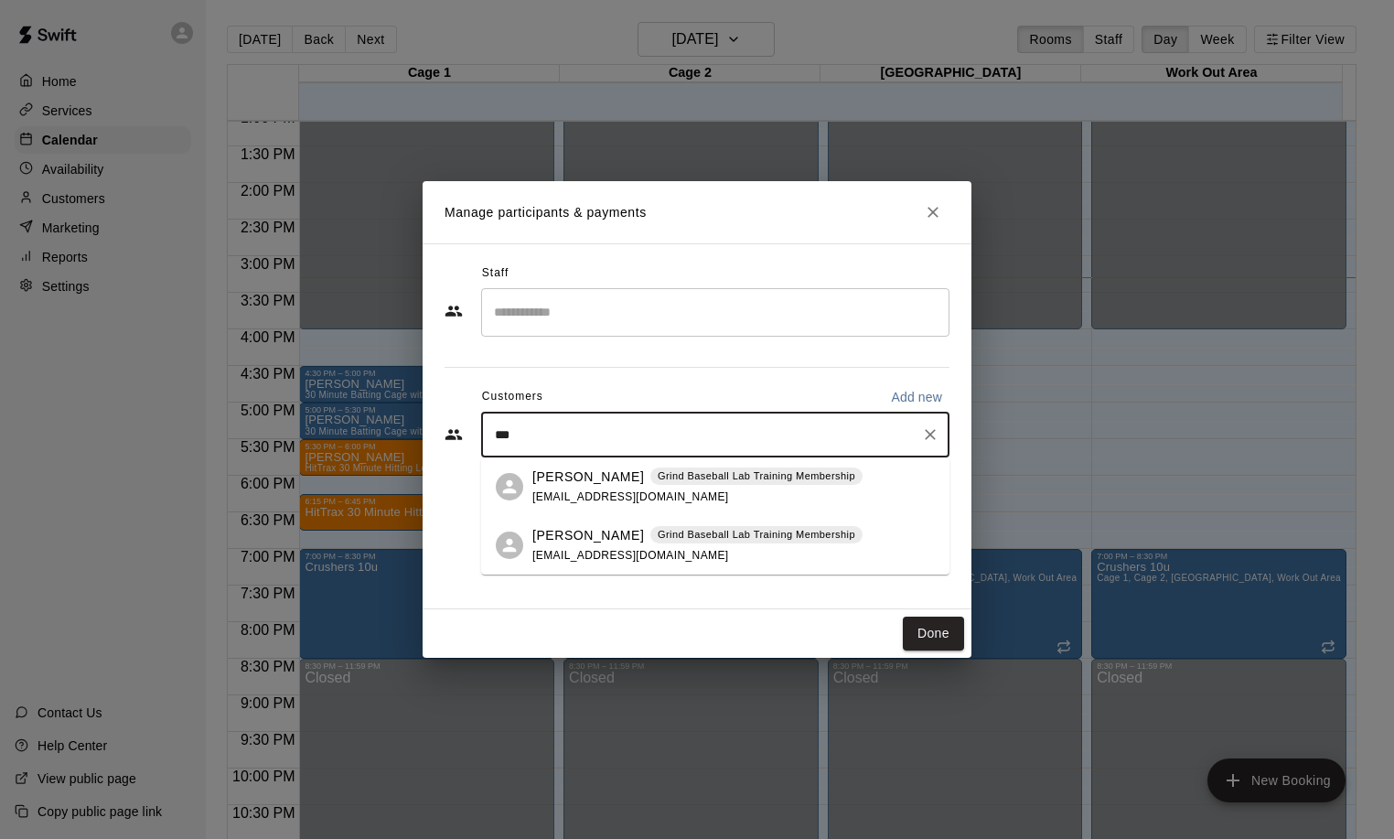
click at [582, 531] on p "[PERSON_NAME]" at bounding box center [588, 535] width 112 height 19
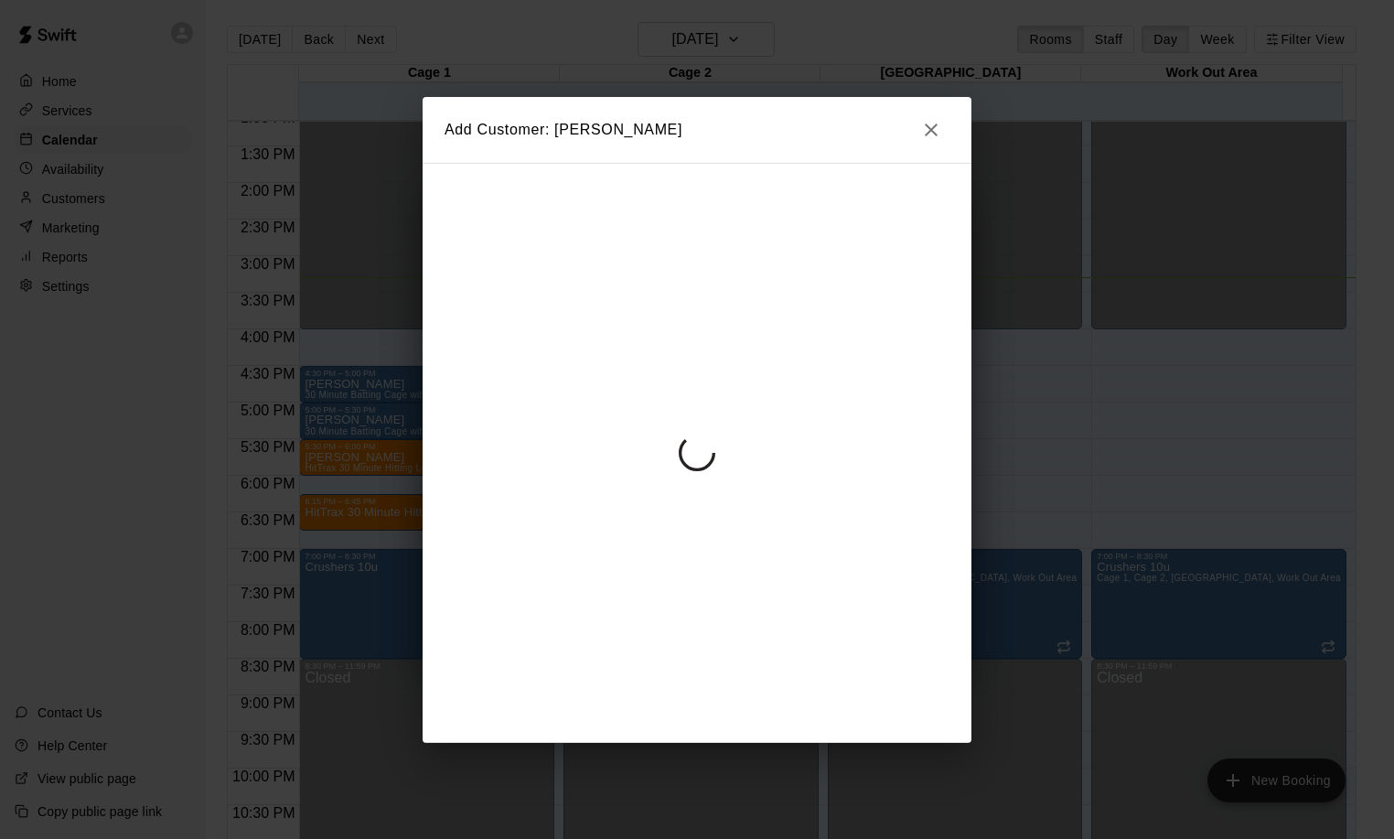
click at [604, 298] on div at bounding box center [697, 453] width 549 height 580
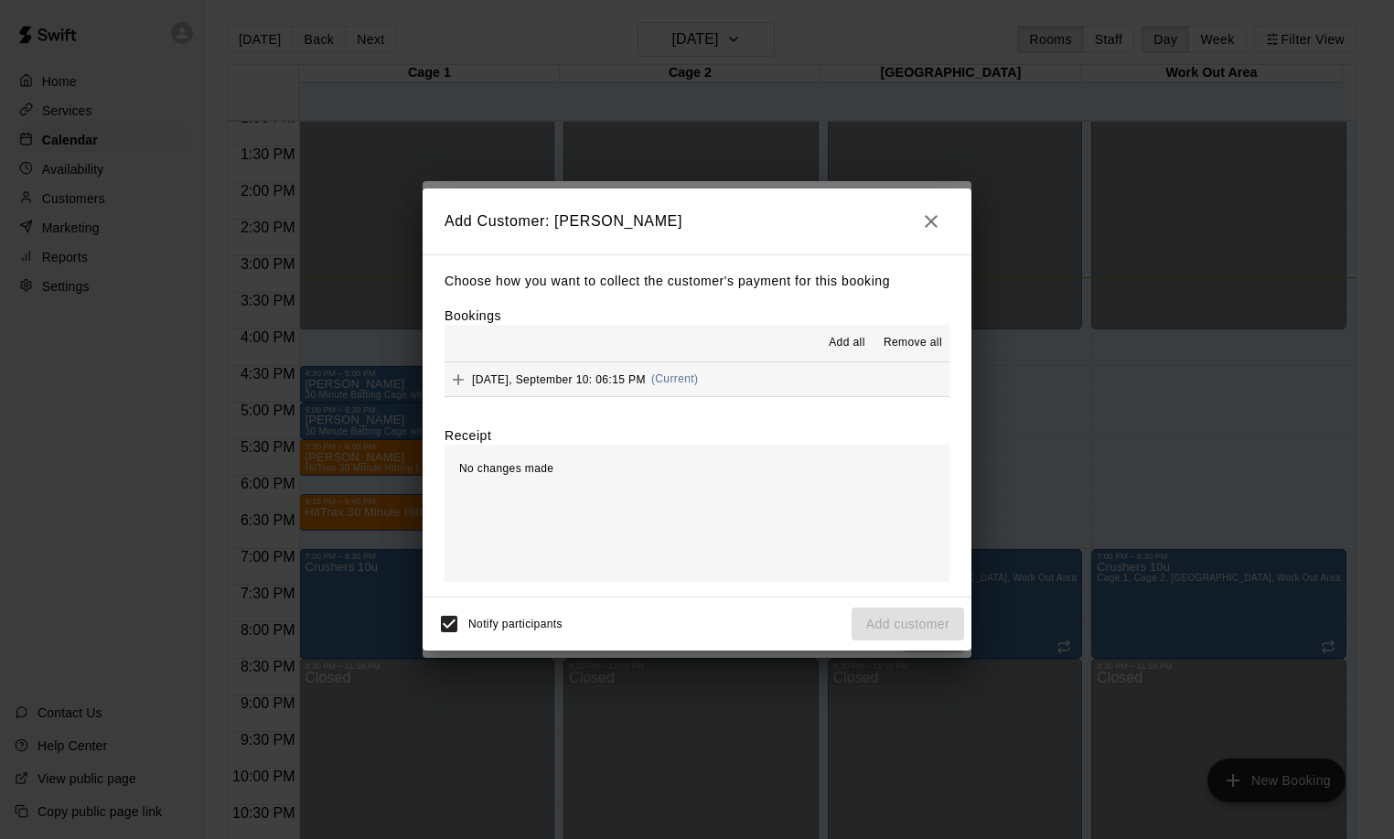
click at [517, 374] on span "[DATE], September 10: 06:15 PM" at bounding box center [559, 378] width 174 height 13
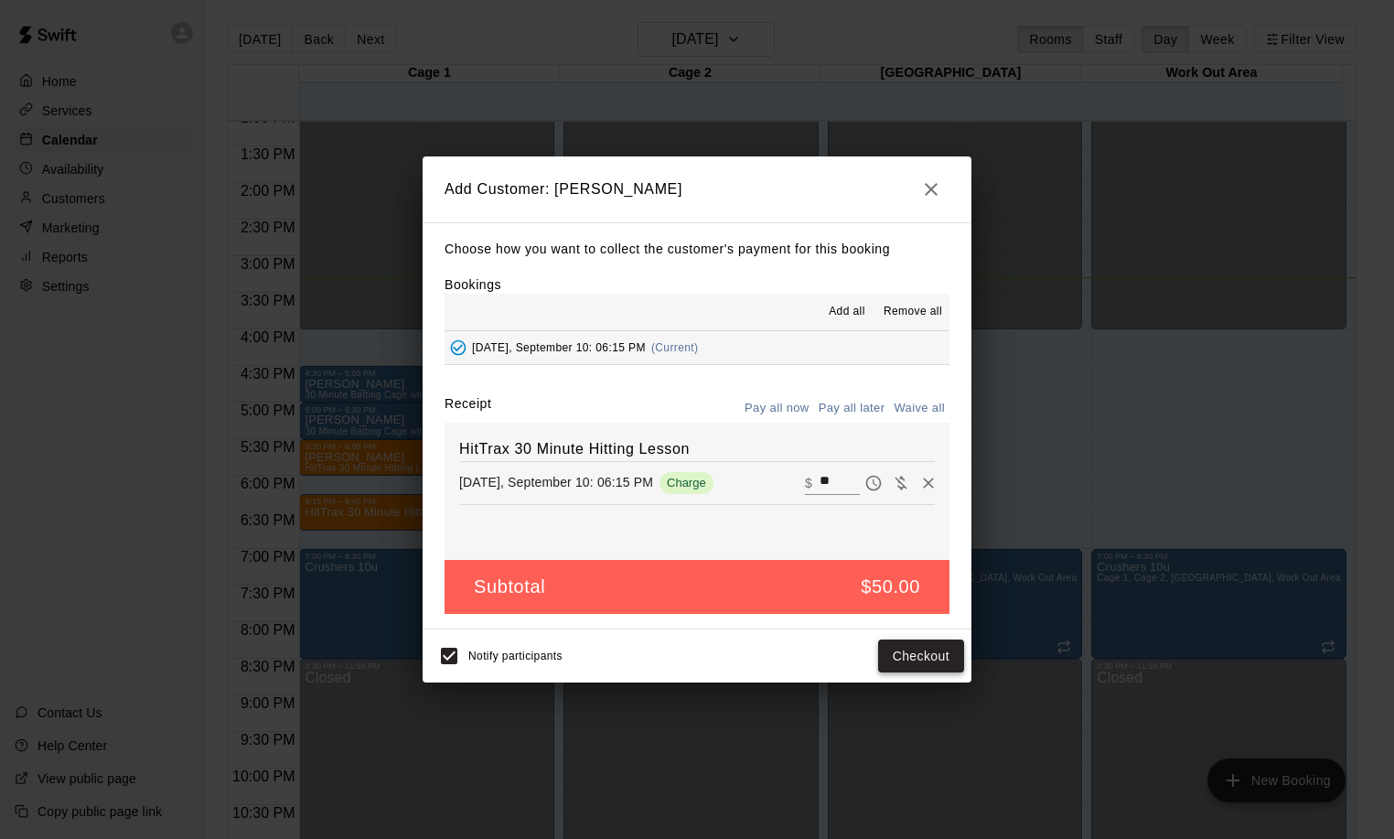
click at [916, 655] on button "Checkout" at bounding box center [921, 656] width 86 height 34
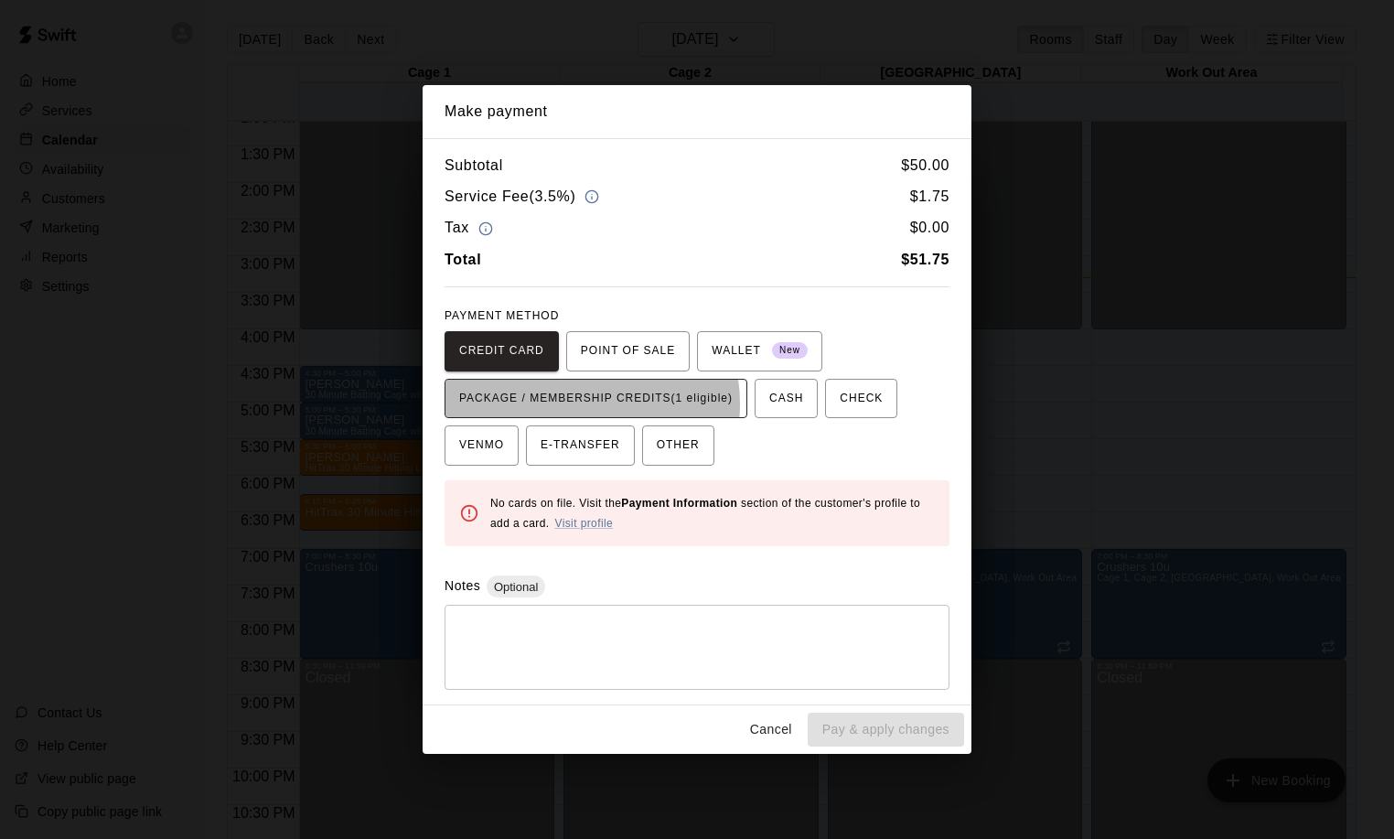
click at [572, 404] on span "PACKAGE / MEMBERSHIP CREDITS (1 eligible)" at bounding box center [595, 398] width 273 height 29
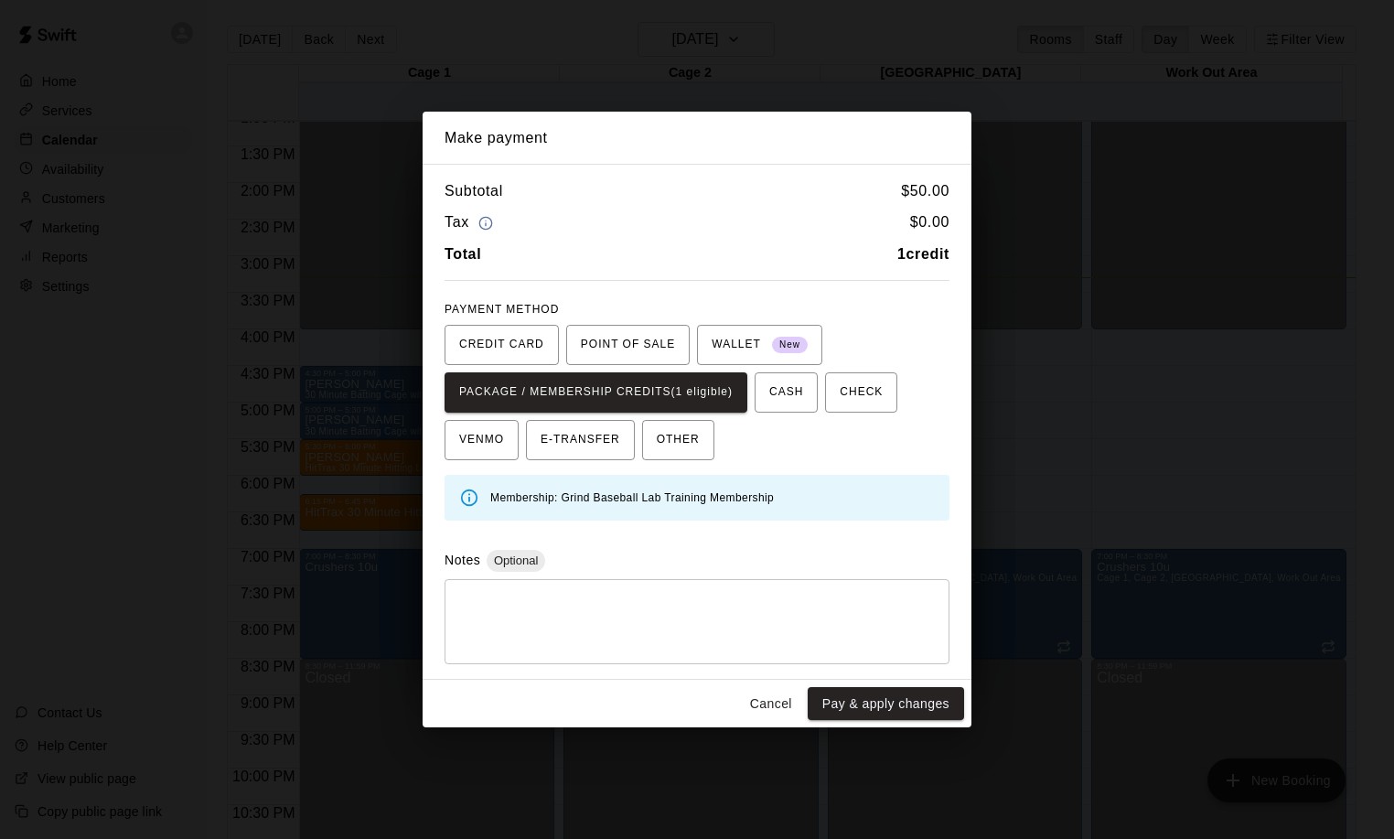
drag, startPoint x: 942, startPoint y: 701, endPoint x: 937, endPoint y: 691, distance: 11.1
click at [942, 701] on button "Pay & apply changes" at bounding box center [886, 704] width 156 height 34
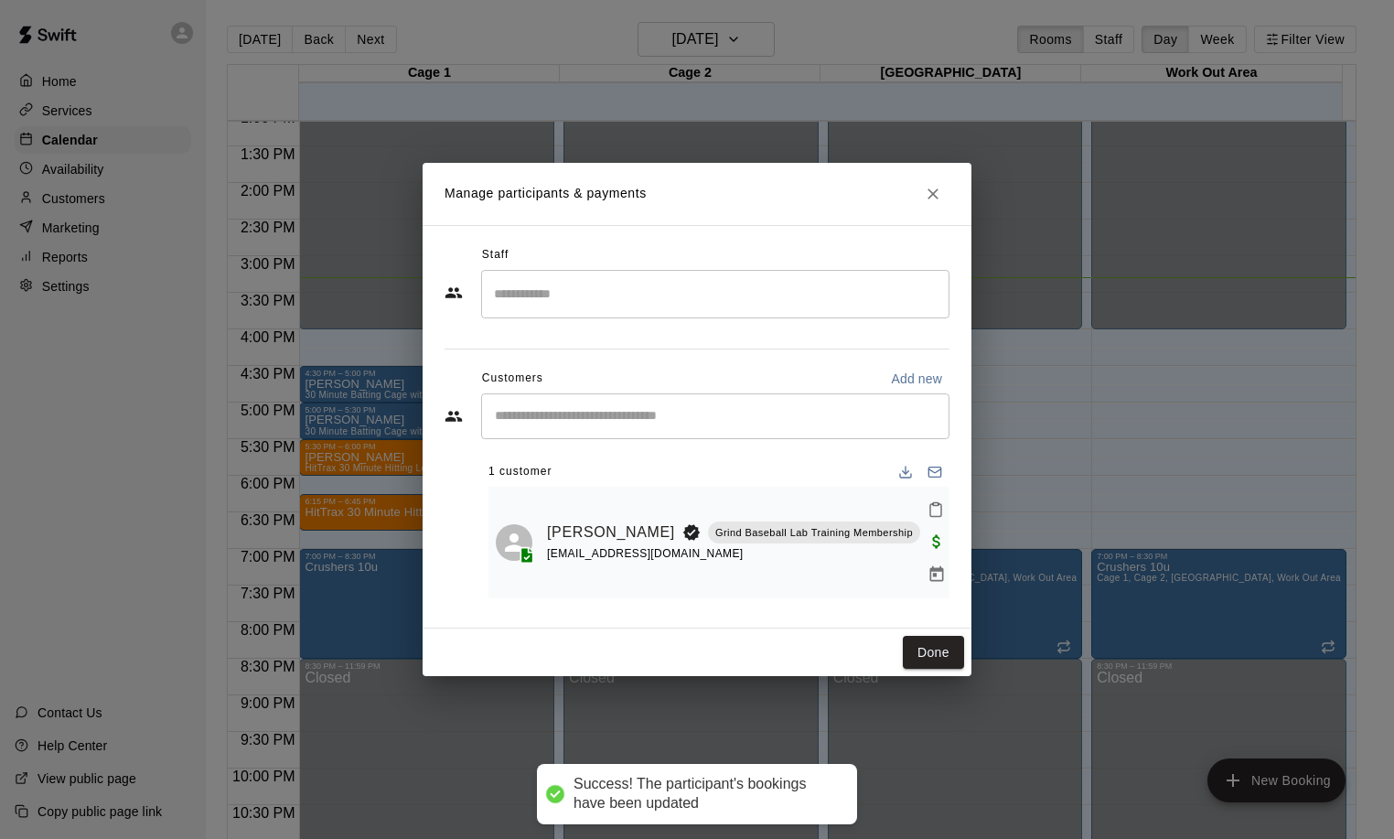
click at [591, 297] on input "Search staff" at bounding box center [715, 294] width 452 height 32
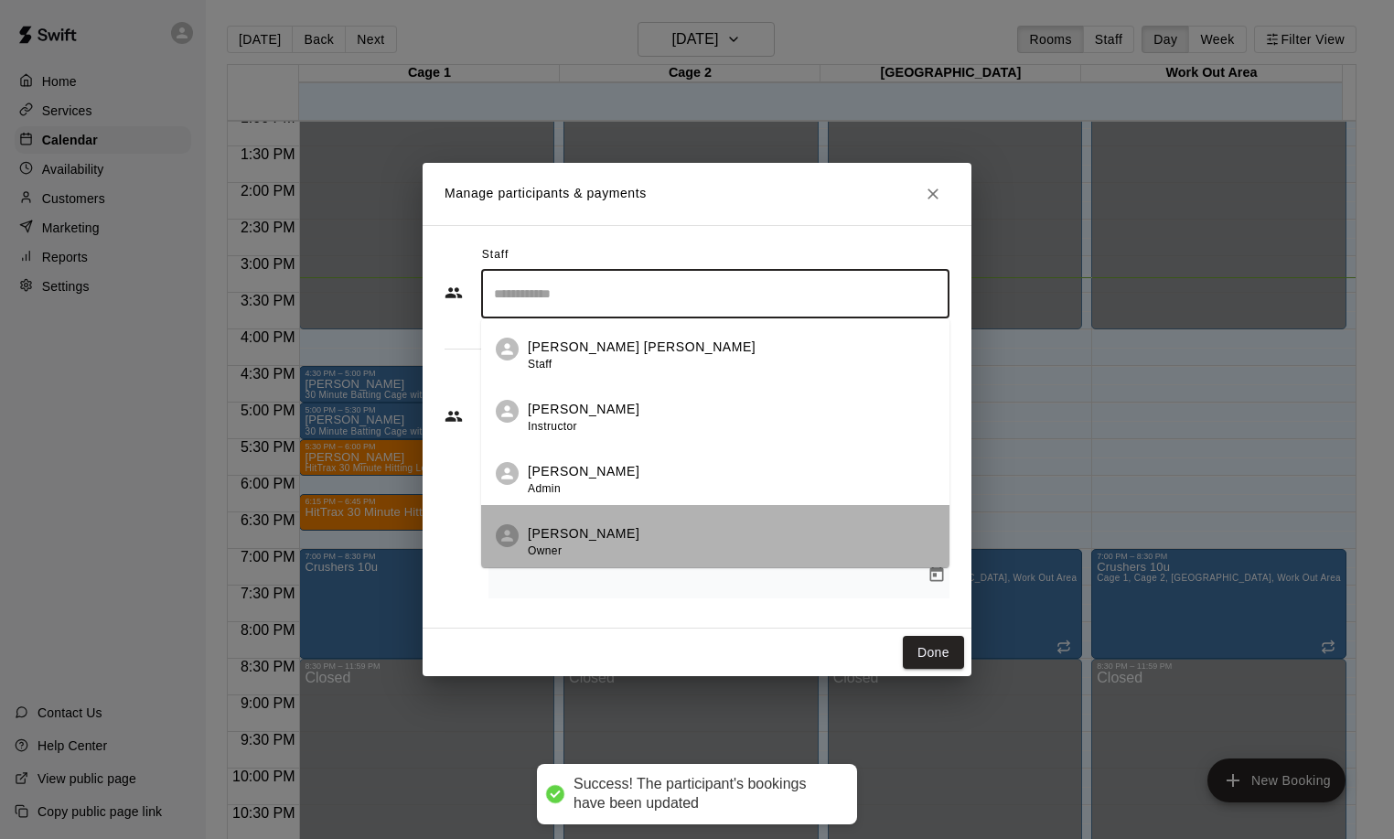
click at [580, 543] on p "[PERSON_NAME]" at bounding box center [584, 533] width 112 height 19
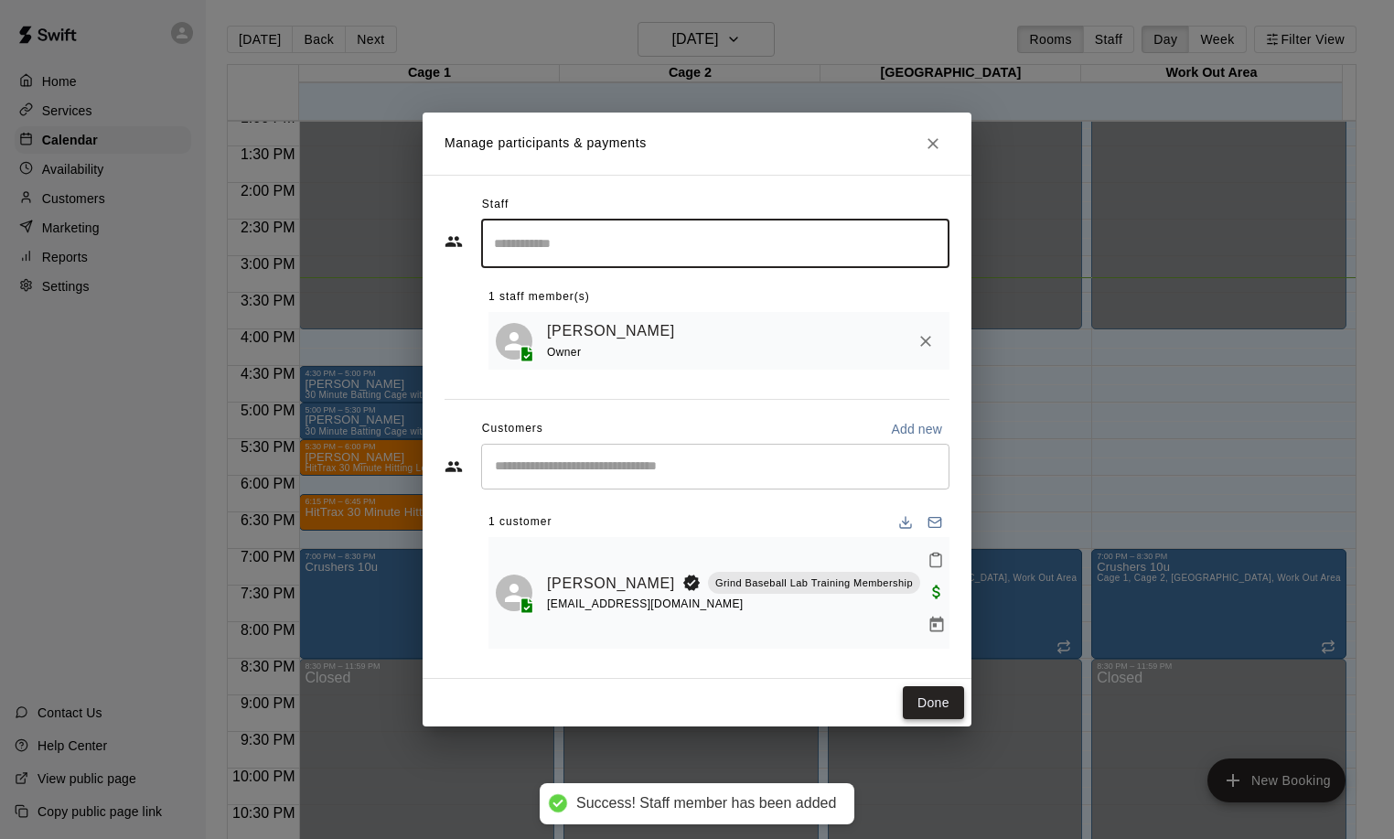
click at [932, 687] on button "Done" at bounding box center [933, 703] width 61 height 34
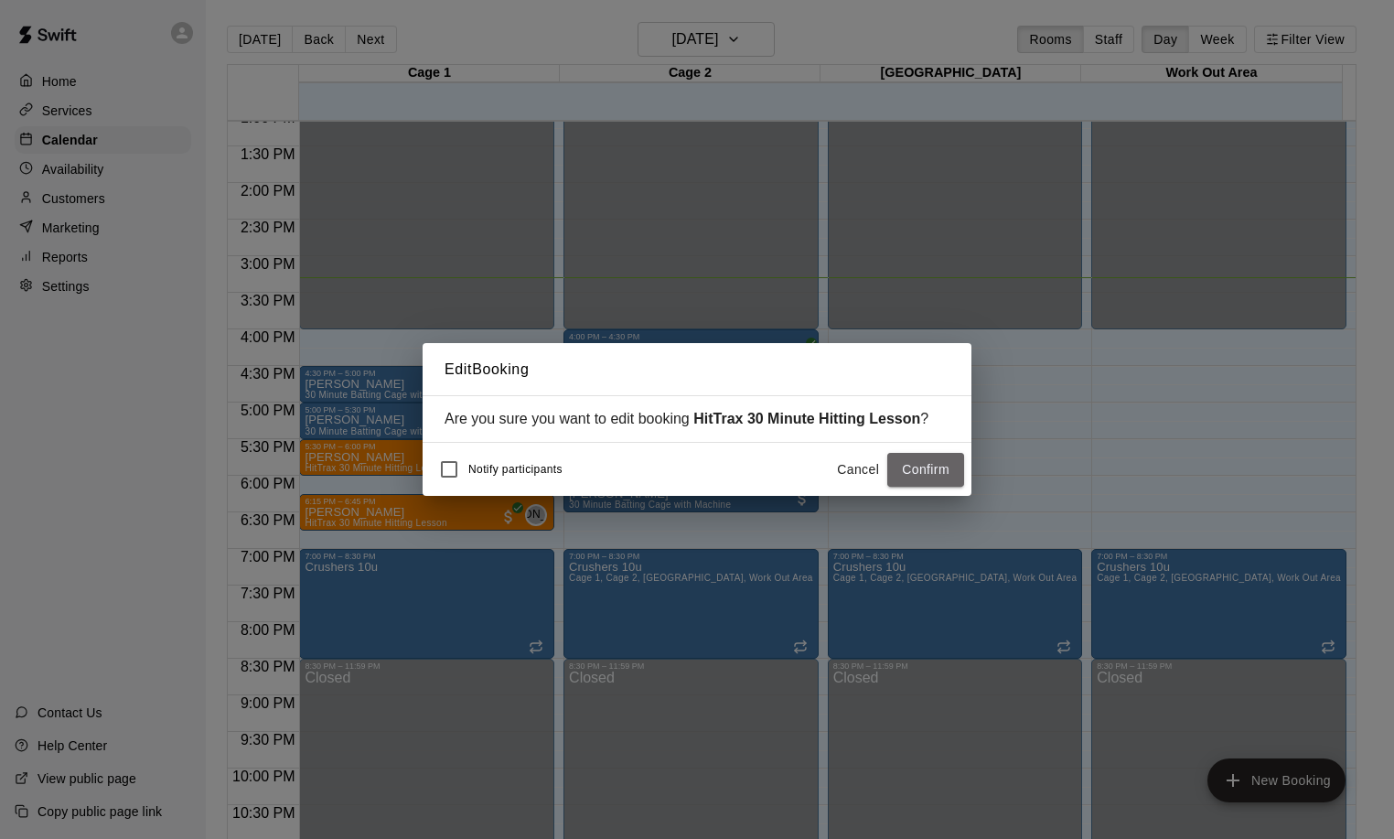
drag, startPoint x: 922, startPoint y: 467, endPoint x: 874, endPoint y: 468, distance: 47.6
click at [923, 467] on button "Confirm" at bounding box center [925, 470] width 77 height 34
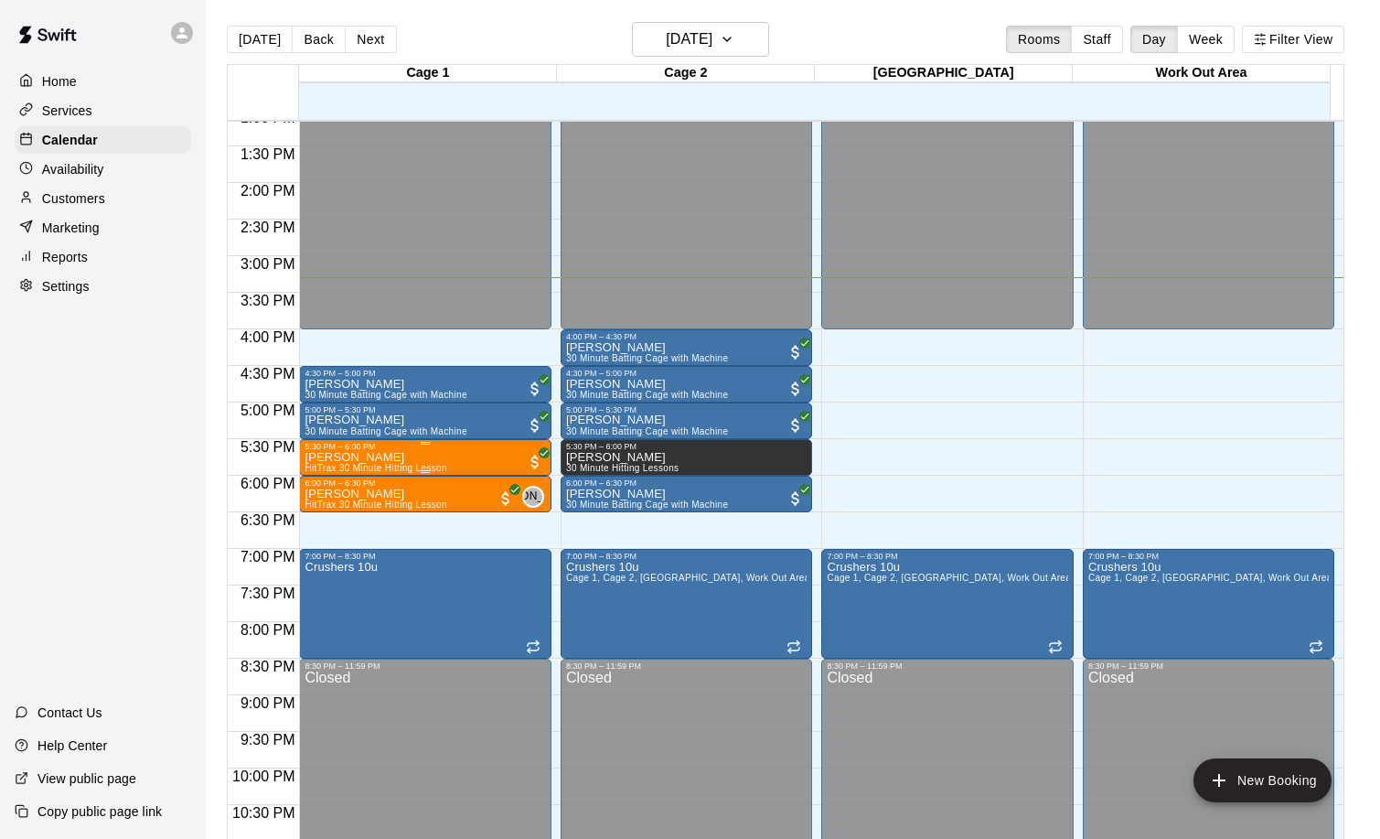
click at [345, 457] on p "[PERSON_NAME]" at bounding box center [376, 457] width 142 height 0
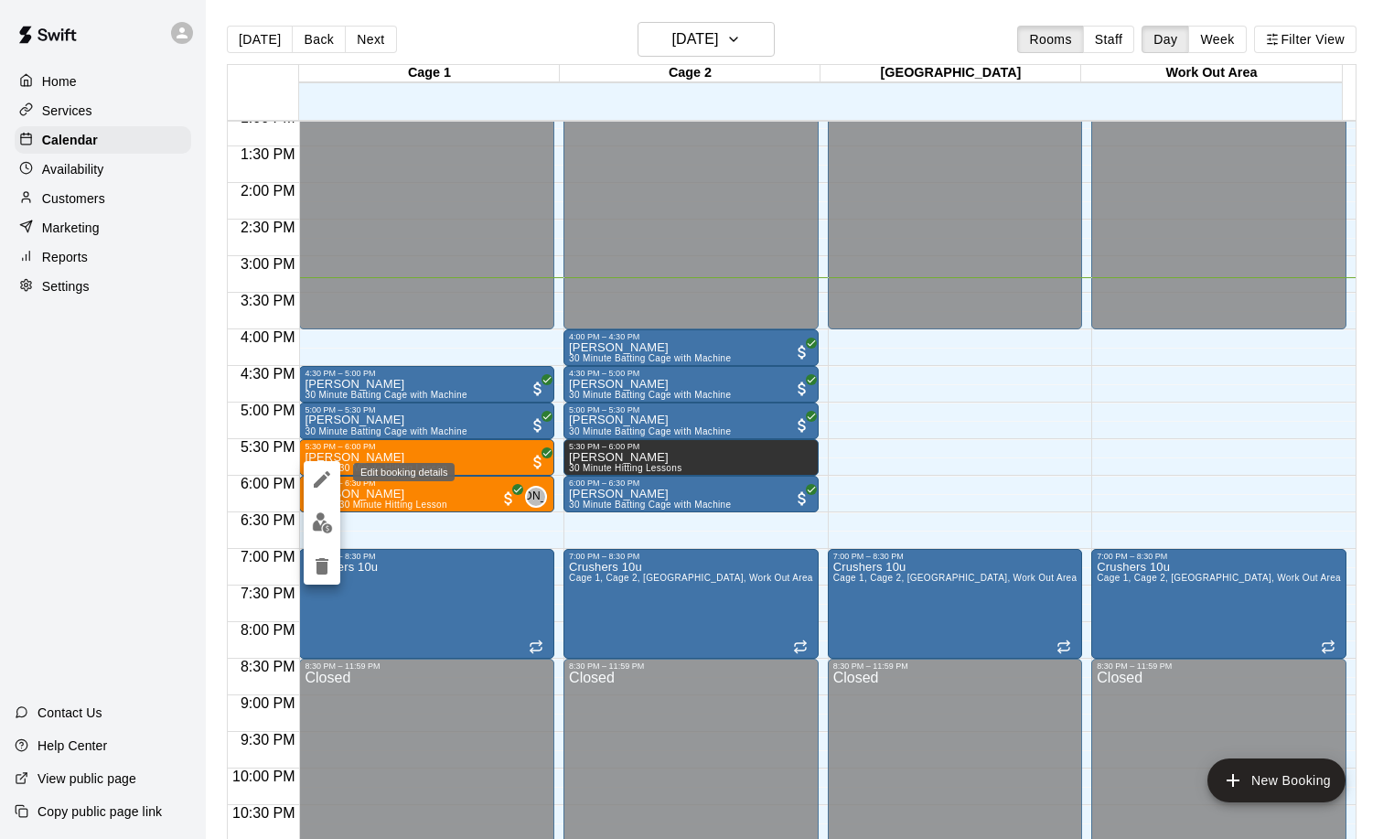
click at [327, 484] on icon "edit" at bounding box center [322, 479] width 22 height 22
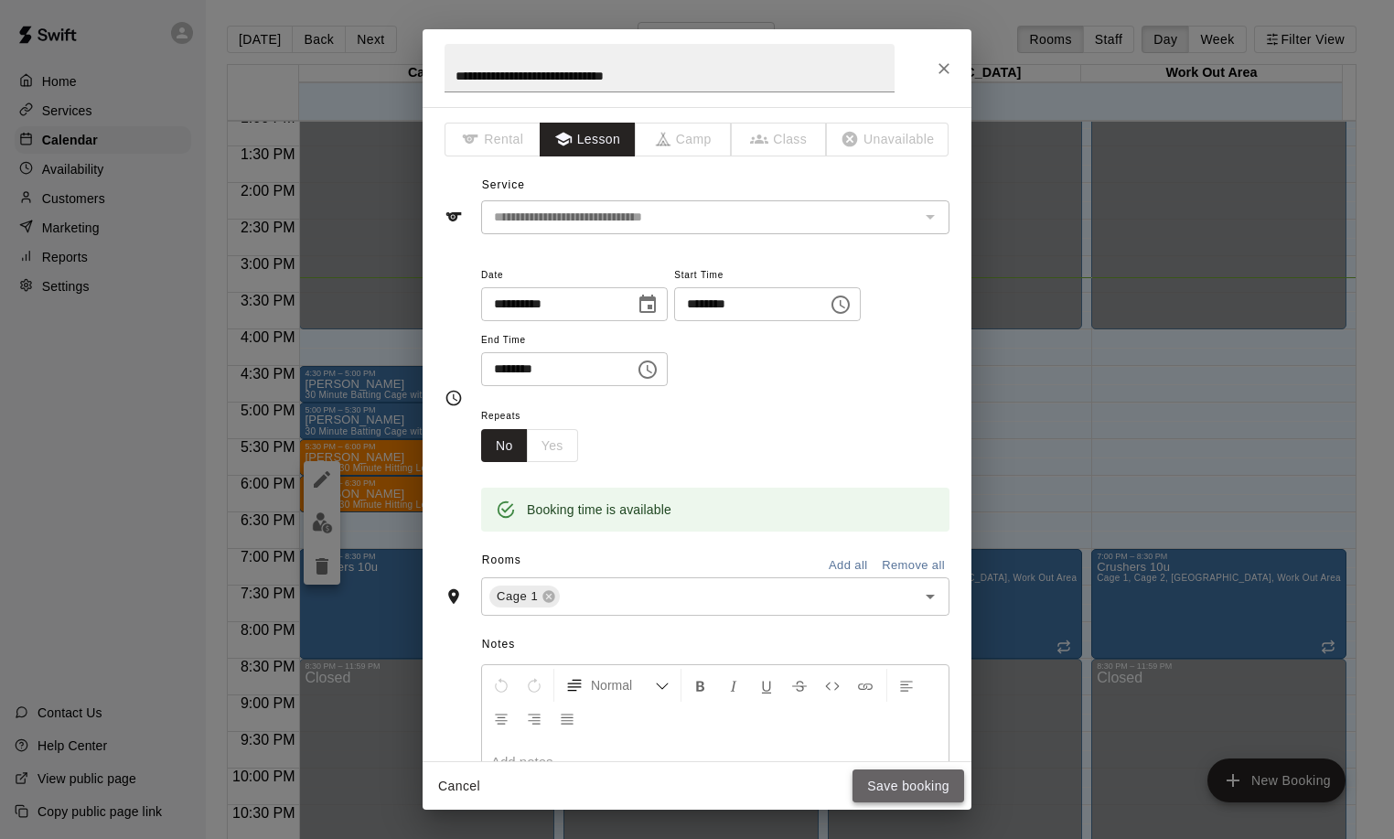
click at [912, 791] on button "Save booking" at bounding box center [908, 786] width 112 height 34
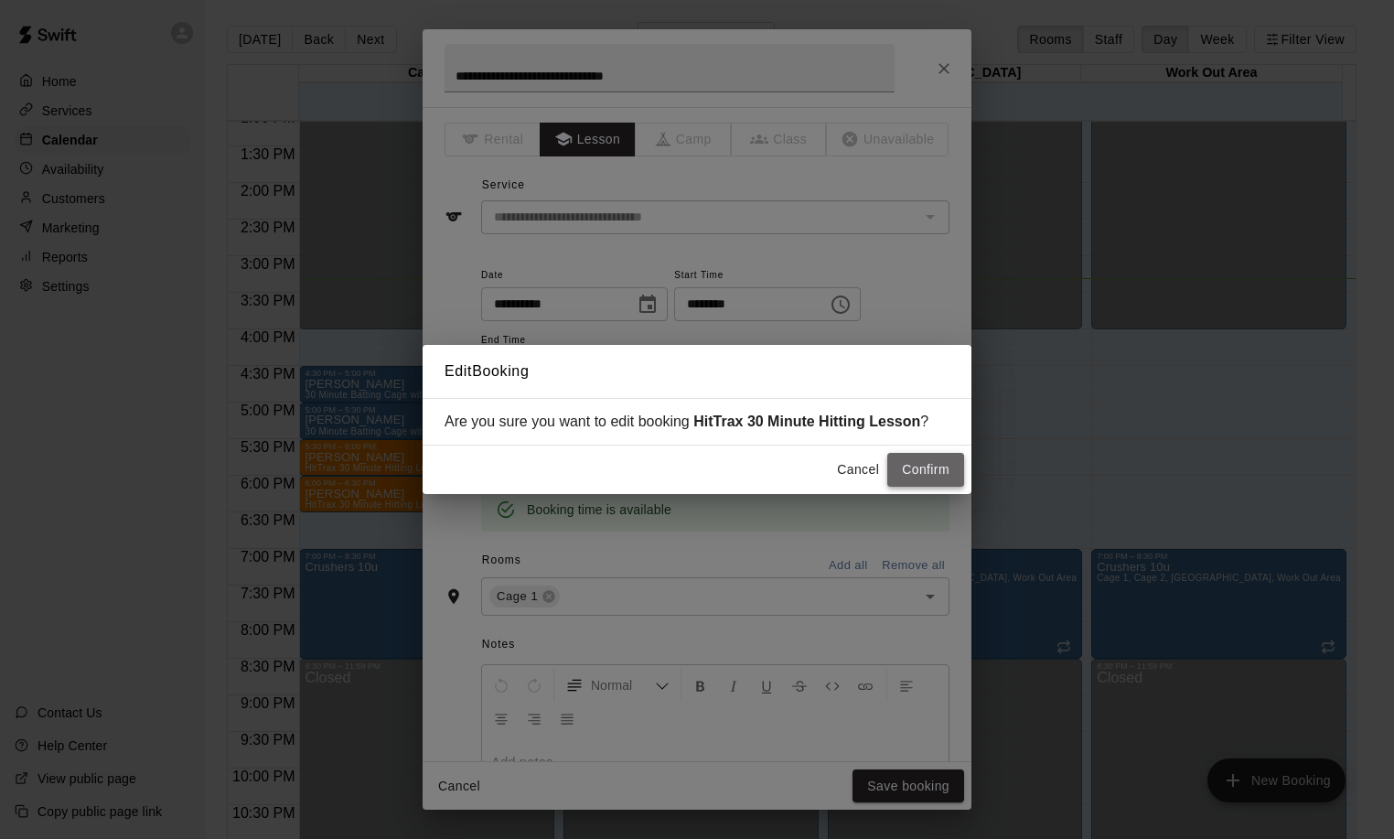
click at [938, 470] on button "Confirm" at bounding box center [925, 470] width 77 height 34
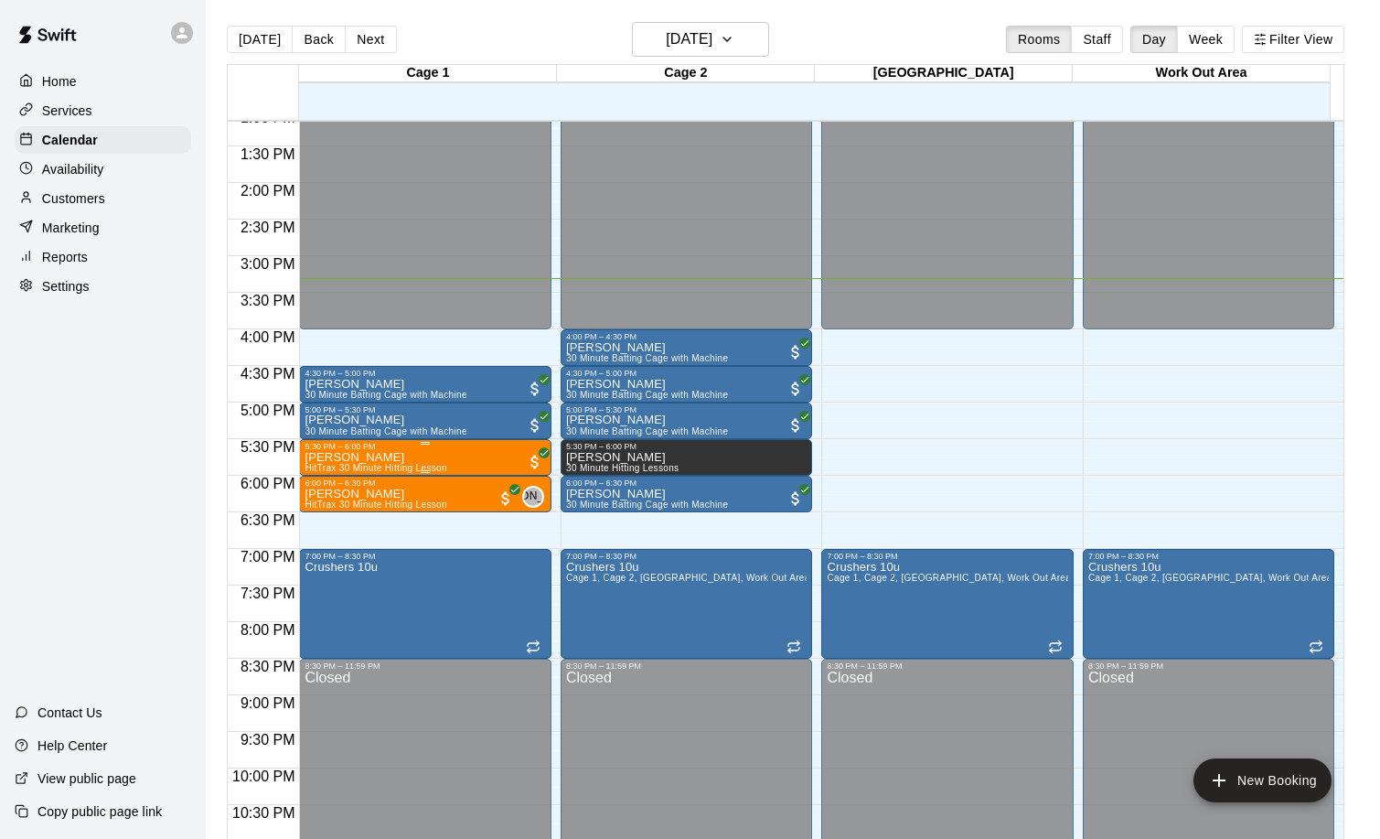
click at [348, 457] on p "[PERSON_NAME]" at bounding box center [376, 457] width 142 height 0
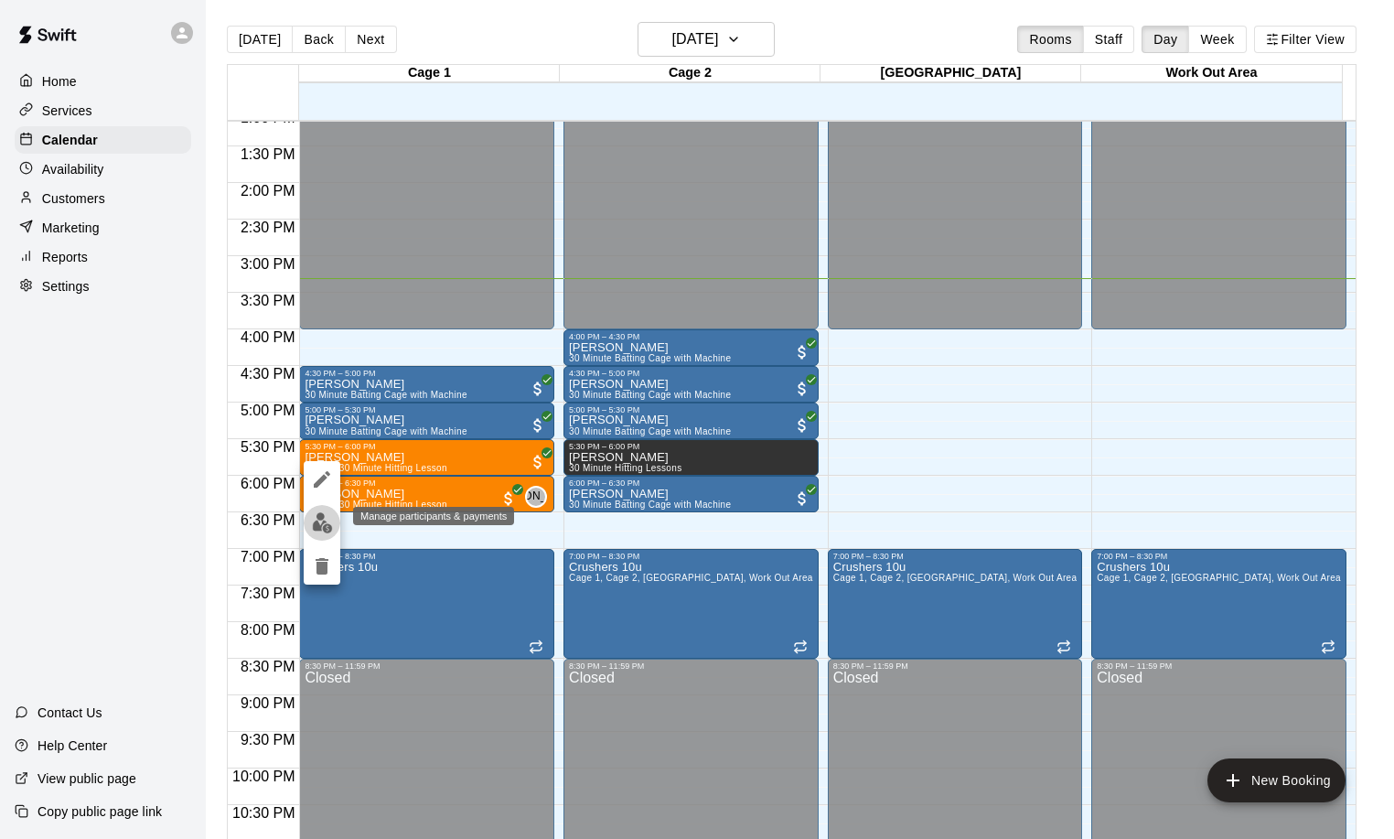
click at [327, 521] on img "edit" at bounding box center [322, 522] width 21 height 21
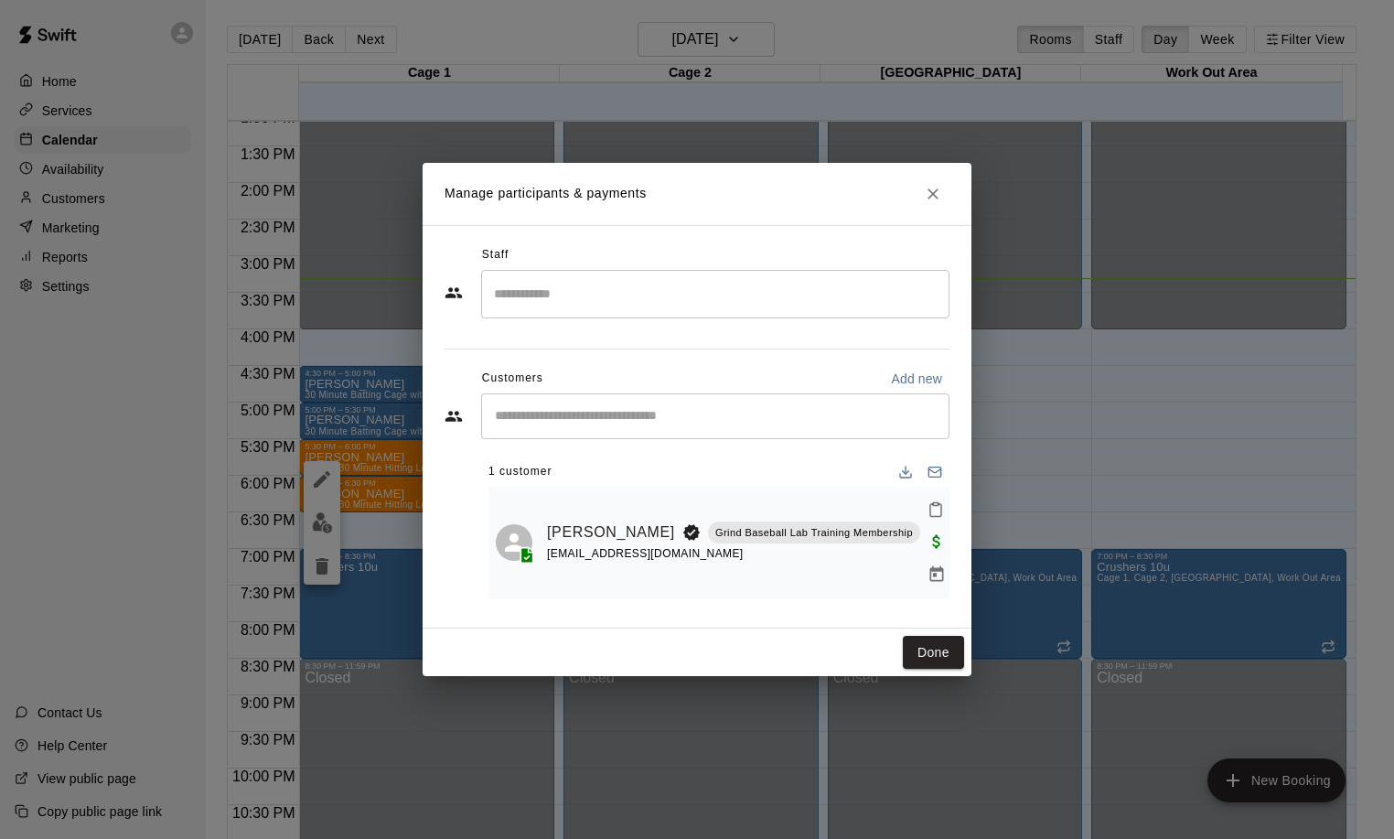
click at [568, 301] on input "Search staff" at bounding box center [715, 294] width 452 height 32
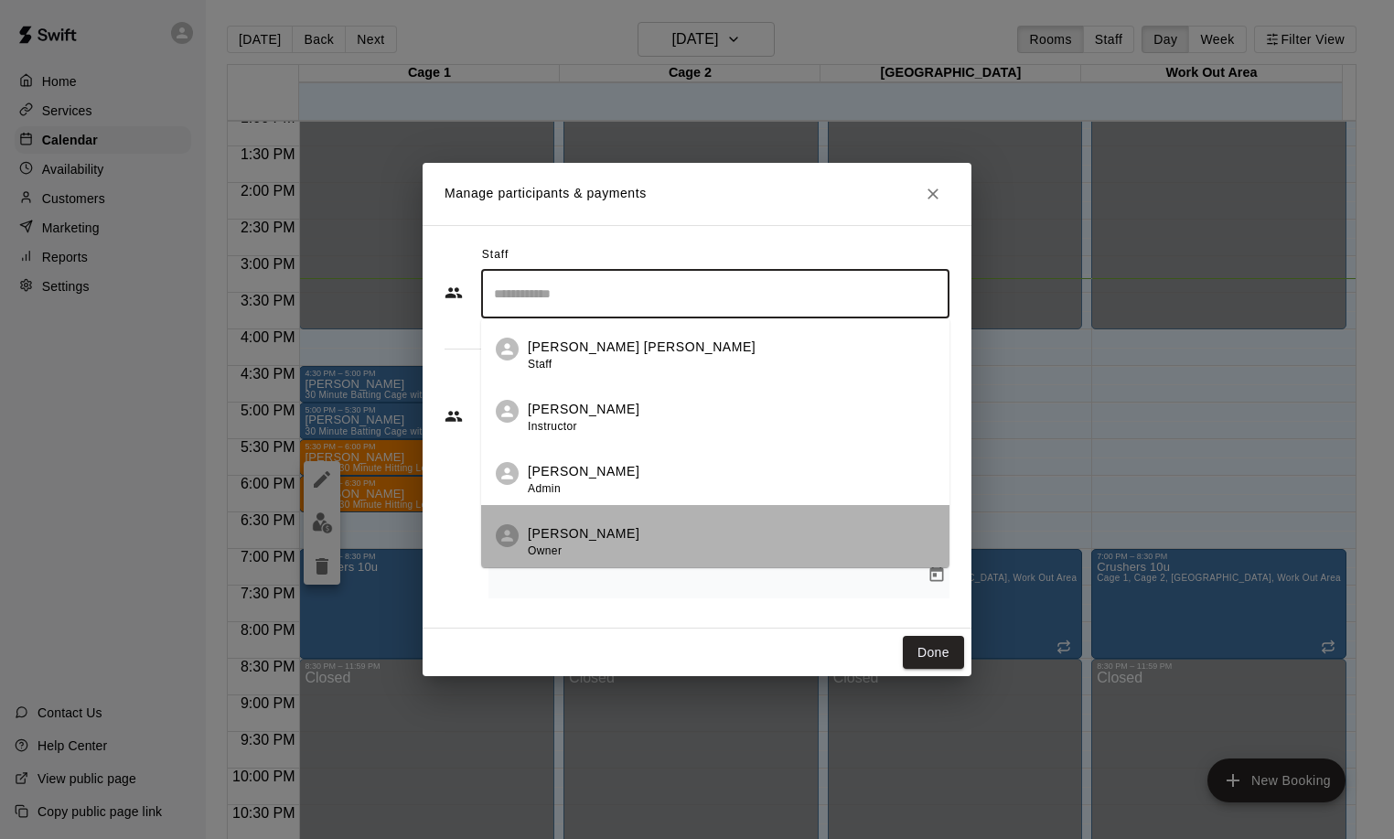
click at [554, 541] on p "[PERSON_NAME]" at bounding box center [584, 533] width 112 height 19
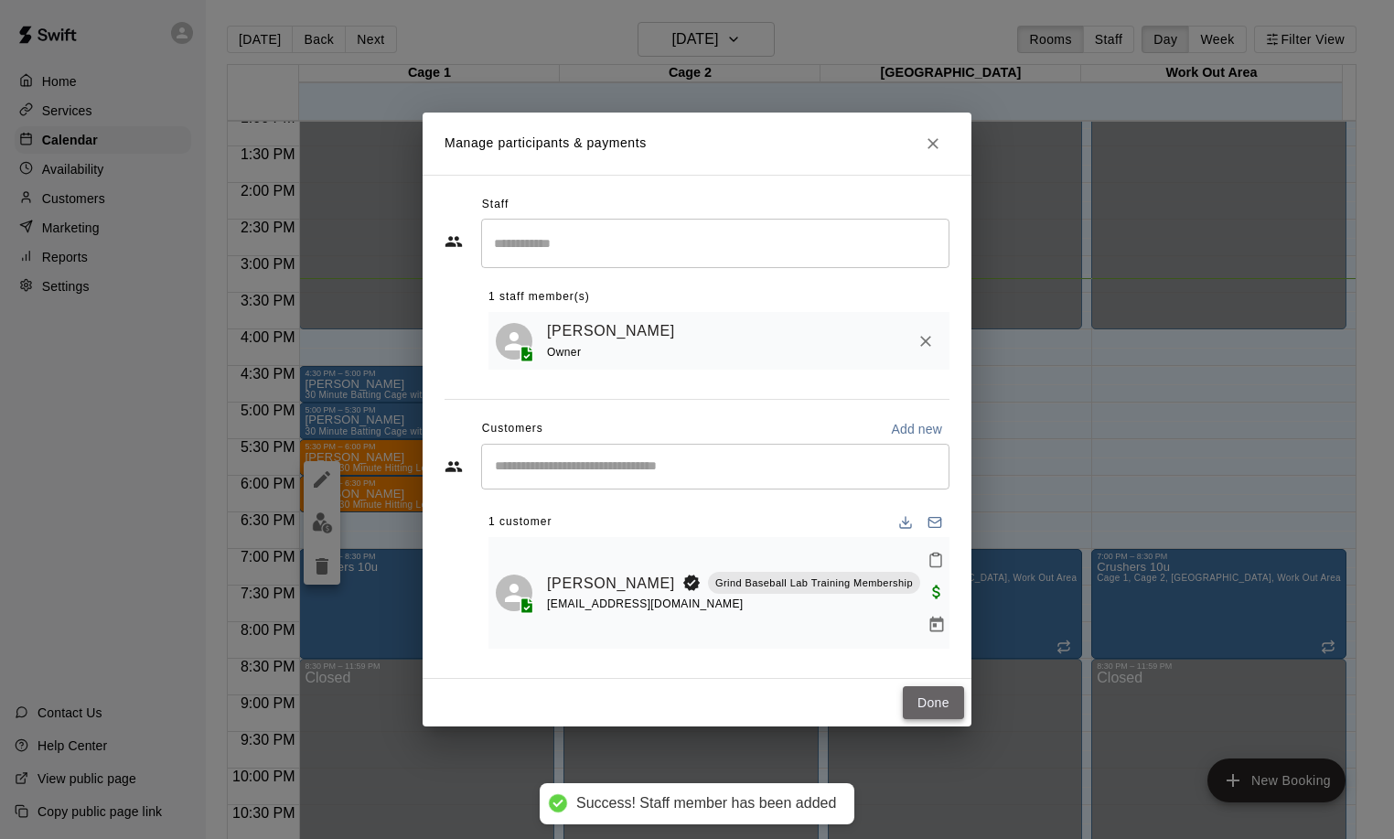
click at [923, 696] on button "Done" at bounding box center [933, 703] width 61 height 34
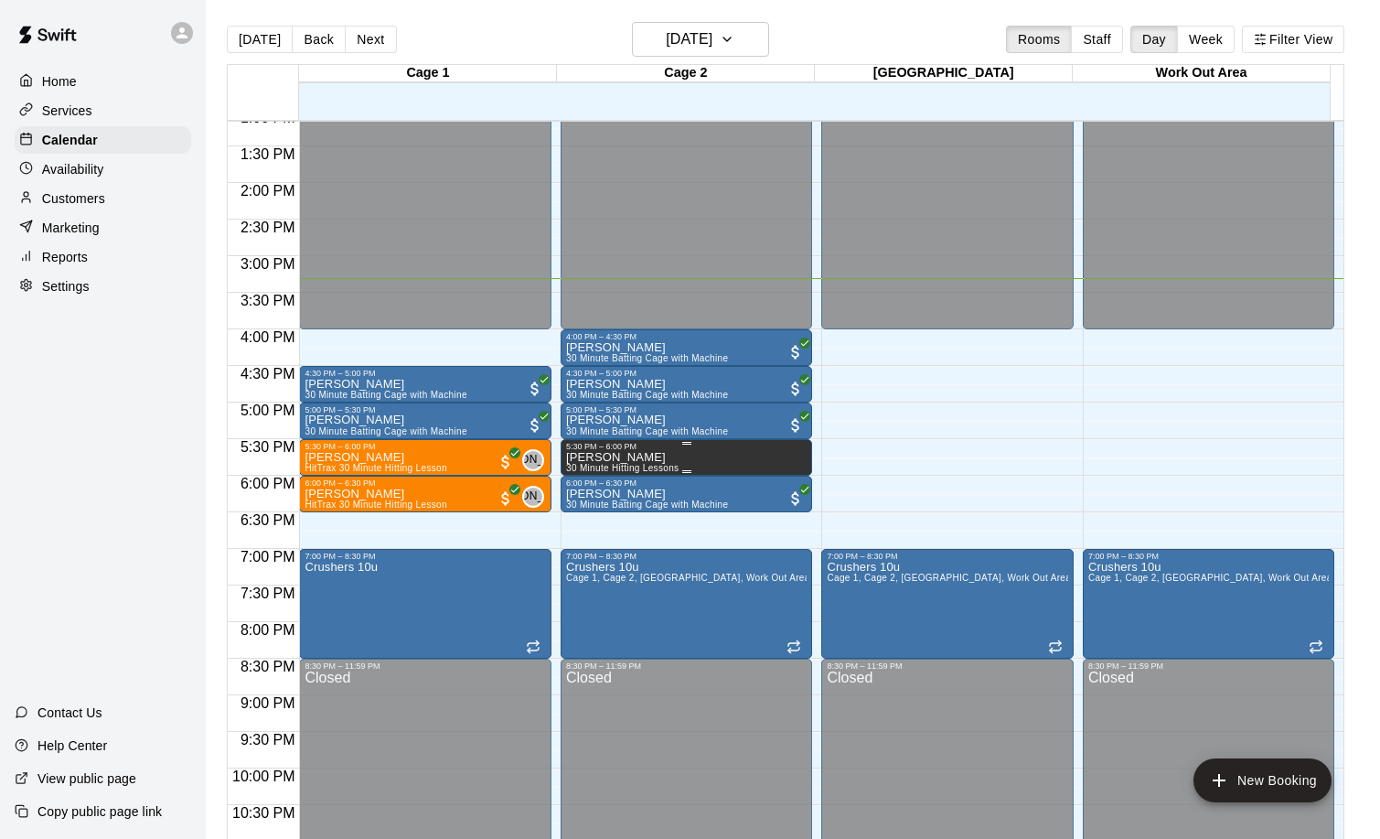
click at [617, 457] on p "[PERSON_NAME]" at bounding box center [622, 457] width 112 height 0
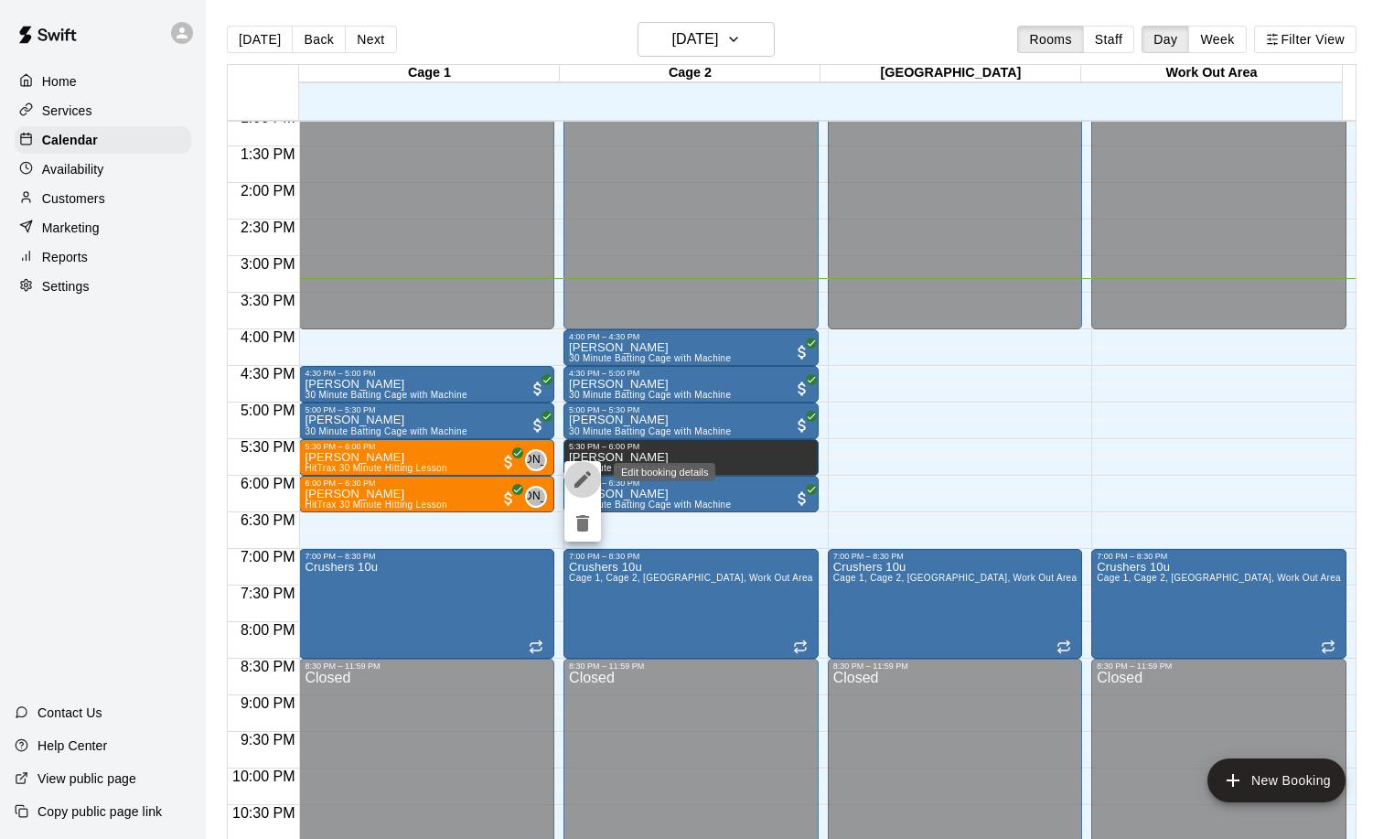
click at [583, 478] on icon "edit" at bounding box center [582, 479] width 16 height 16
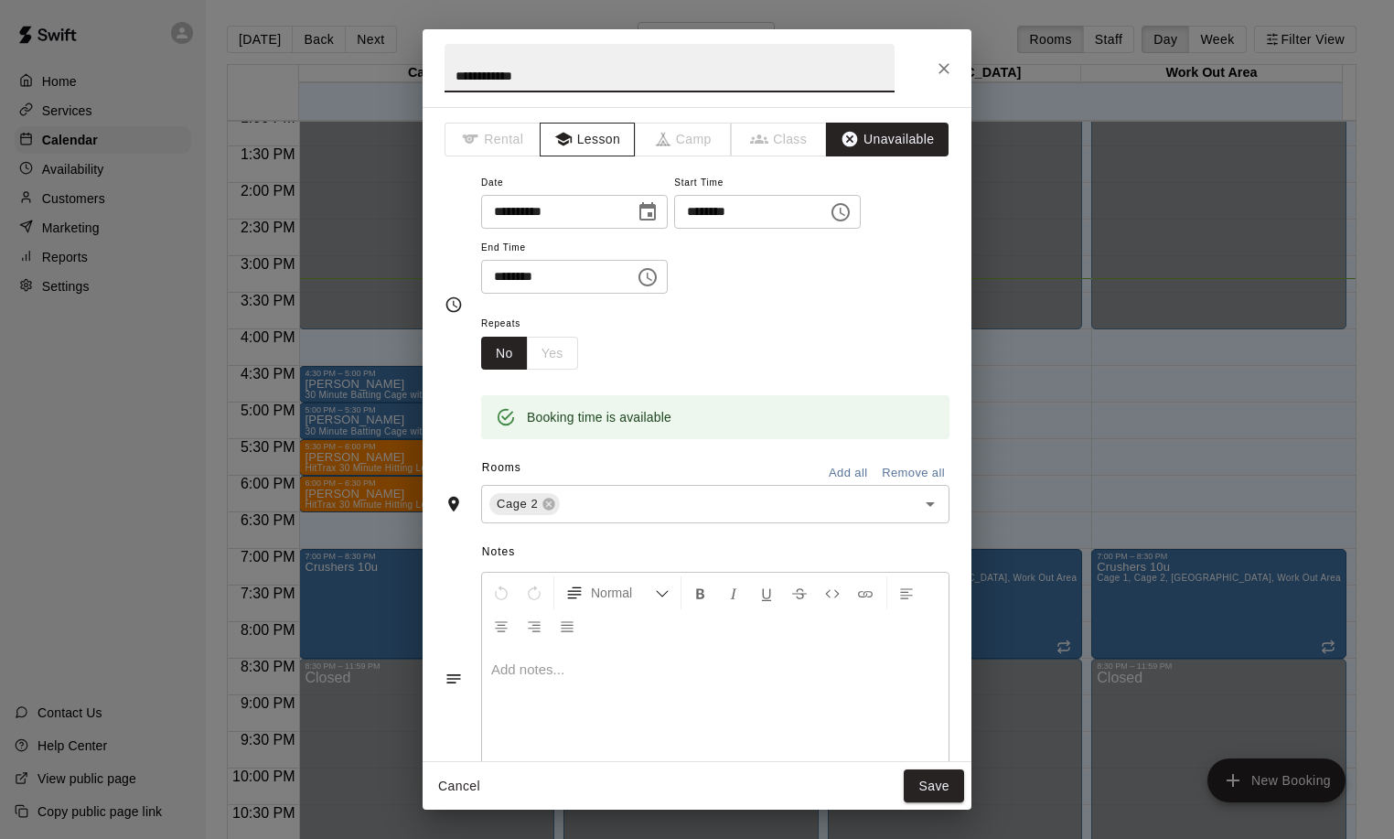
click at [594, 133] on button "Lesson" at bounding box center [588, 140] width 96 height 34
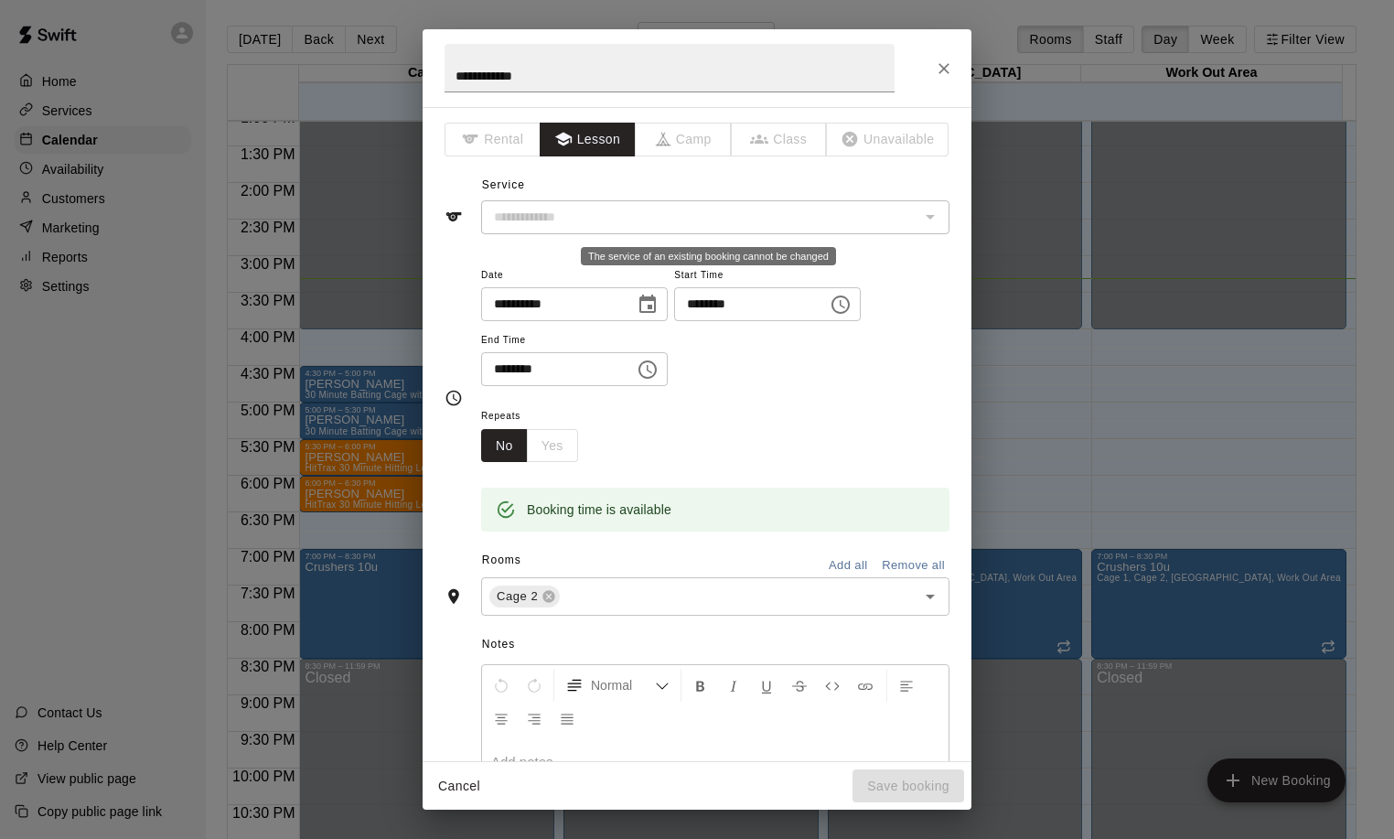
click at [574, 203] on div "​" at bounding box center [715, 217] width 468 height 34
click at [576, 204] on div "​" at bounding box center [715, 217] width 468 height 34
click at [905, 217] on div "​" at bounding box center [715, 217] width 468 height 34
click at [917, 217] on div "The service of an existing booking cannot be changed" at bounding box center [929, 217] width 24 height 26
drag, startPoint x: 944, startPoint y: 60, endPoint x: 926, endPoint y: 109, distance: 51.8
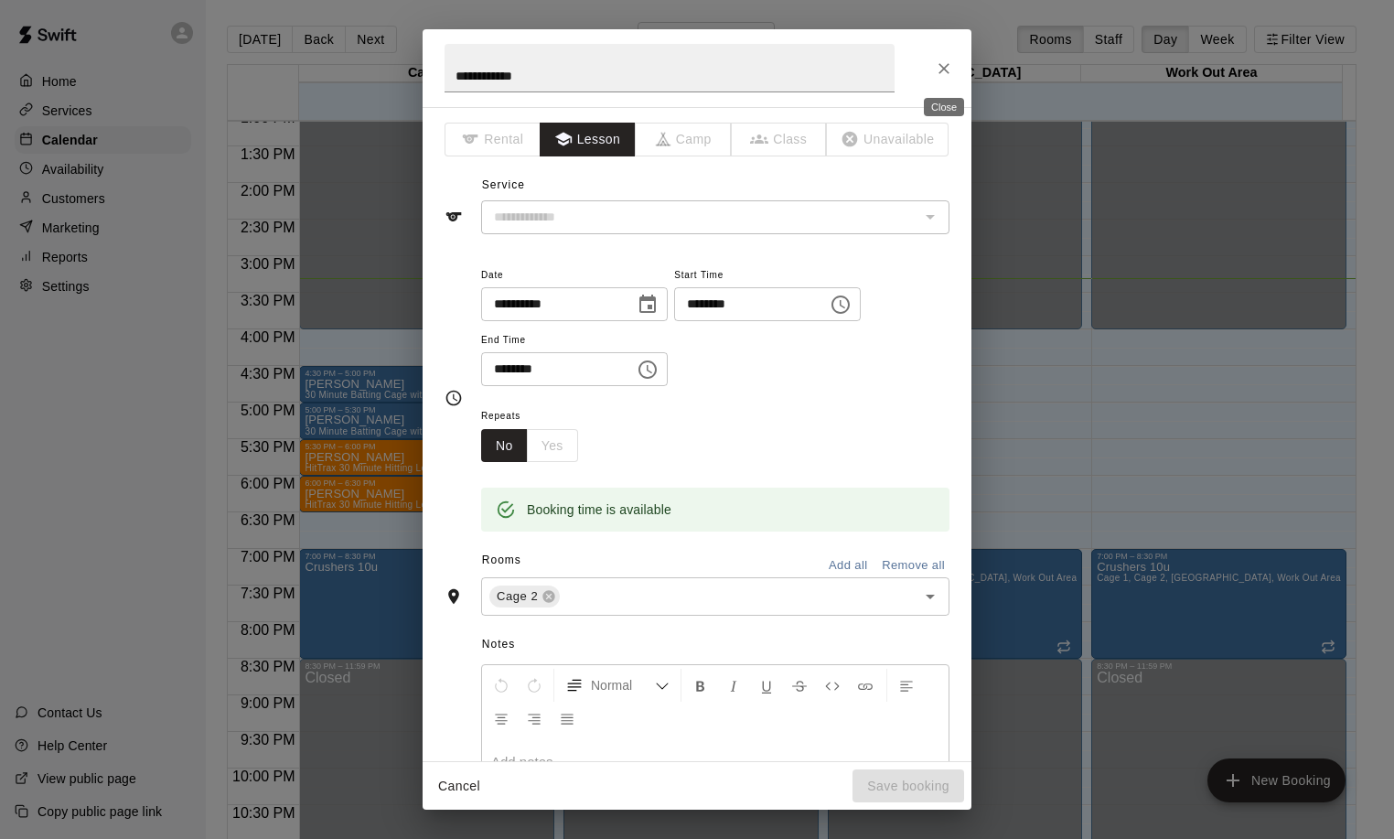
click at [945, 59] on icon "Close" at bounding box center [944, 68] width 18 height 18
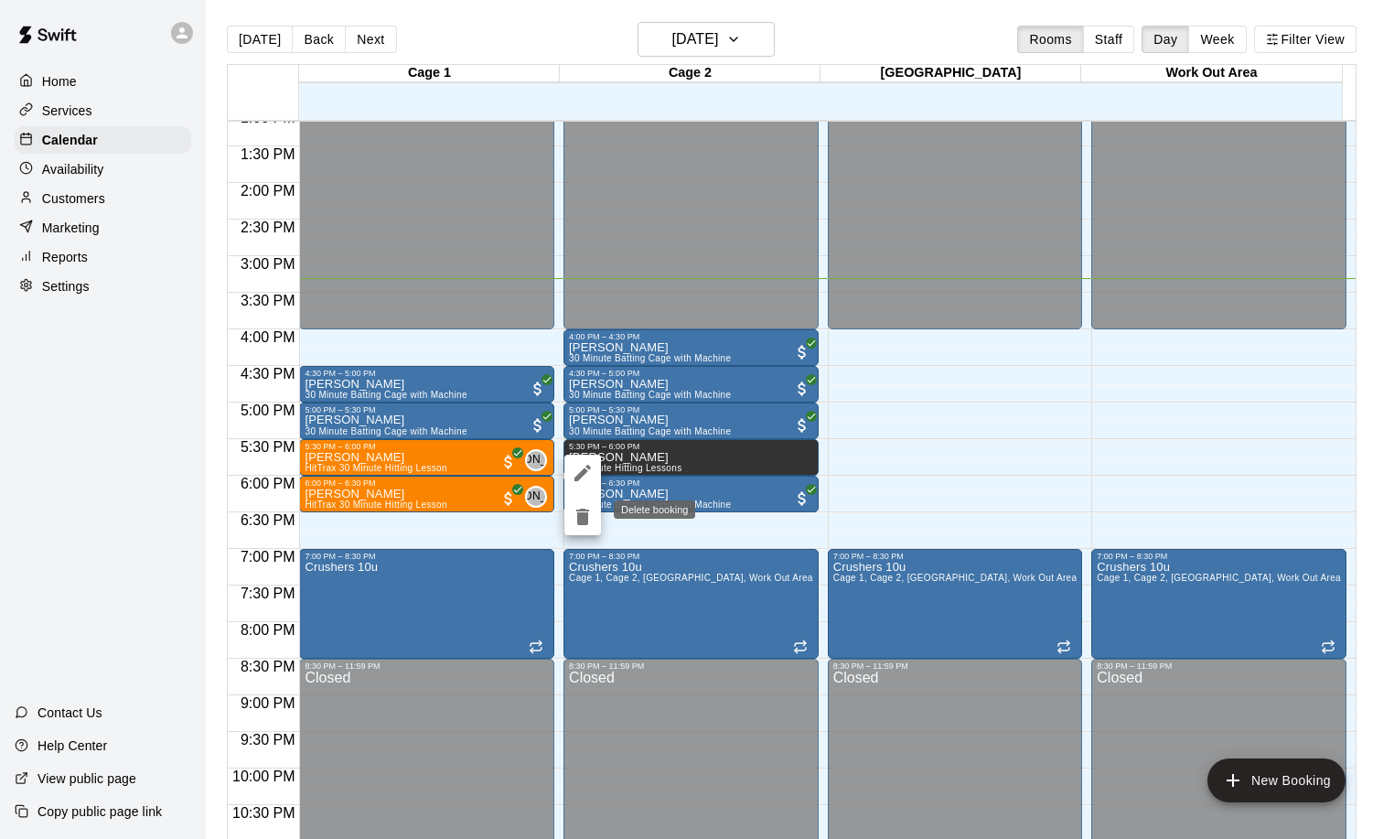
click at [585, 517] on icon "delete" at bounding box center [582, 517] width 13 height 16
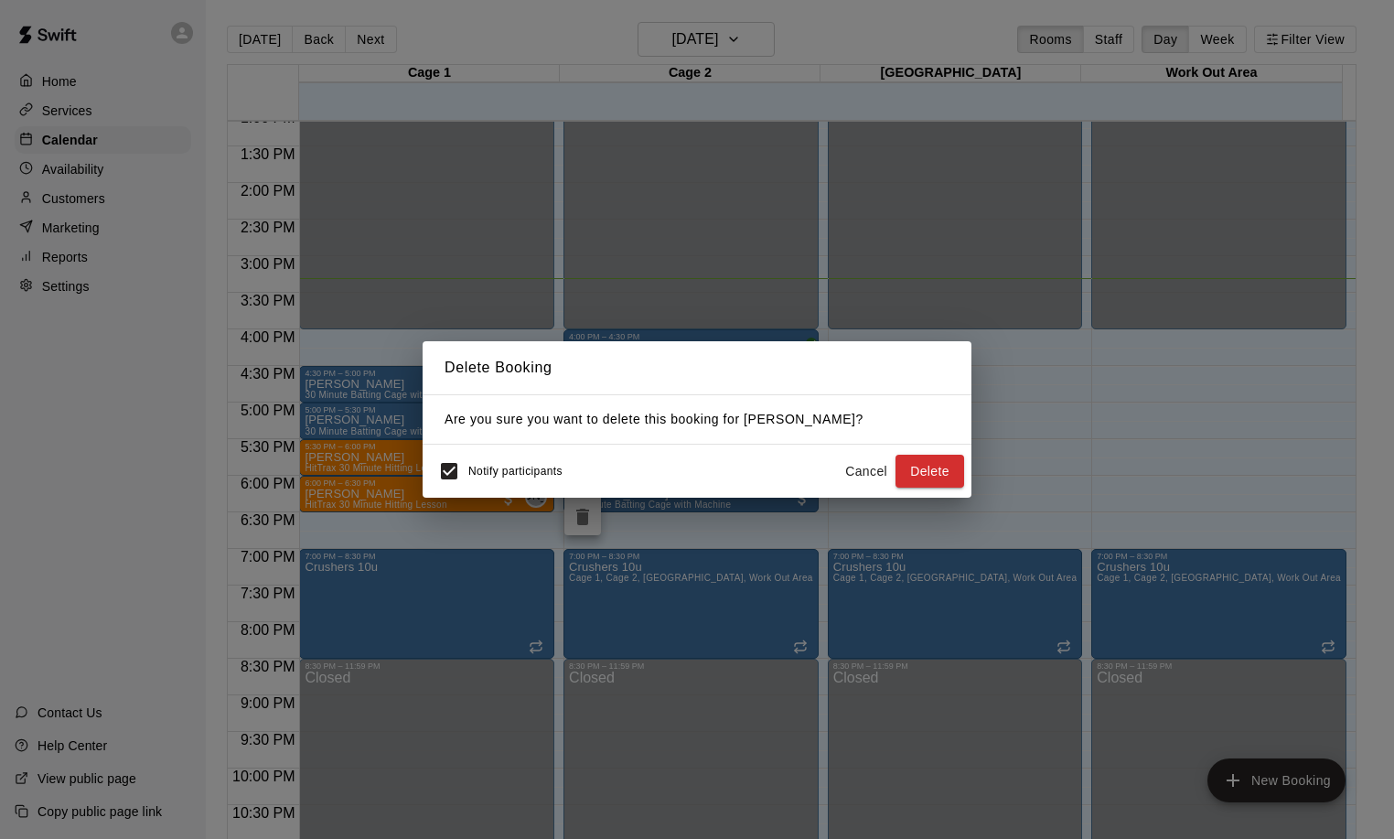
click at [545, 480] on div "Notify participants" at bounding box center [496, 471] width 133 height 38
click at [930, 473] on button "Delete" at bounding box center [929, 472] width 69 height 34
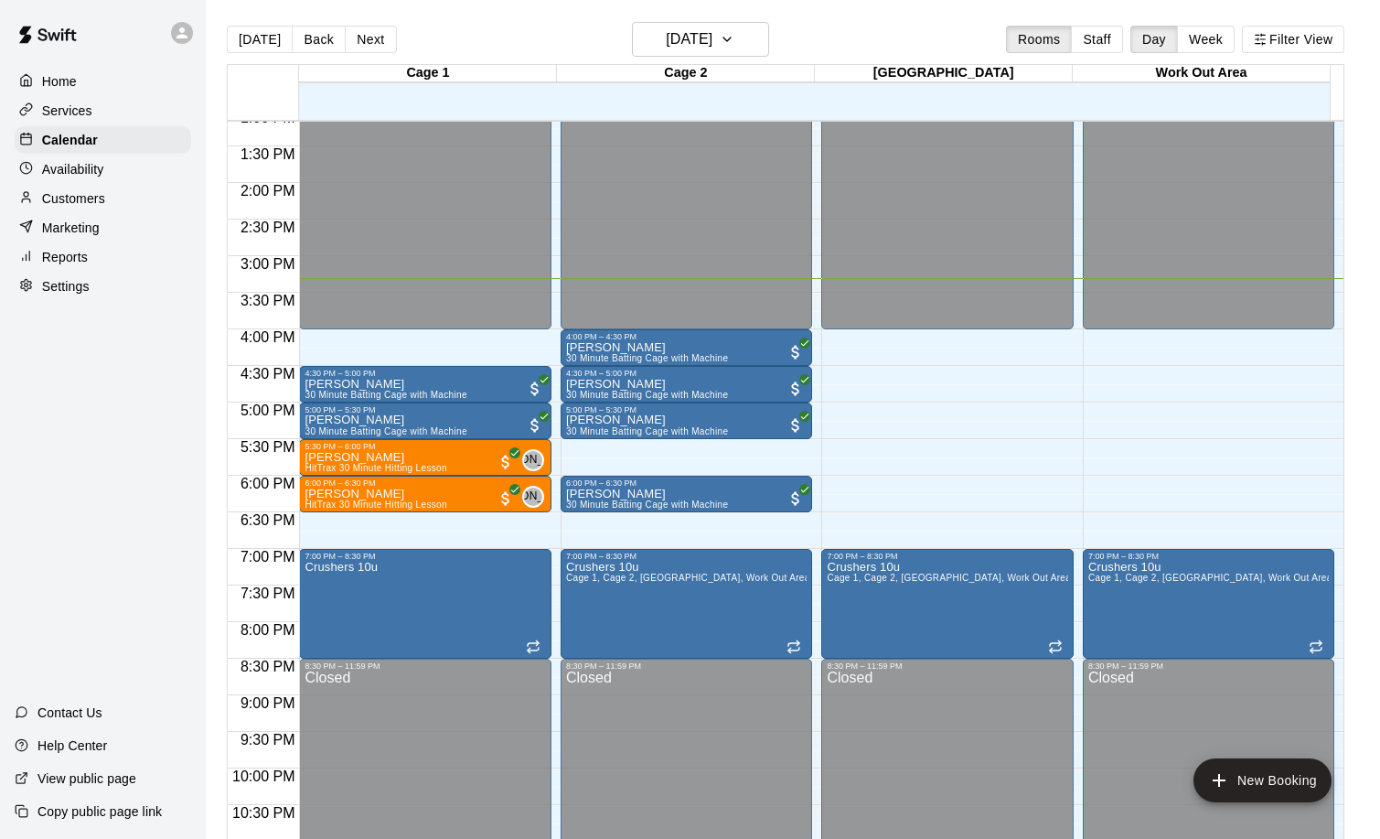
click at [616, 457] on div "12:00 AM – 4:00 PM Closed 4:00 PM – 4:30 PM [PERSON_NAME] 30 Minute Batting Cag…" at bounding box center [687, 37] width 252 height 1756
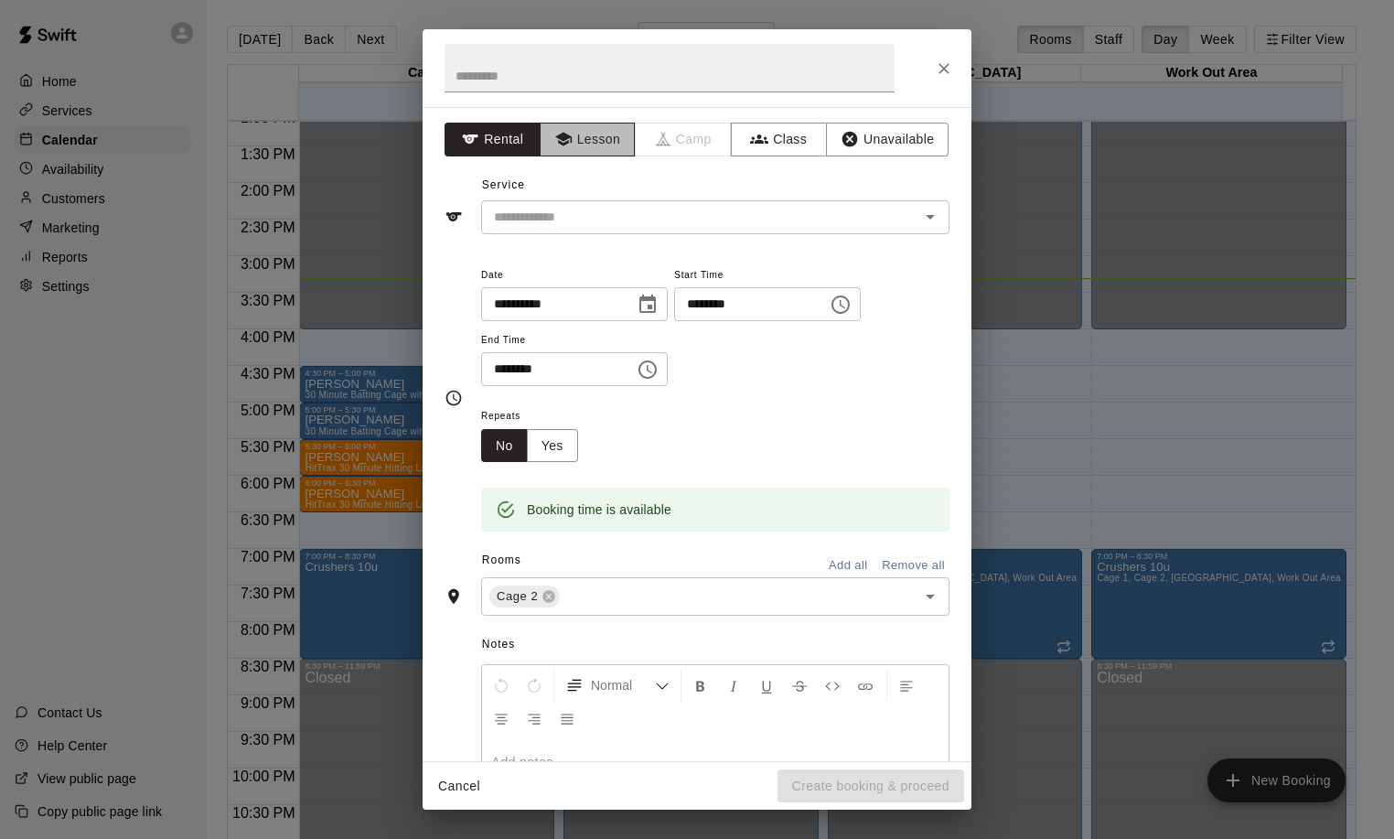
click at [577, 140] on button "Lesson" at bounding box center [588, 140] width 96 height 34
click at [571, 213] on input "text" at bounding box center [688, 217] width 403 height 23
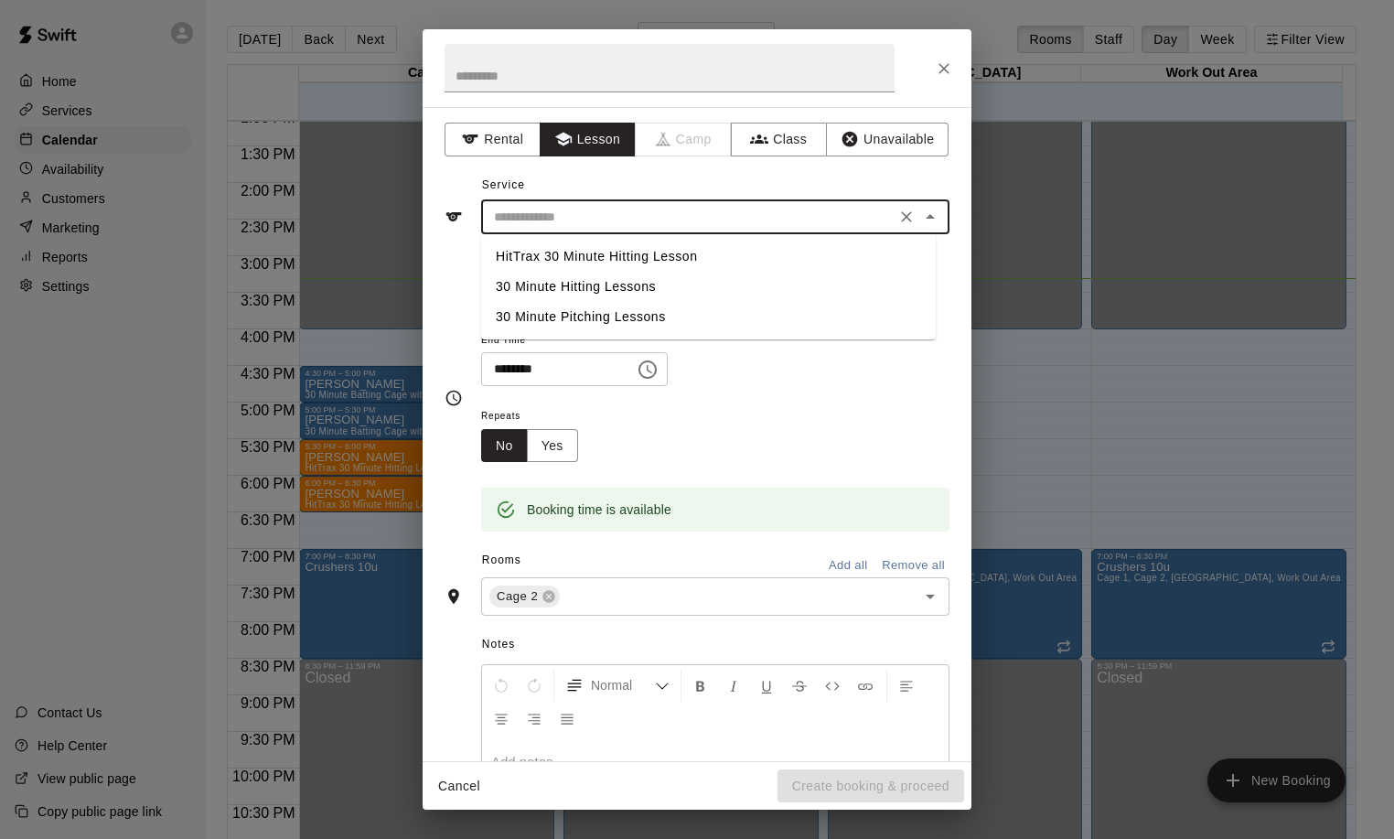
click at [573, 289] on li "30 Minute Hitting Lessons" at bounding box center [708, 287] width 455 height 30
type input "**********"
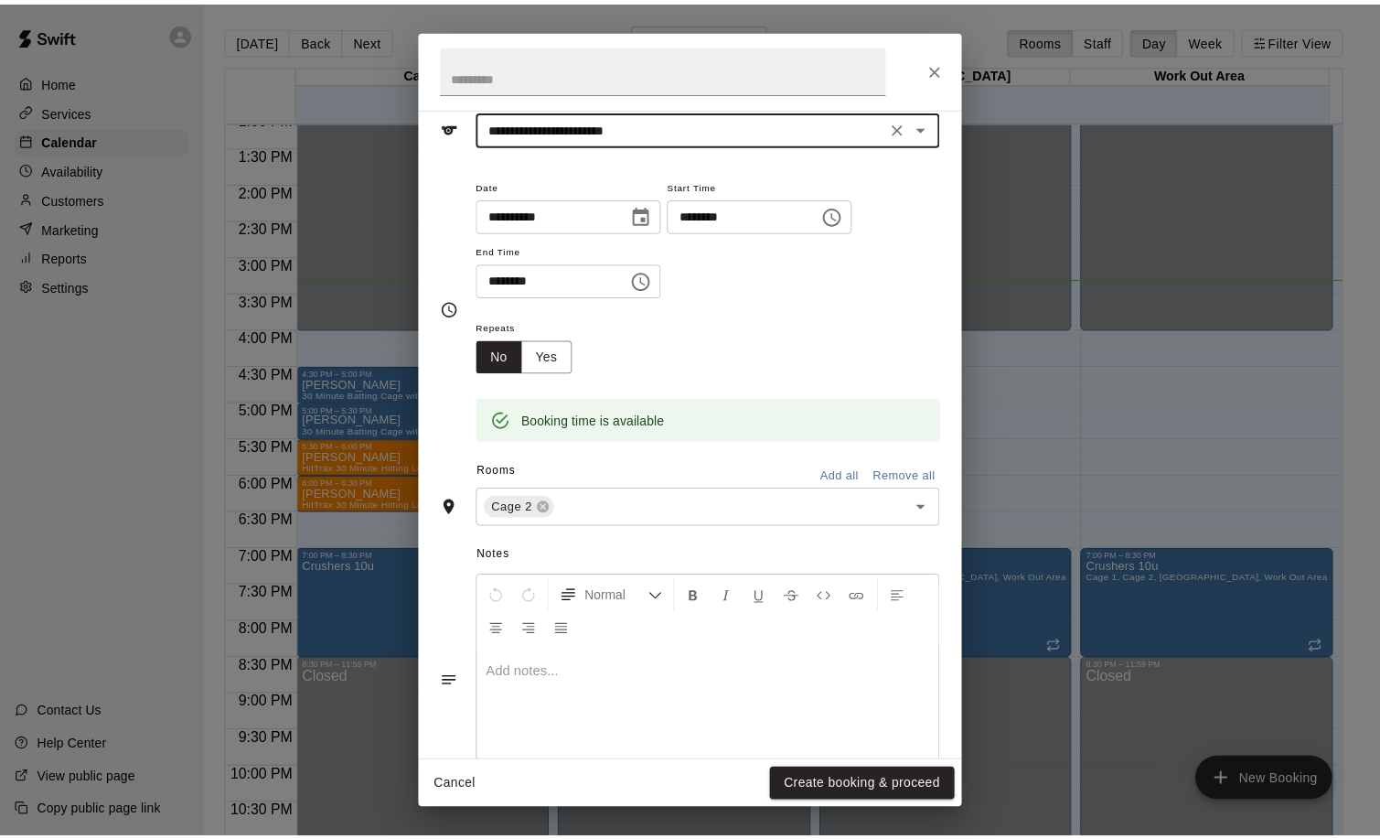
scroll to position [91, 0]
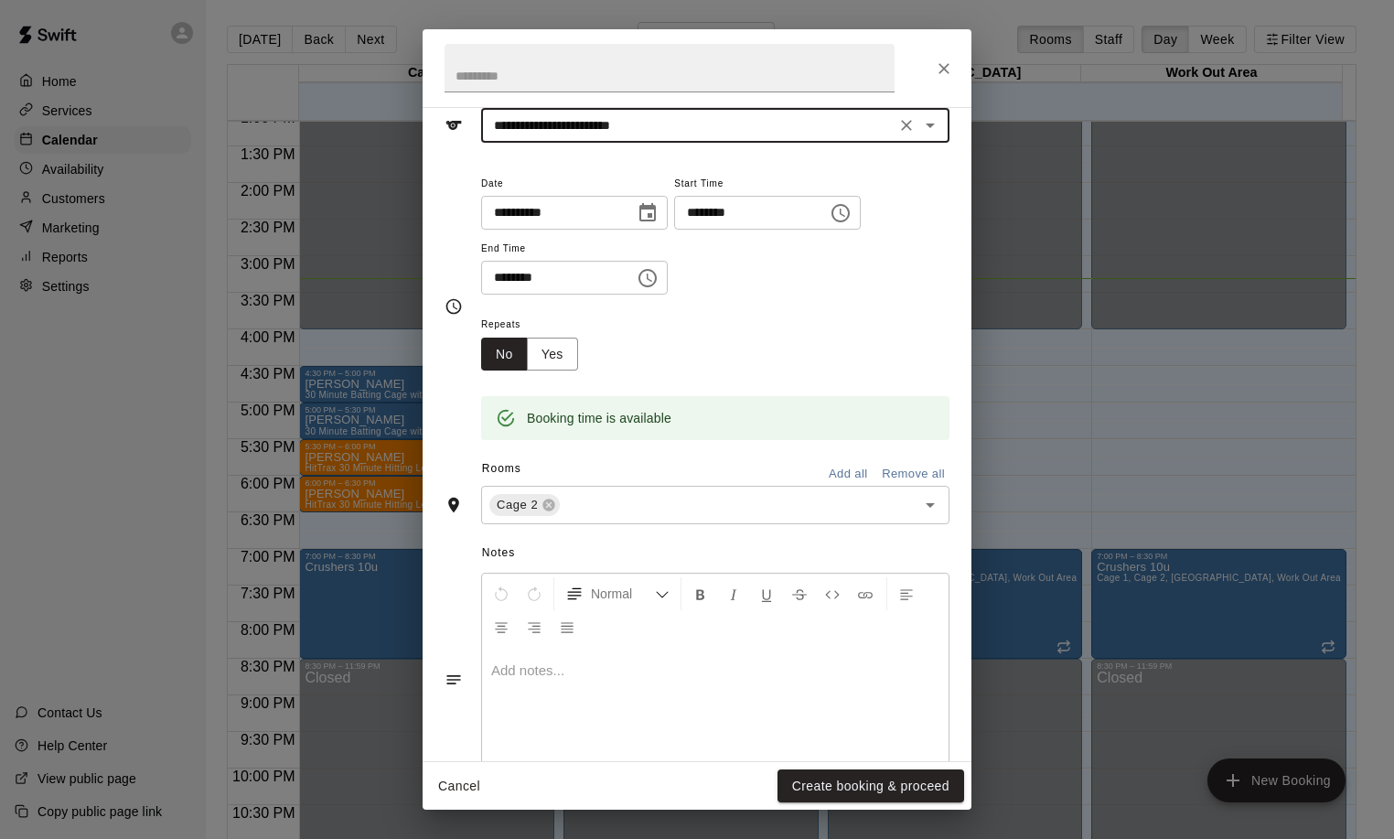
click at [841, 787] on button "Create booking & proceed" at bounding box center [870, 786] width 187 height 34
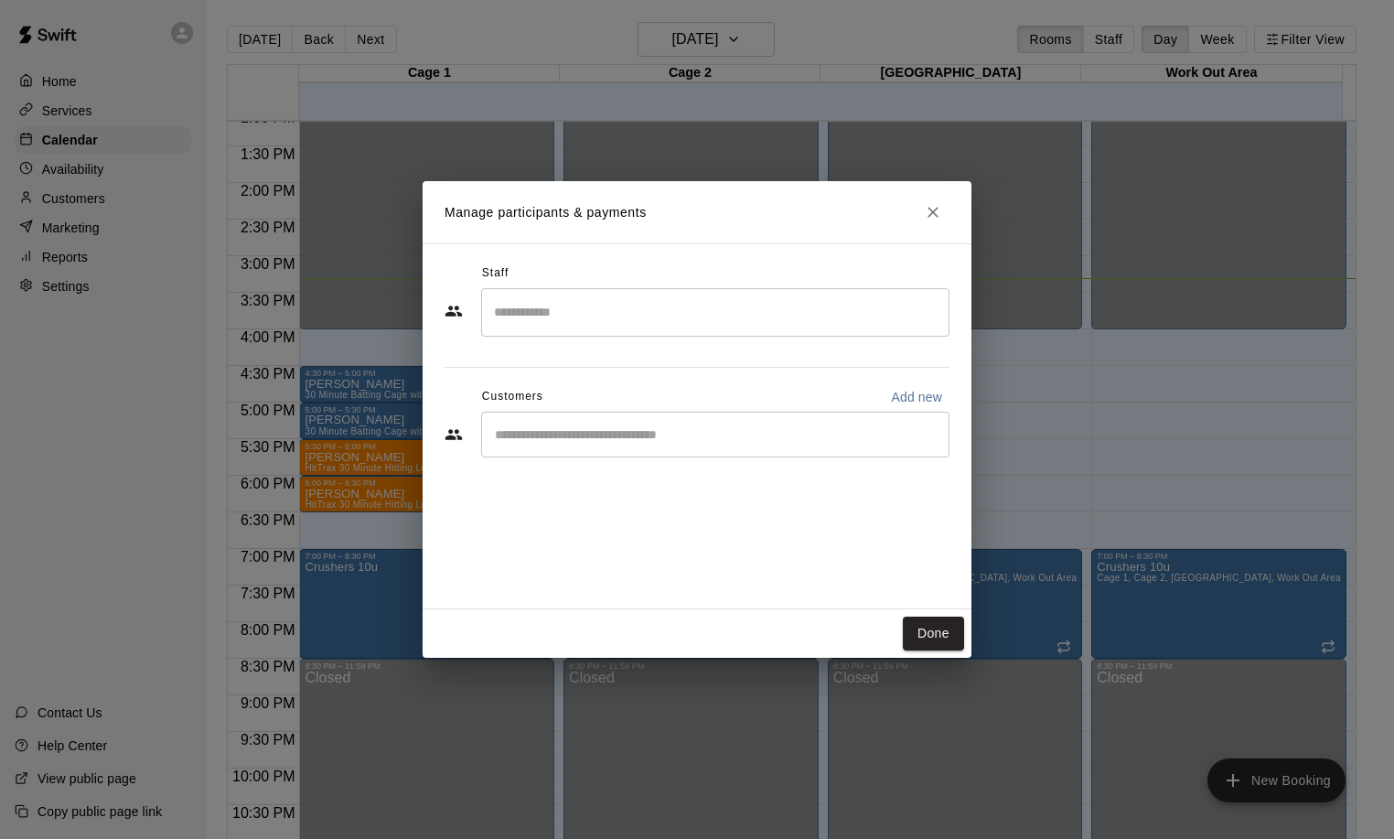
click at [579, 320] on input "Search staff" at bounding box center [715, 312] width 452 height 32
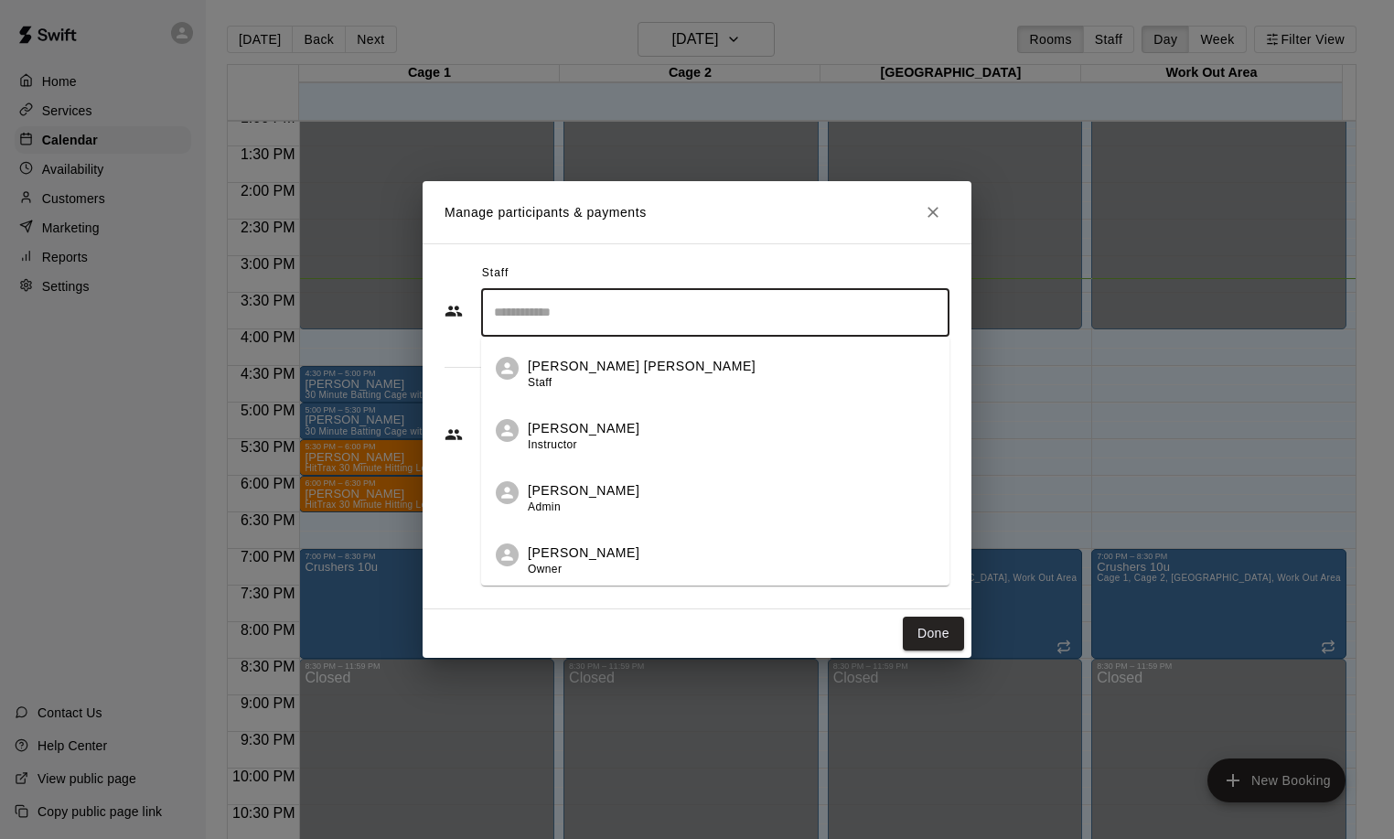
click at [563, 378] on div "[PERSON_NAME] [PERSON_NAME] Staff" at bounding box center [642, 375] width 228 height 36
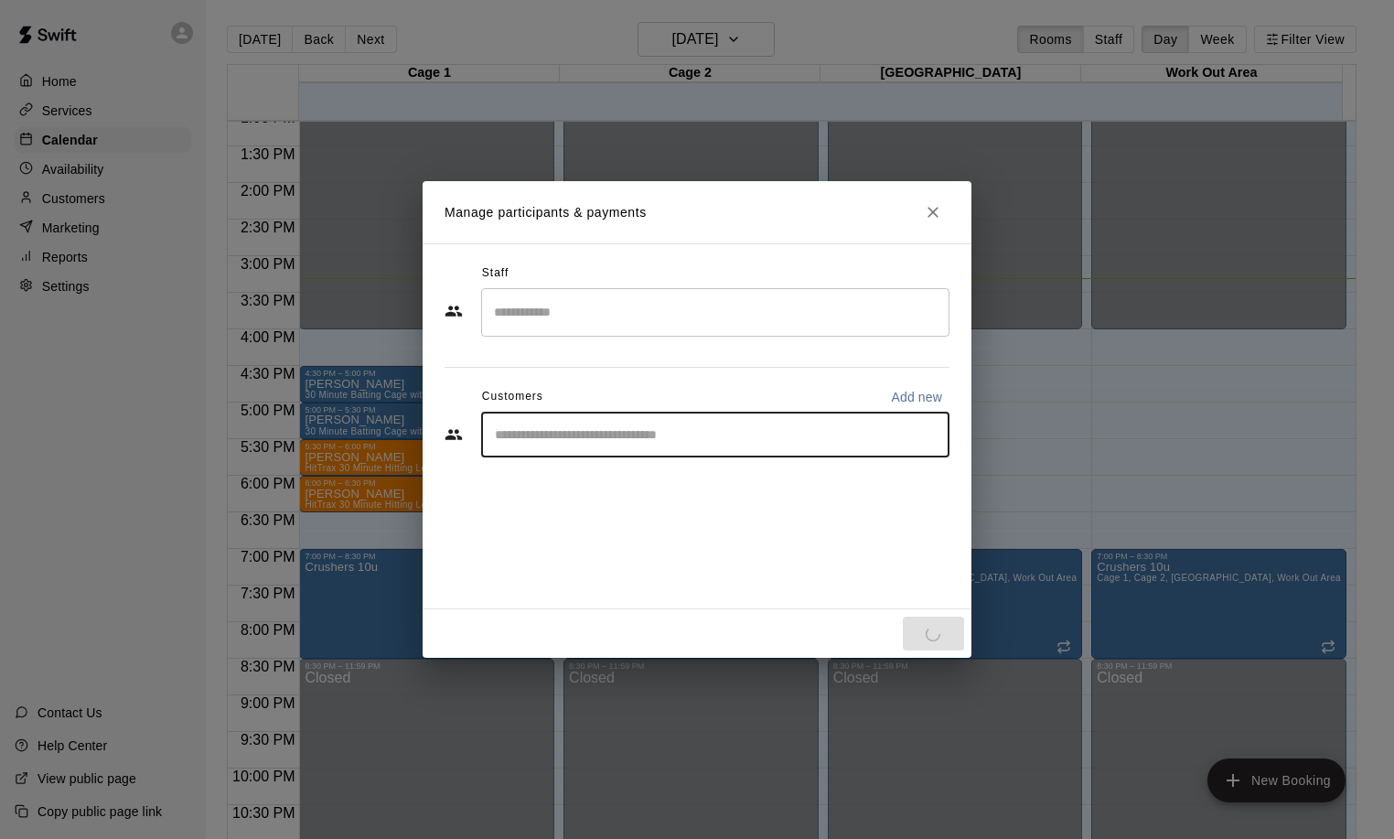
click at [548, 439] on input "Start typing to search customers..." at bounding box center [715, 434] width 452 height 18
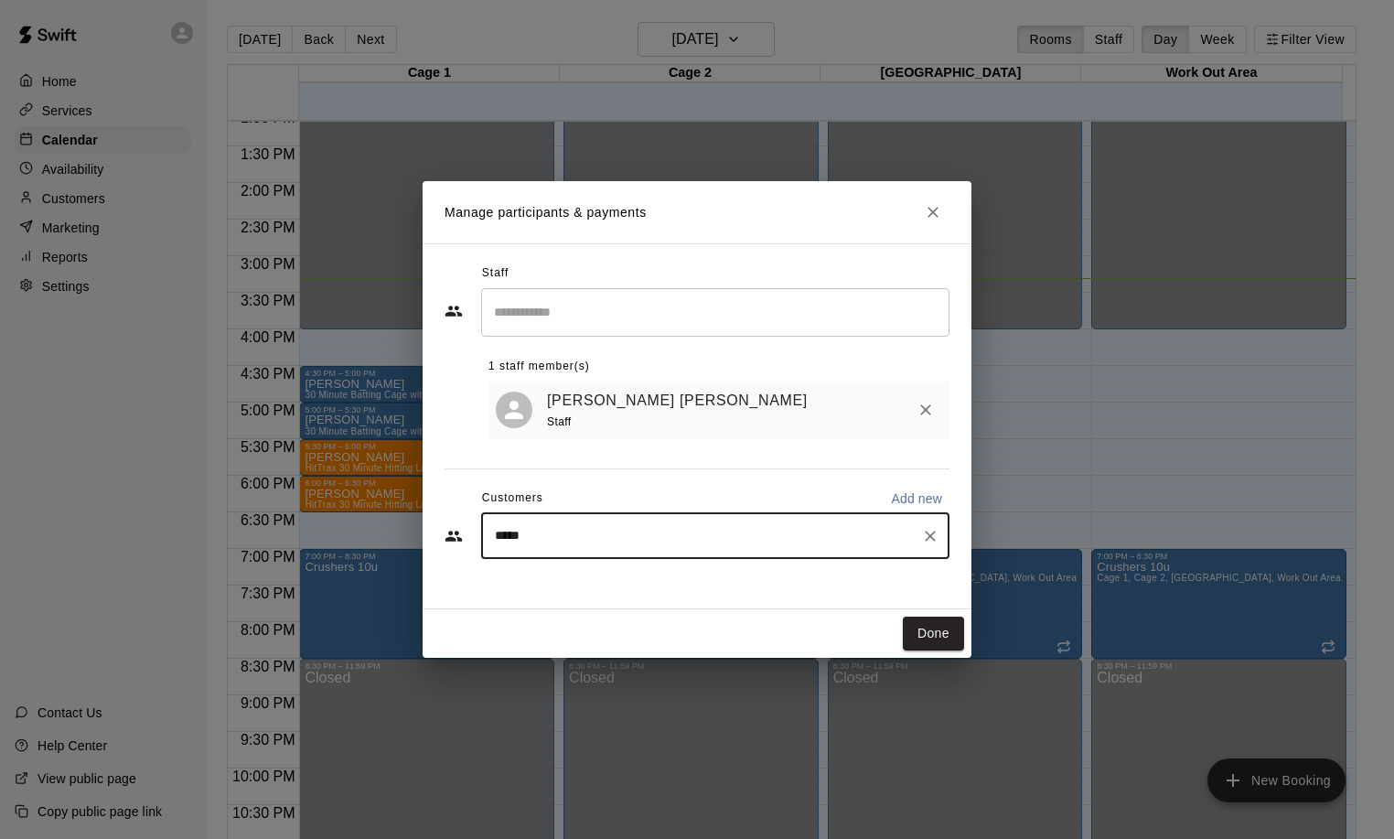
type input "****"
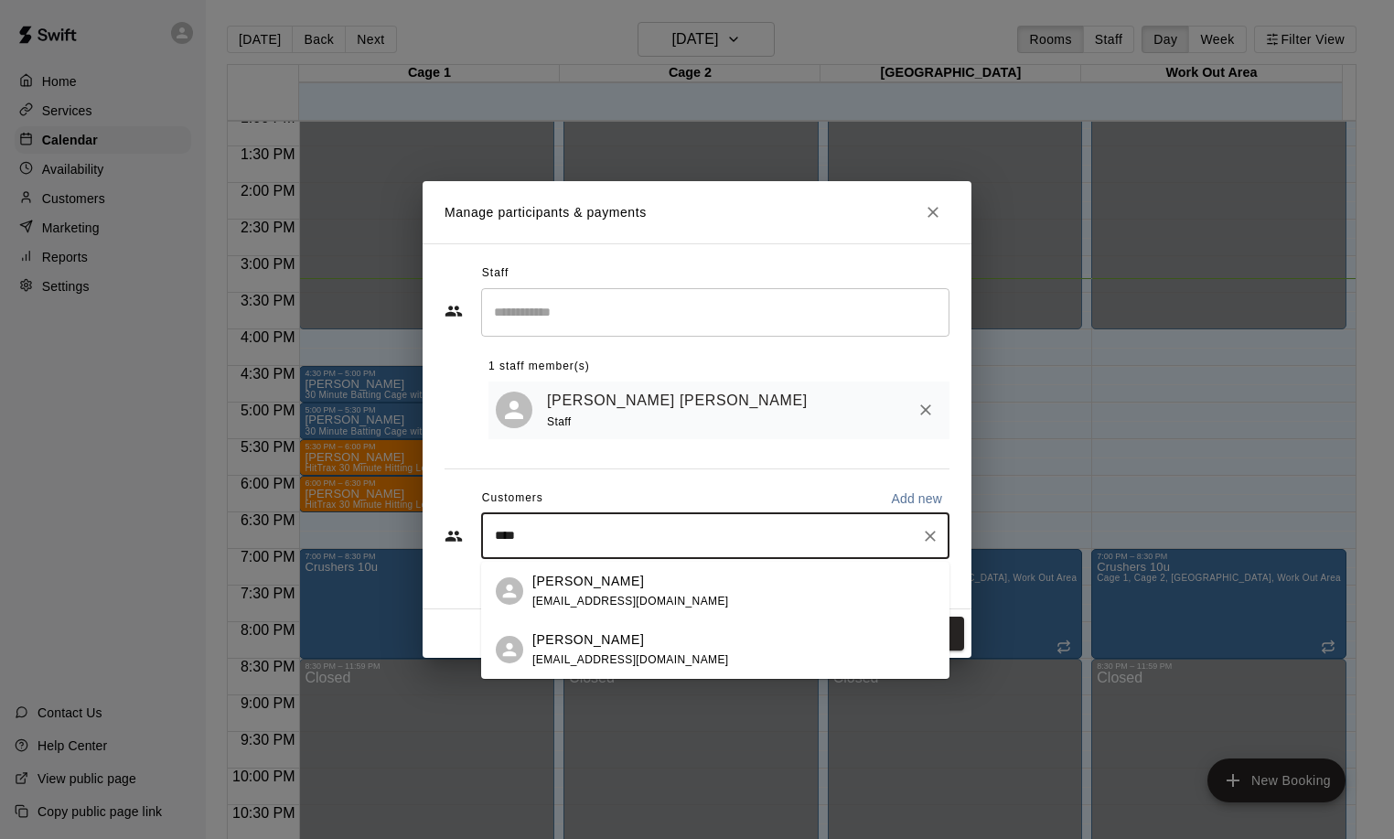
click at [593, 587] on p "[PERSON_NAME]" at bounding box center [588, 581] width 112 height 19
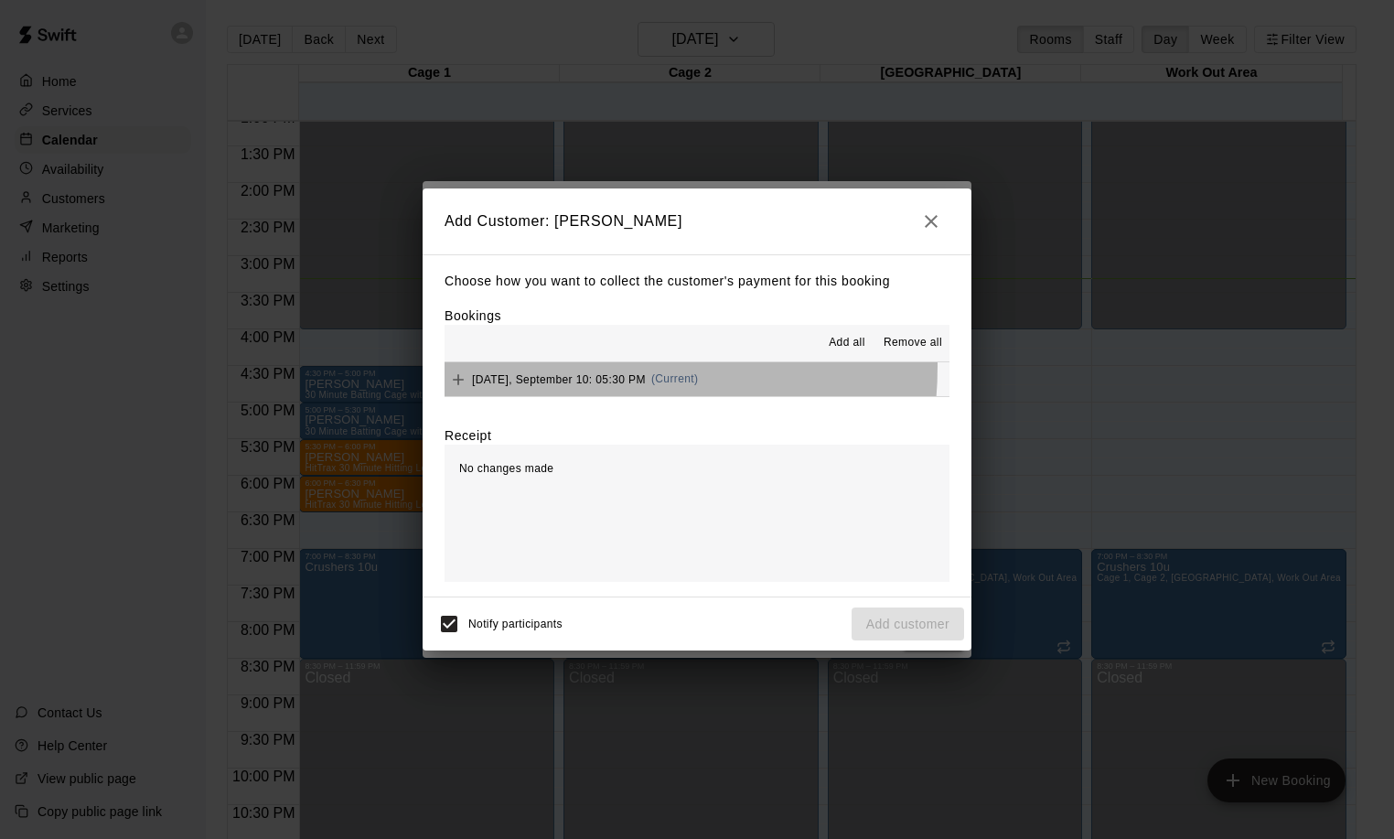
click at [548, 367] on div "[DATE], September 10: 05:30 PM (Current)" at bounding box center [570, 379] width 253 height 27
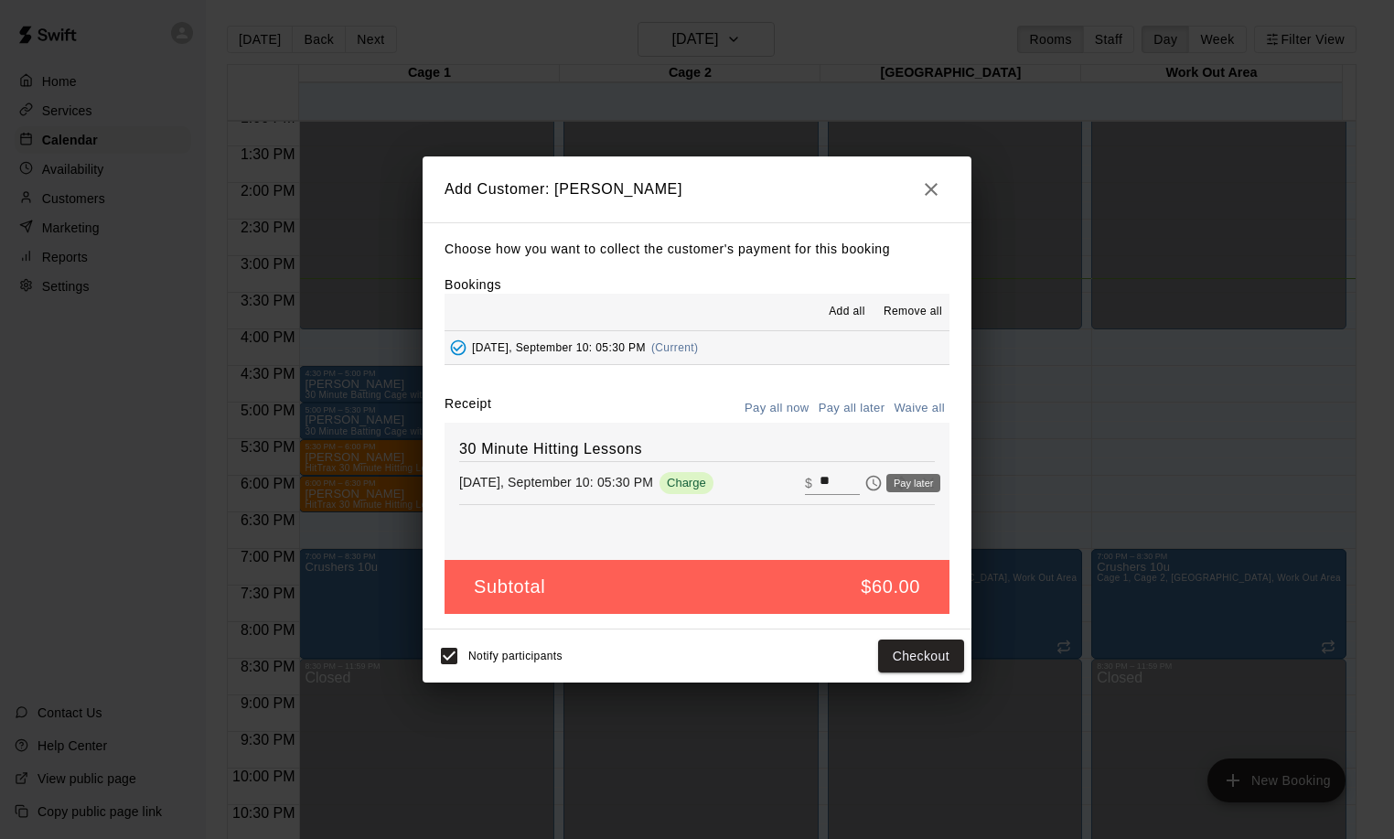
click at [864, 485] on icon "Pay later" at bounding box center [873, 483] width 18 height 18
click at [914, 655] on button "Add customer" at bounding box center [907, 656] width 112 height 34
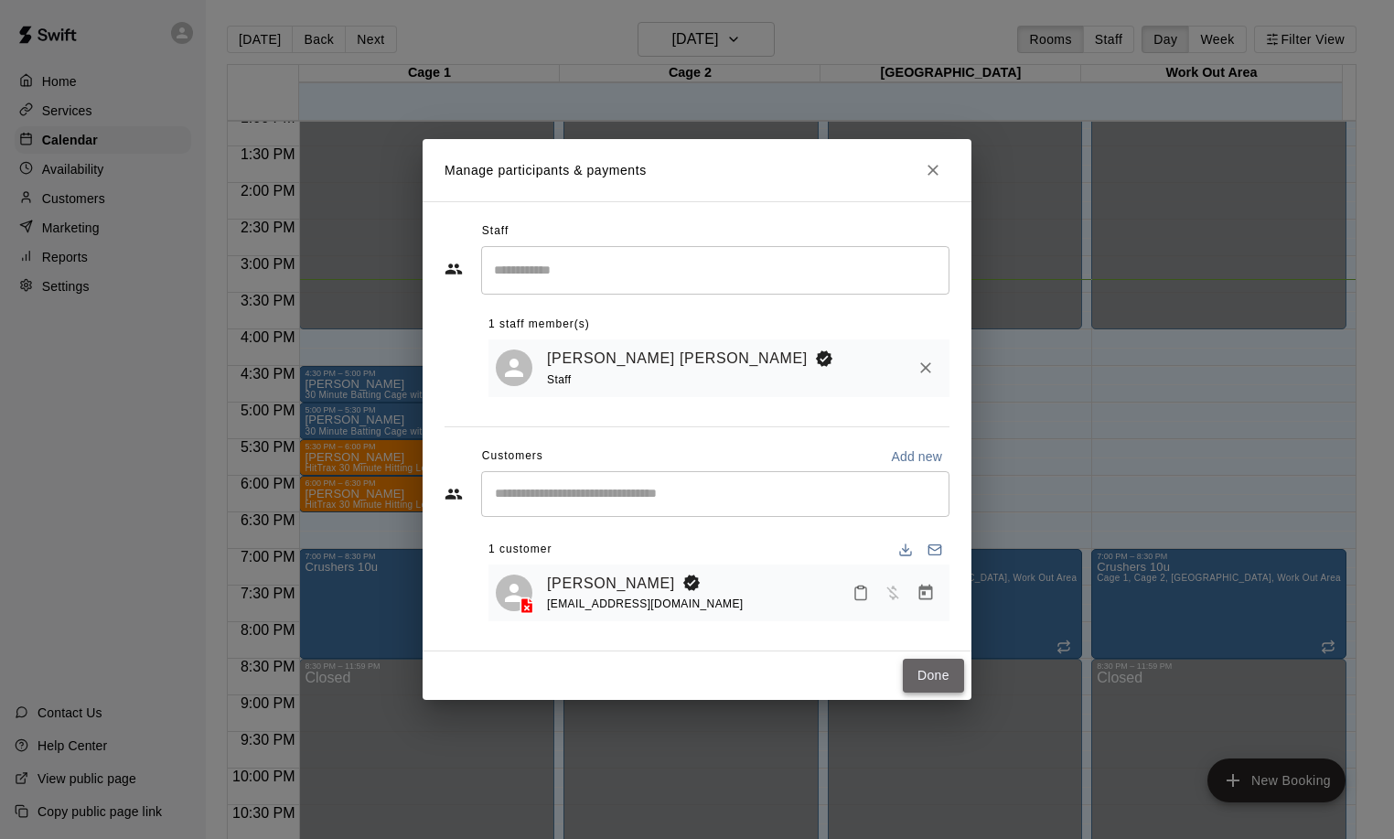
click at [949, 670] on button "Done" at bounding box center [933, 676] width 61 height 34
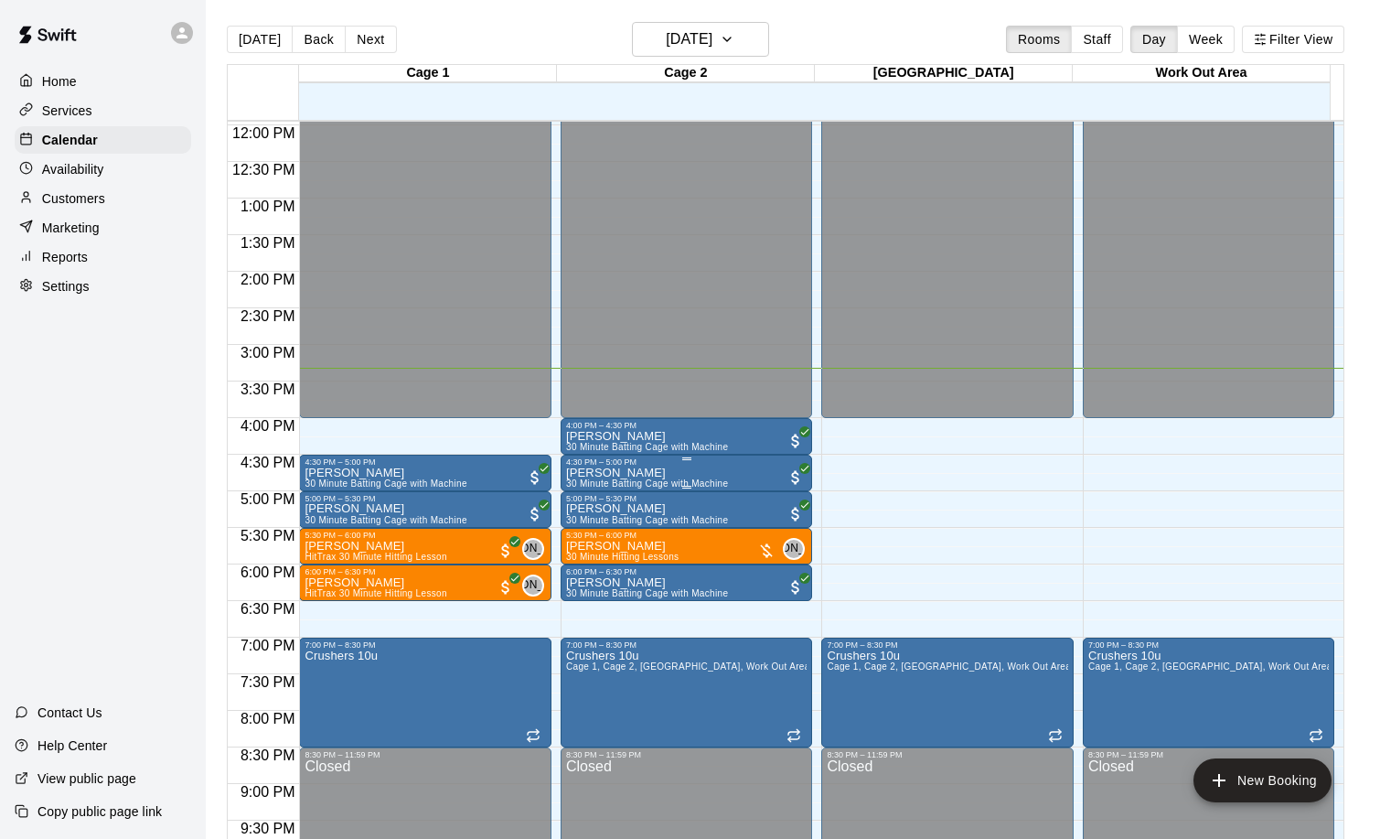
scroll to position [872, 0]
